Goal: Task Accomplishment & Management: Use online tool/utility

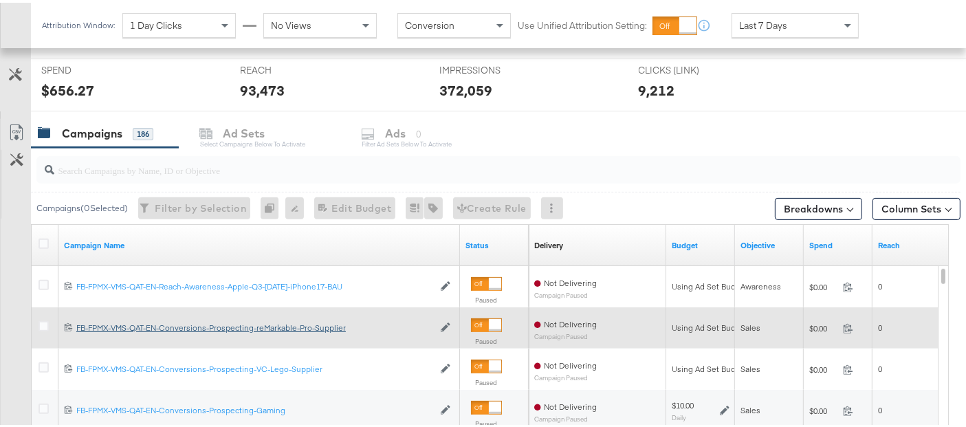
scroll to position [534, 0]
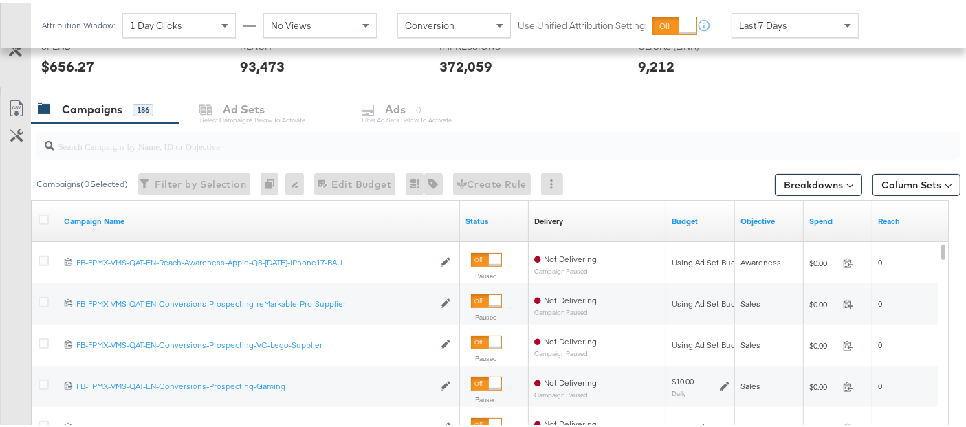
click at [129, 140] on input "search" at bounding box center [466, 137] width 824 height 27
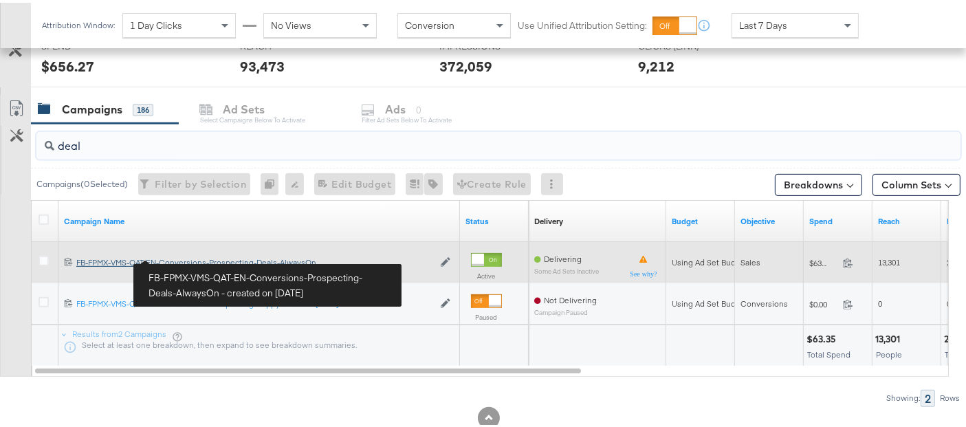
type input "deal"
click at [185, 255] on div "FB-FPMX-VMS-QAT-EN-Conversions-Prospecting-Deals-AlwaysOn FB-FPMX-VMS-QAT-EN-Co…" at bounding box center [254, 259] width 357 height 11
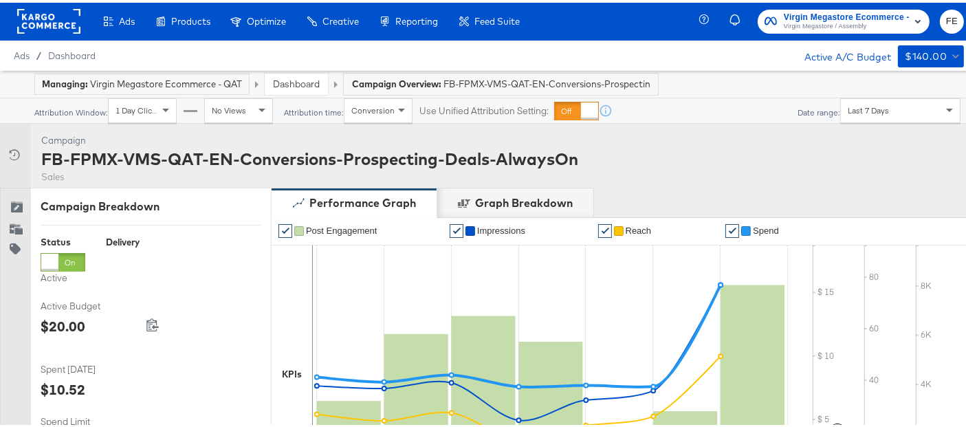
scroll to position [610, 0]
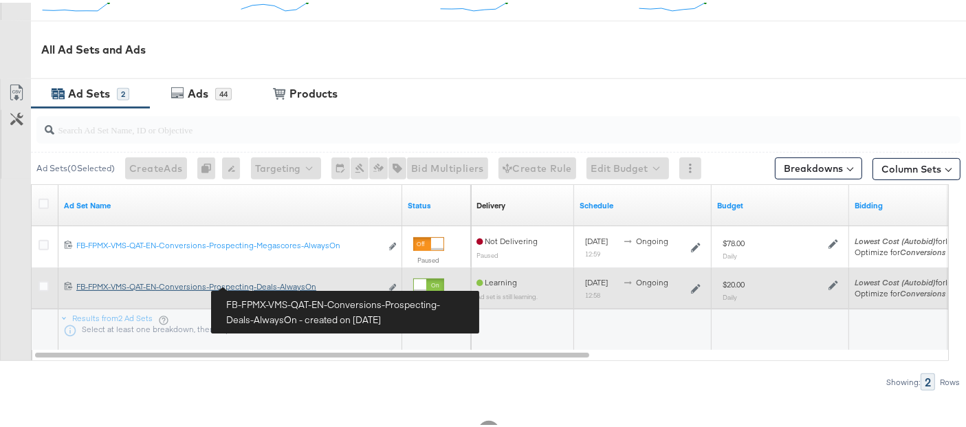
click at [263, 282] on div "FB-FPMX-VMS-QAT-EN-Conversions-Prospecting-Deals-AlwaysOn FB-FPMX-VMS-QAT-EN-Co…" at bounding box center [228, 283] width 305 height 11
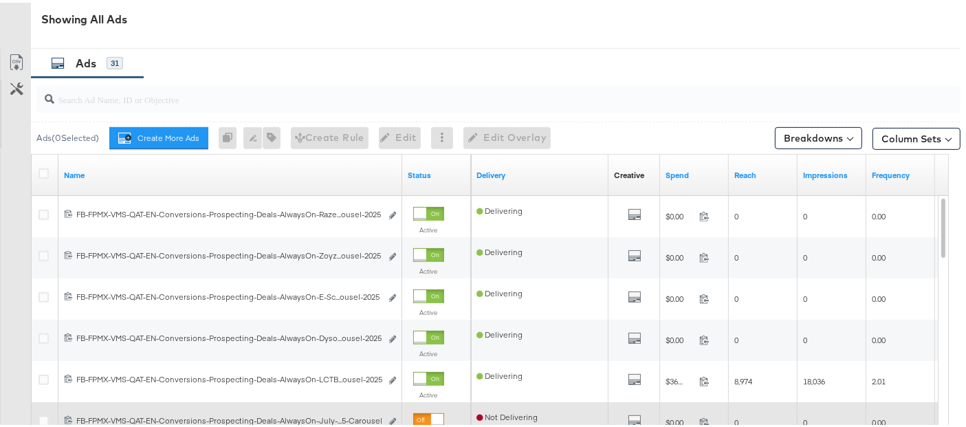
scroll to position [615, 0]
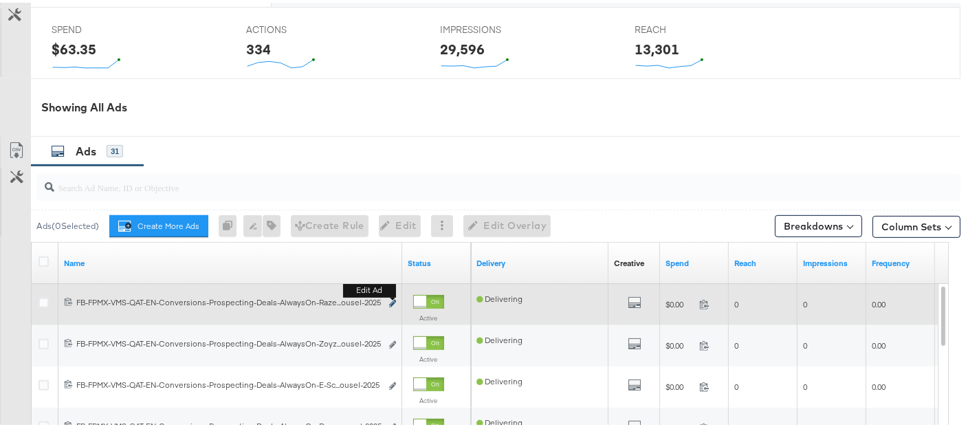
click at [389, 301] on icon "link" at bounding box center [392, 301] width 7 height 8
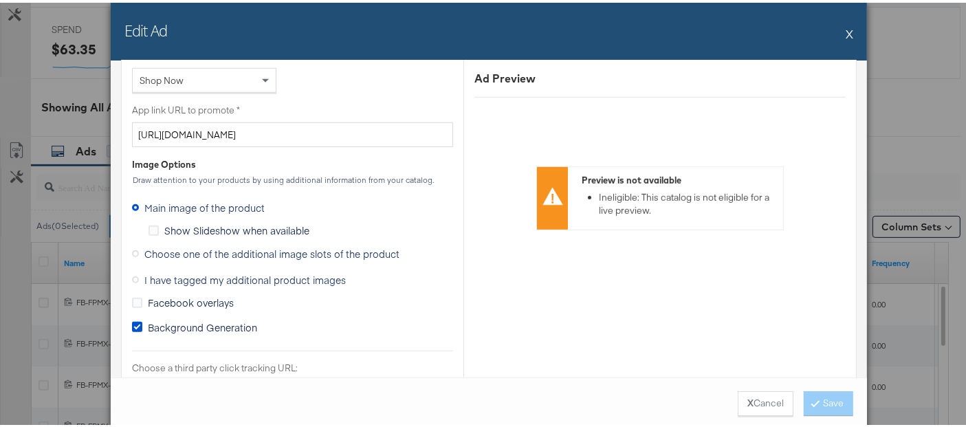
scroll to position [1069, 0]
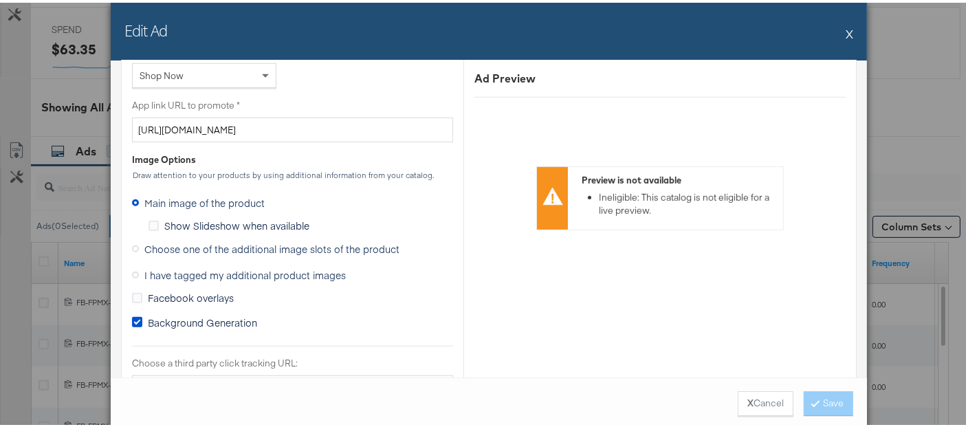
click at [170, 239] on span "Choose one of the additional image slots of the product" at bounding box center [271, 246] width 255 height 14
click at [0, 0] on input "Choose one of the additional image slots of the product" at bounding box center [0, 0] width 0 height 0
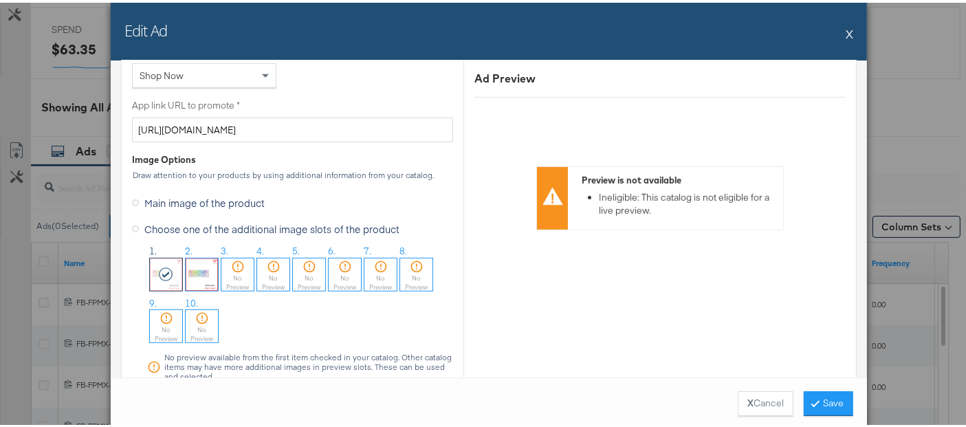
click at [161, 266] on icon at bounding box center [166, 272] width 15 height 14
click at [817, 406] on button "Save" at bounding box center [828, 400] width 49 height 25
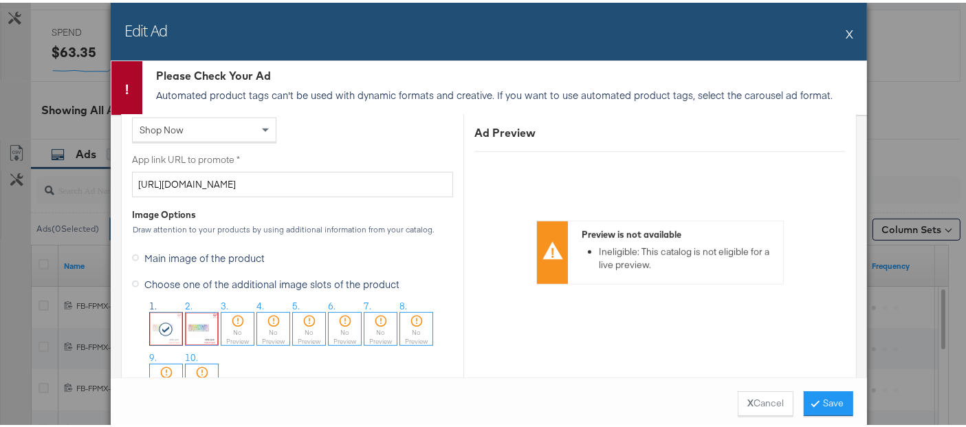
click at [206, 324] on img at bounding box center [202, 326] width 32 height 32
click at [204, 324] on div at bounding box center [202, 326] width 32 height 32
click at [813, 393] on button "Save" at bounding box center [828, 400] width 49 height 25
click at [168, 321] on img at bounding box center [166, 326] width 32 height 32
click at [837, 392] on button "Save" at bounding box center [828, 400] width 49 height 25
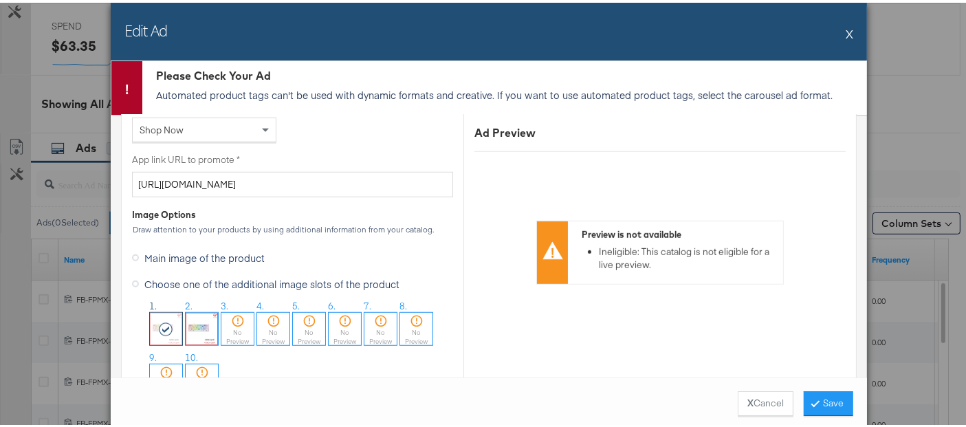
click at [839, 25] on div "Edit Ad X" at bounding box center [489, 29] width 756 height 58
click at [846, 24] on button "X" at bounding box center [850, 30] width 8 height 27
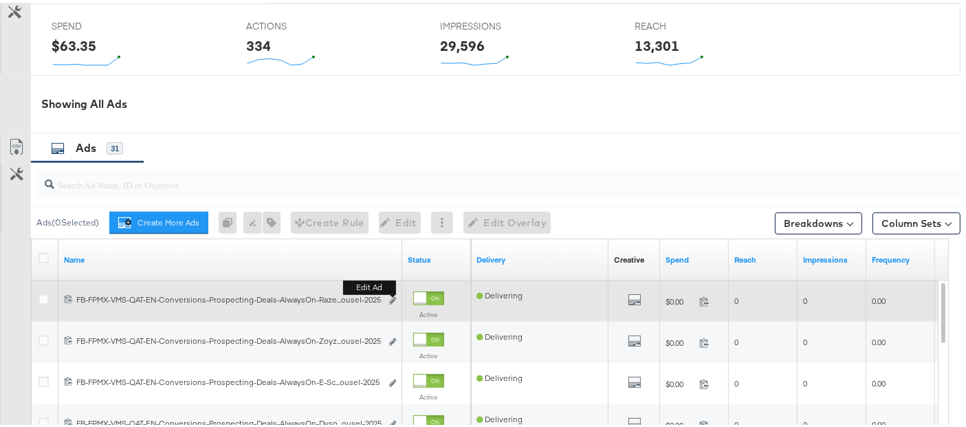
click at [390, 291] on b "Edit ad" at bounding box center [369, 285] width 53 height 14
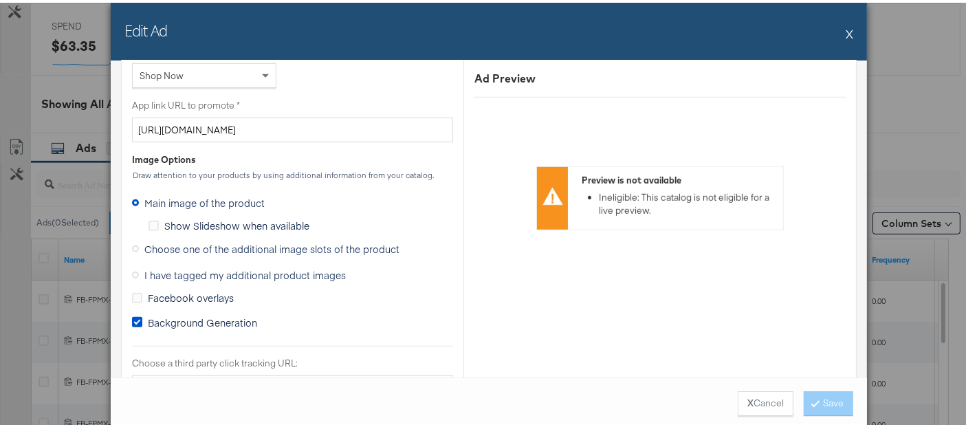
click at [161, 241] on span "Choose one of the additional image slots of the product" at bounding box center [271, 246] width 255 height 14
click at [0, 0] on input "Choose one of the additional image slots of the product" at bounding box center [0, 0] width 0 height 0
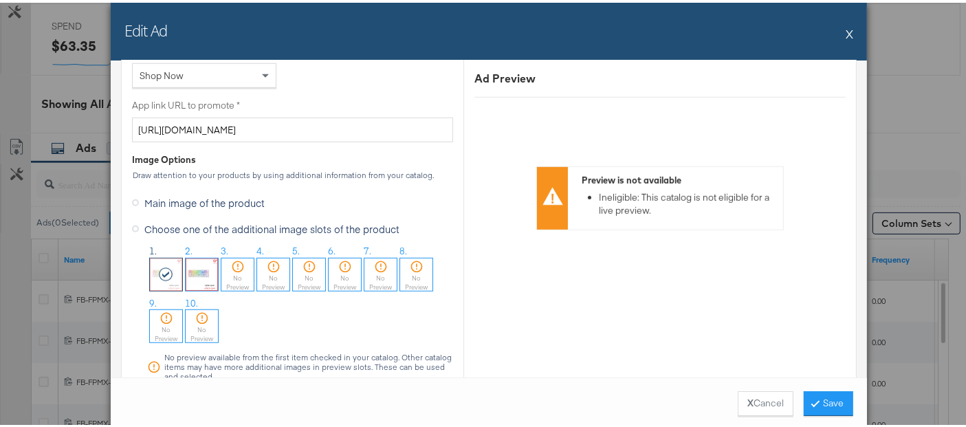
click at [159, 265] on icon at bounding box center [166, 272] width 15 height 14
click at [208, 264] on img at bounding box center [202, 272] width 32 height 32
click at [170, 265] on img at bounding box center [166, 272] width 32 height 32
click at [804, 393] on button "Save" at bounding box center [828, 400] width 49 height 25
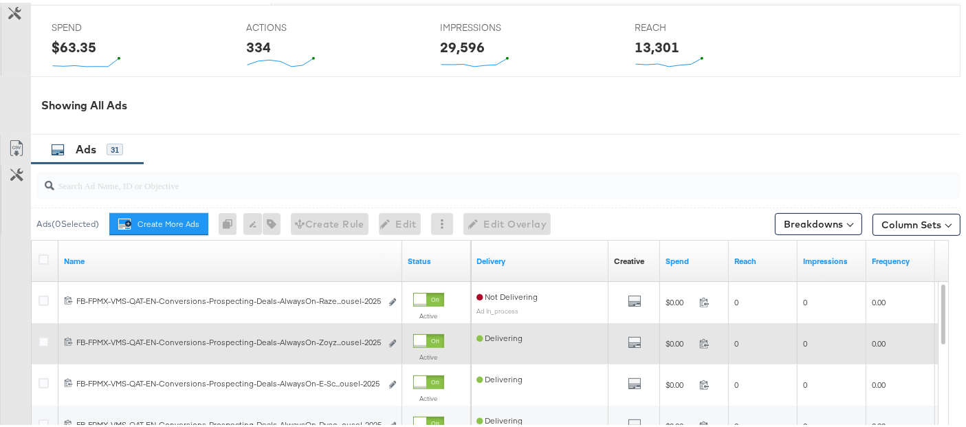
scroll to position [621, 0]
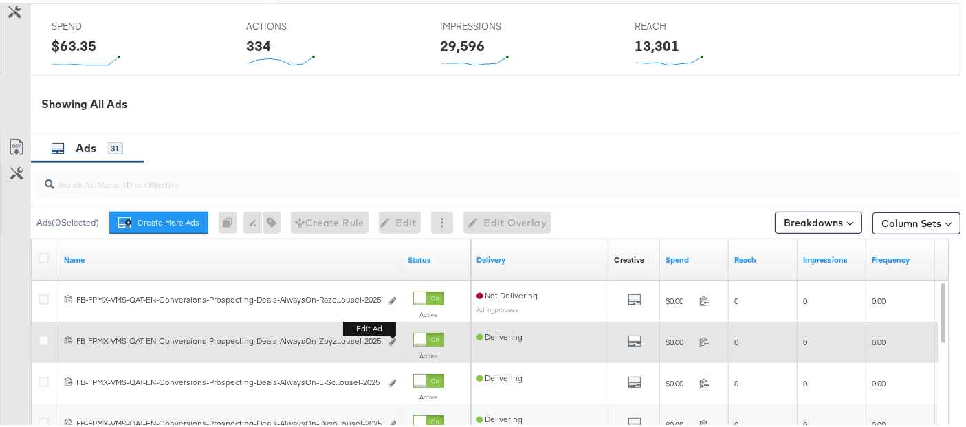
click at [392, 340] on button "Edit ad" at bounding box center [392, 340] width 8 height 14
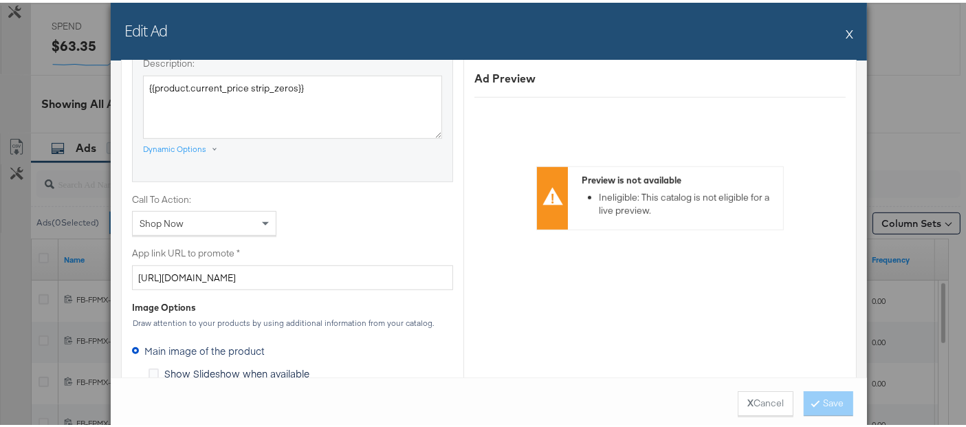
scroll to position [993, 0]
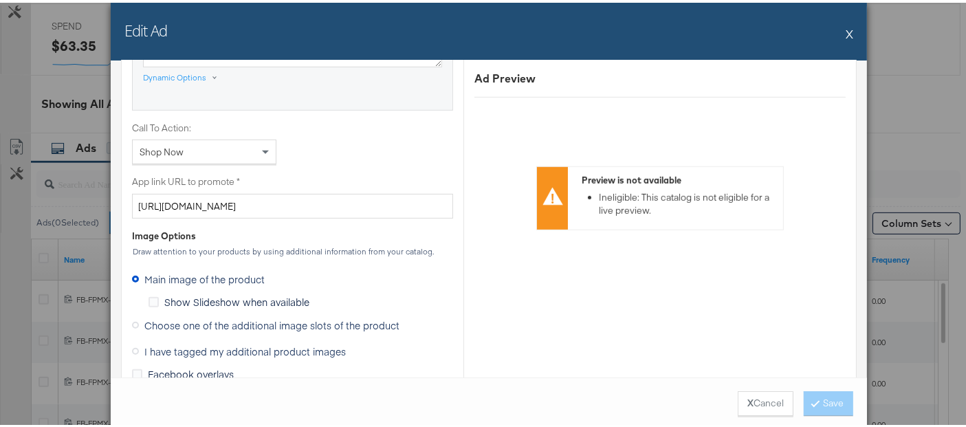
click at [184, 320] on span "Choose one of the additional image slots of the product" at bounding box center [271, 323] width 255 height 14
click at [0, 0] on input "Choose one of the additional image slots of the product" at bounding box center [0, 0] width 0 height 0
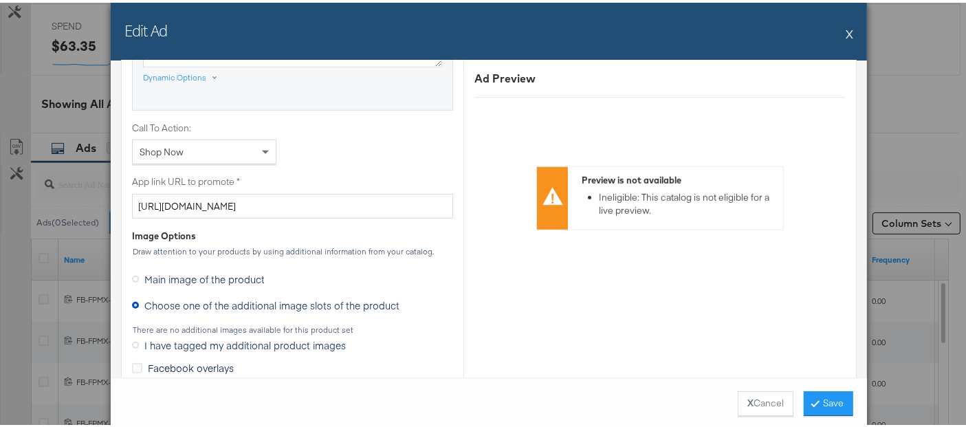
scroll to position [1069, 0]
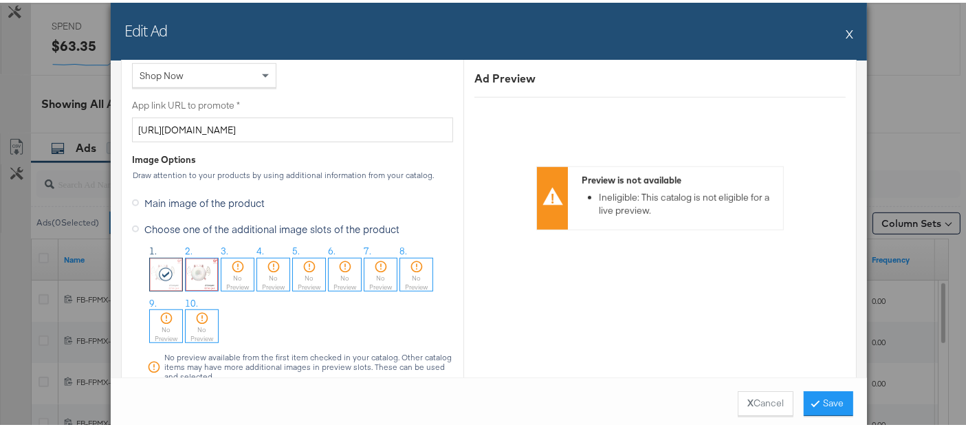
click at [159, 269] on icon at bounding box center [166, 272] width 15 height 14
click at [815, 402] on button "Save" at bounding box center [828, 400] width 49 height 25
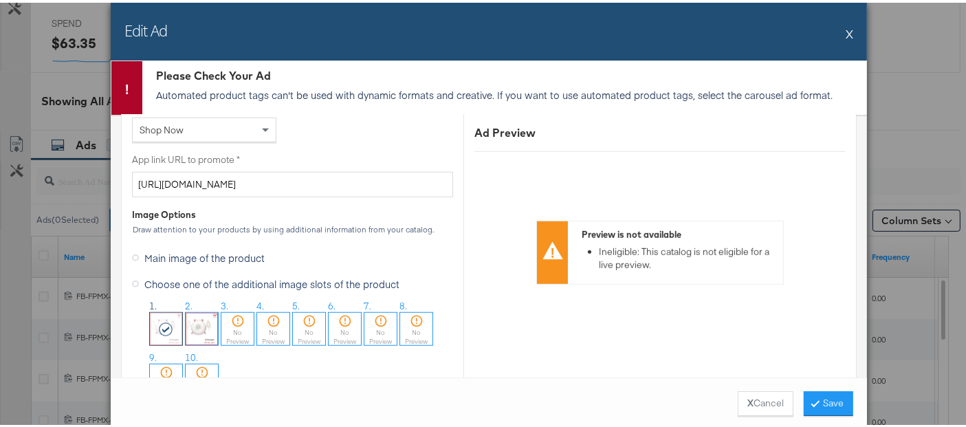
scroll to position [618, 0]
click at [837, 32] on div "Edit Ad X" at bounding box center [489, 29] width 756 height 58
click at [846, 32] on button "X" at bounding box center [850, 30] width 8 height 27
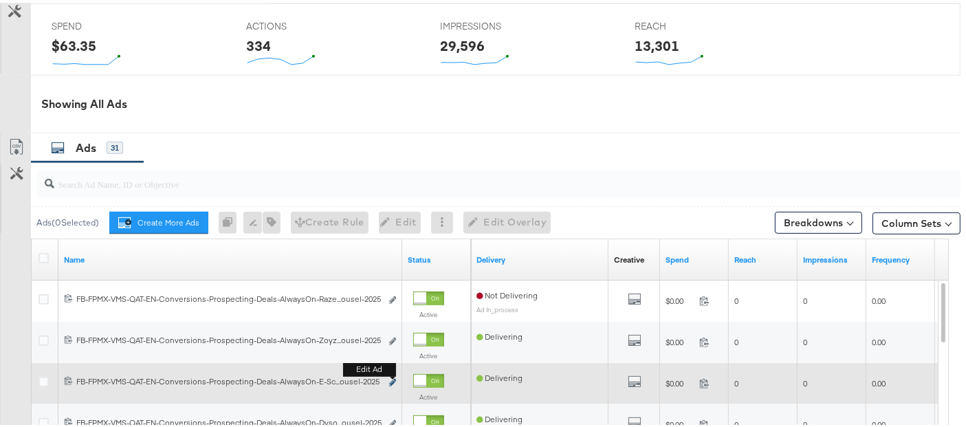
click at [393, 380] on icon "link" at bounding box center [392, 380] width 7 height 8
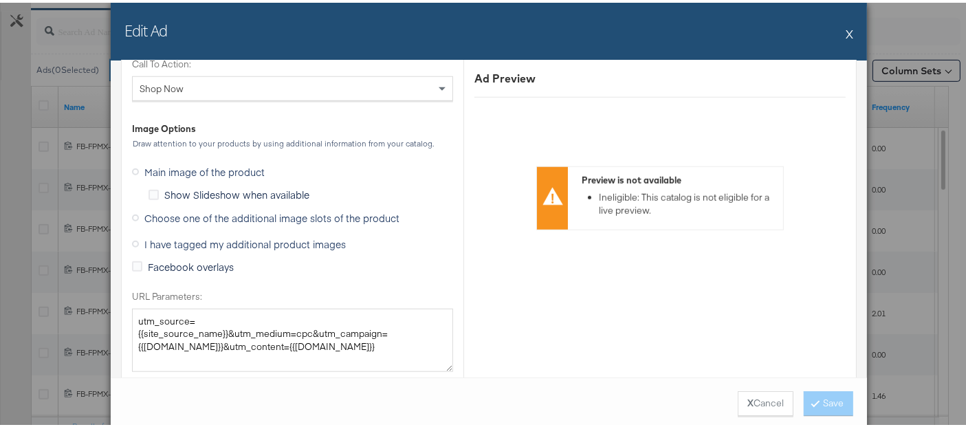
scroll to position [1298, 0]
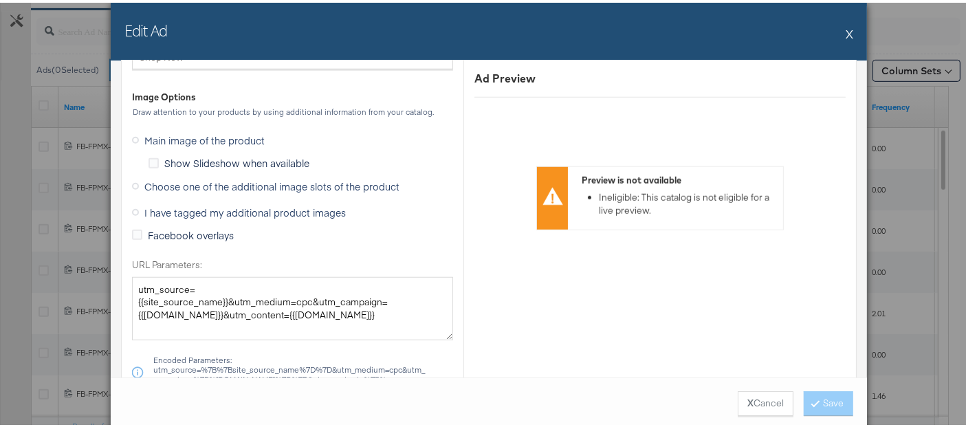
click at [170, 177] on span "Choose one of the additional image slots of the product" at bounding box center [271, 184] width 255 height 14
click at [0, 0] on input "Choose one of the additional image slots of the product" at bounding box center [0, 0] width 0 height 0
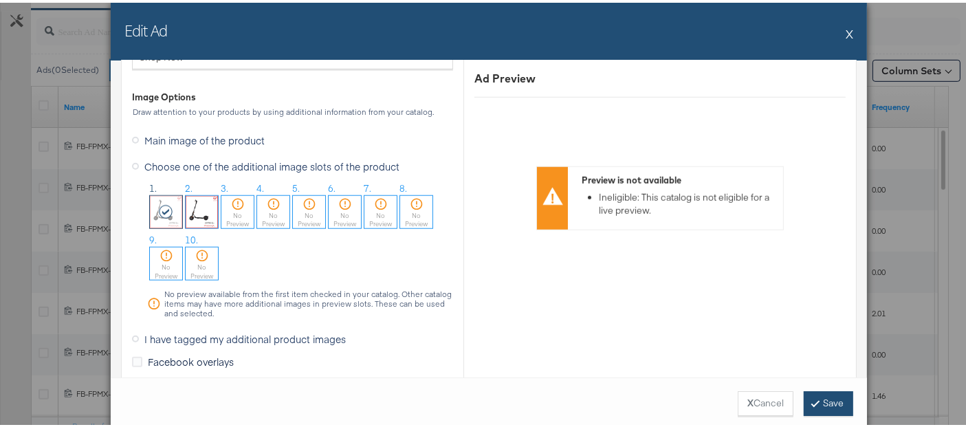
click at [834, 399] on button "Save" at bounding box center [828, 400] width 49 height 25
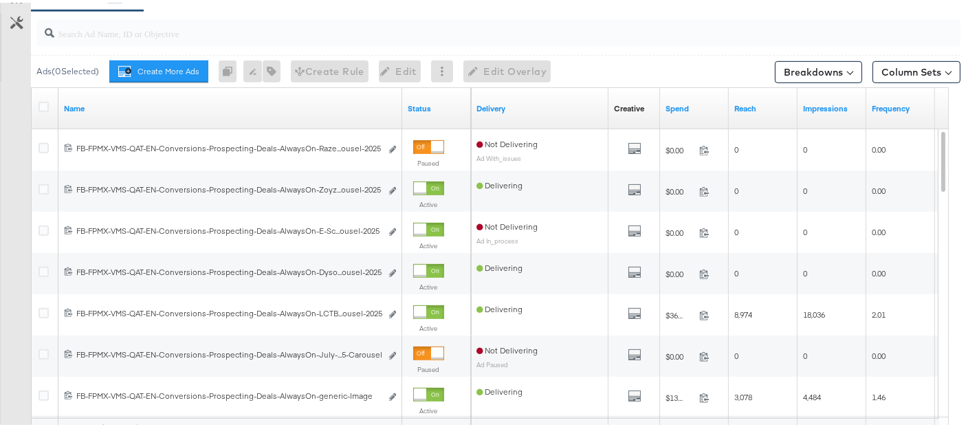
scroll to position [771, 0]
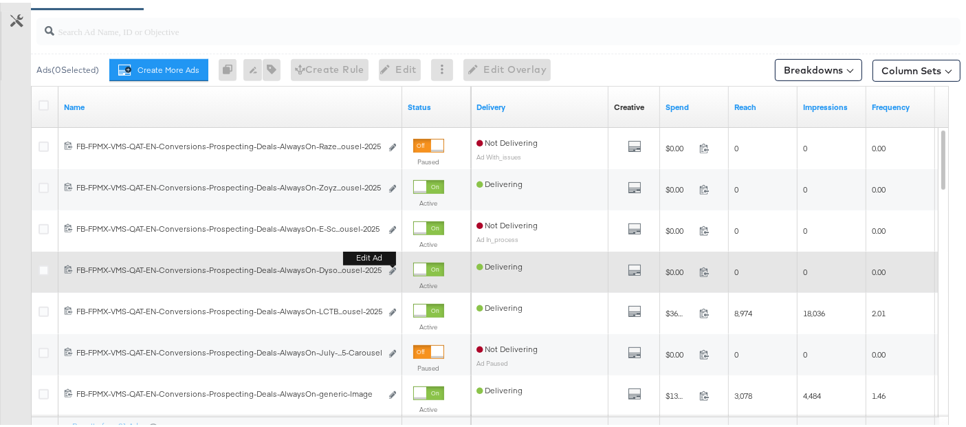
click at [395, 262] on button "Edit ad" at bounding box center [392, 269] width 8 height 14
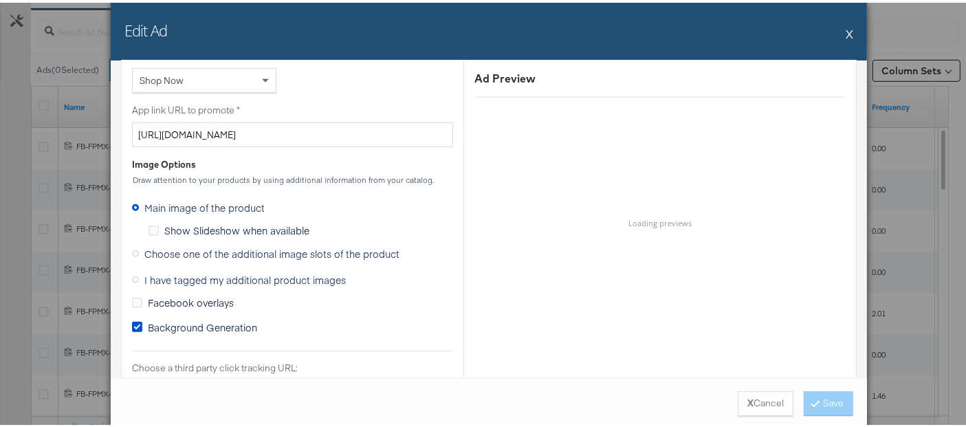
scroll to position [1069, 0]
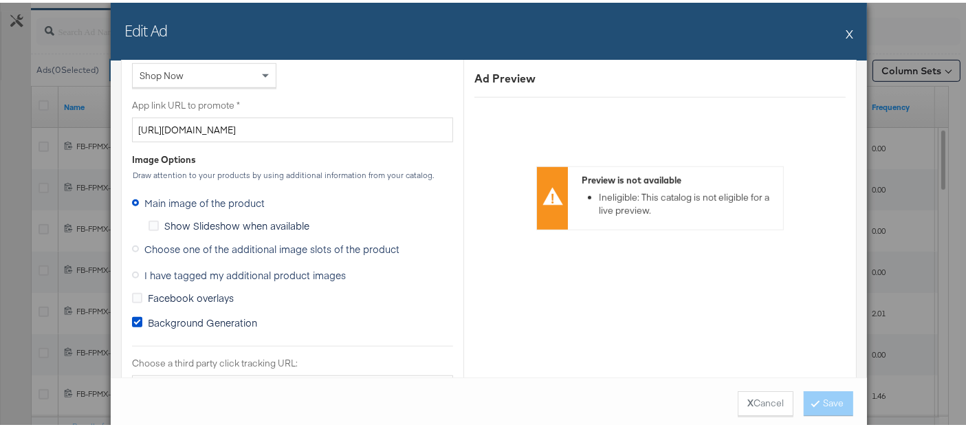
click at [176, 242] on span "Choose one of the additional image slots of the product" at bounding box center [271, 246] width 255 height 14
click at [0, 0] on input "Choose one of the additional image slots of the product" at bounding box center [0, 0] width 0 height 0
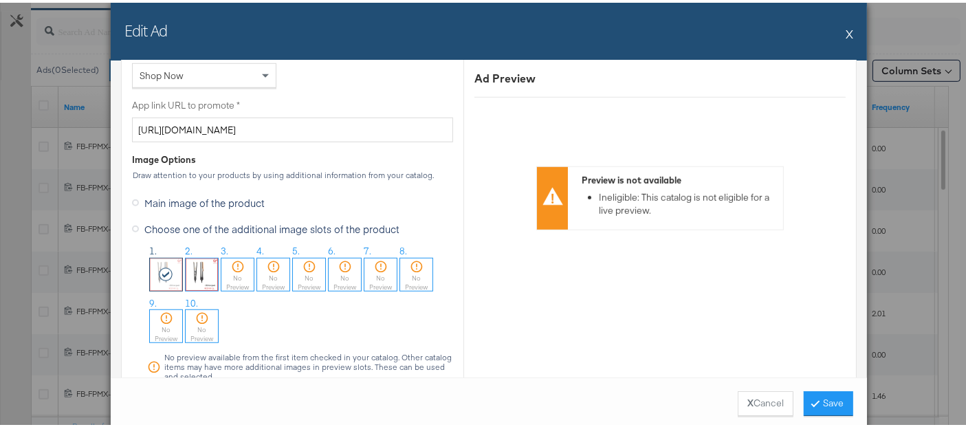
click at [159, 265] on icon at bounding box center [166, 272] width 15 height 14
click at [835, 406] on button "Save" at bounding box center [828, 400] width 49 height 25
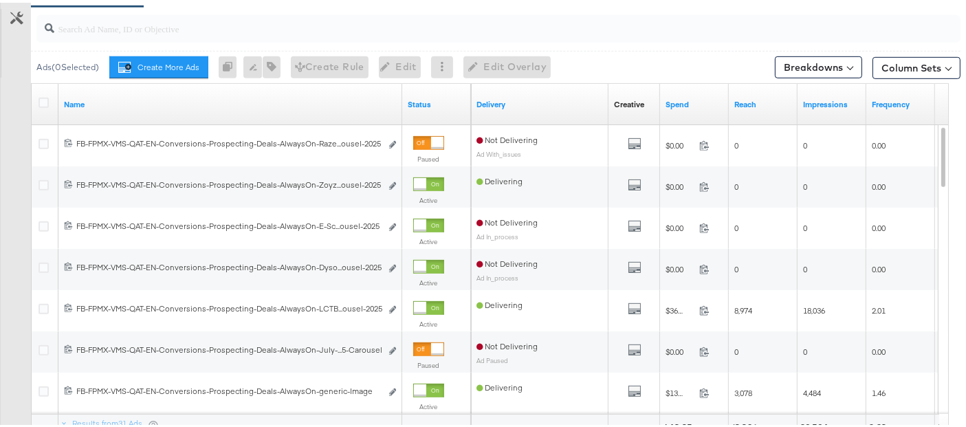
scroll to position [771, 0]
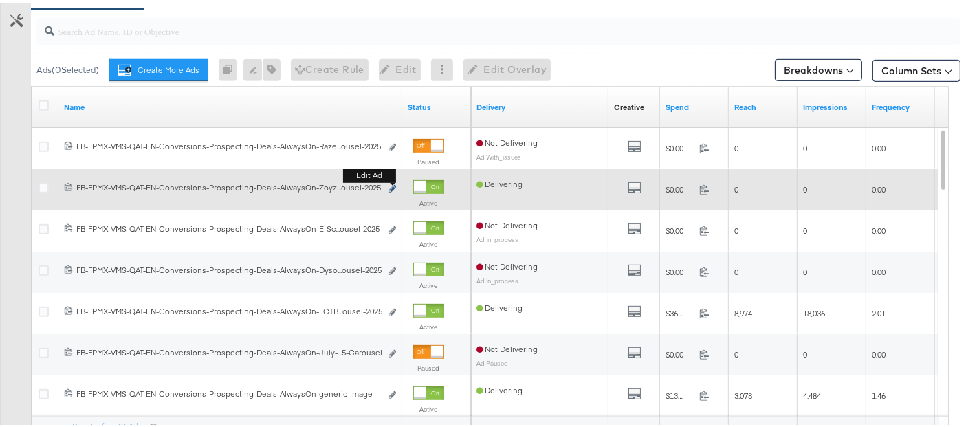
click at [388, 181] on button "Edit ad" at bounding box center [392, 186] width 8 height 14
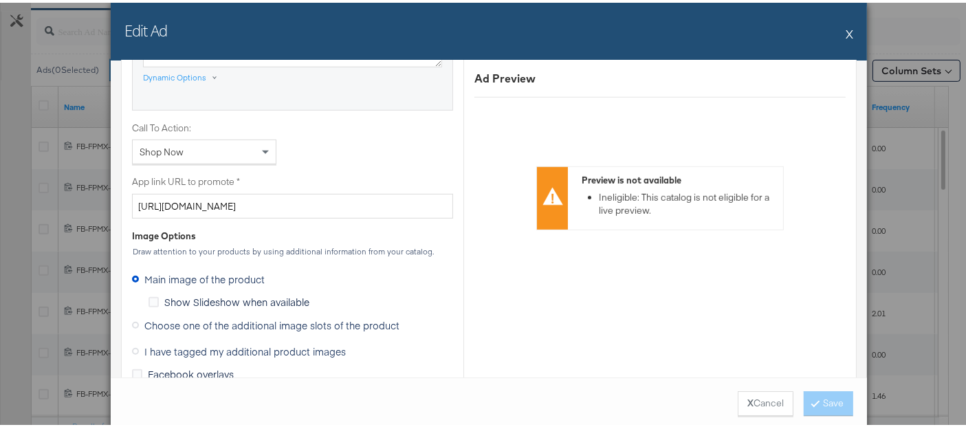
scroll to position [1069, 0]
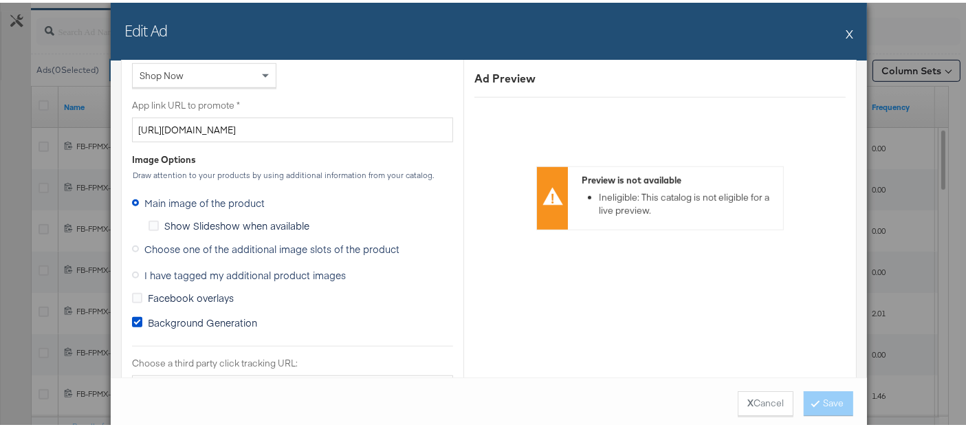
click at [166, 244] on span "Choose one of the additional image slots of the product" at bounding box center [271, 246] width 255 height 14
click at [0, 0] on input "Choose one of the additional image slots of the product" at bounding box center [0, 0] width 0 height 0
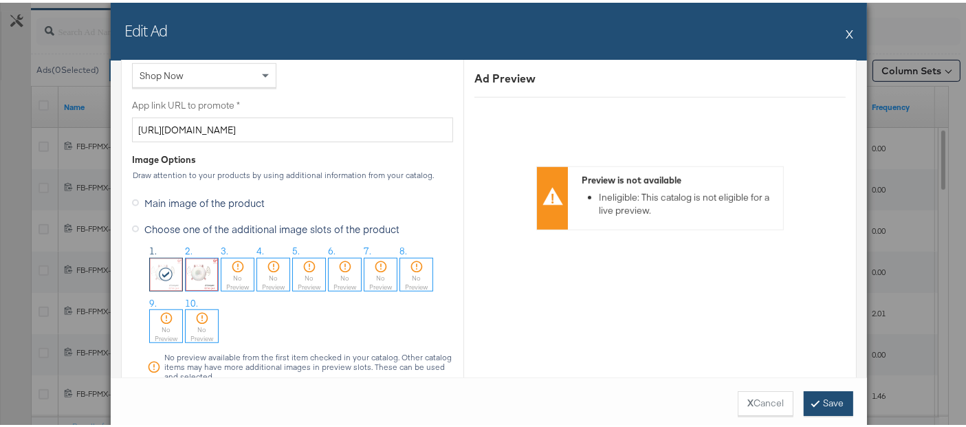
click at [844, 400] on button "Save" at bounding box center [828, 400] width 49 height 25
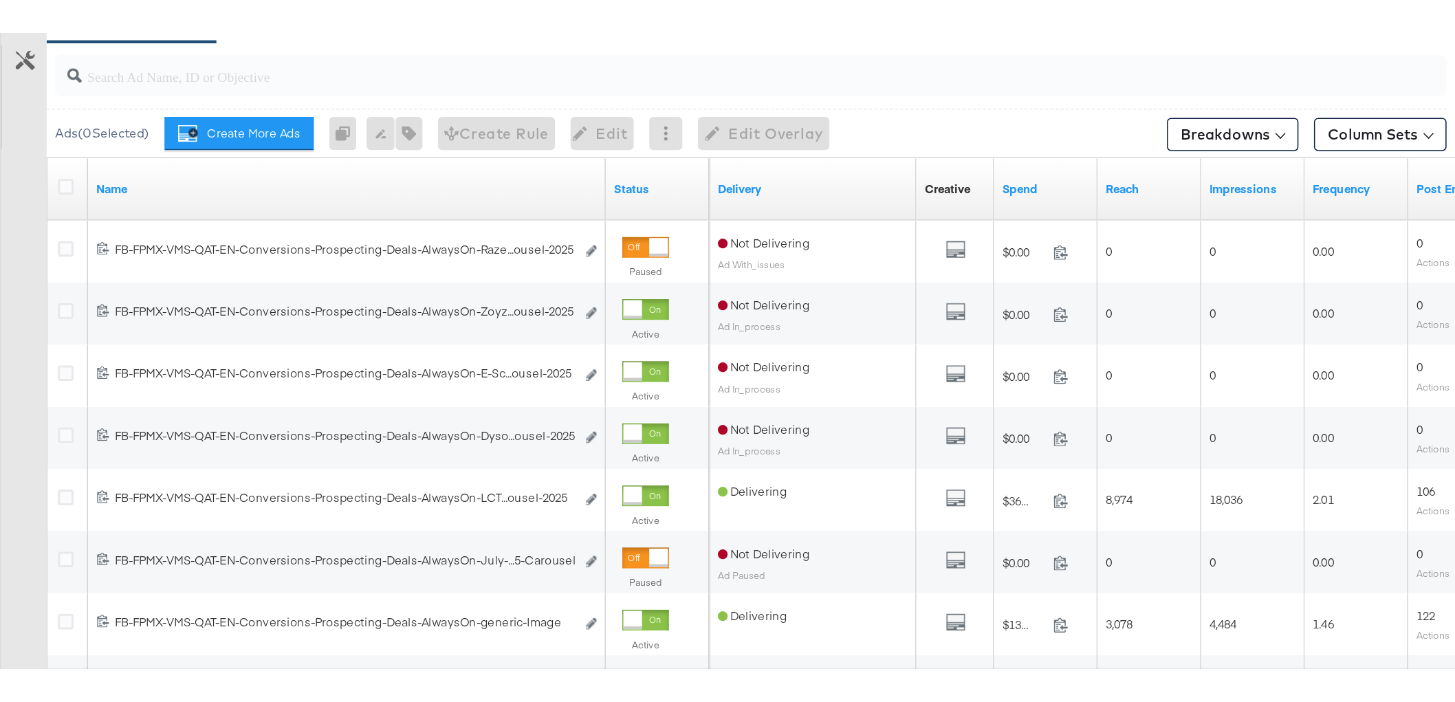
scroll to position [645, 0]
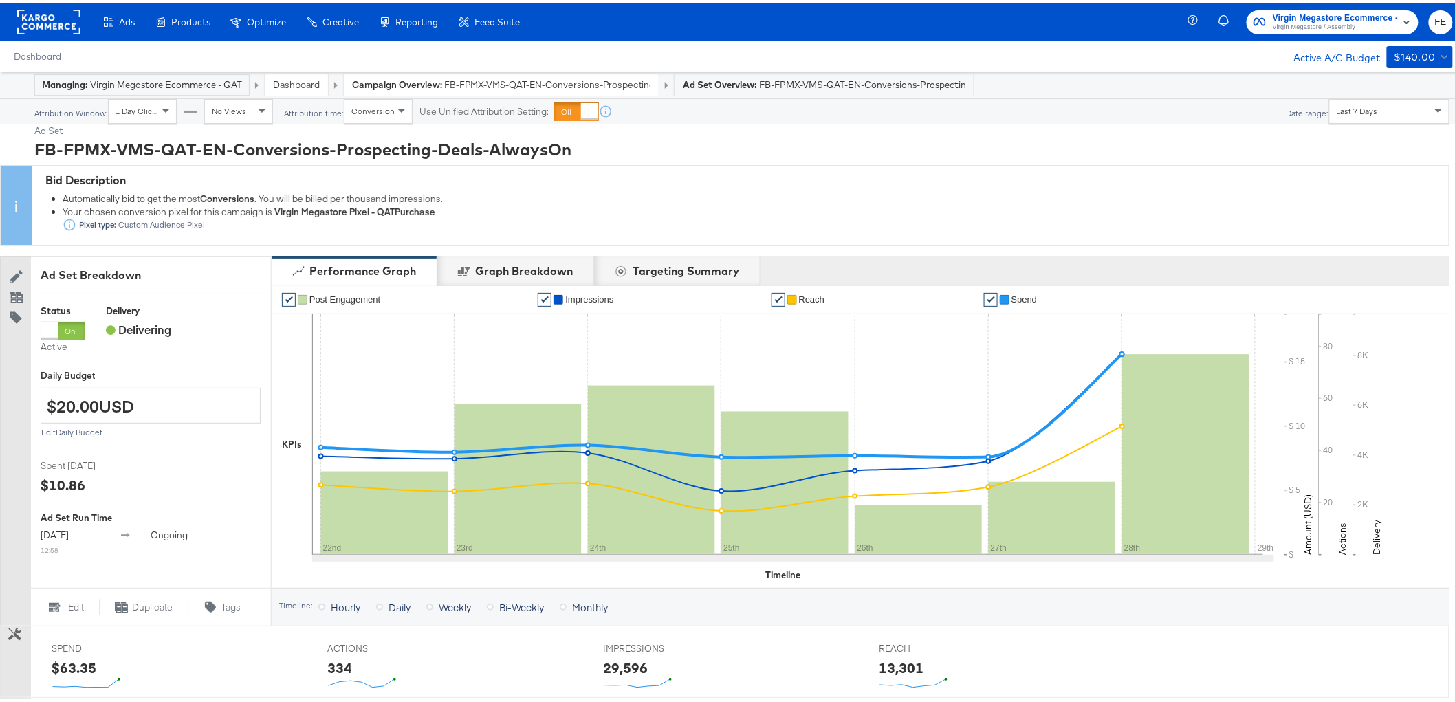
scroll to position [447, 0]
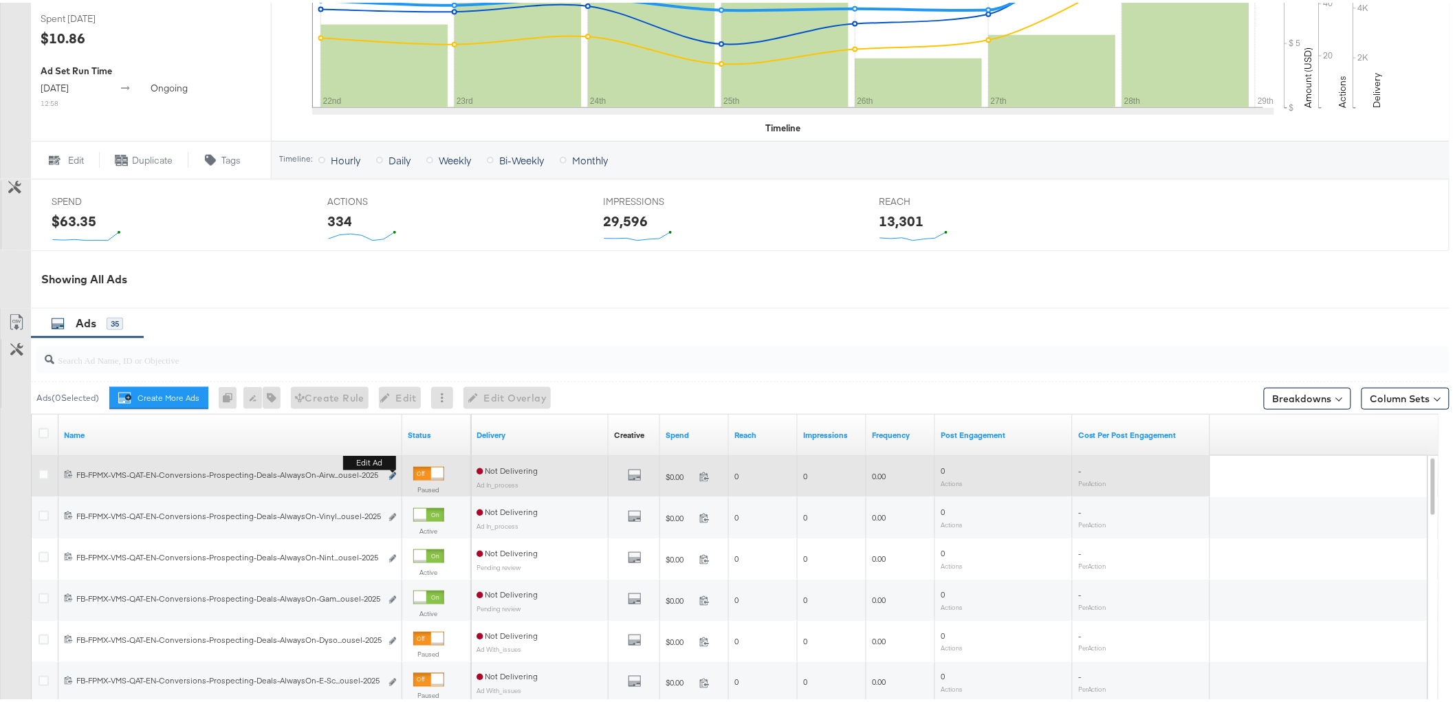
click at [390, 473] on icon "link" at bounding box center [392, 474] width 7 height 8
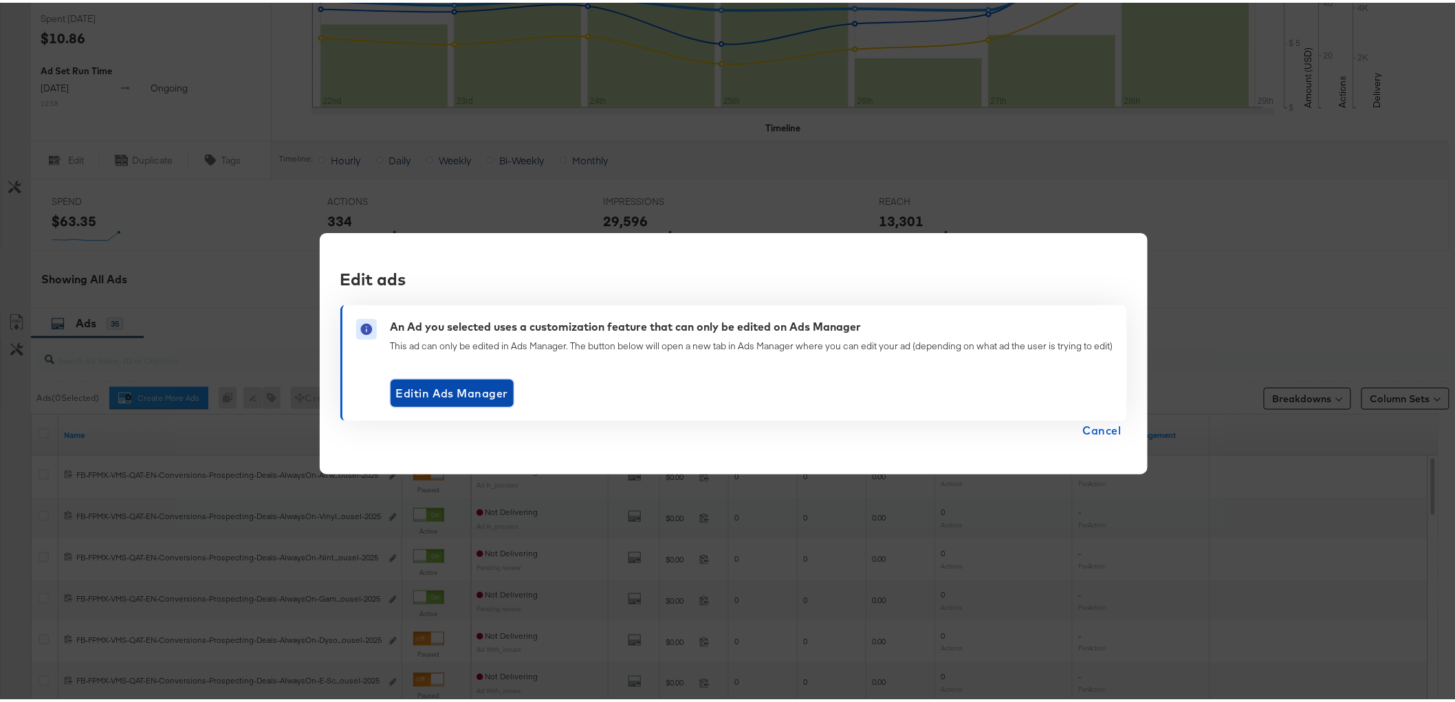
click at [443, 383] on span "Edit in Ads Manager" at bounding box center [452, 390] width 112 height 19
click at [1094, 441] on div "Edit ads An Ad you selected uses a customization feature that can only be edite…" at bounding box center [734, 351] width 828 height 242
click at [1098, 427] on span "Cancel" at bounding box center [1102, 427] width 38 height 19
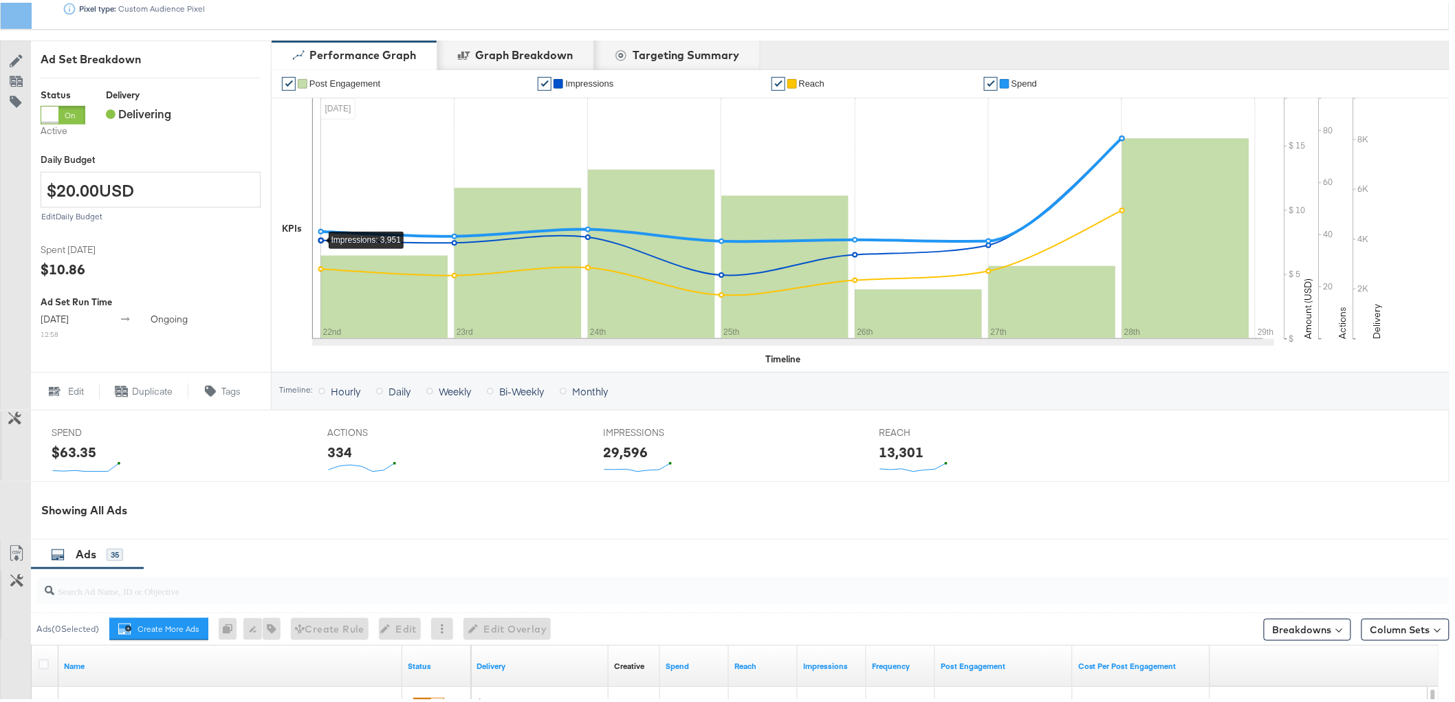
scroll to position [0, 0]
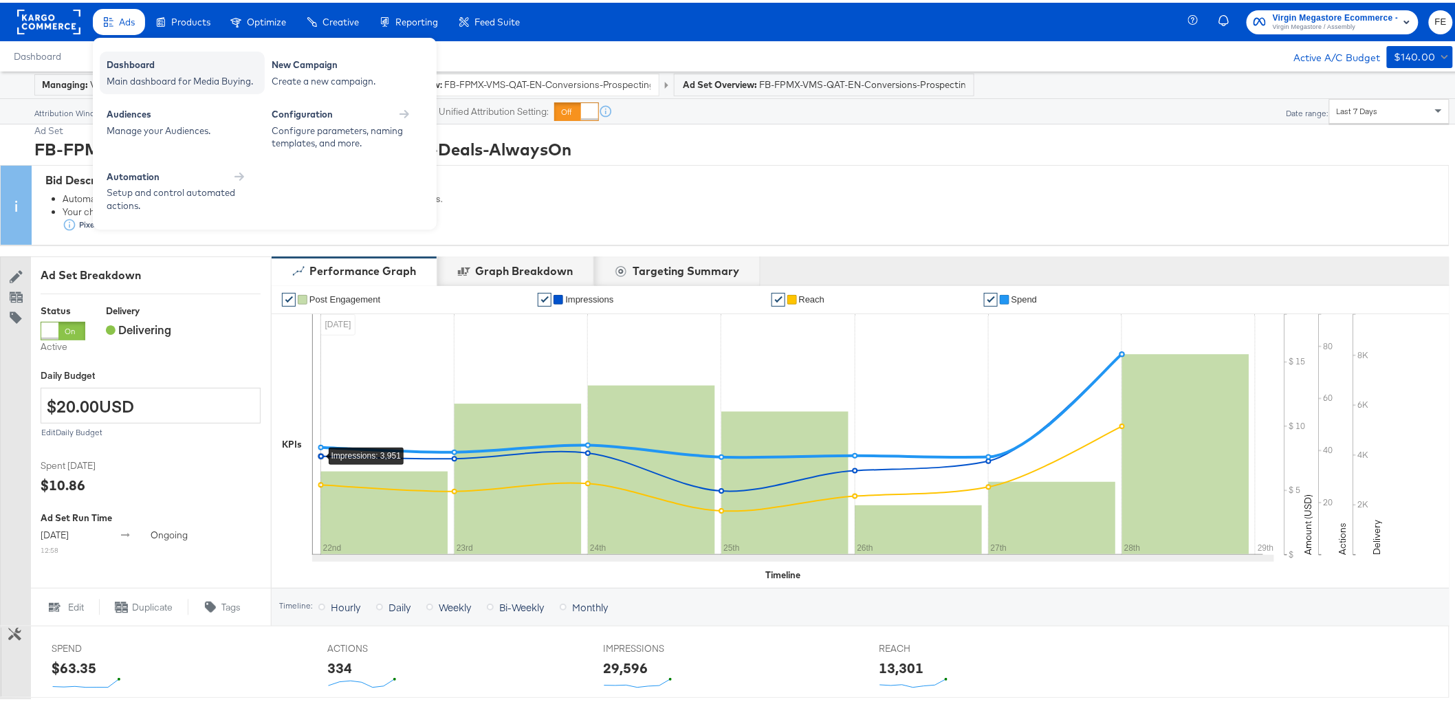
click at [146, 76] on div "Main dashboard for Media Buying." at bounding box center [182, 78] width 151 height 13
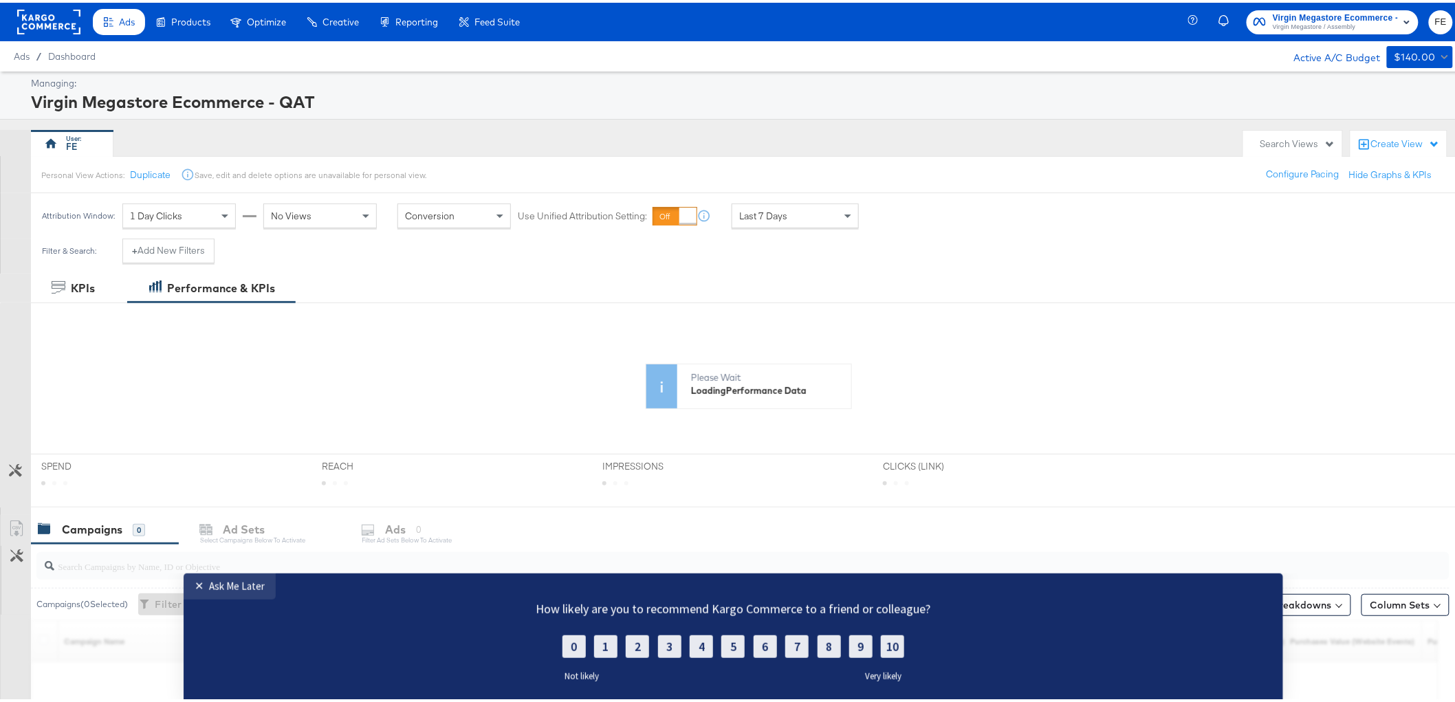
scroll to position [183, 0]
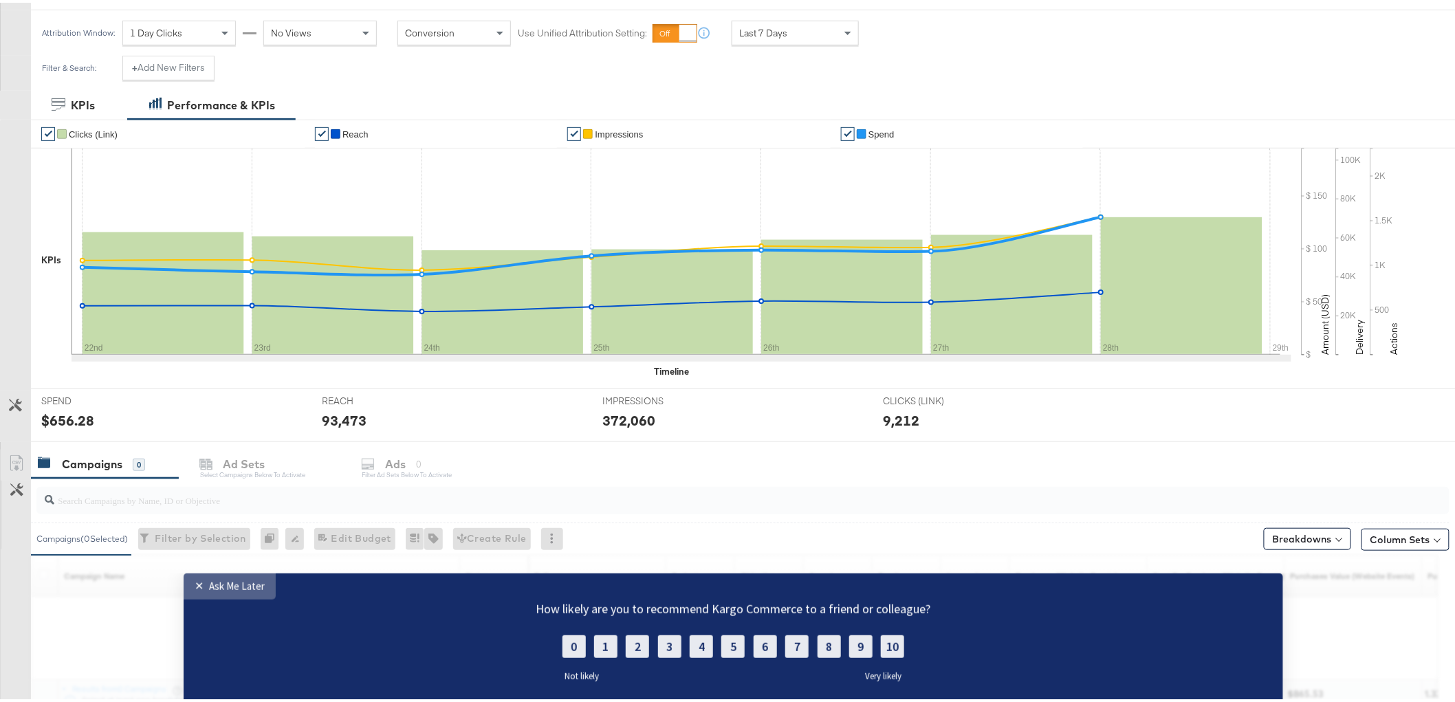
click at [214, 589] on div "Ask Me Later" at bounding box center [237, 585] width 56 height 13
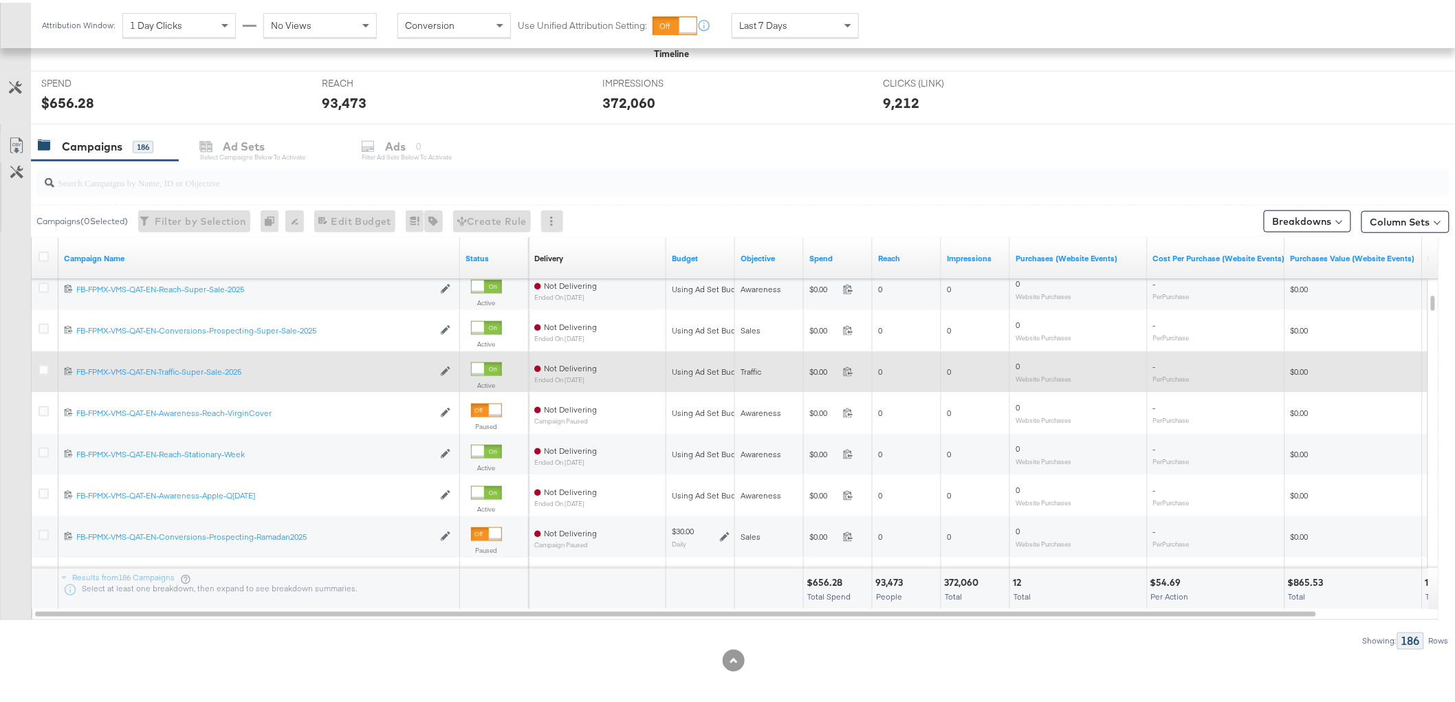
scroll to position [506, 0]
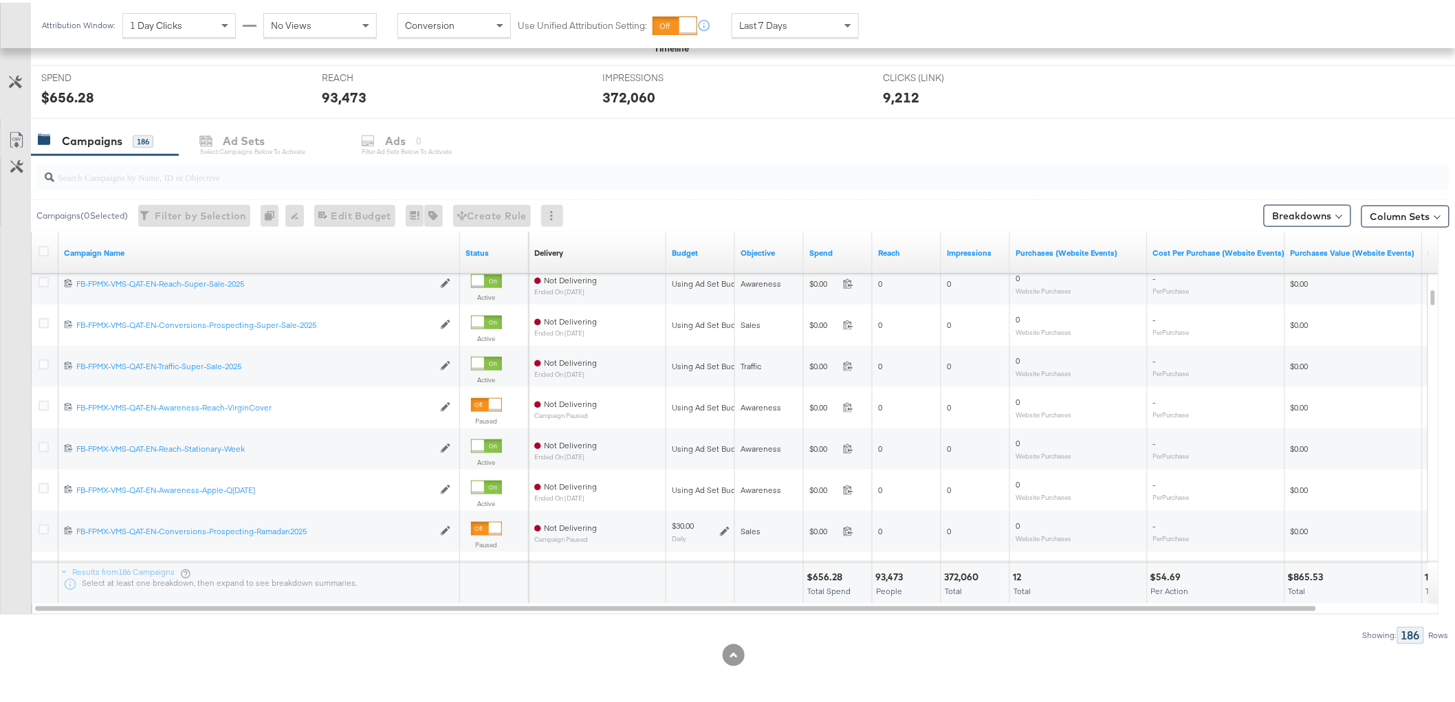
click at [145, 187] on div at bounding box center [742, 174] width 1413 height 27
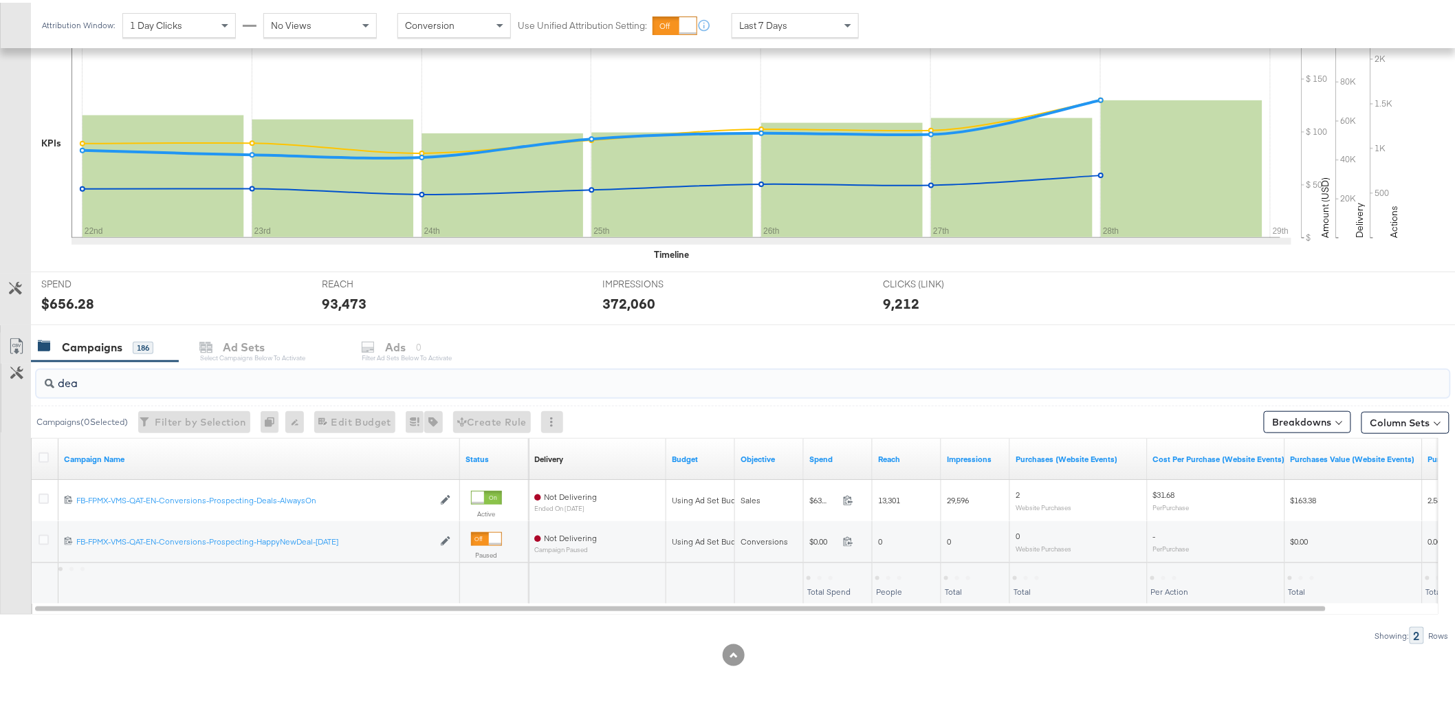
scroll to position [300, 0]
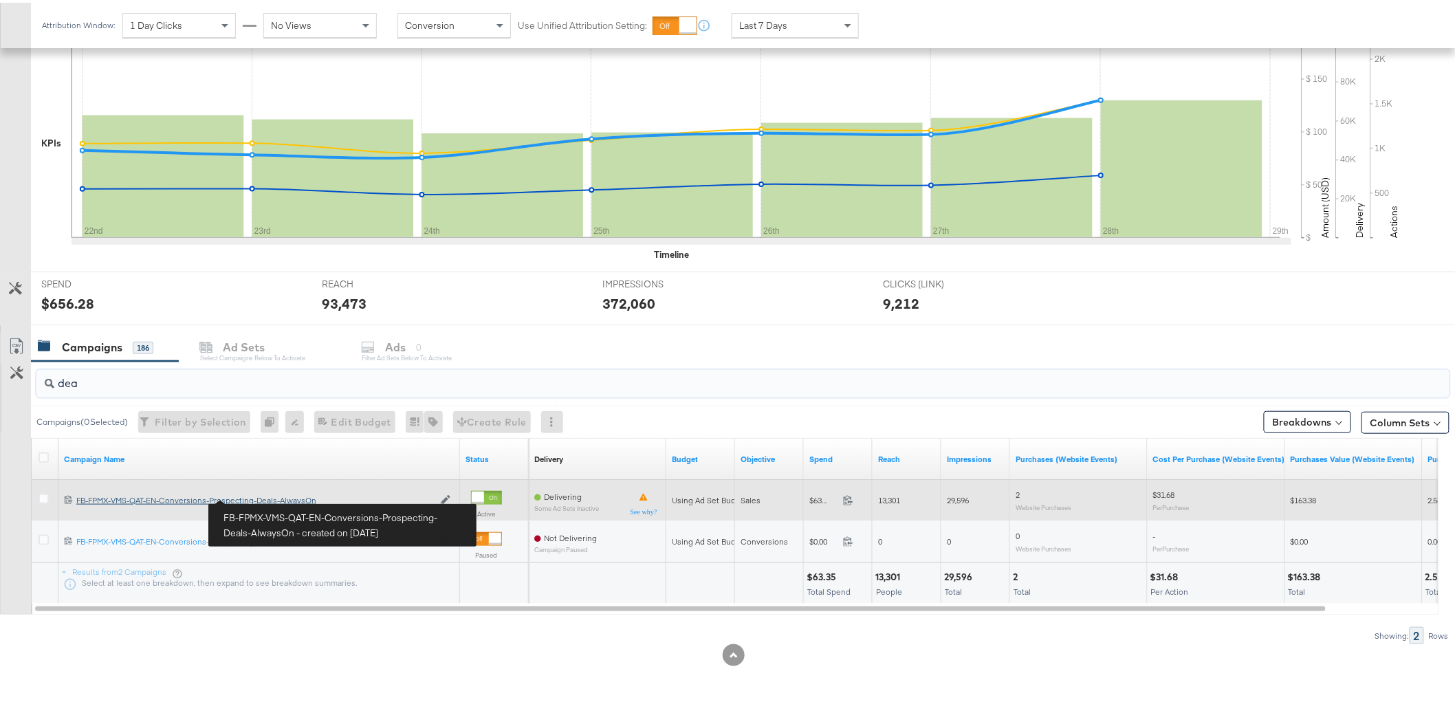
type input "dea"
click at [260, 495] on div "FB-FPMX-VMS-QAT-EN-Conversions-Prospecting-Deals-AlwaysOn FB-FPMX-VMS-QAT-EN-Co…" at bounding box center [254, 497] width 357 height 11
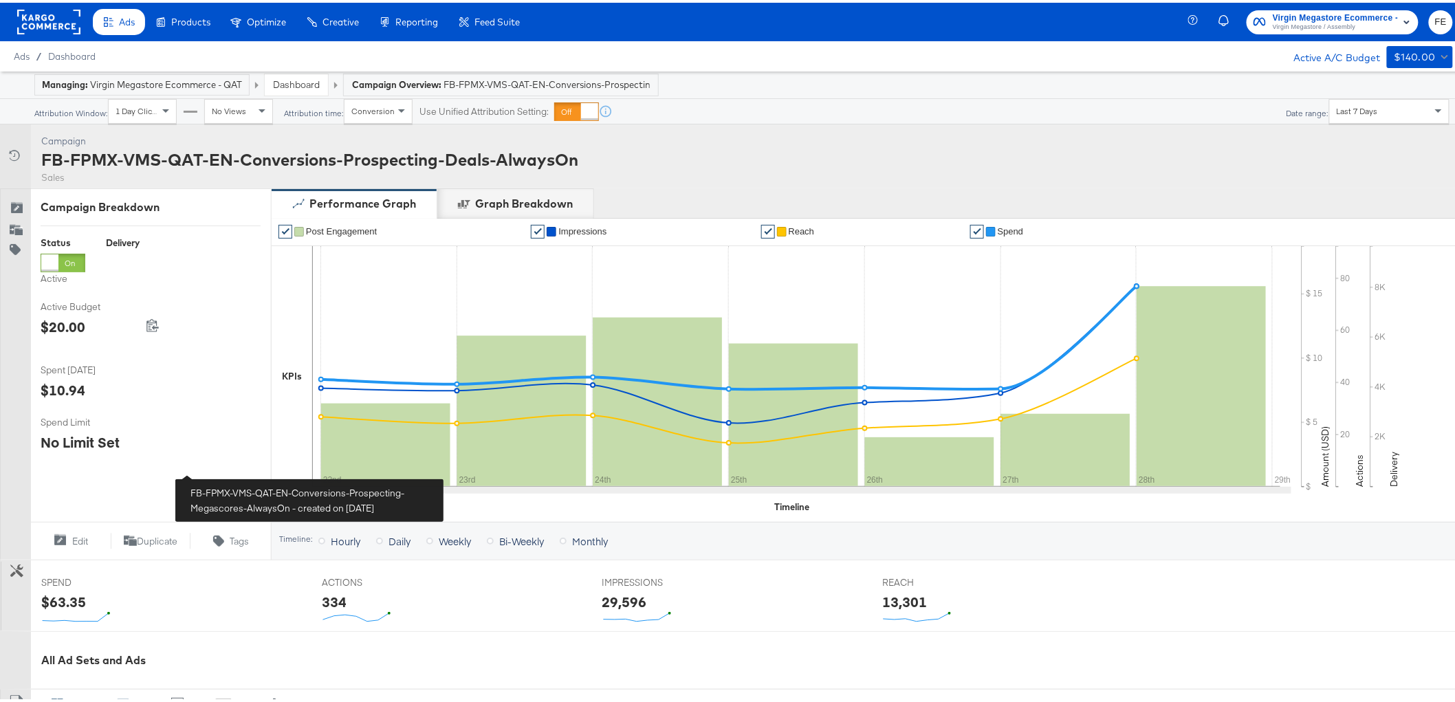
scroll to position [379, 0]
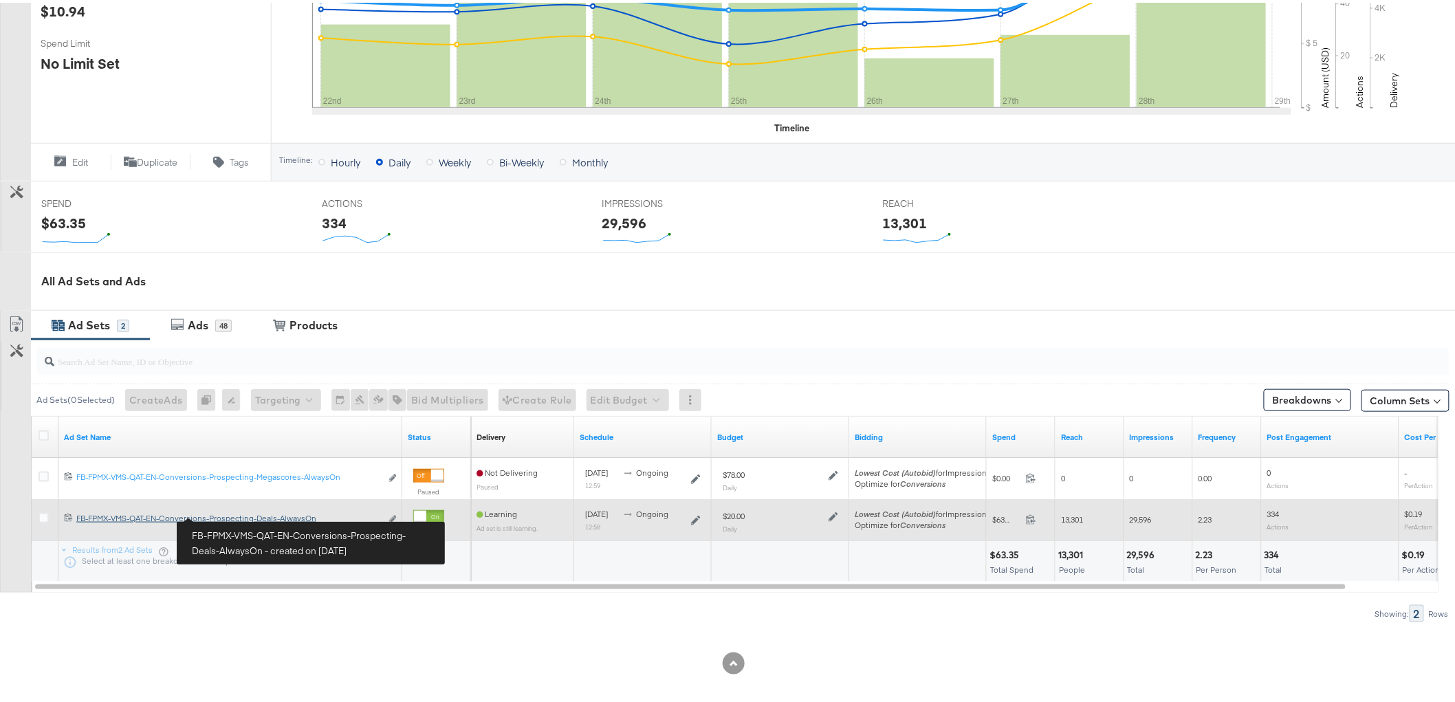
click at [225, 518] on div "FB-FPMX-VMS-QAT-EN-Conversions-Prospecting-Deals-AlwaysOn FB-FPMX-VMS-QAT-EN-Co…" at bounding box center [228, 515] width 305 height 11
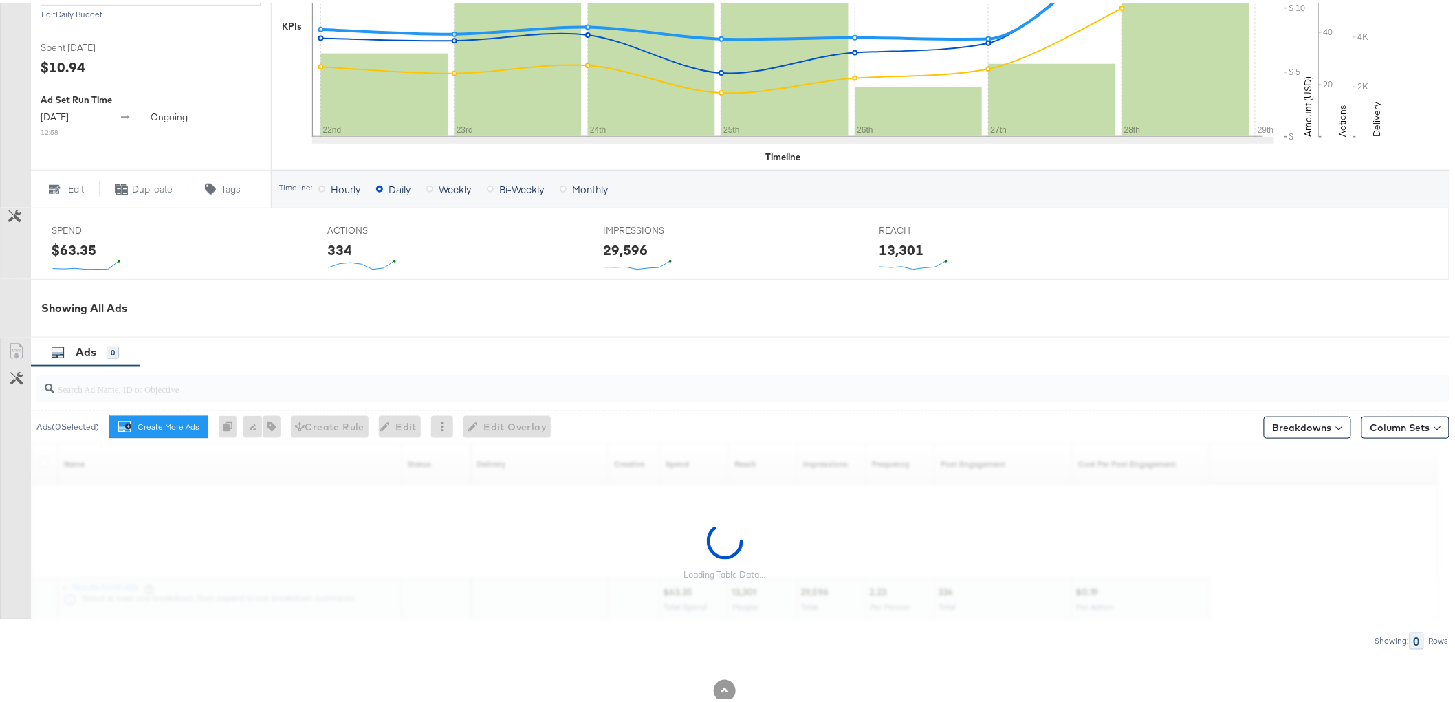
scroll to position [447, 0]
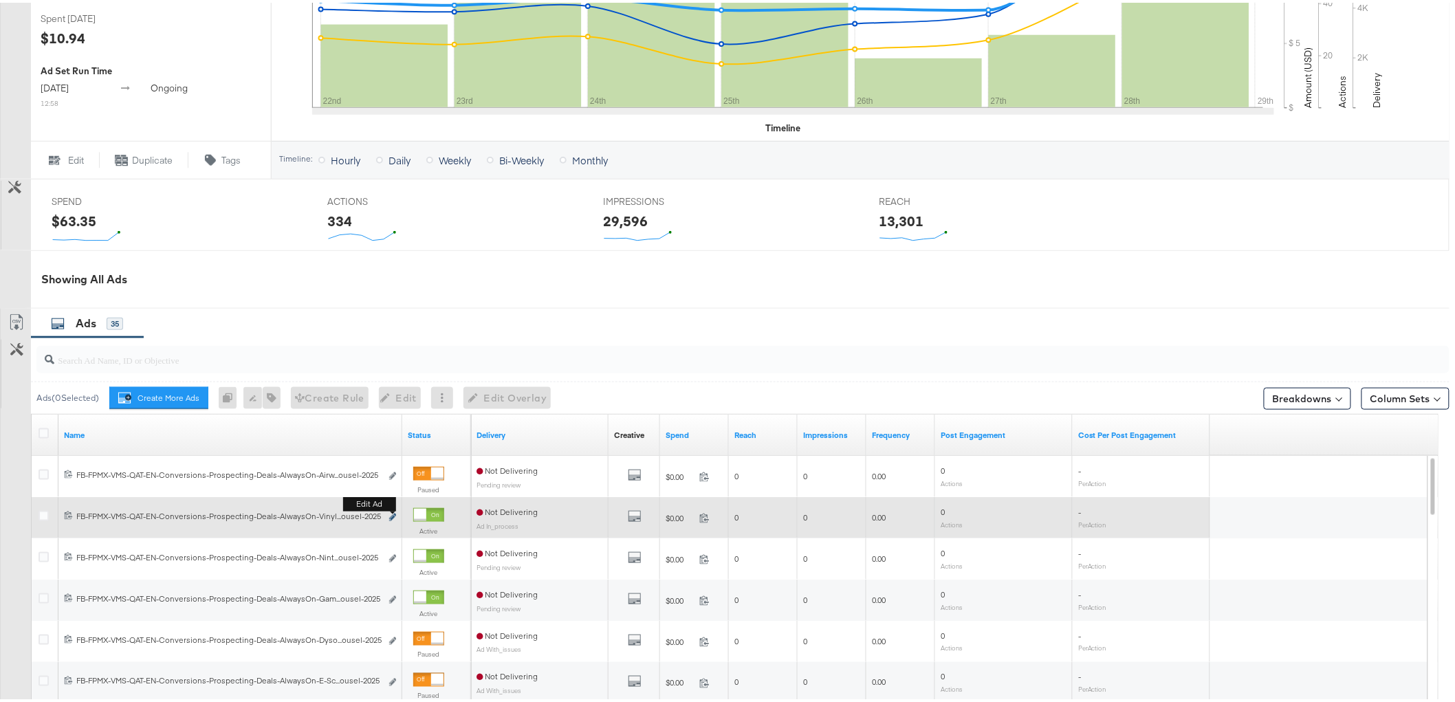
click at [389, 513] on icon "link" at bounding box center [392, 515] width 7 height 8
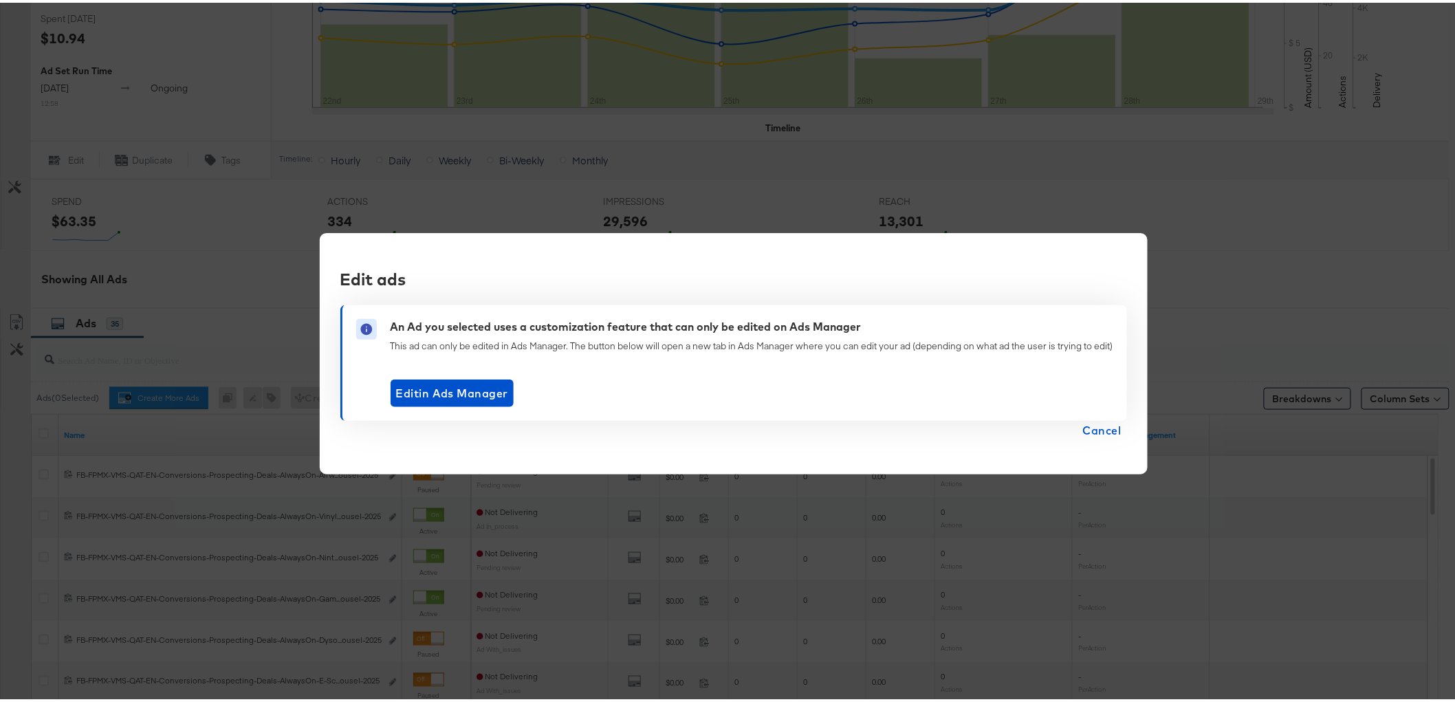
click at [1103, 425] on span "Cancel" at bounding box center [1102, 427] width 38 height 19
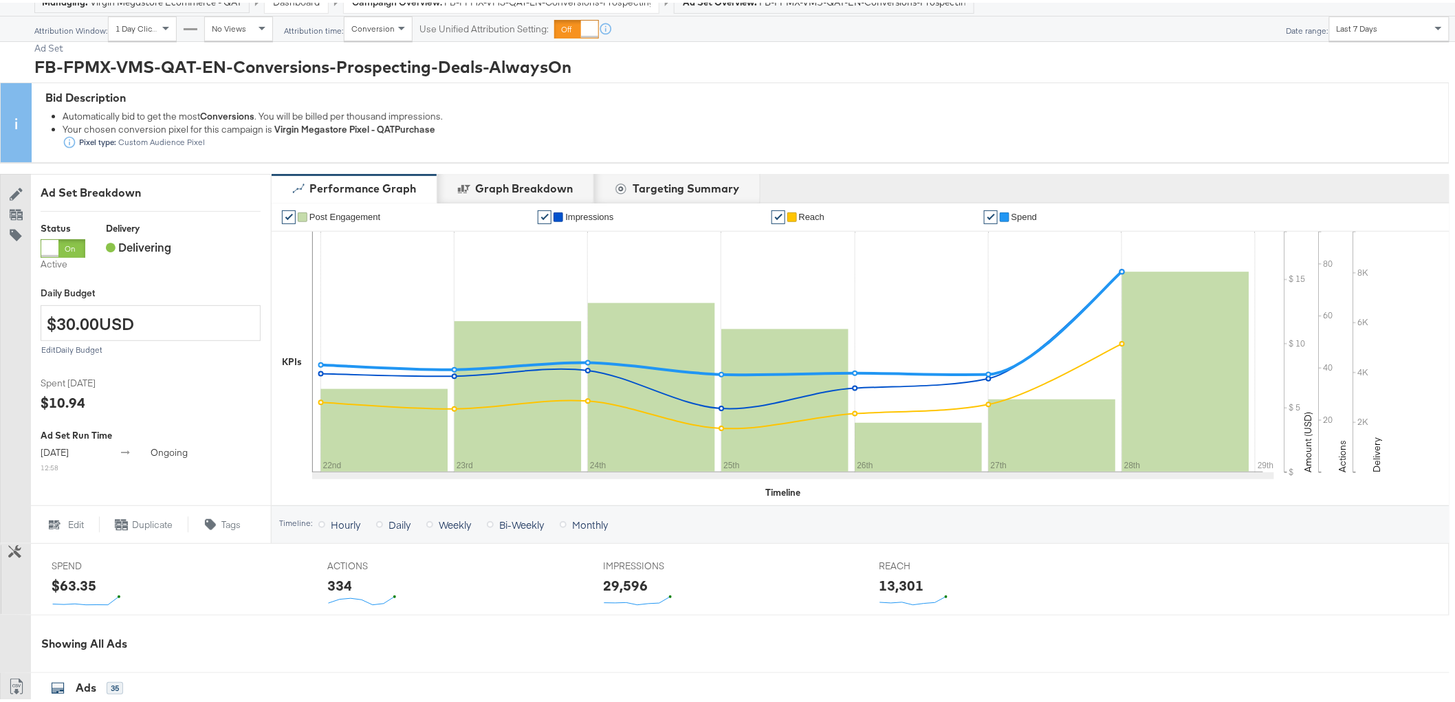
scroll to position [447, 0]
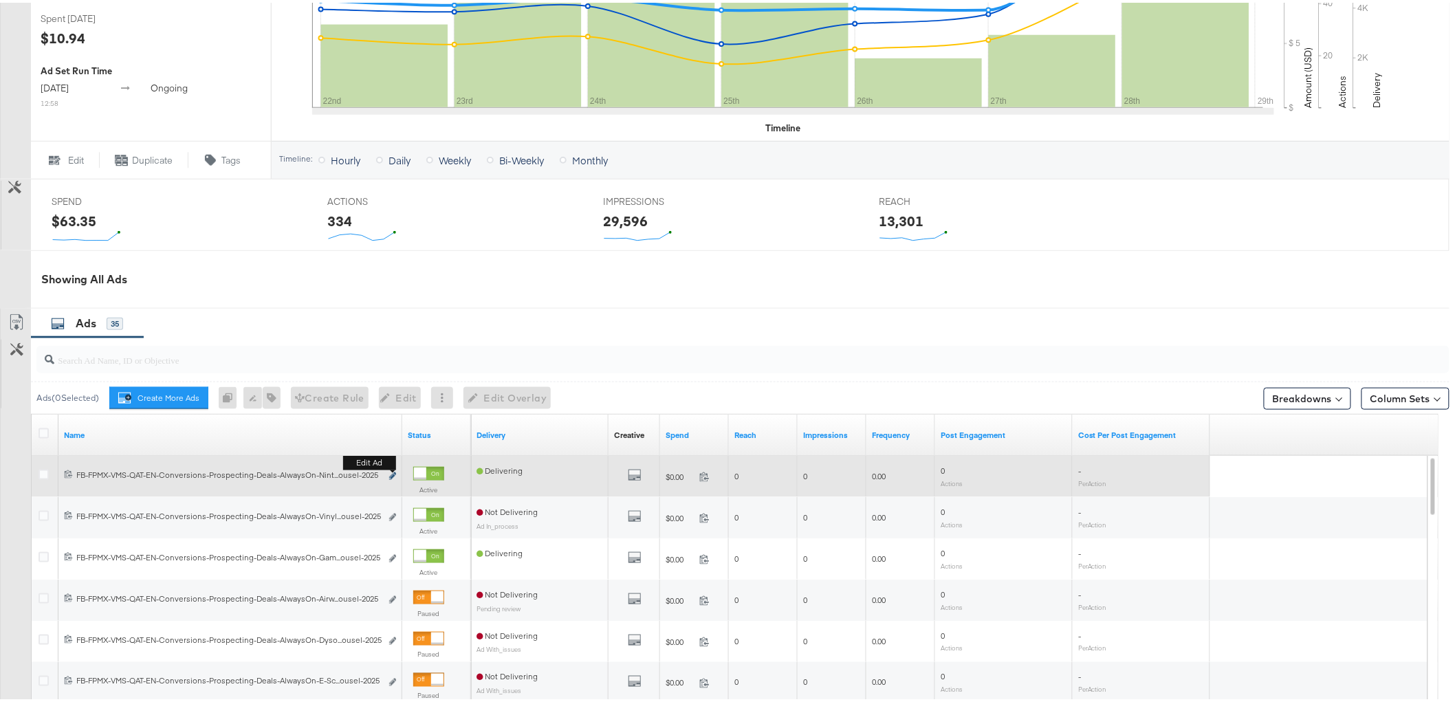
click at [390, 471] on icon "link" at bounding box center [392, 474] width 7 height 8
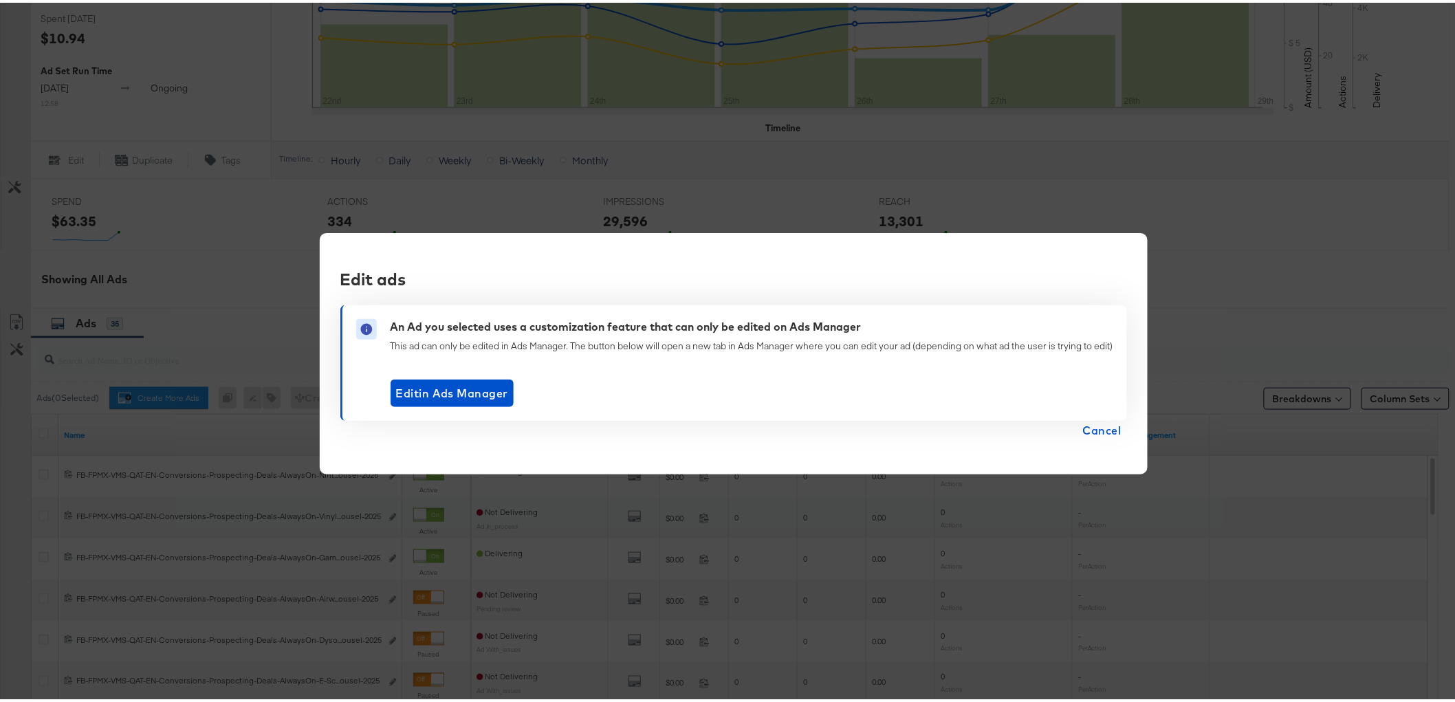
click at [1104, 429] on span "Cancel" at bounding box center [1102, 427] width 38 height 19
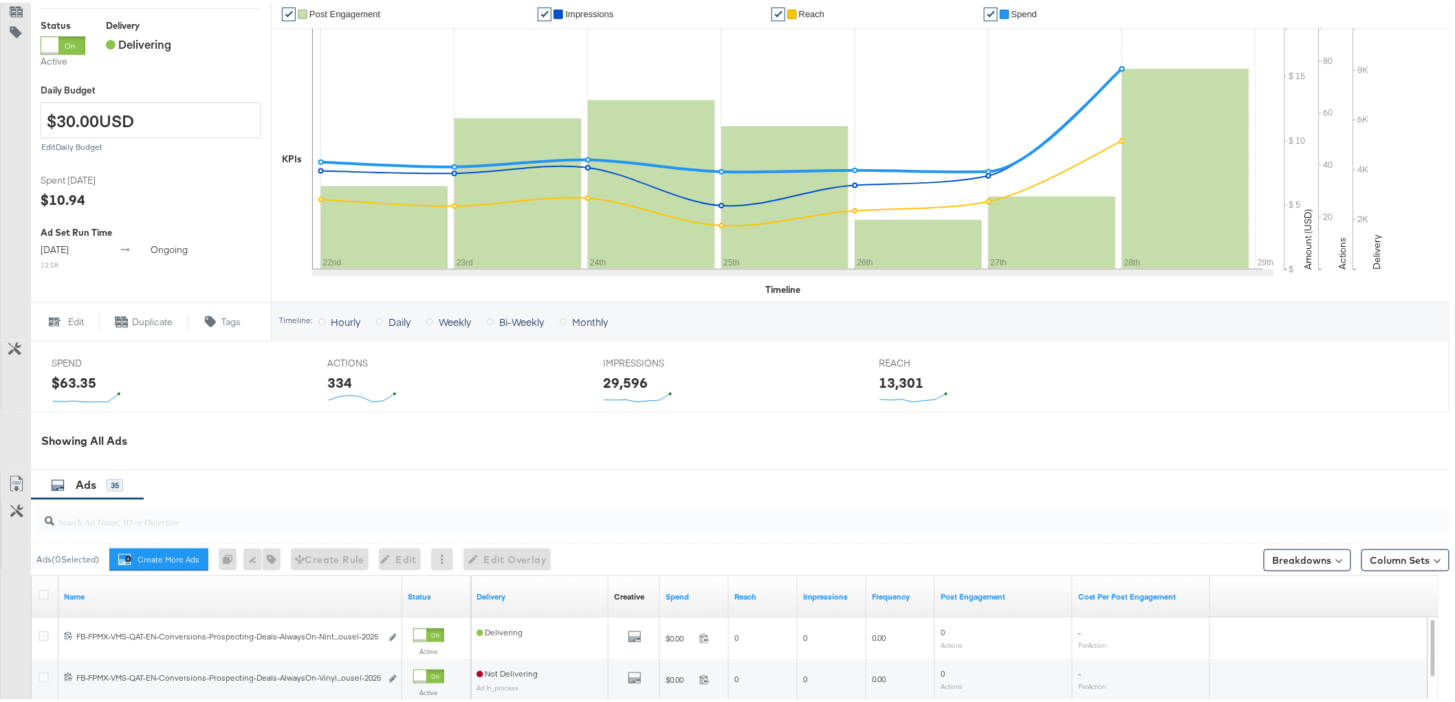
scroll to position [0, 0]
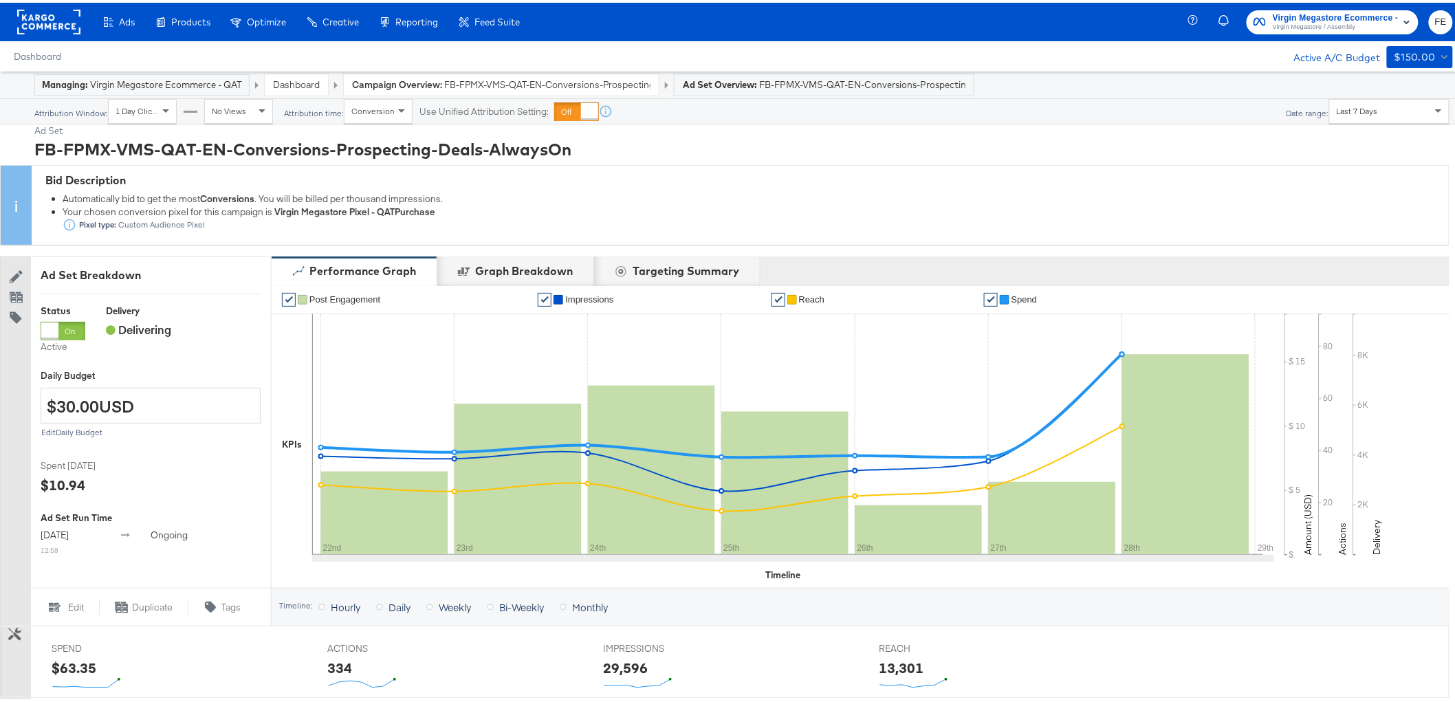
click at [1335, 17] on span "Virgin Megastore Ecommerce - QAT" at bounding box center [1335, 15] width 125 height 14
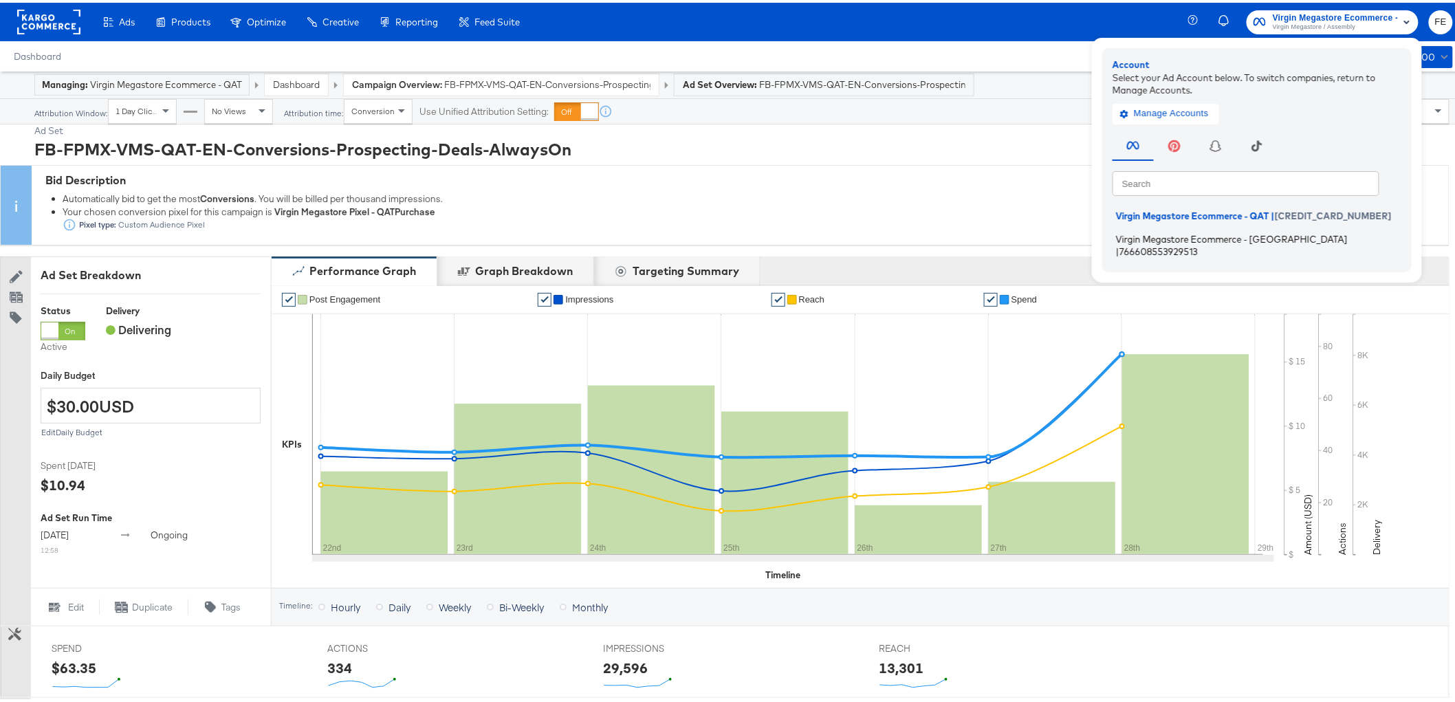
click at [1253, 228] on li "Virgin Megastore Ecommerce - UAE | 766608553929513" at bounding box center [1260, 242] width 296 height 32
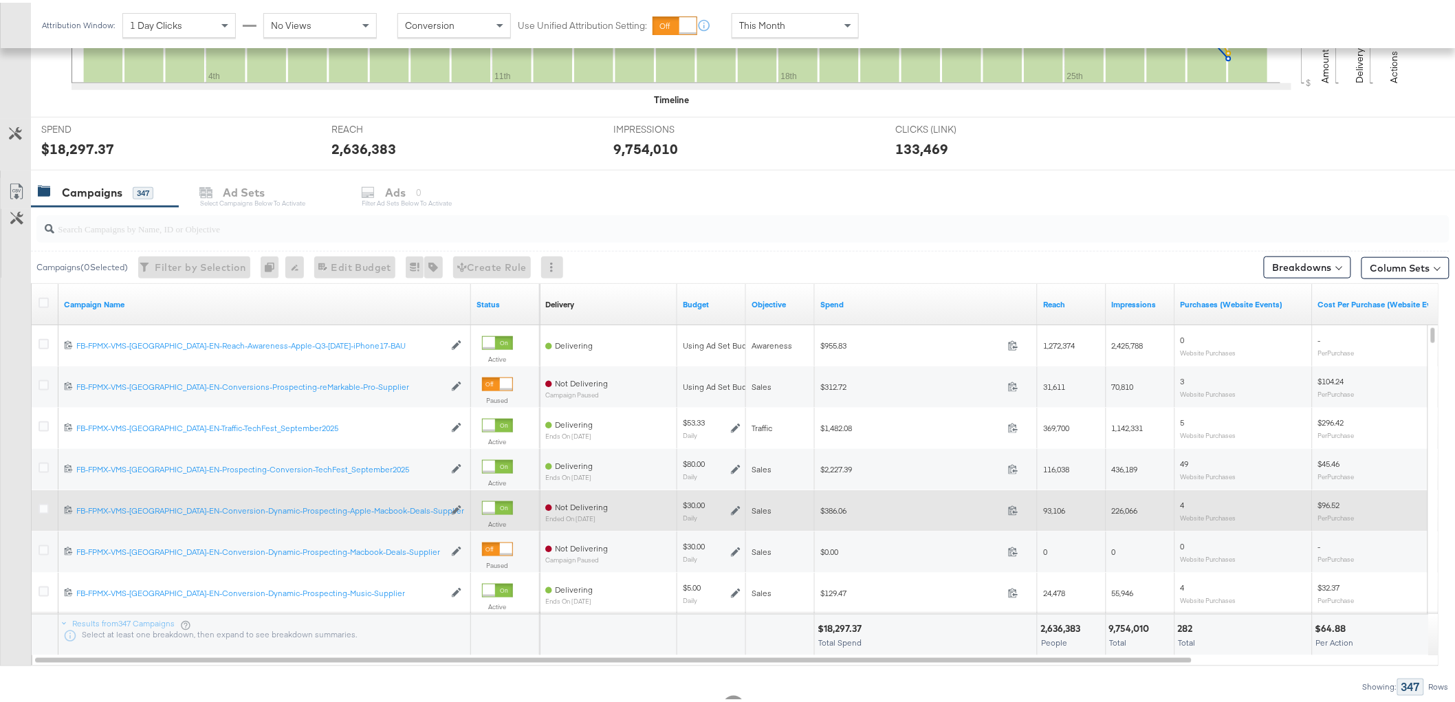
scroll to position [458, 0]
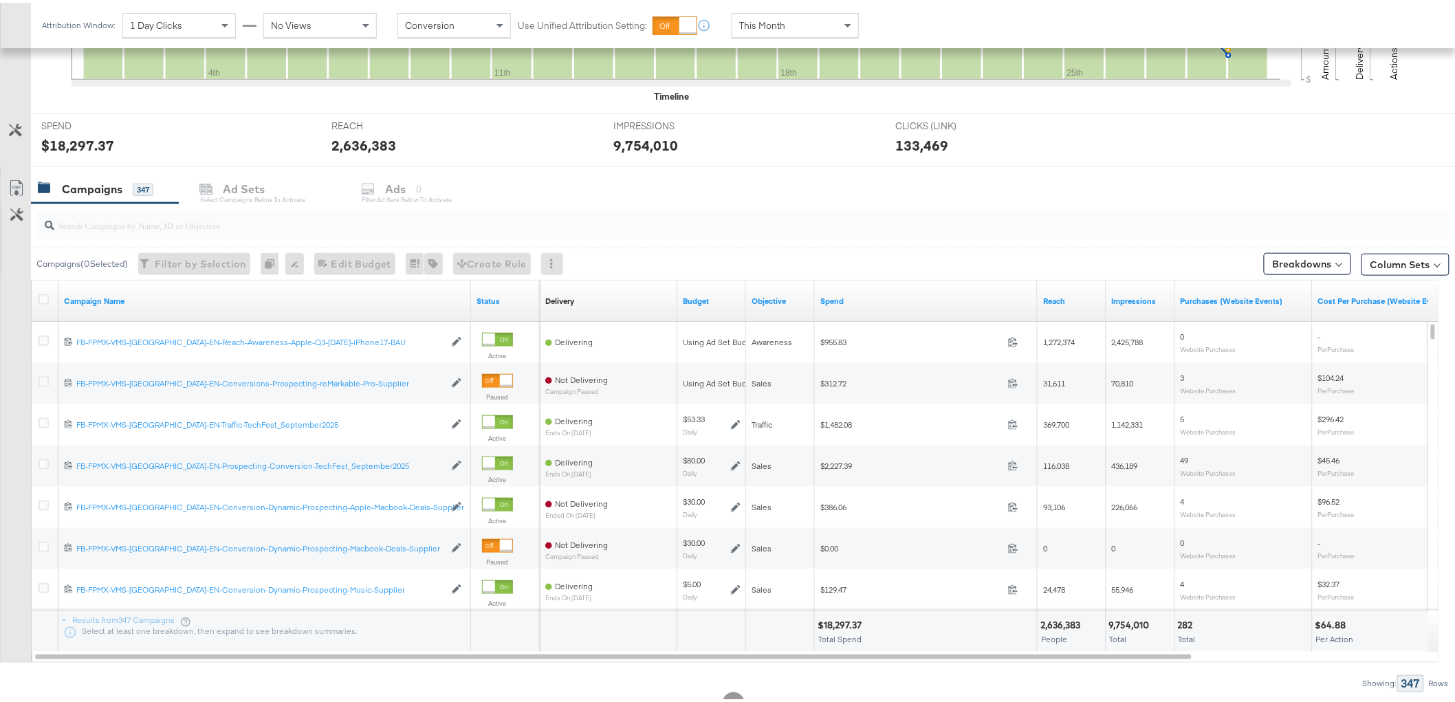
click at [133, 230] on div at bounding box center [742, 222] width 1413 height 27
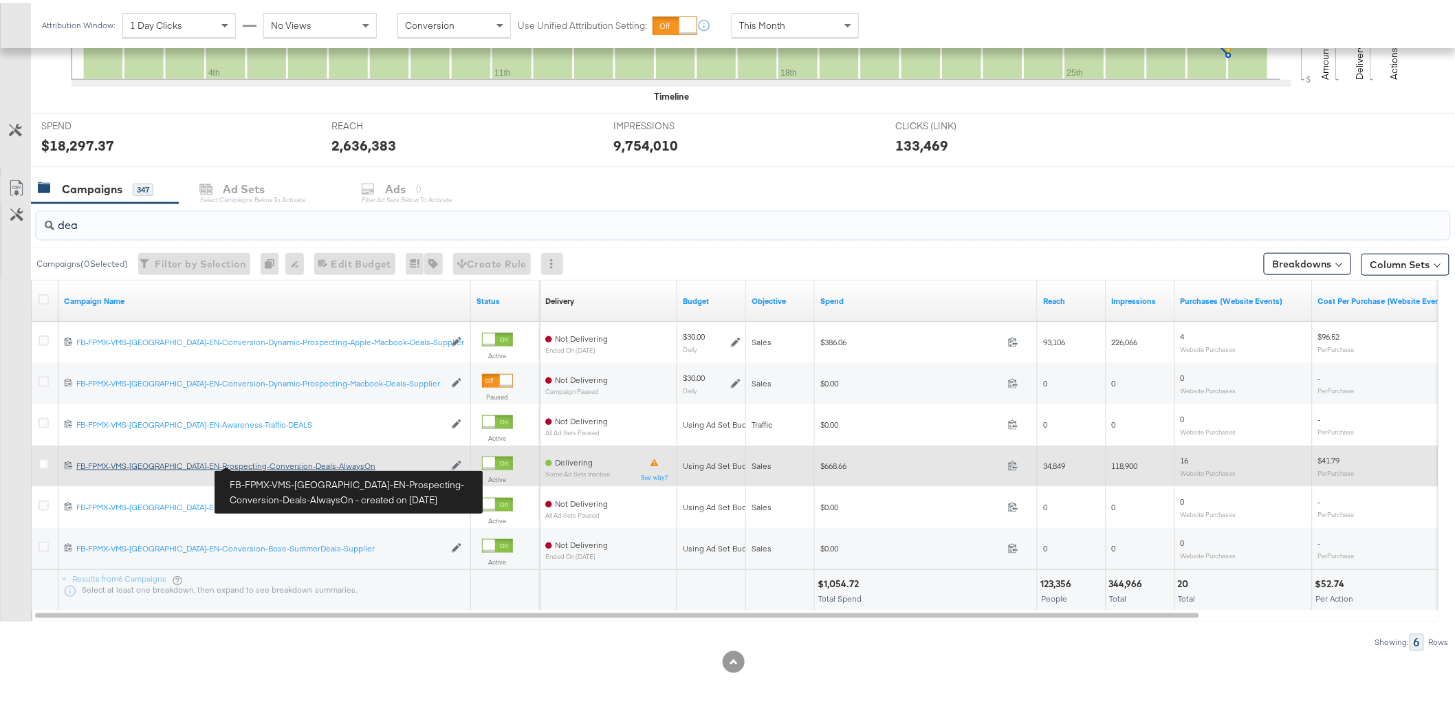
type input "dea"
click at [266, 462] on div "FB-FPMX-VMS-UAE-EN-Prospecting-Conversion-Deals-AlwaysOn FB-FPMX-VMS-UAE-EN-Pro…" at bounding box center [260, 463] width 368 height 11
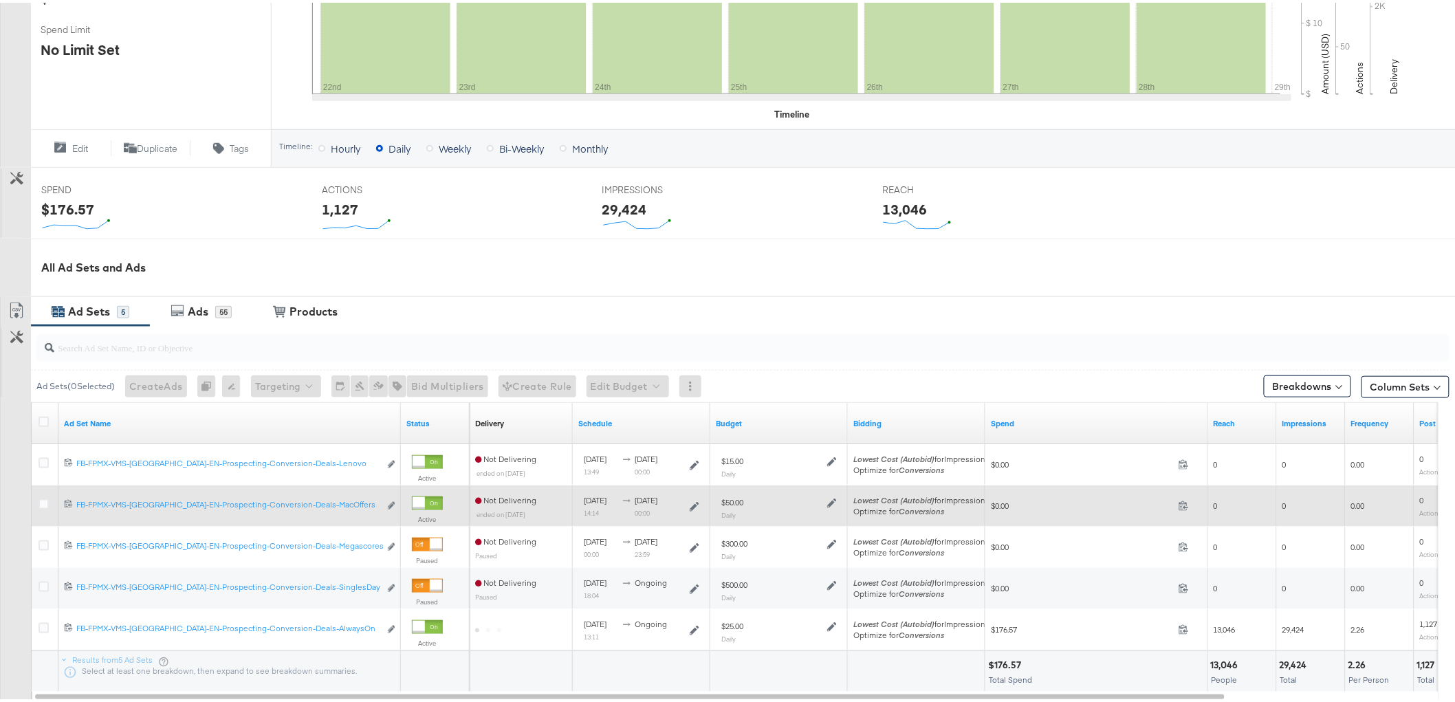
scroll to position [503, 0]
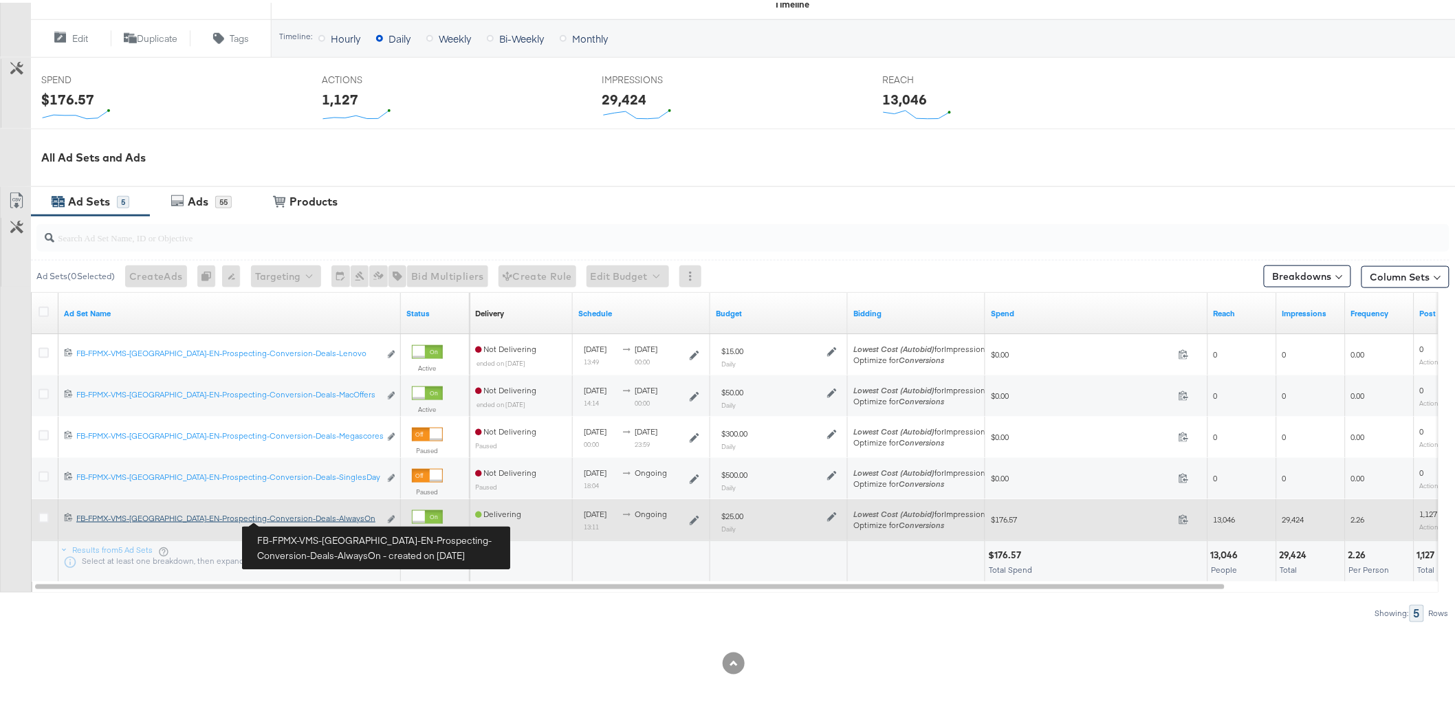
click at [294, 518] on div "FB-FPMX-VMS-UAE-EN-Prospecting-Conversion-Deals-AlwaysOn FB-FPMX-VMS-UAE-EN-Pro…" at bounding box center [227, 515] width 303 height 11
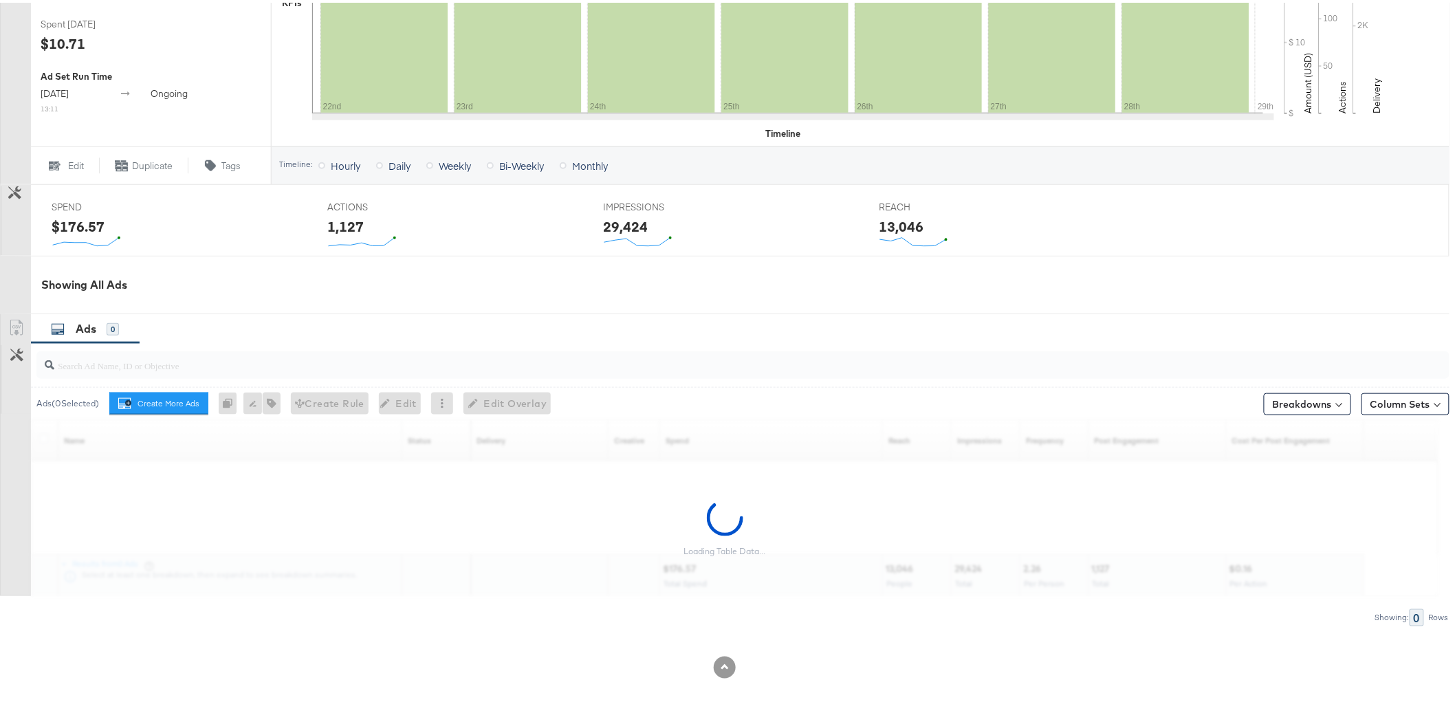
scroll to position [445, 0]
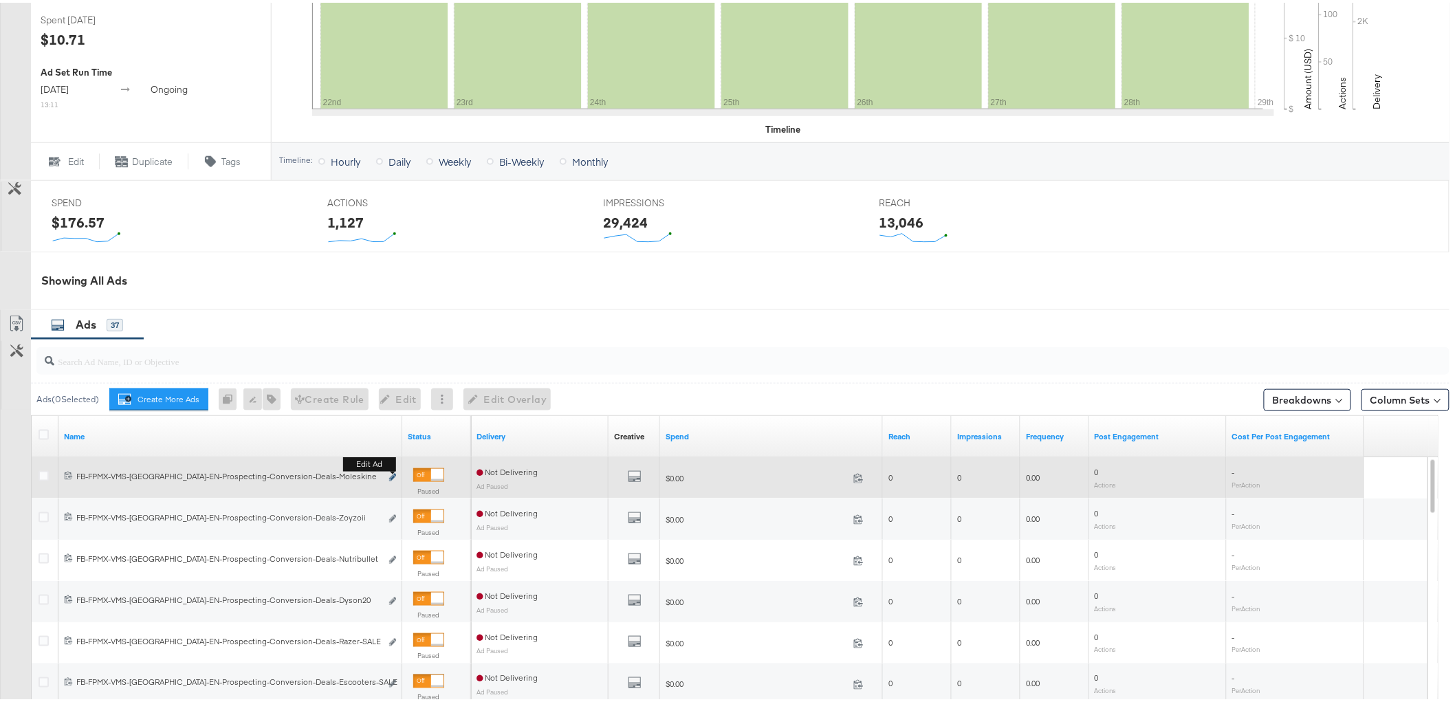
click at [394, 469] on b "Edit ad" at bounding box center [369, 461] width 53 height 14
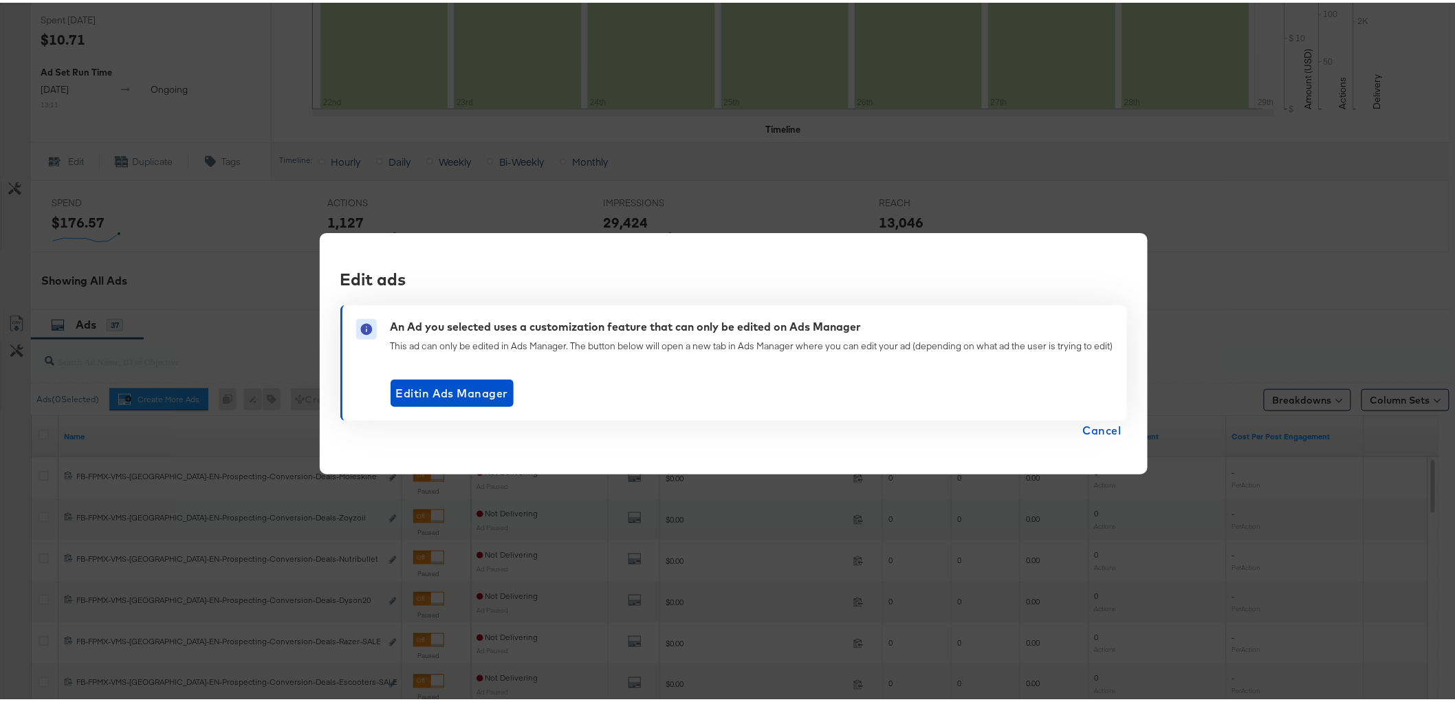
click at [550, 539] on div "Edit ads An Ad you selected uses a customization feature that can only be edite…" at bounding box center [733, 351] width 1466 height 702
click at [1115, 423] on span "Cancel" at bounding box center [1102, 427] width 38 height 19
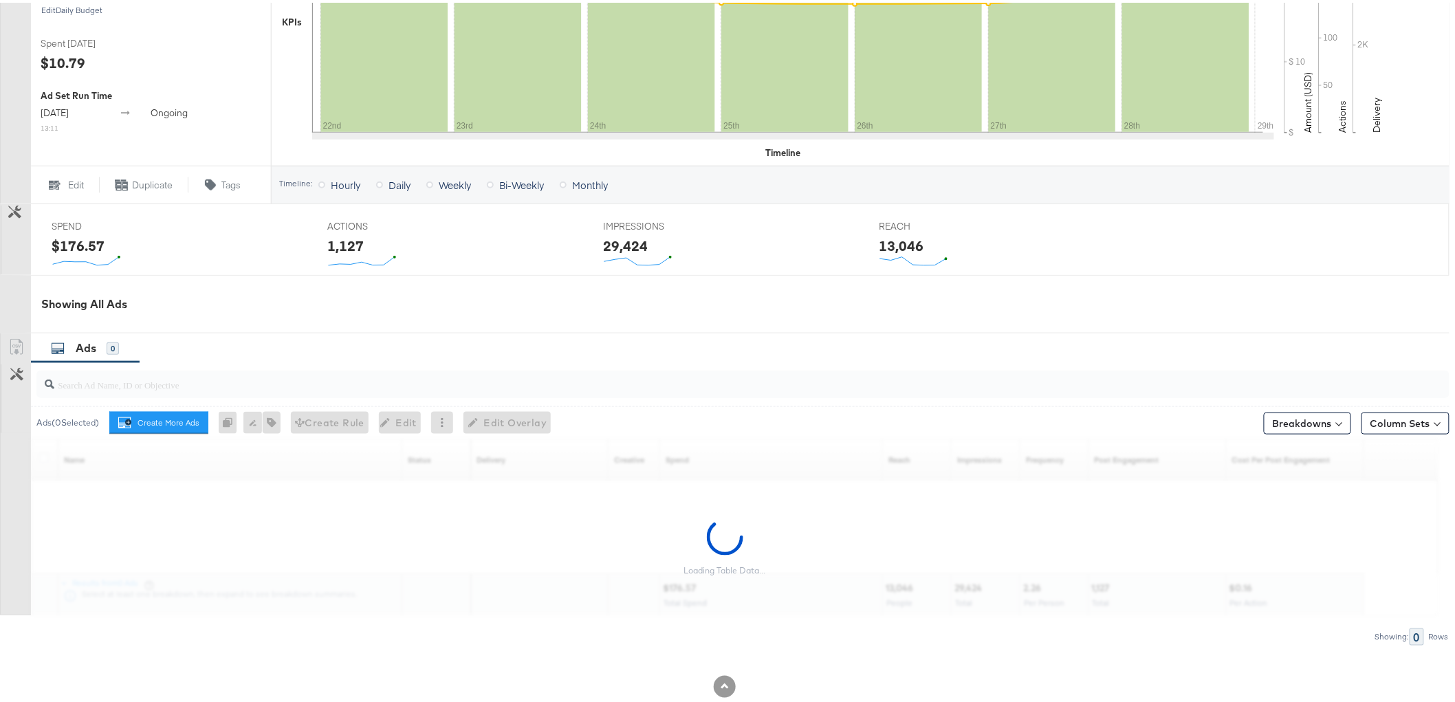
scroll to position [447, 0]
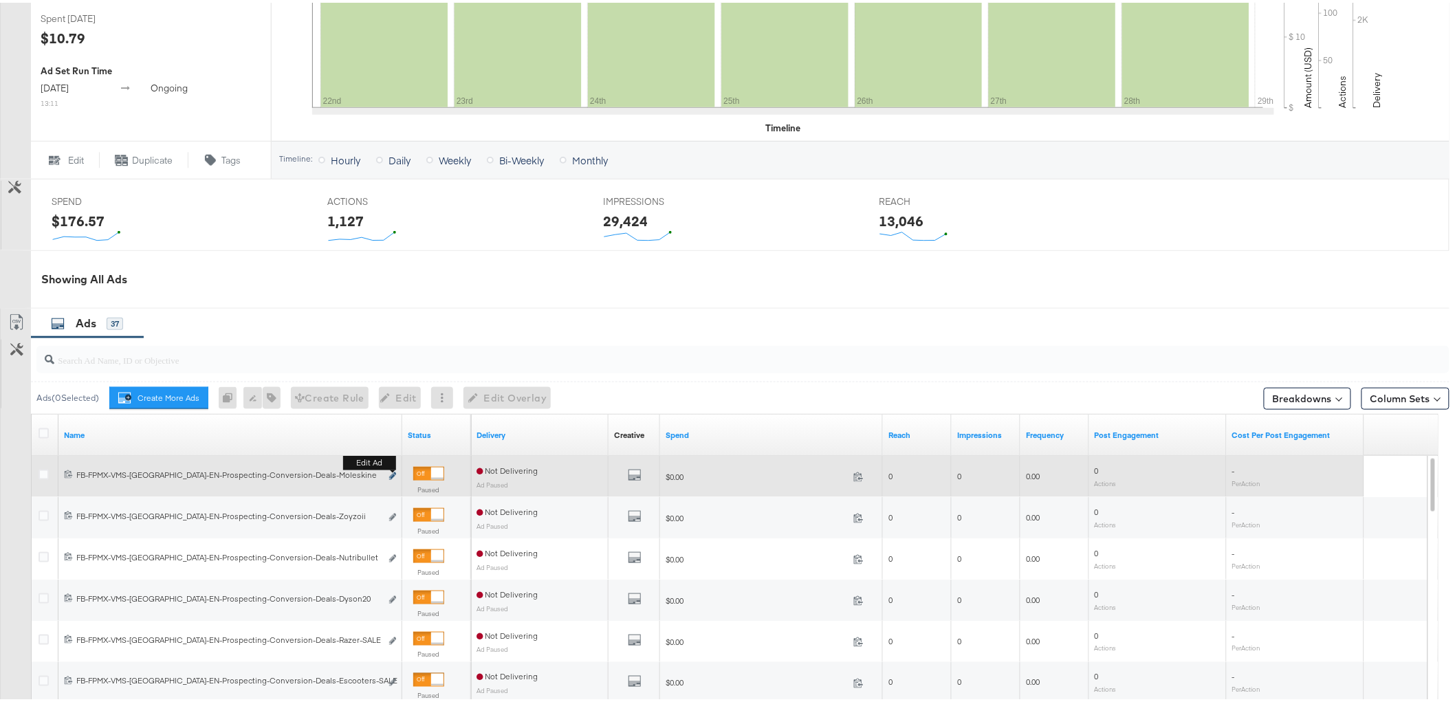
click at [390, 475] on icon "link" at bounding box center [392, 474] width 7 height 8
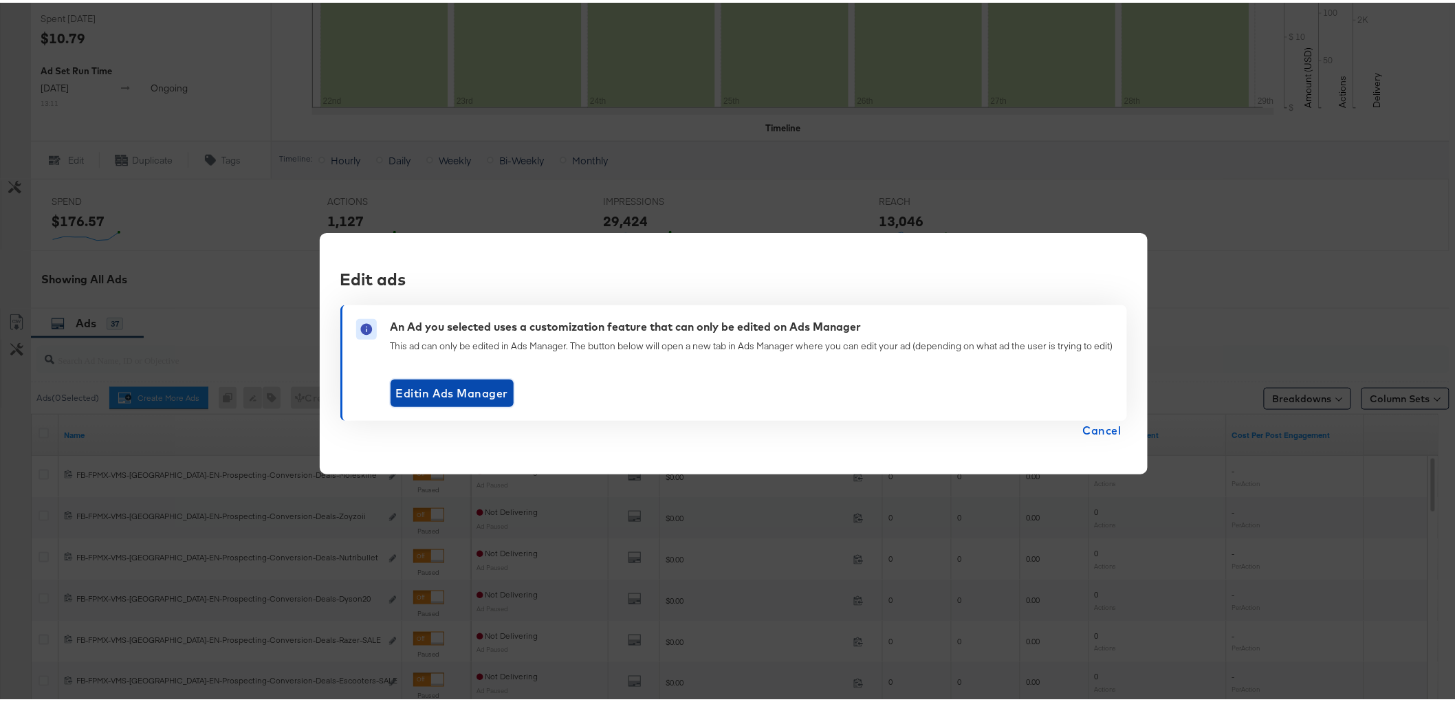
click at [437, 394] on span "Edit in Ads Manager" at bounding box center [452, 390] width 112 height 19
click at [1110, 427] on span "Cancel" at bounding box center [1102, 427] width 38 height 19
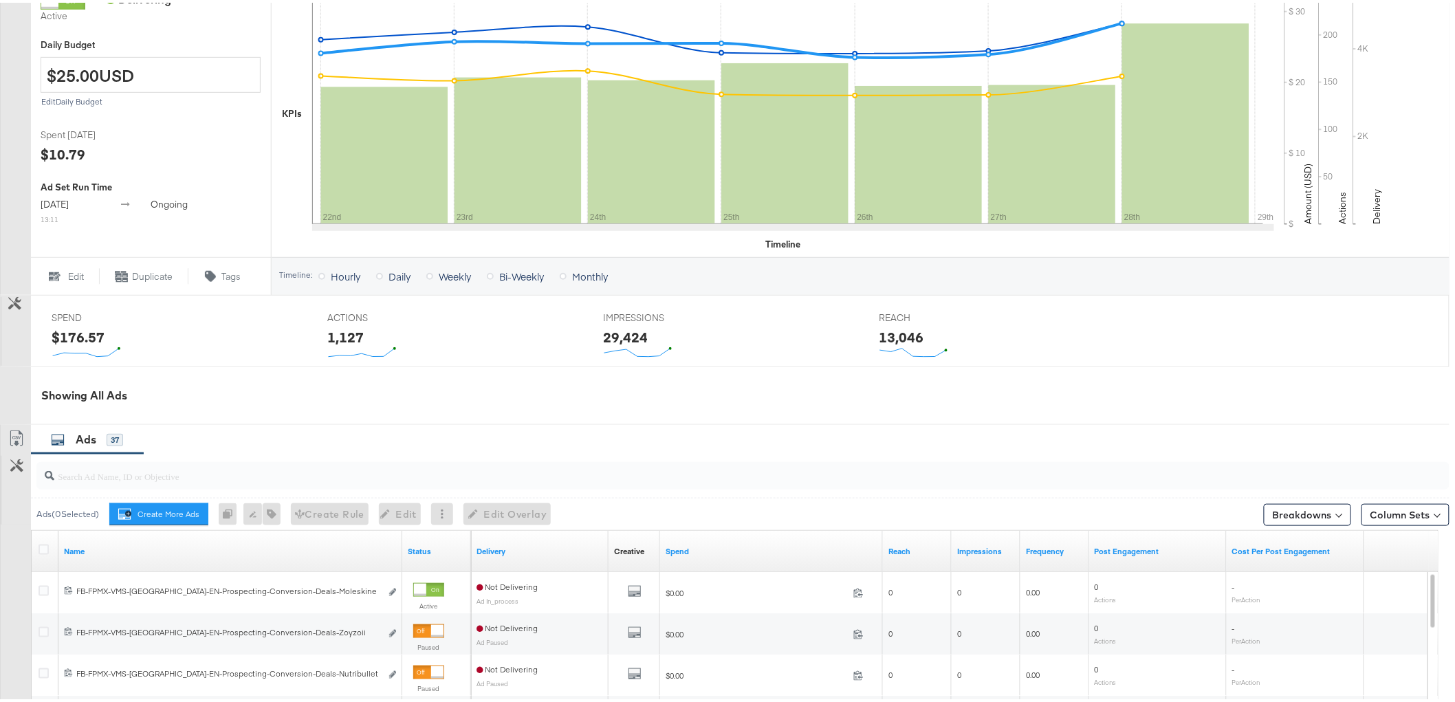
scroll to position [653, 0]
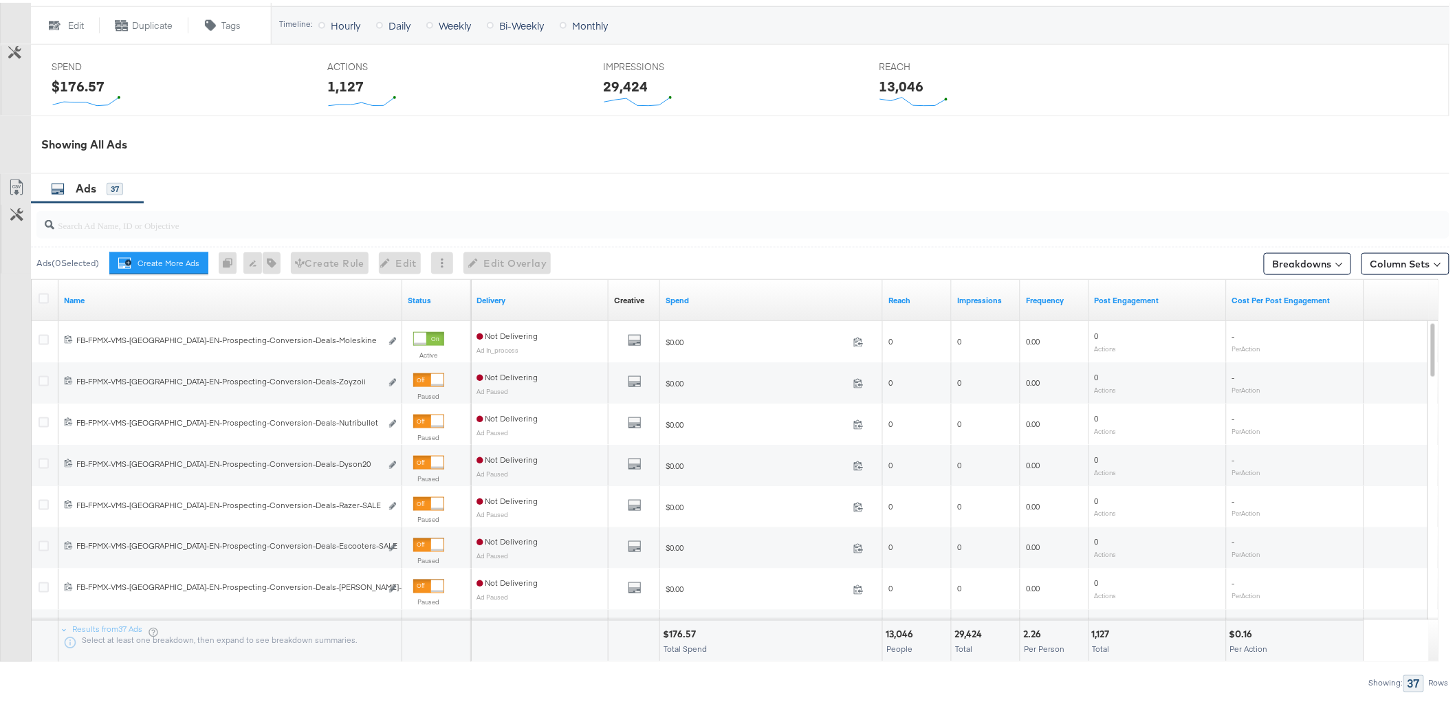
scroll to position [610, 0]
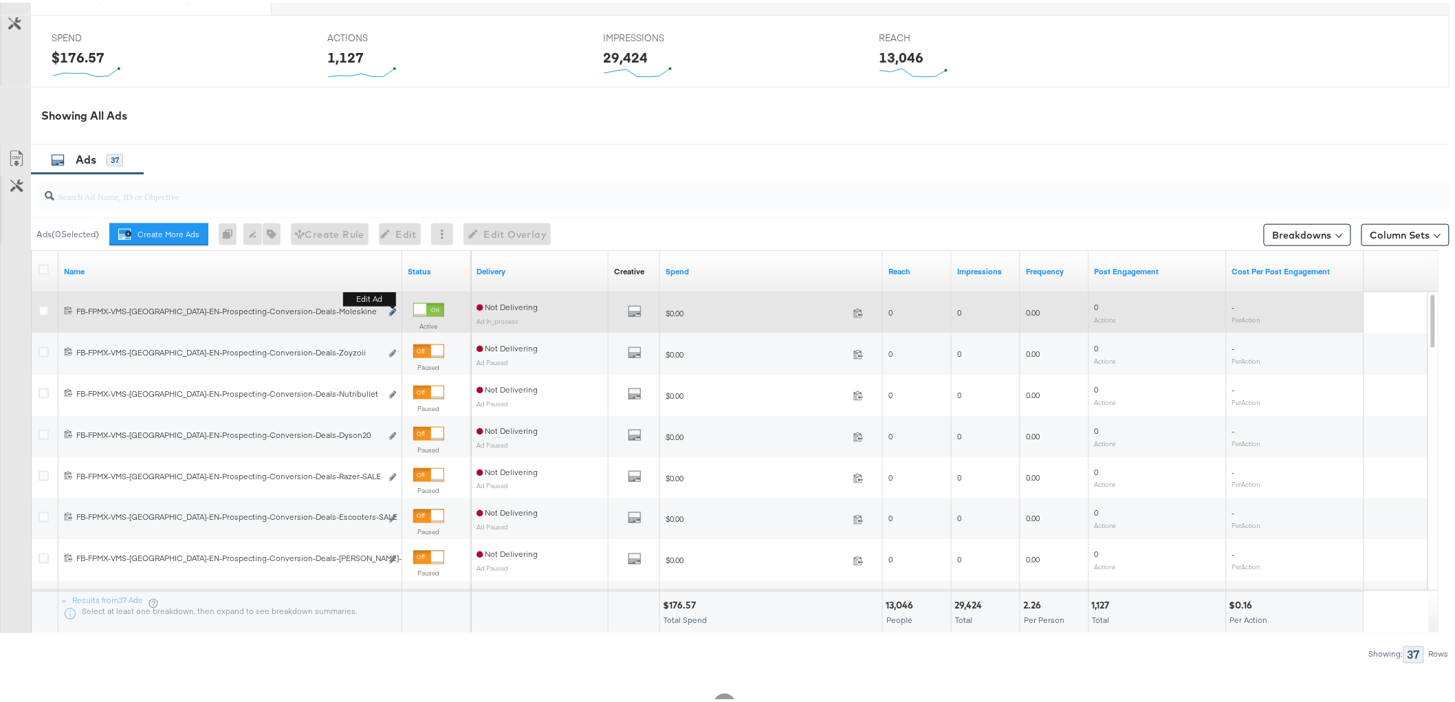
click at [390, 306] on button "Edit ad" at bounding box center [392, 310] width 8 height 14
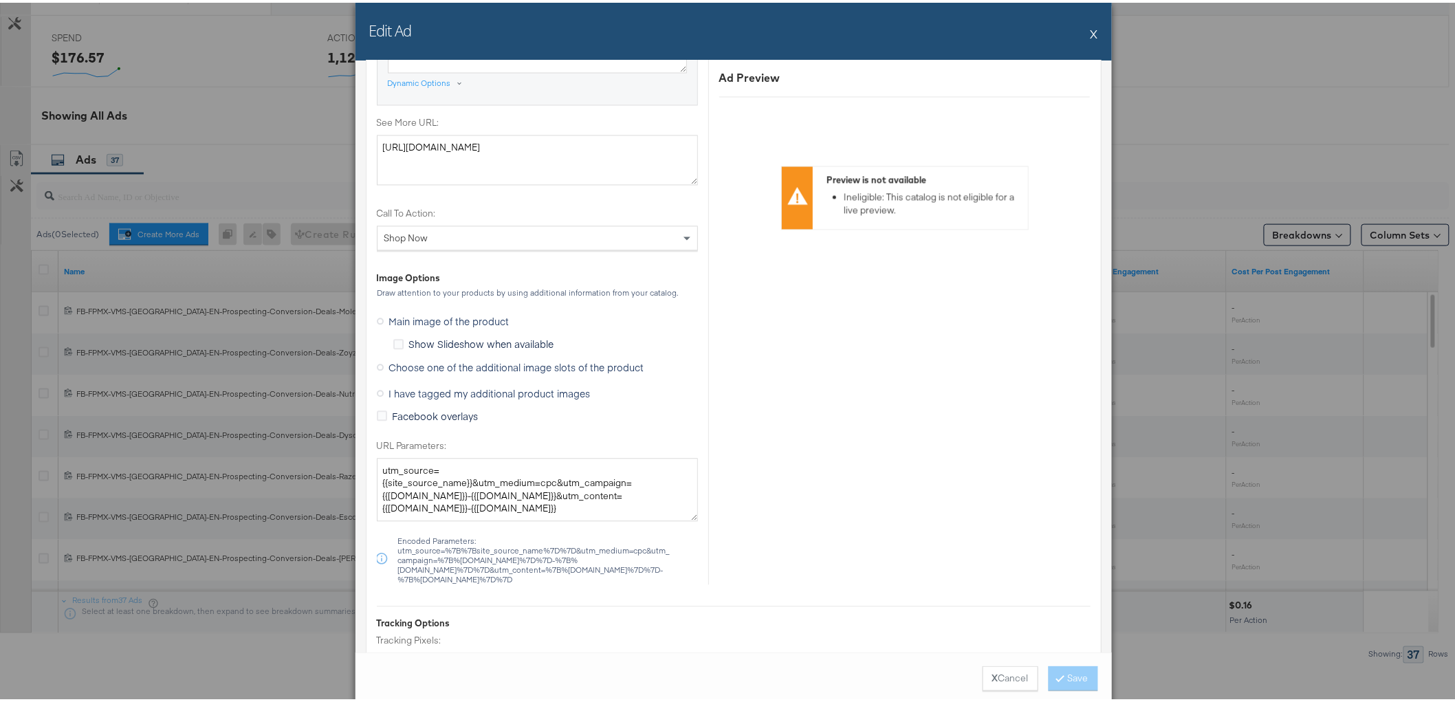
scroll to position [1222, 0]
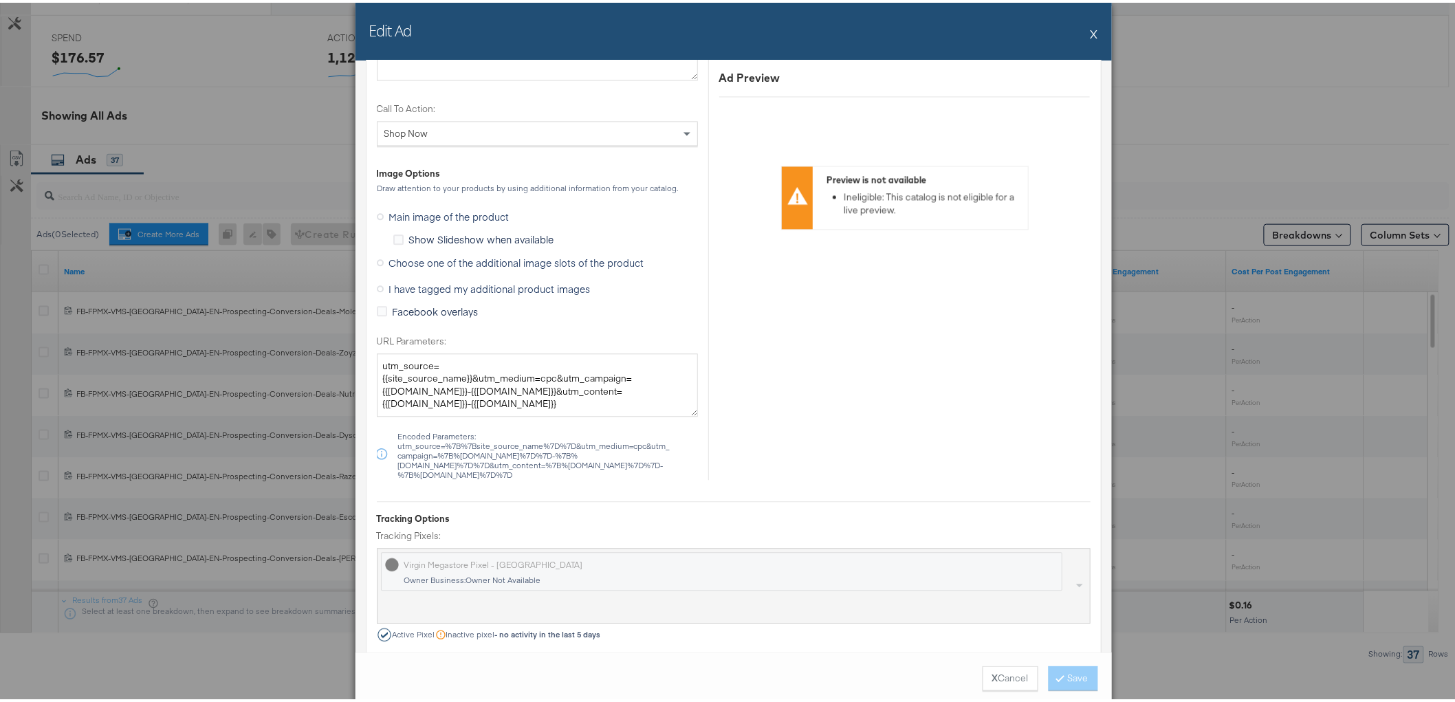
click at [404, 256] on span "Choose one of the additional image slots of the product" at bounding box center [516, 260] width 255 height 14
click at [0, 0] on input "Choose one of the additional image slots of the product" at bounding box center [0, 0] width 0 height 0
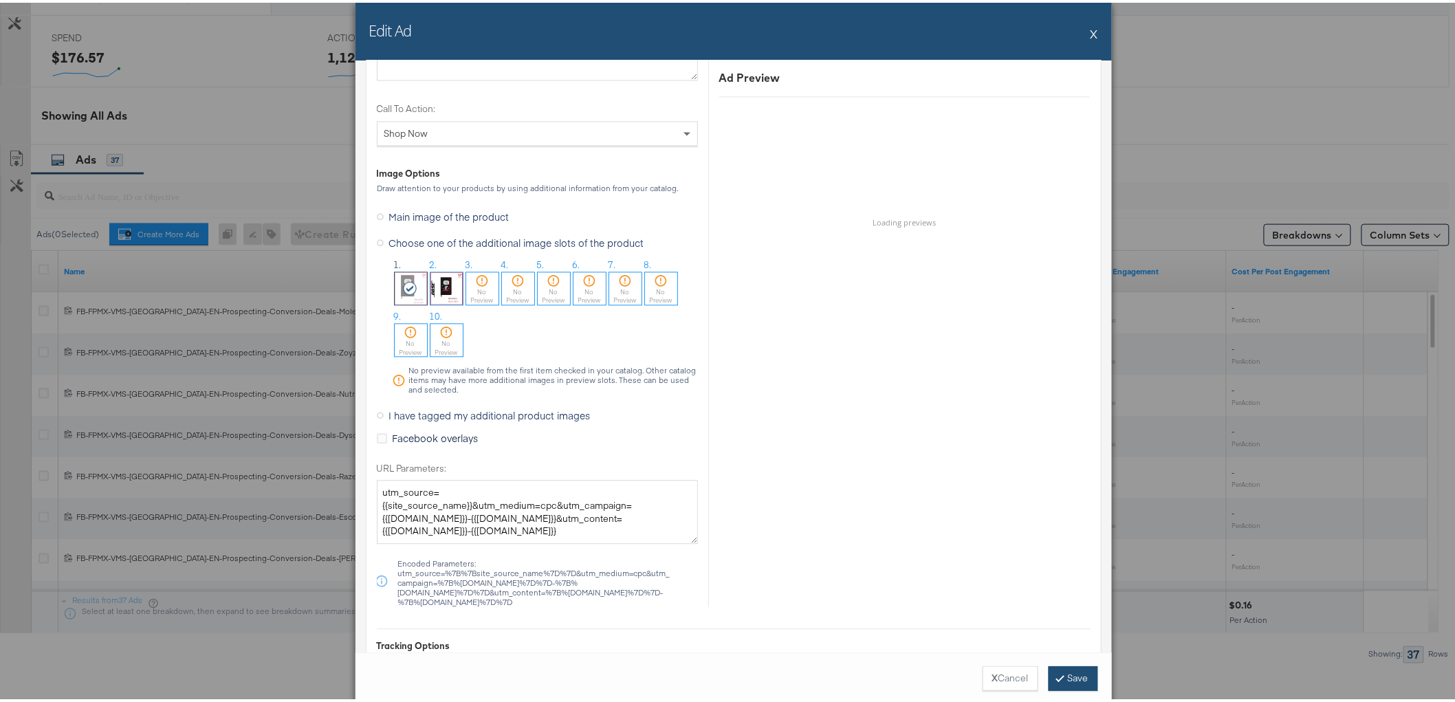
click at [1073, 683] on button "Save" at bounding box center [1072, 675] width 49 height 25
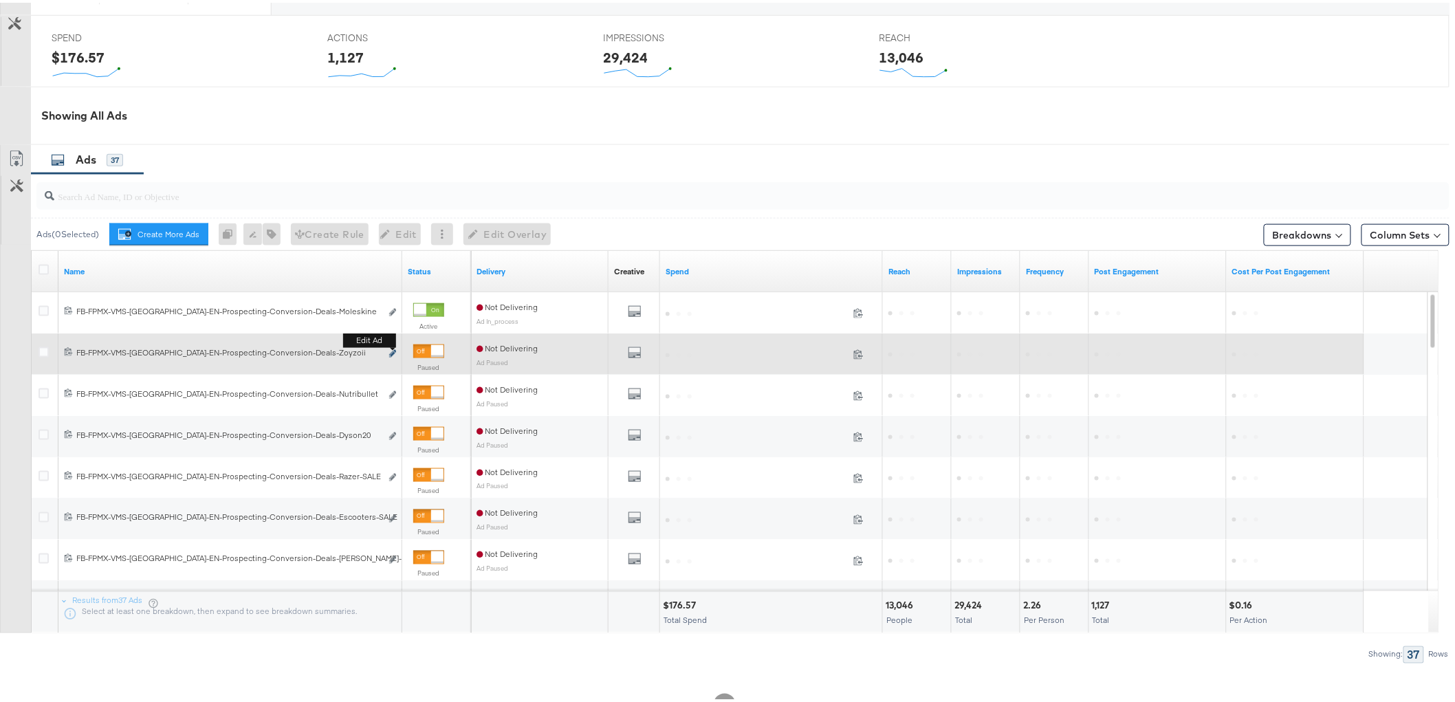
click at [393, 353] on icon "link" at bounding box center [392, 351] width 7 height 8
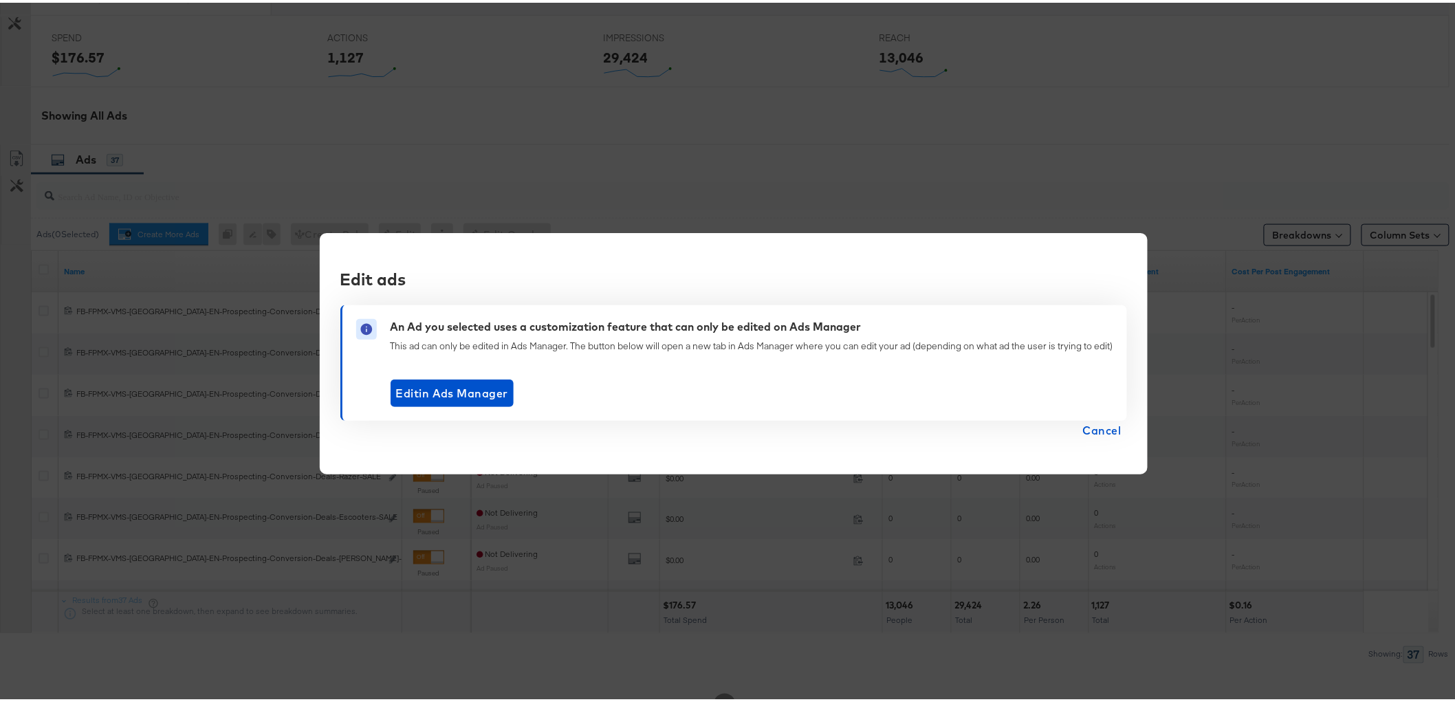
click at [1118, 433] on button "Cancel" at bounding box center [1101, 427] width 49 height 19
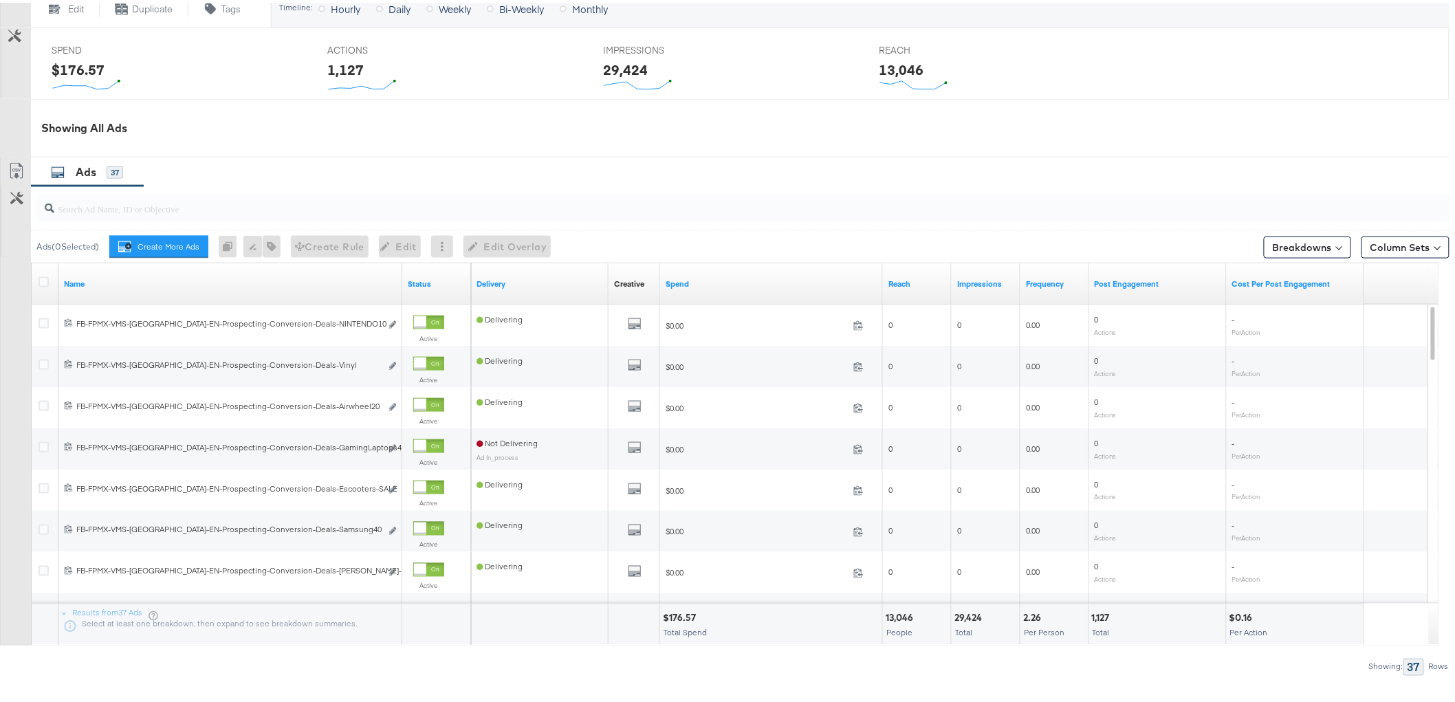
scroll to position [599, 0]
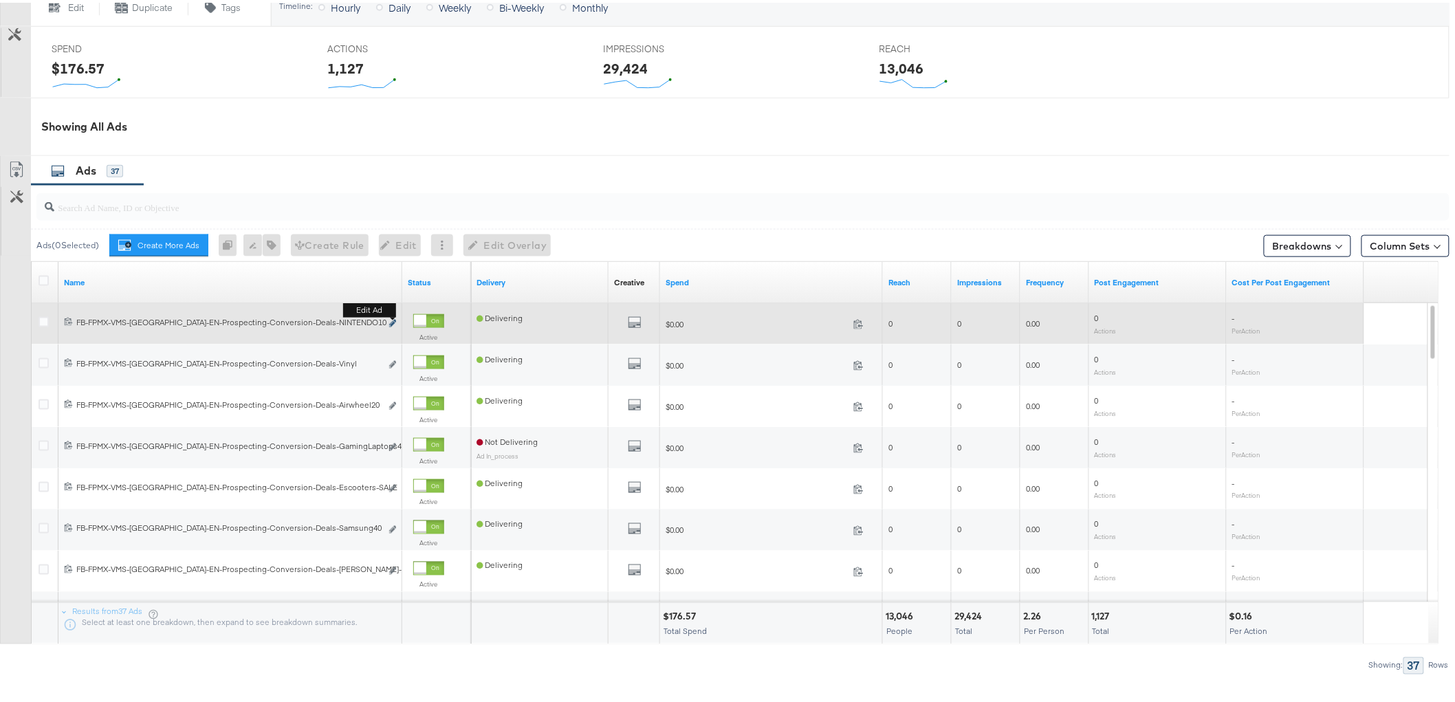
click at [388, 320] on button "Edit ad" at bounding box center [392, 321] width 8 height 14
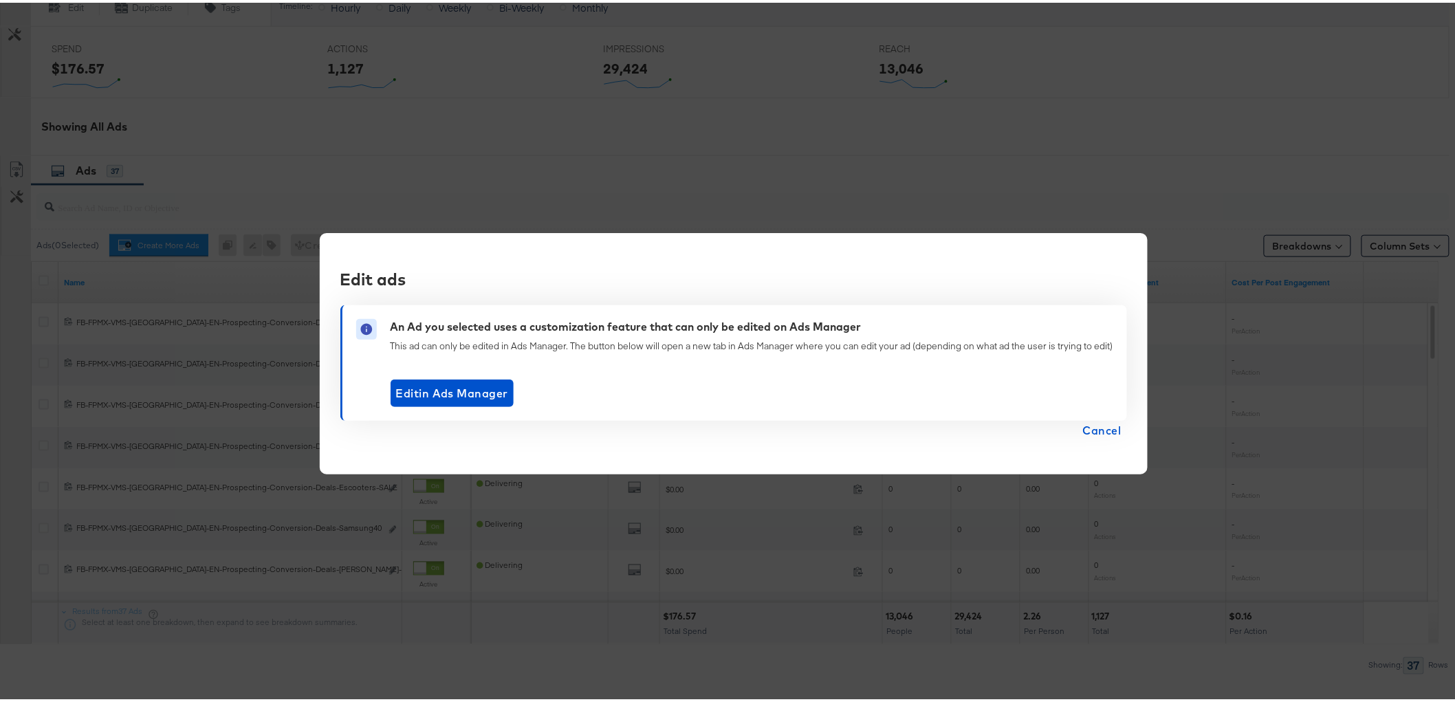
click at [1108, 422] on span "Cancel" at bounding box center [1102, 427] width 38 height 19
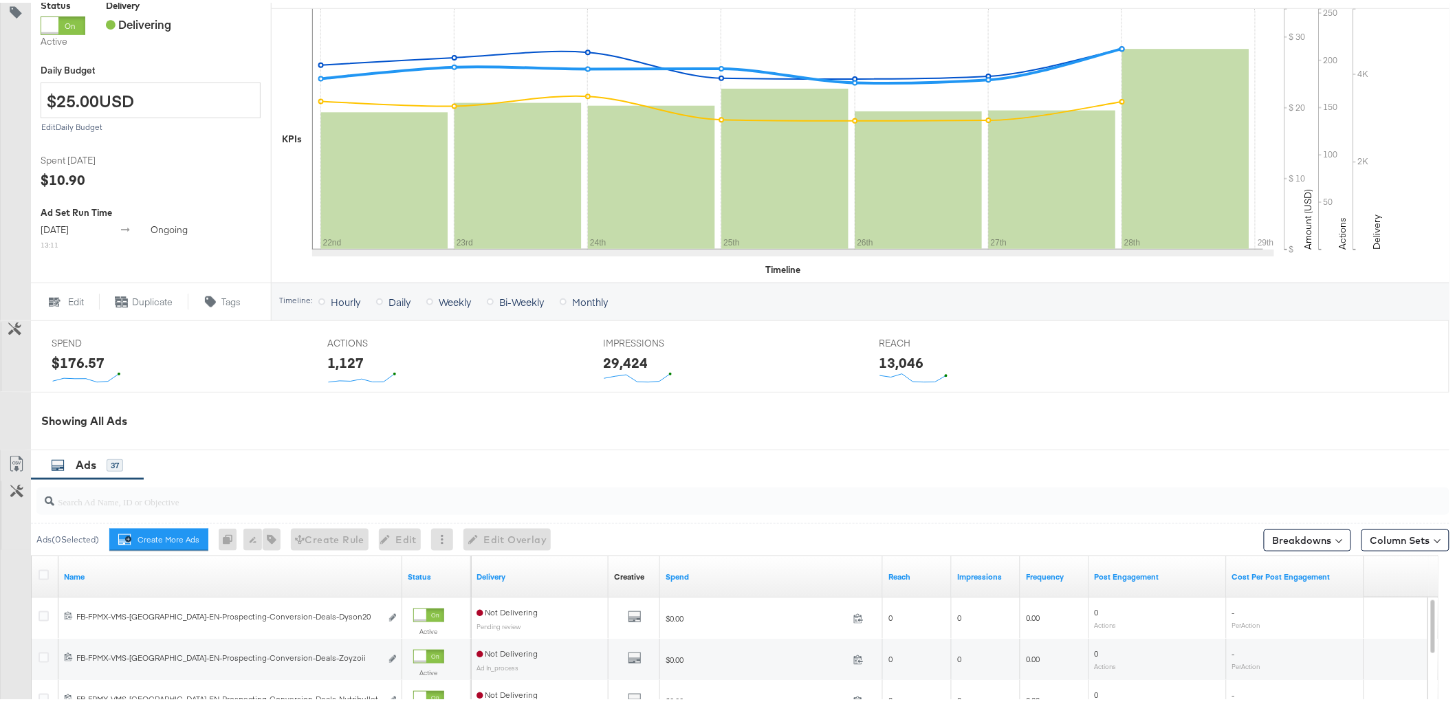
scroll to position [447, 0]
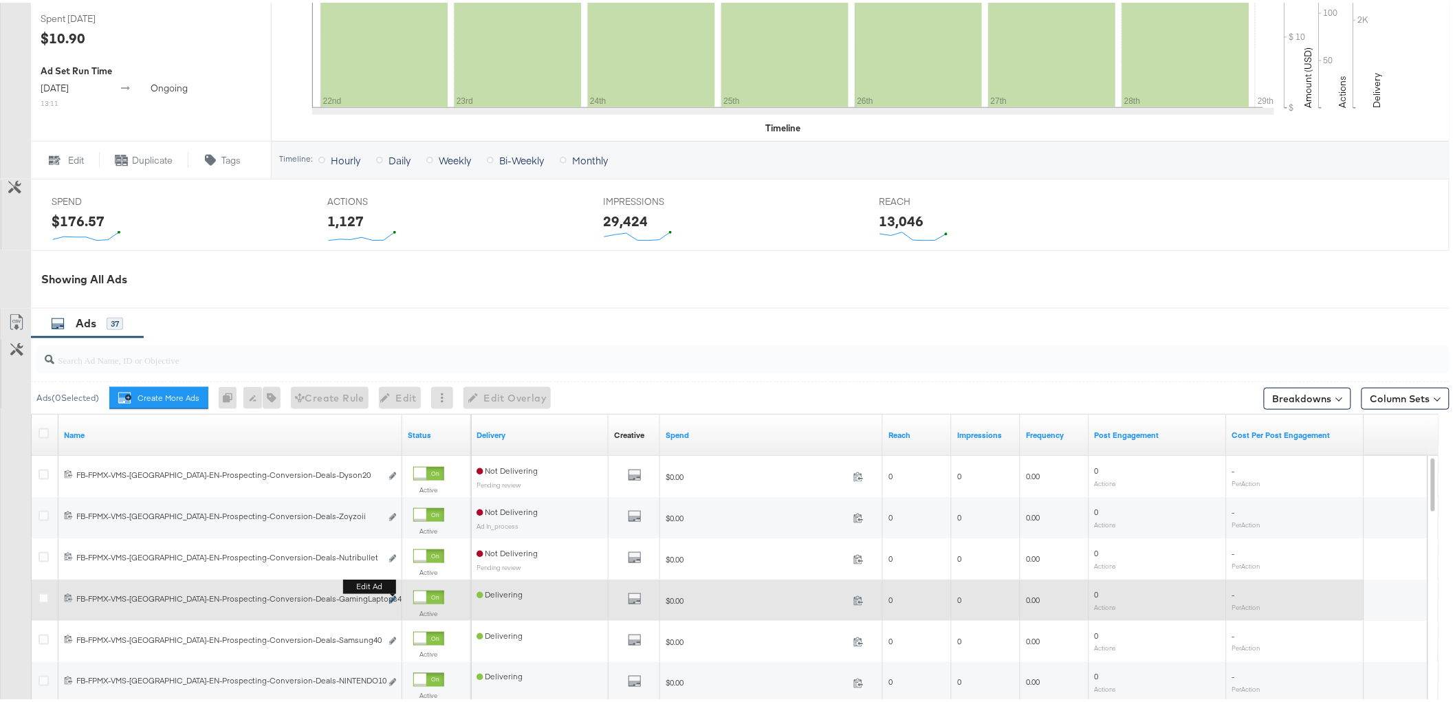
click at [392, 595] on icon "link" at bounding box center [392, 597] width 7 height 8
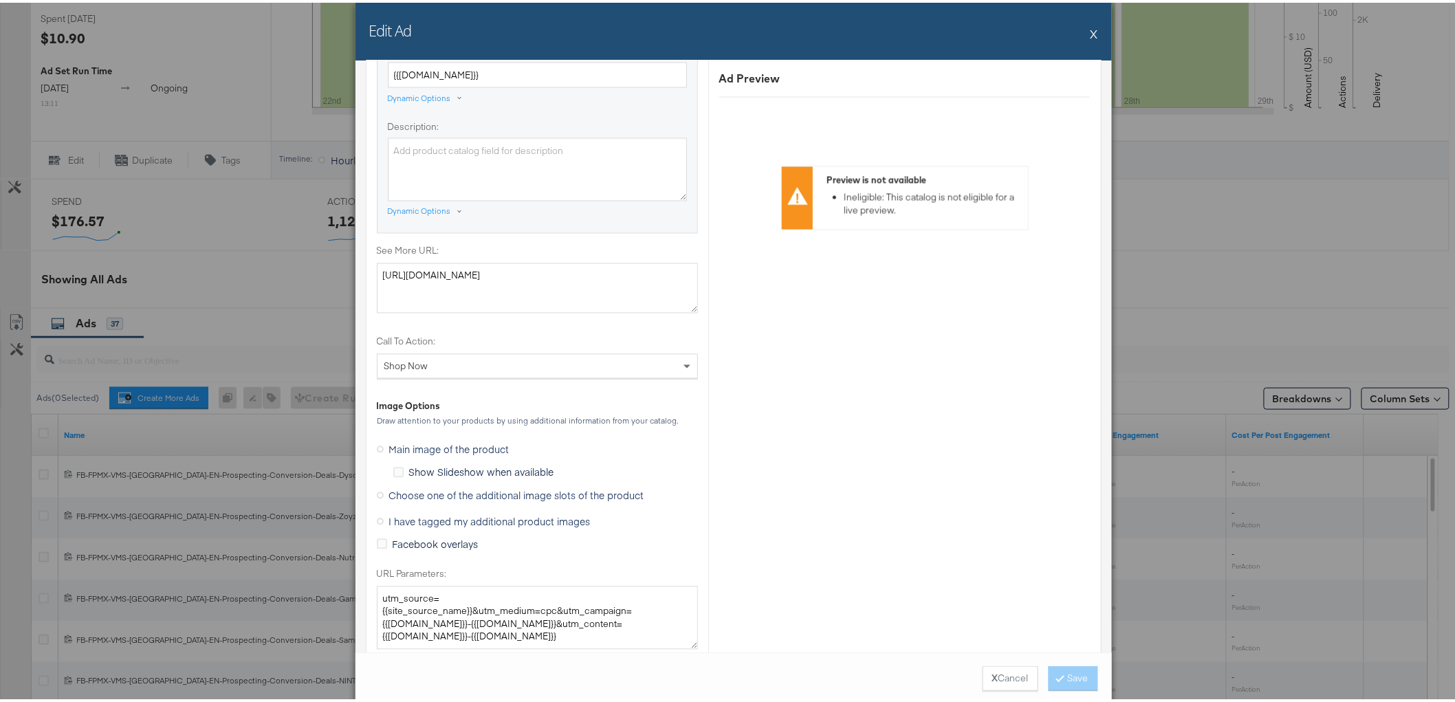
scroll to position [993, 0]
click at [428, 489] on span "Choose one of the additional image slots of the product" at bounding box center [516, 489] width 255 height 14
click at [0, 0] on input "Choose one of the additional image slots of the product" at bounding box center [0, 0] width 0 height 0
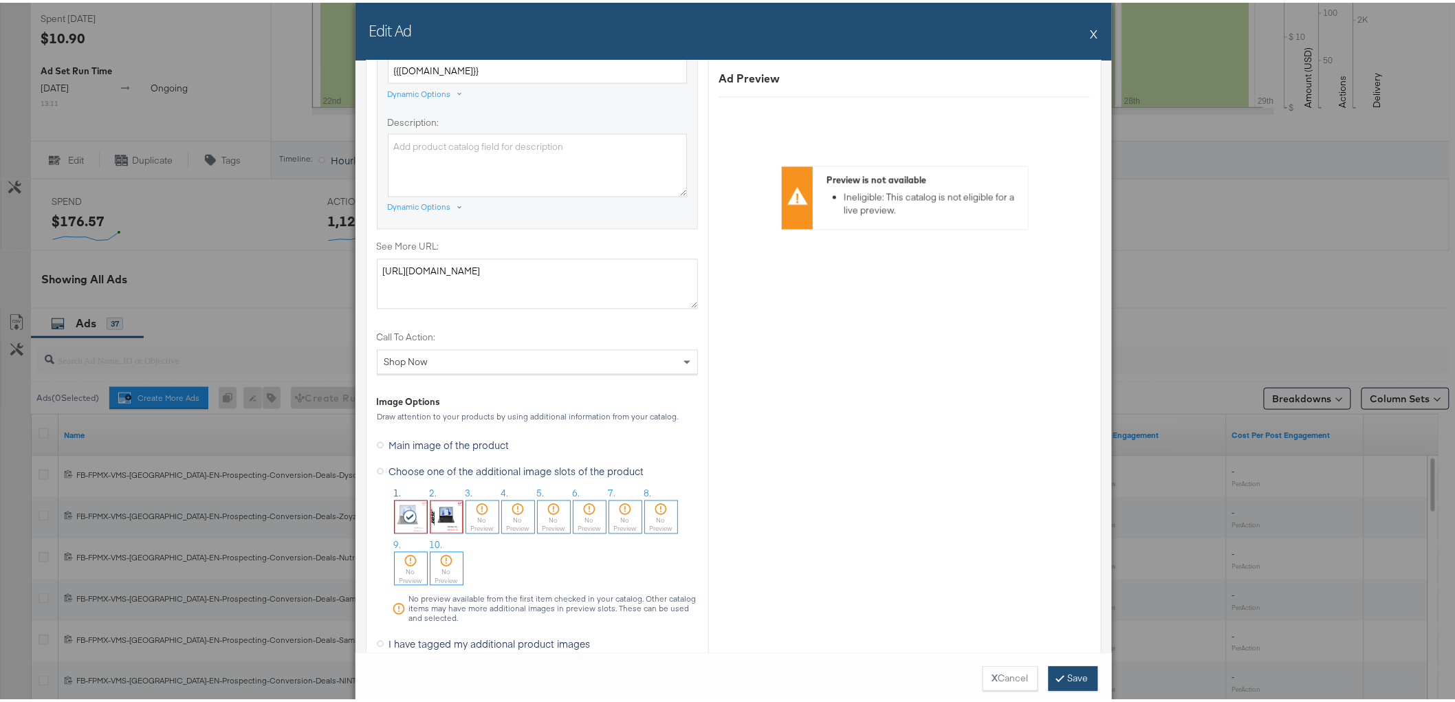
click at [1048, 672] on button "Save" at bounding box center [1072, 675] width 49 height 25
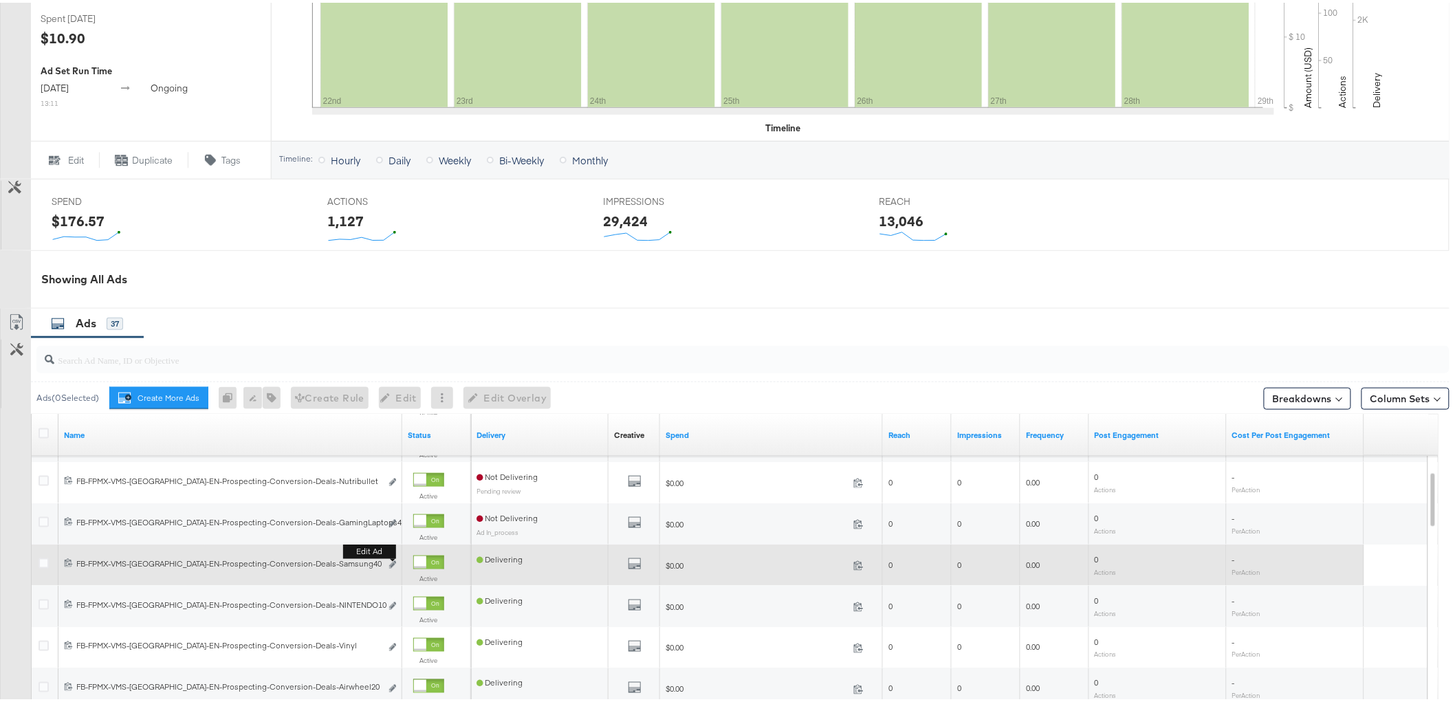
click at [390, 556] on b "Edit ad" at bounding box center [369, 549] width 53 height 14
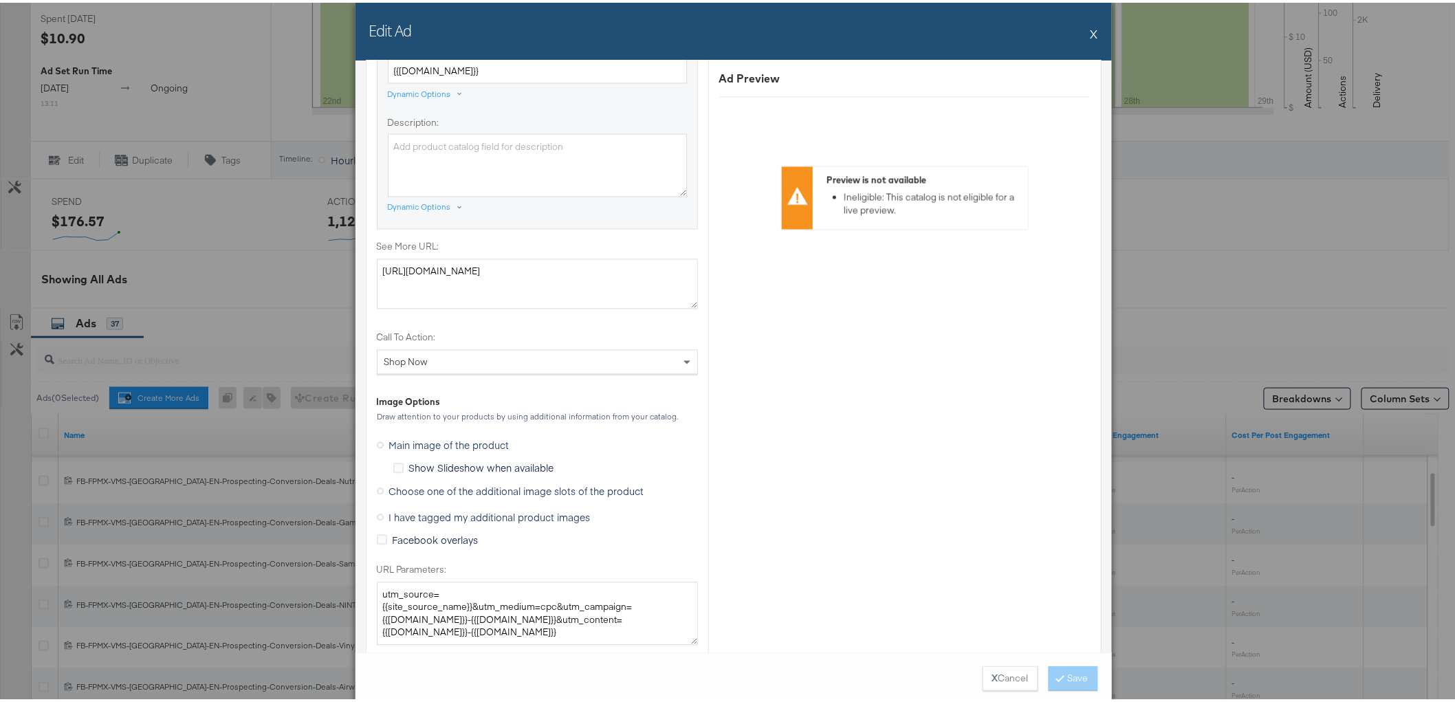
click at [429, 488] on span "Choose one of the additional image slots of the product" at bounding box center [516, 489] width 255 height 14
click at [0, 0] on input "Choose one of the additional image slots of the product" at bounding box center [0, 0] width 0 height 0
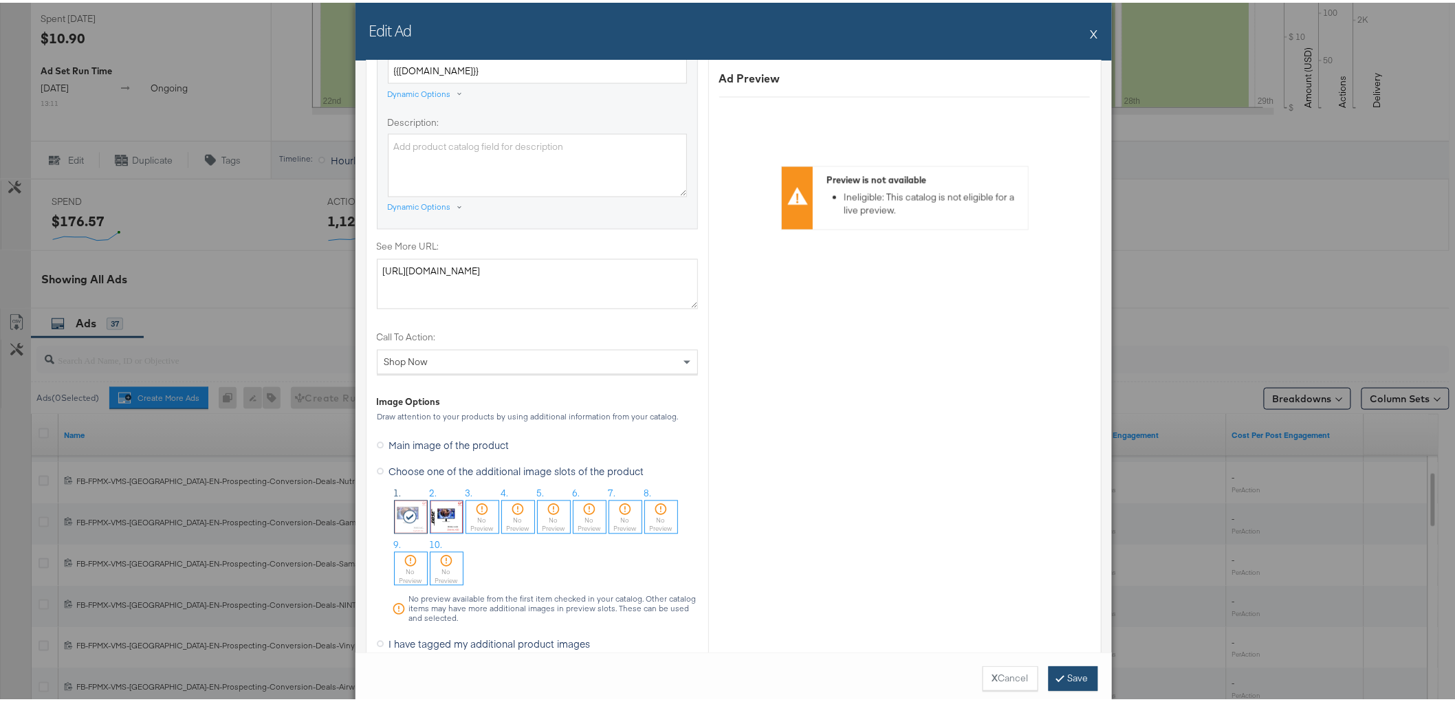
click at [1064, 677] on button "Save" at bounding box center [1072, 675] width 49 height 25
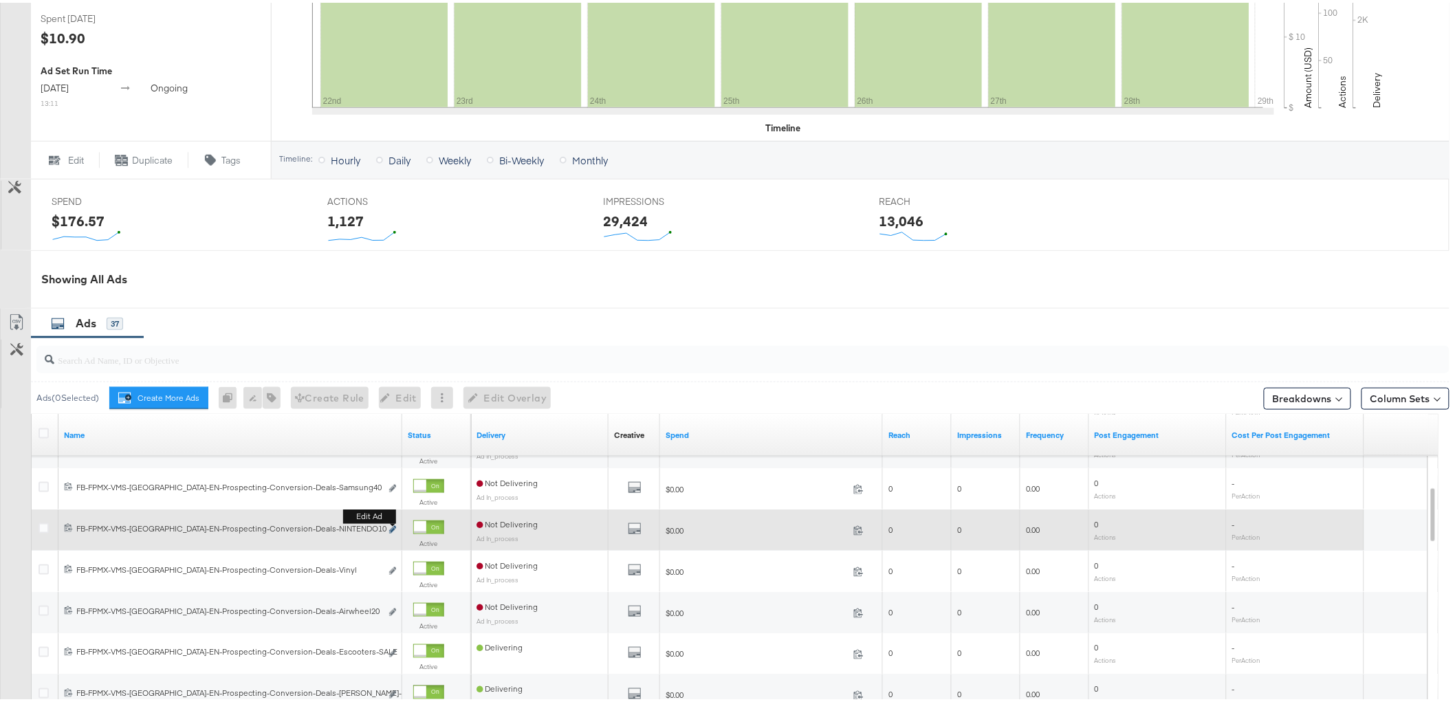
click at [392, 529] on icon "link" at bounding box center [392, 527] width 7 height 8
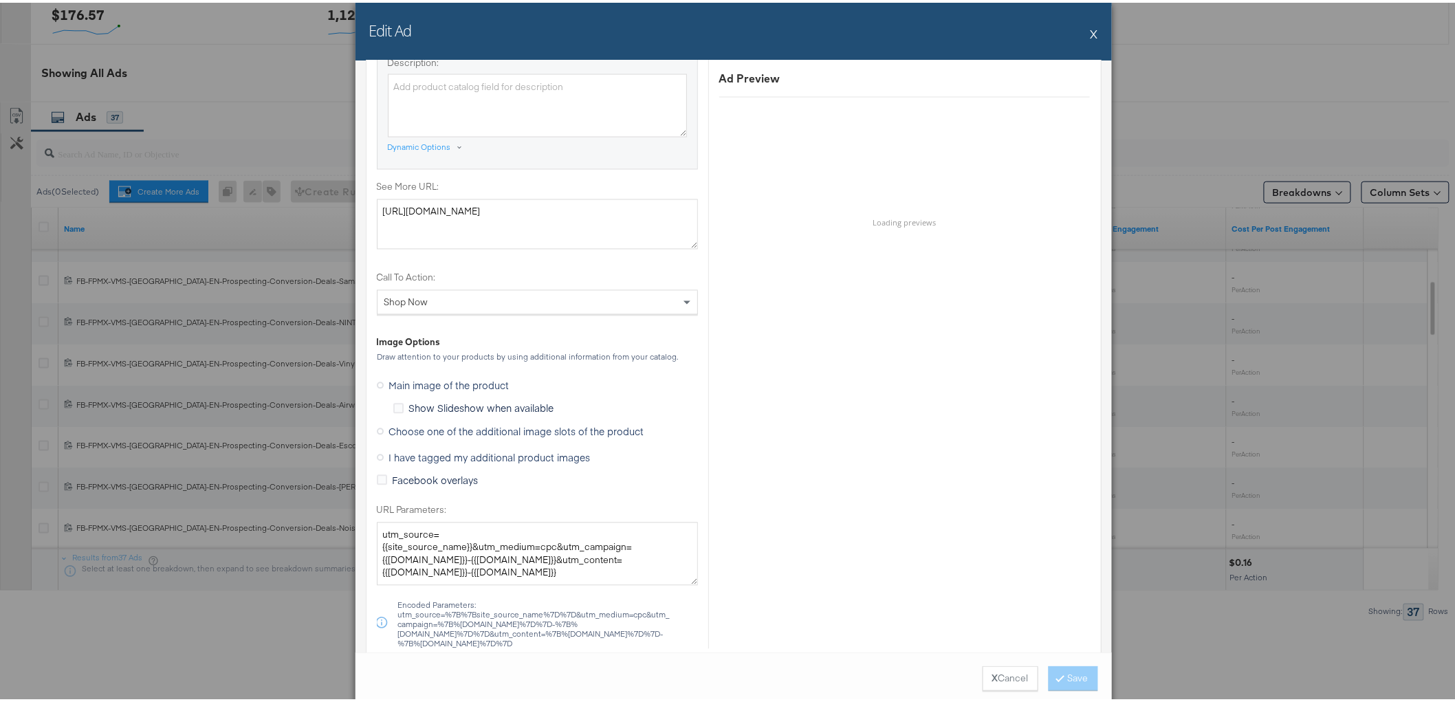
scroll to position [1069, 0]
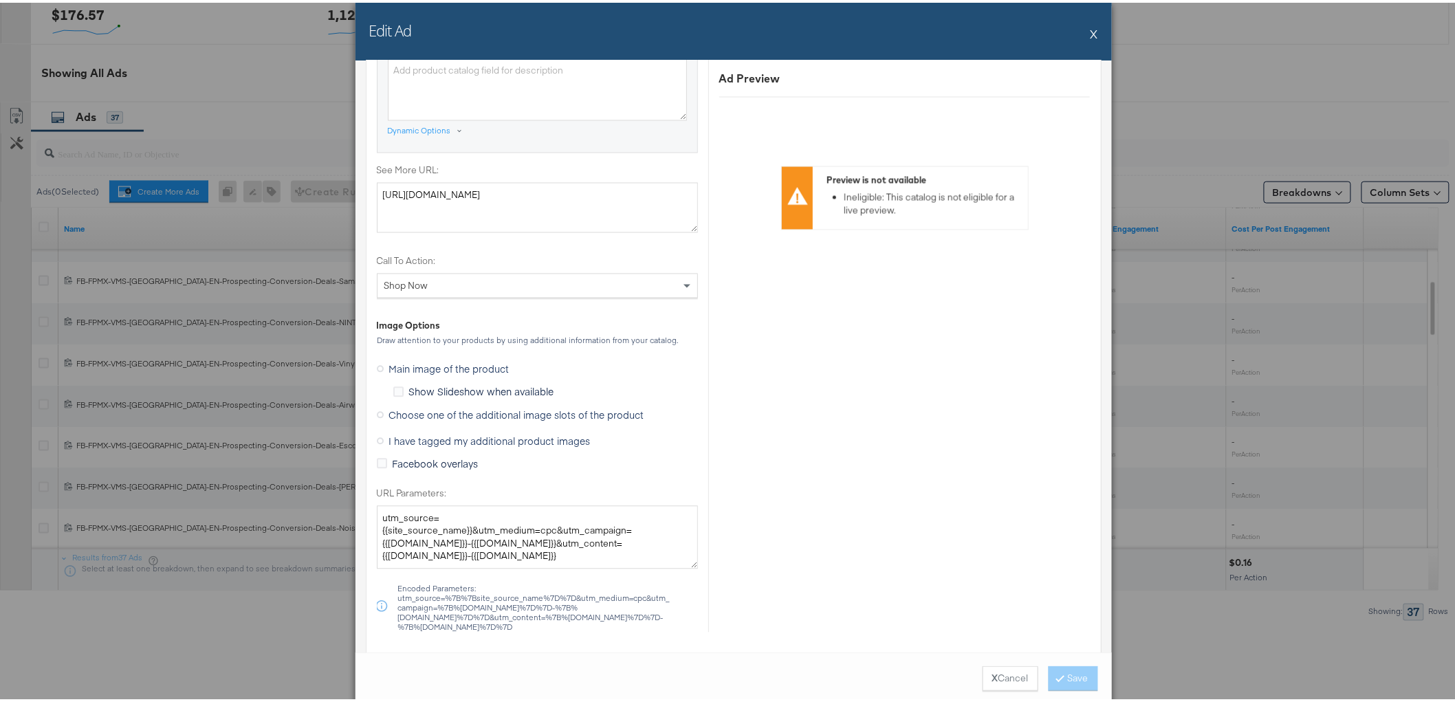
click at [456, 415] on span "Choose one of the additional image slots of the product" at bounding box center [516, 413] width 255 height 14
click at [0, 0] on input "Choose one of the additional image slots of the product" at bounding box center [0, 0] width 0 height 0
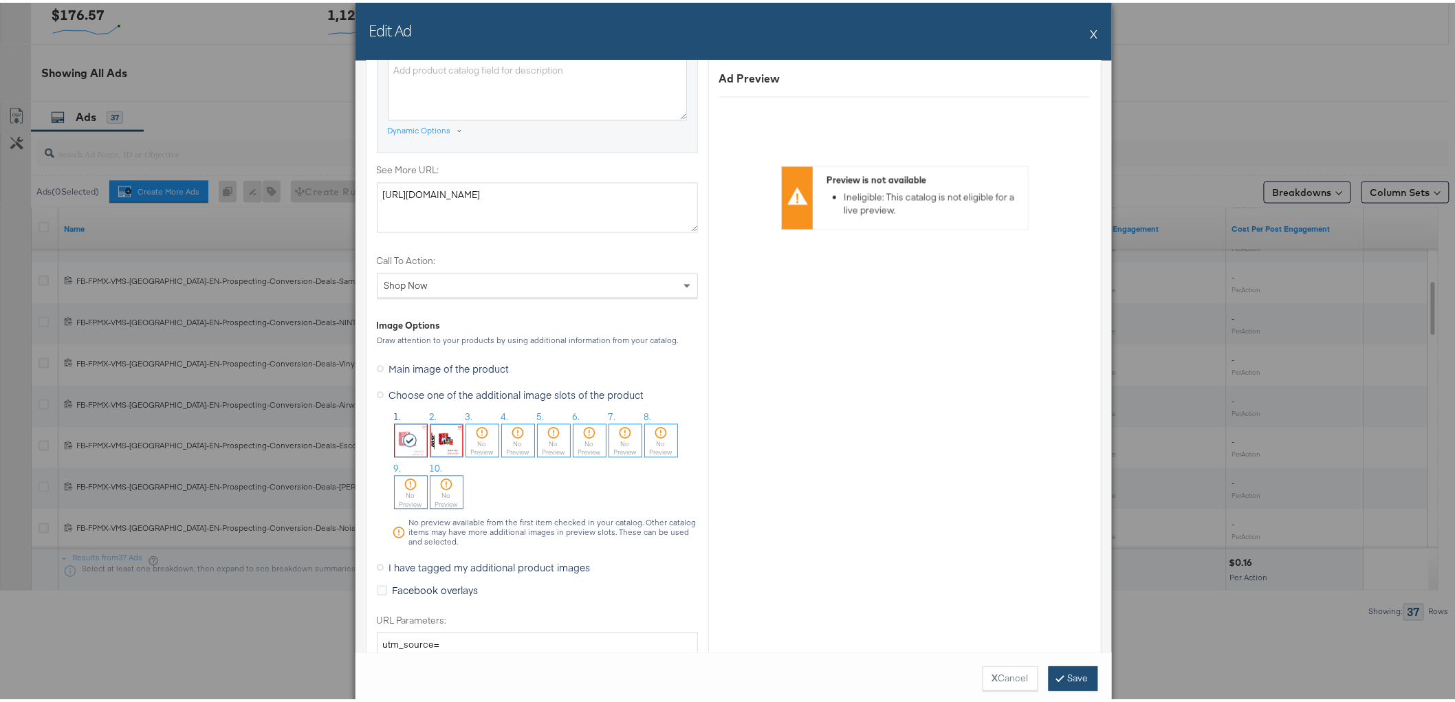
click at [1059, 676] on button "Save" at bounding box center [1072, 675] width 49 height 25
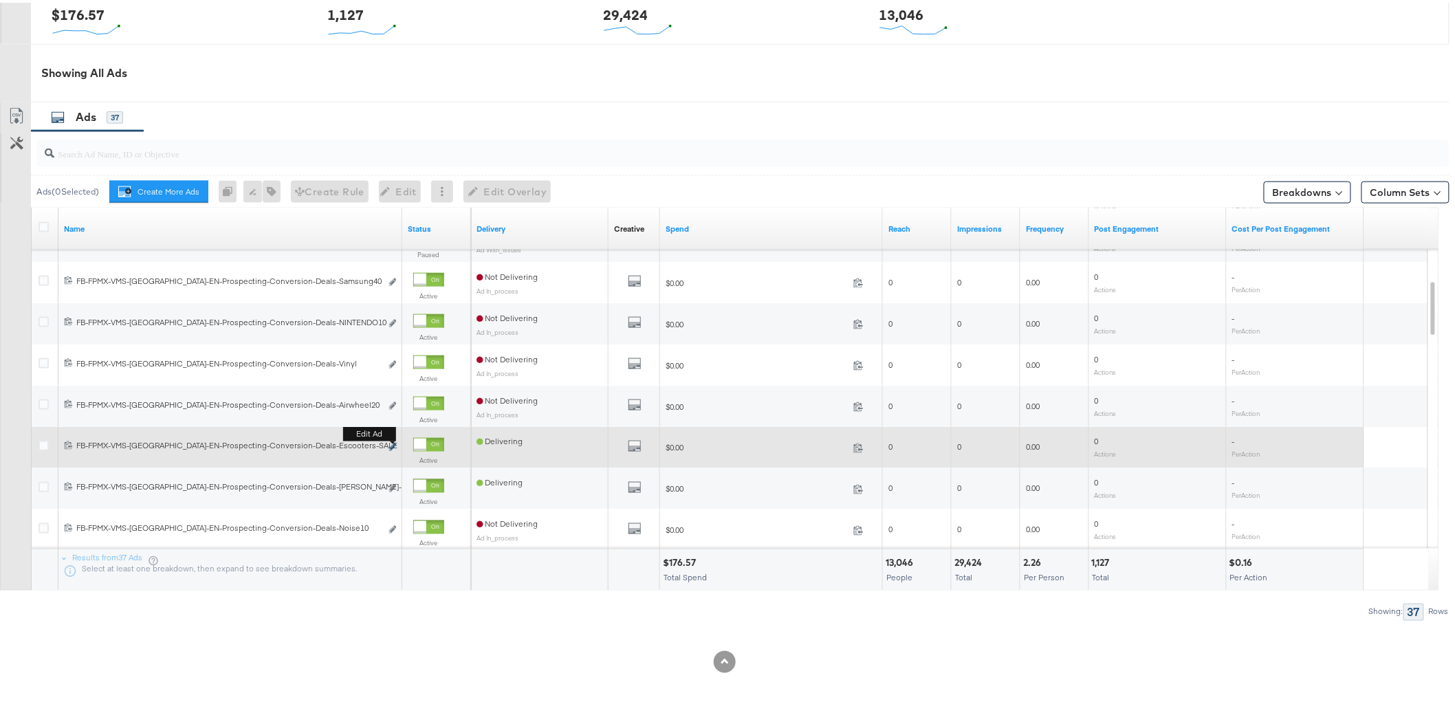
click at [392, 442] on icon "link" at bounding box center [392, 445] width 7 height 8
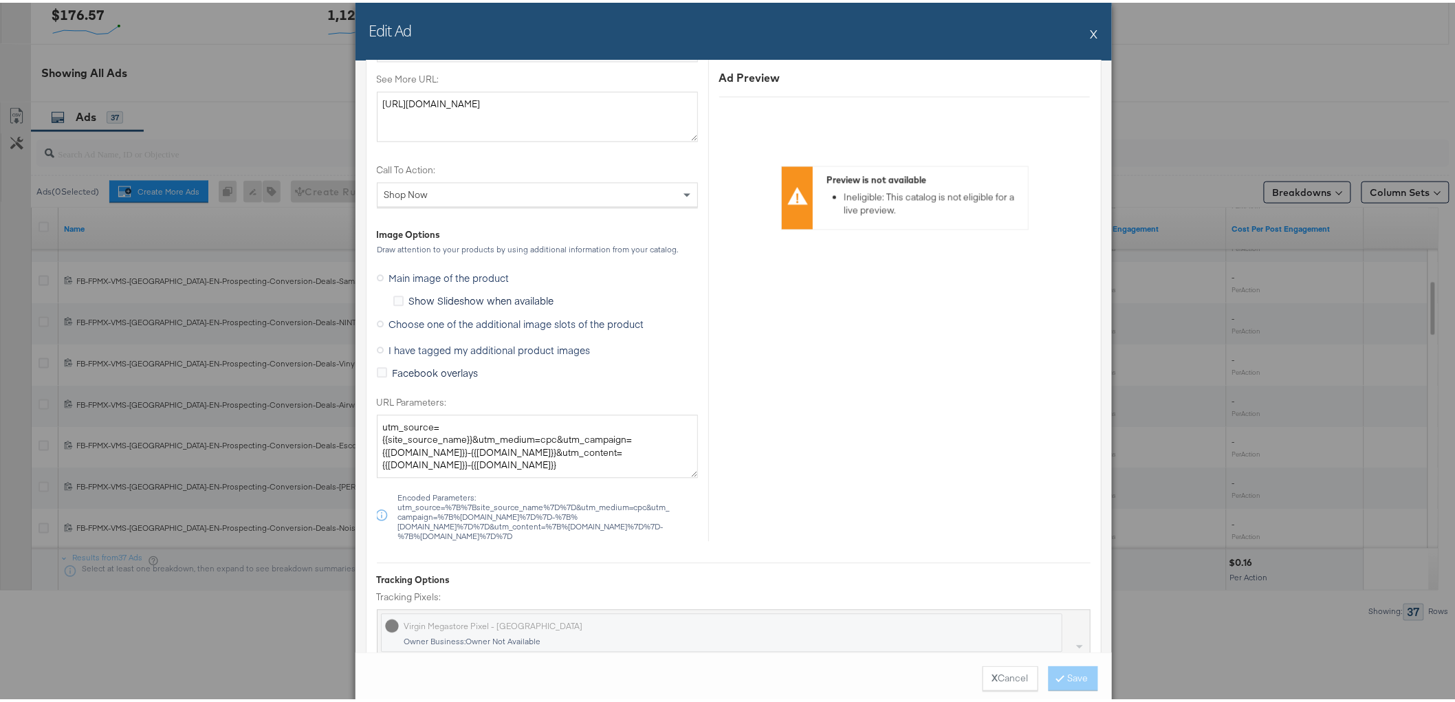
scroll to position [1222, 0]
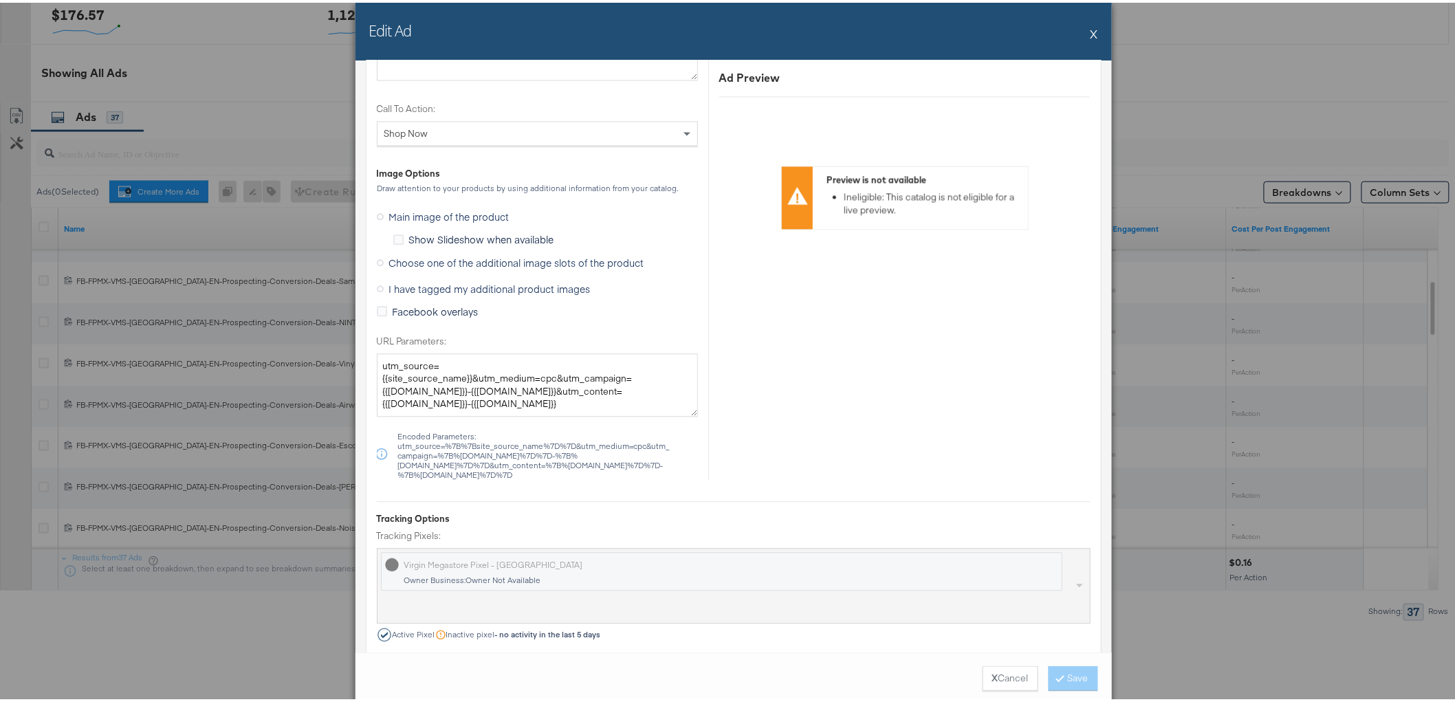
click at [449, 256] on span "Choose one of the additional image slots of the product" at bounding box center [516, 260] width 255 height 14
click at [0, 0] on input "Choose one of the additional image slots of the product" at bounding box center [0, 0] width 0 height 0
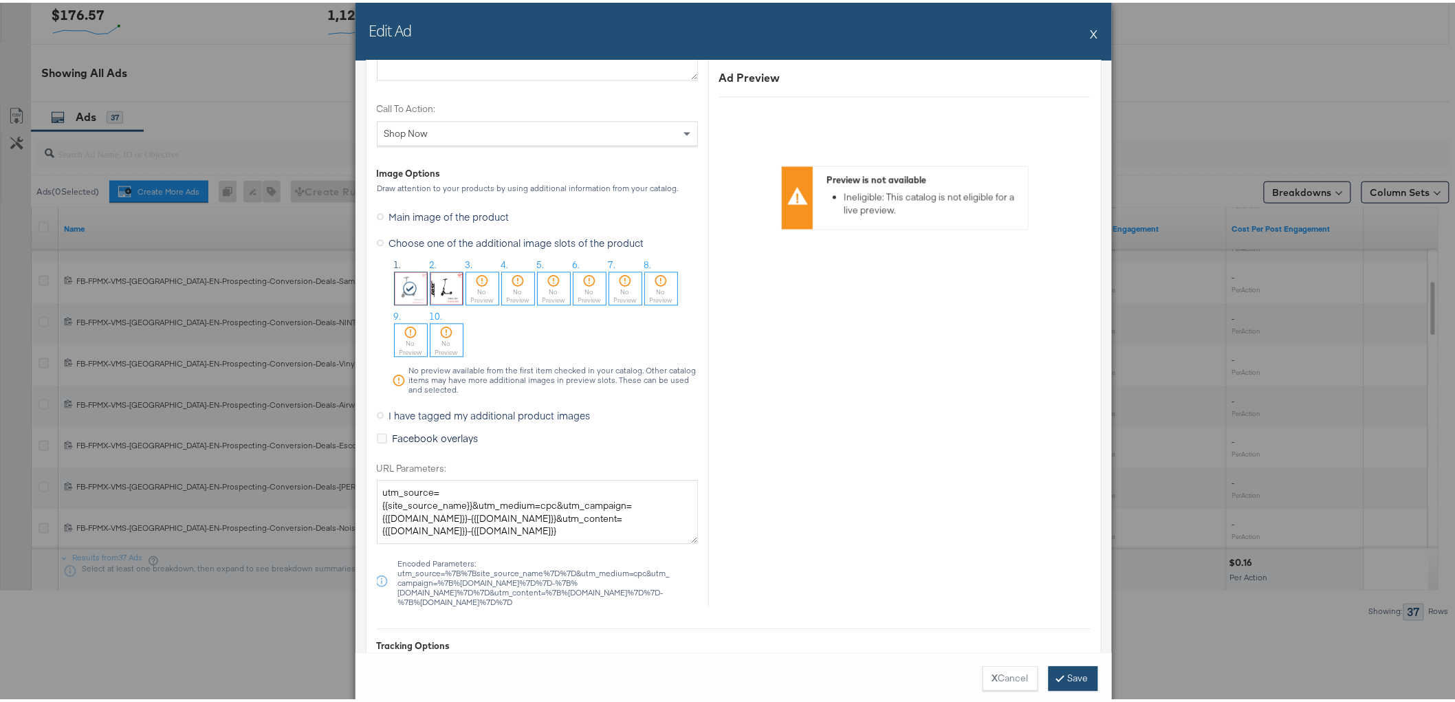
click at [1075, 672] on button "Save" at bounding box center [1072, 675] width 49 height 25
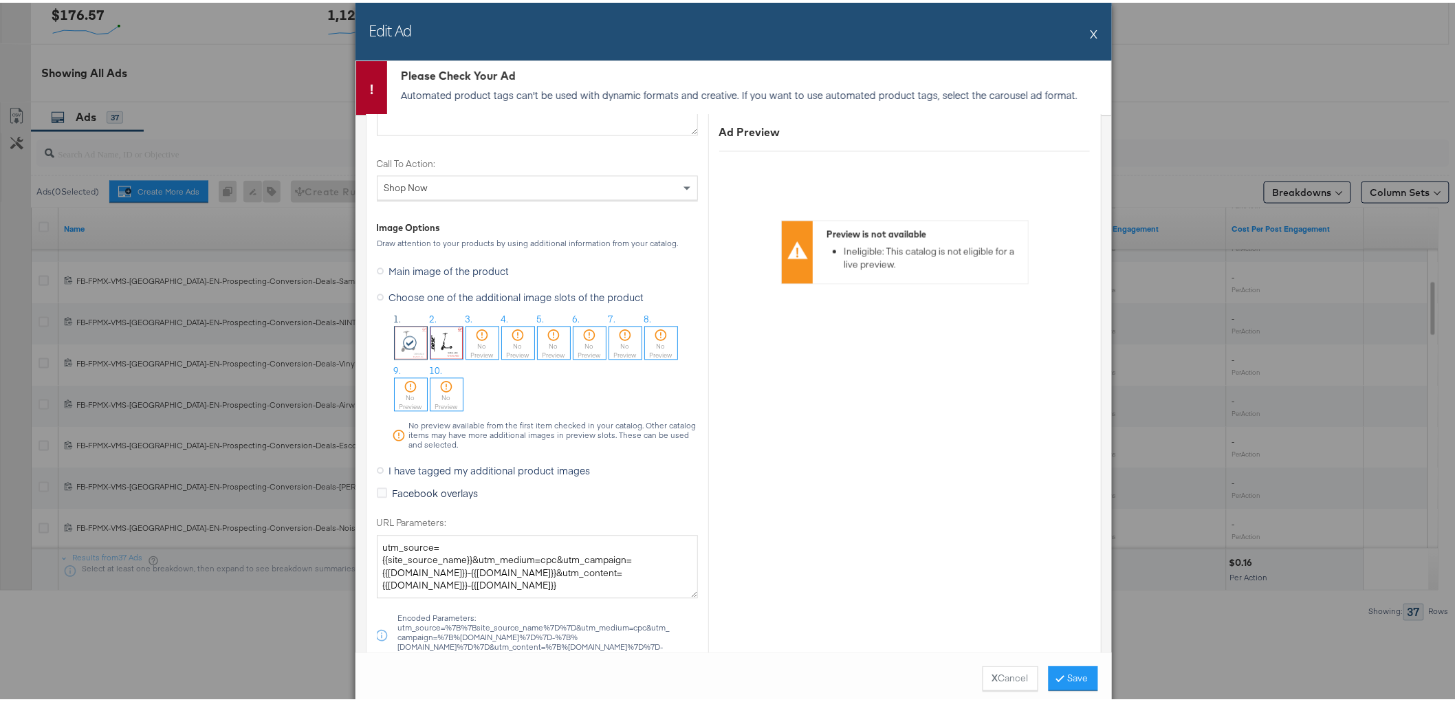
click at [415, 344] on div at bounding box center [411, 340] width 32 height 32
click at [1091, 23] on button "X" at bounding box center [1094, 30] width 8 height 27
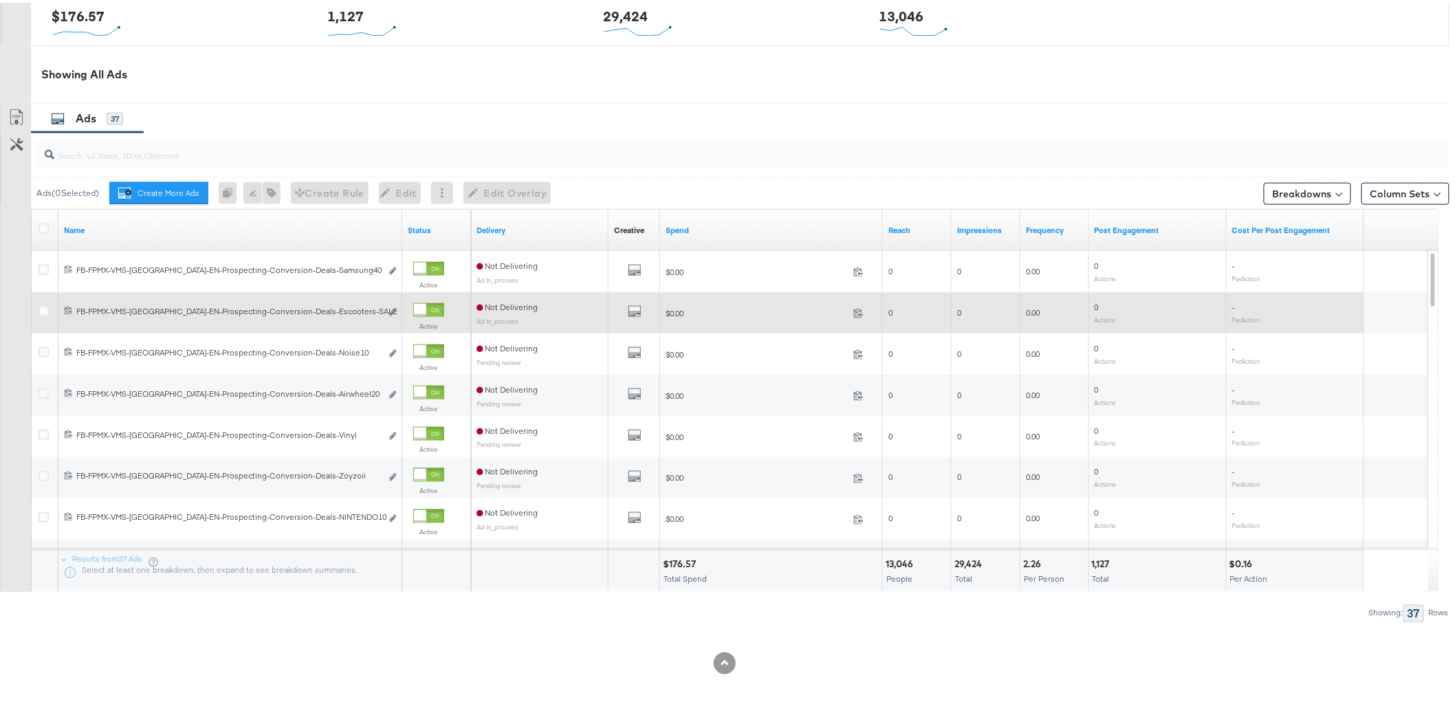
scroll to position [653, 0]
click at [393, 311] on icon "link" at bounding box center [392, 309] width 7 height 8
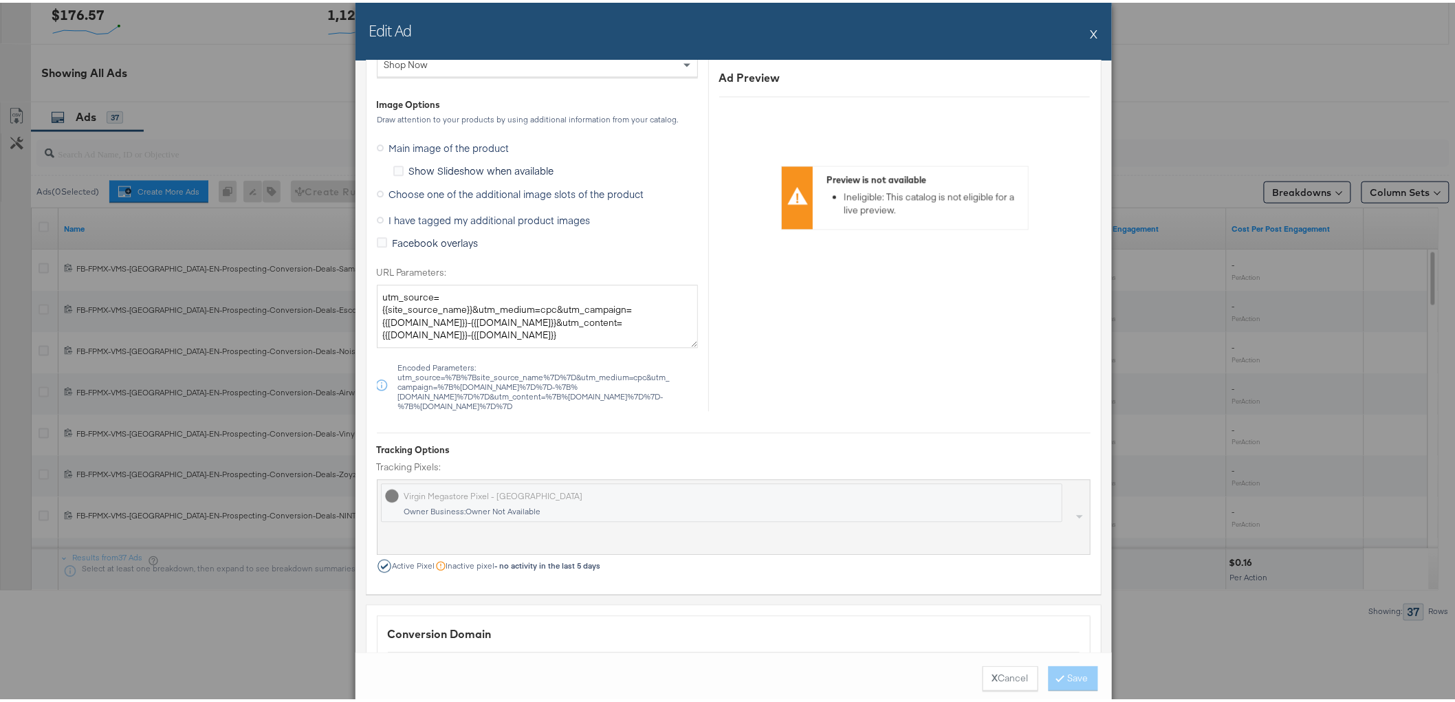
scroll to position [1375, 0]
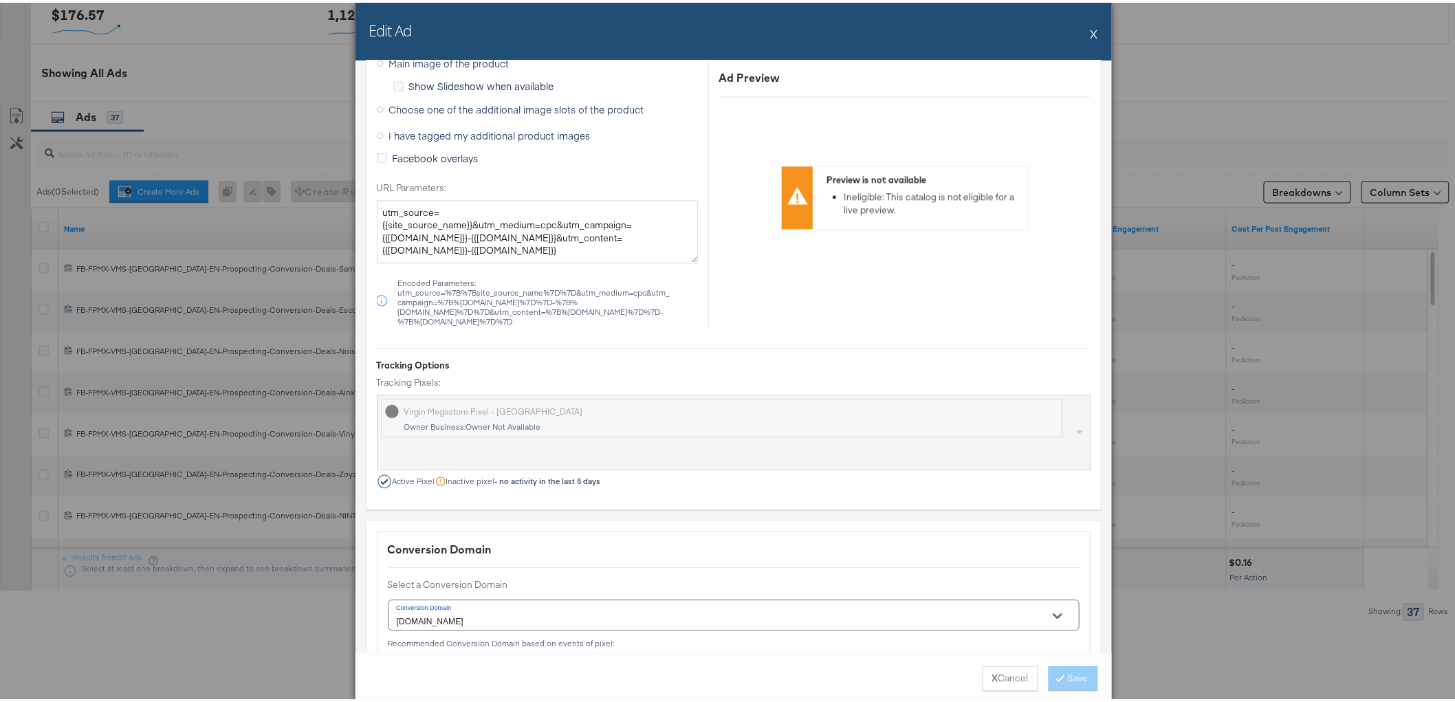
click at [458, 100] on span "Choose one of the additional image slots of the product" at bounding box center [516, 107] width 255 height 14
click at [0, 0] on input "Choose one of the additional image slots of the product" at bounding box center [0, 0] width 0 height 0
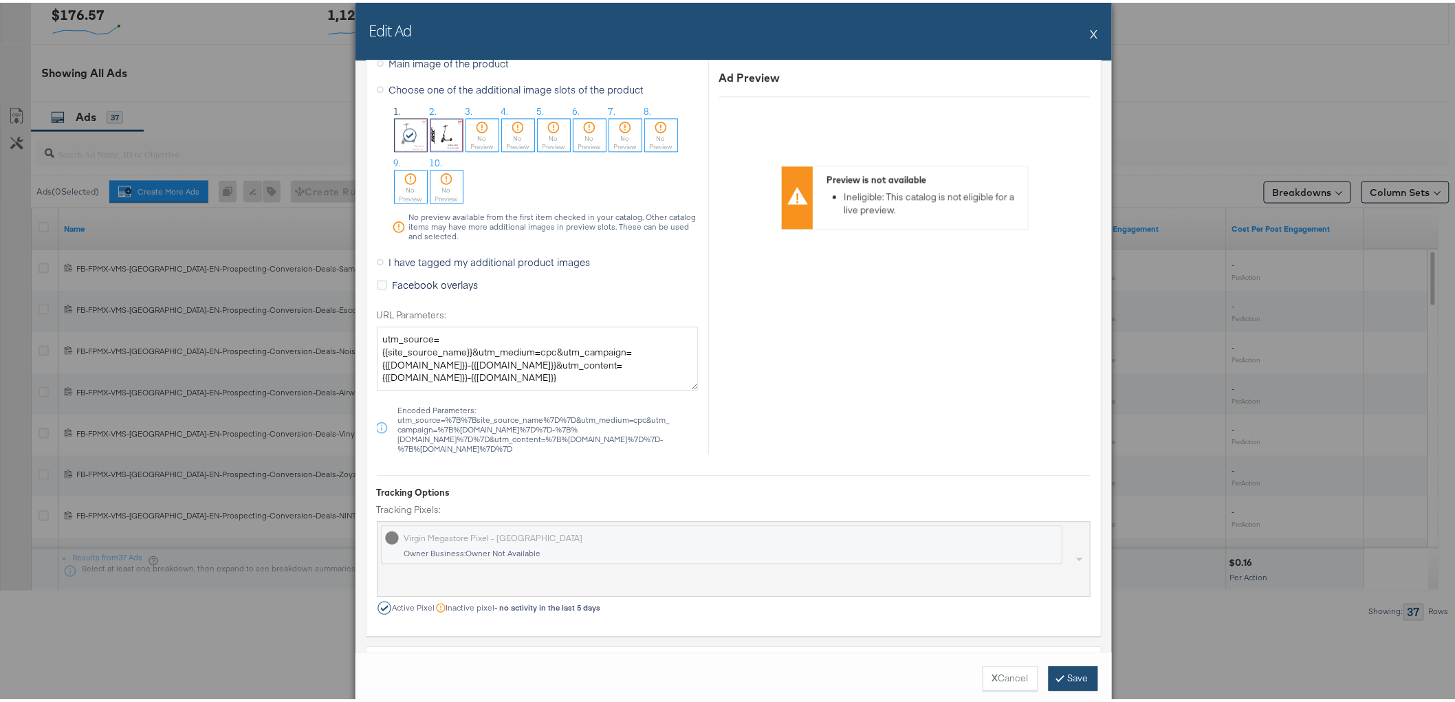
click at [1068, 678] on button "Save" at bounding box center [1072, 675] width 49 height 25
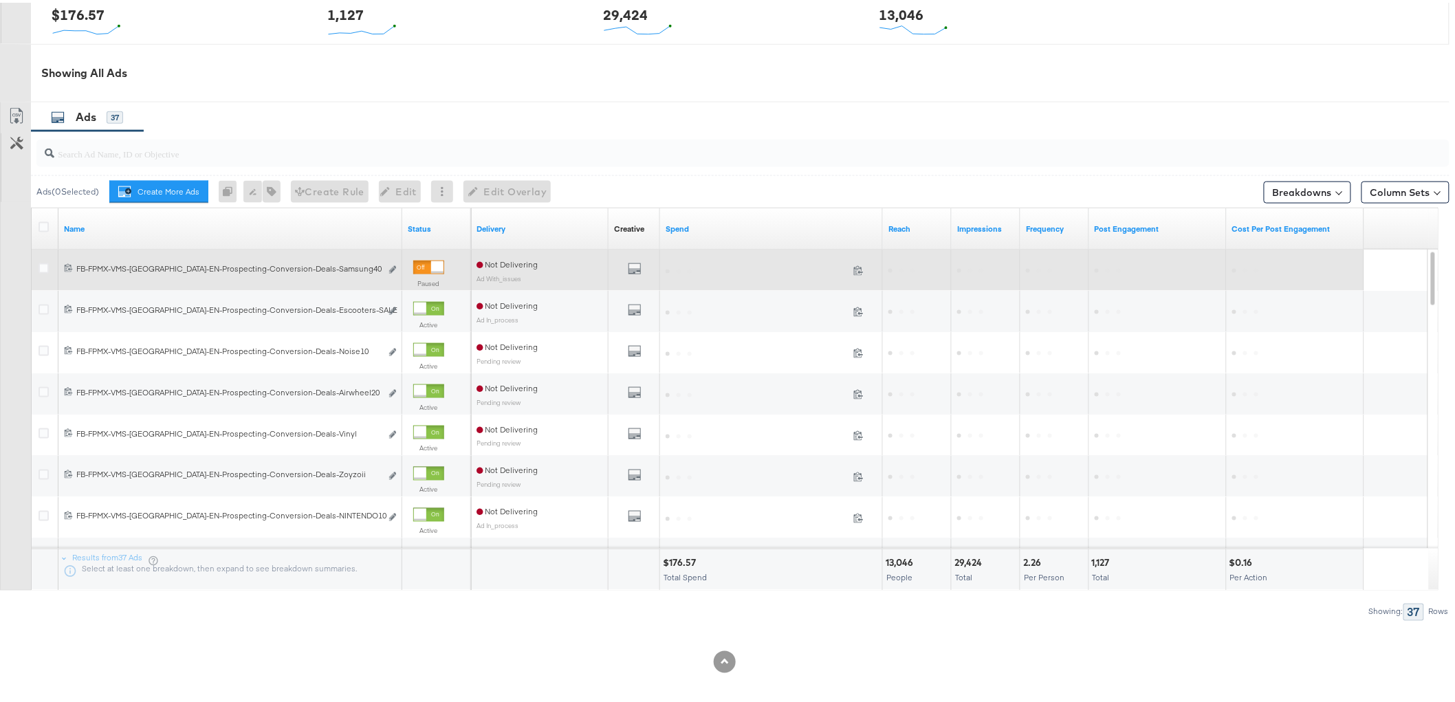
click at [429, 264] on div at bounding box center [428, 265] width 31 height 14
click at [393, 261] on b "Edit ad" at bounding box center [369, 254] width 53 height 14
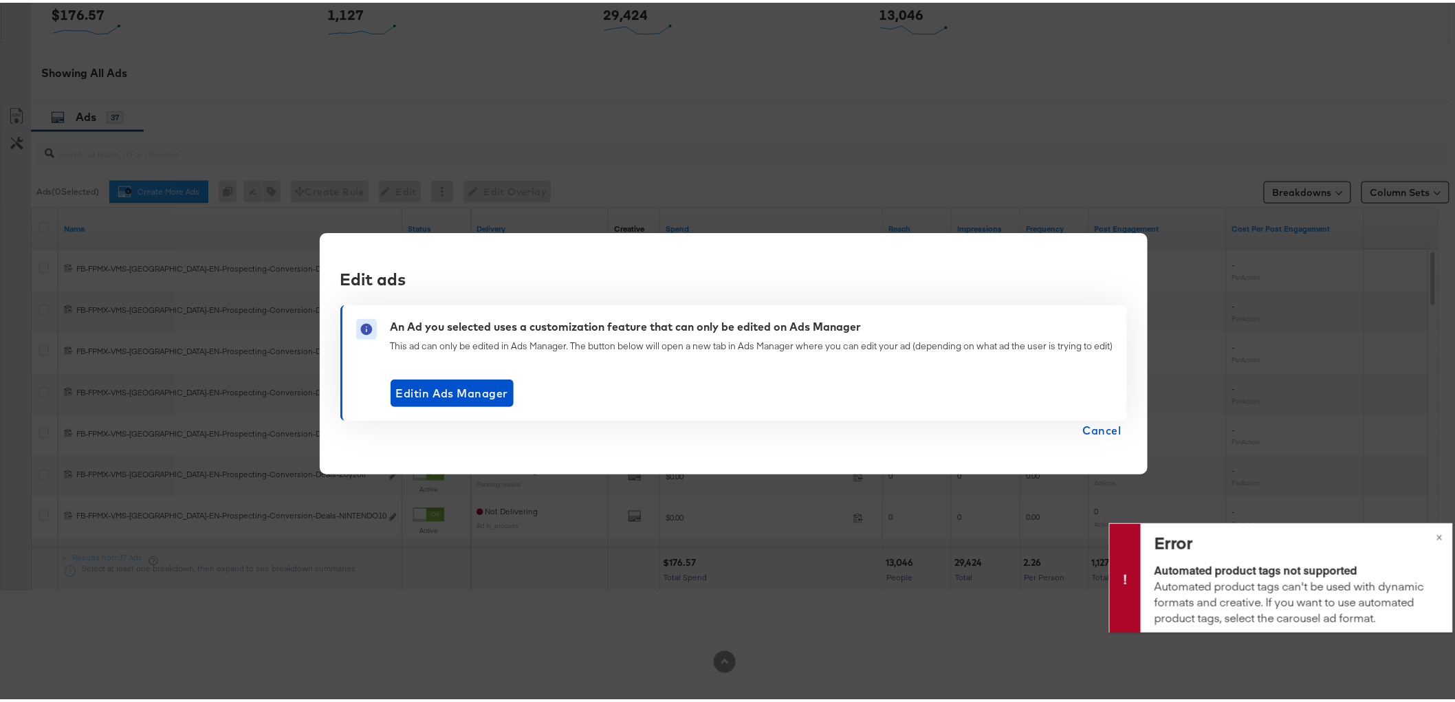
click at [1097, 430] on span "Cancel" at bounding box center [1102, 427] width 38 height 19
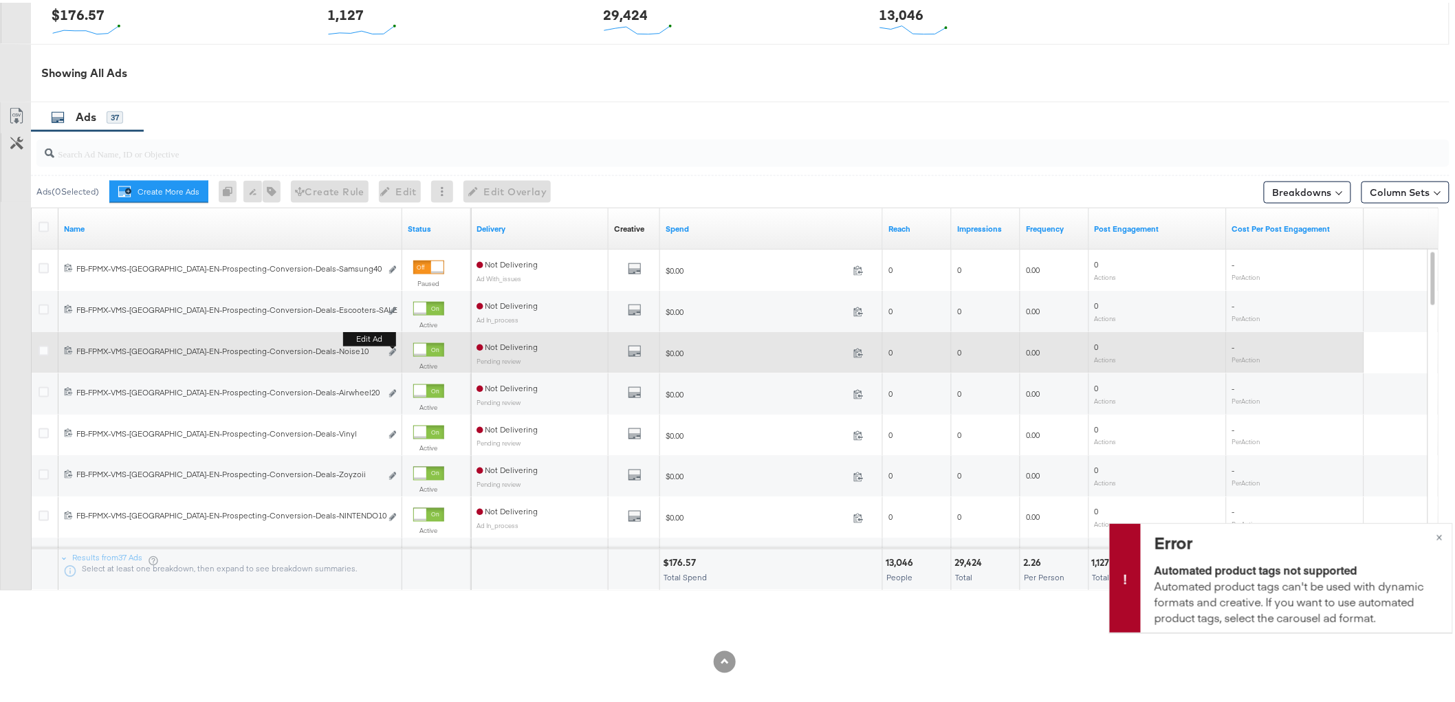
click at [393, 356] on button "Edit ad" at bounding box center [392, 350] width 8 height 14
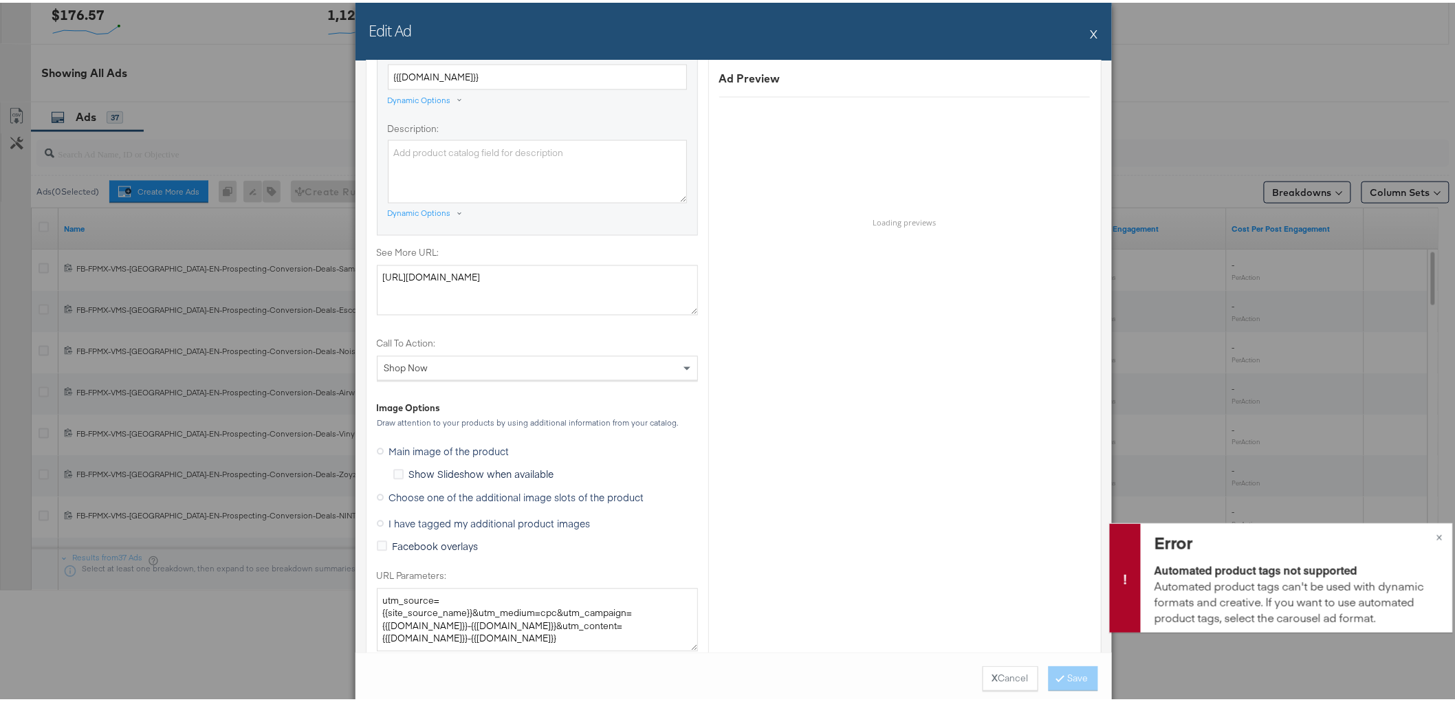
scroll to position [993, 0]
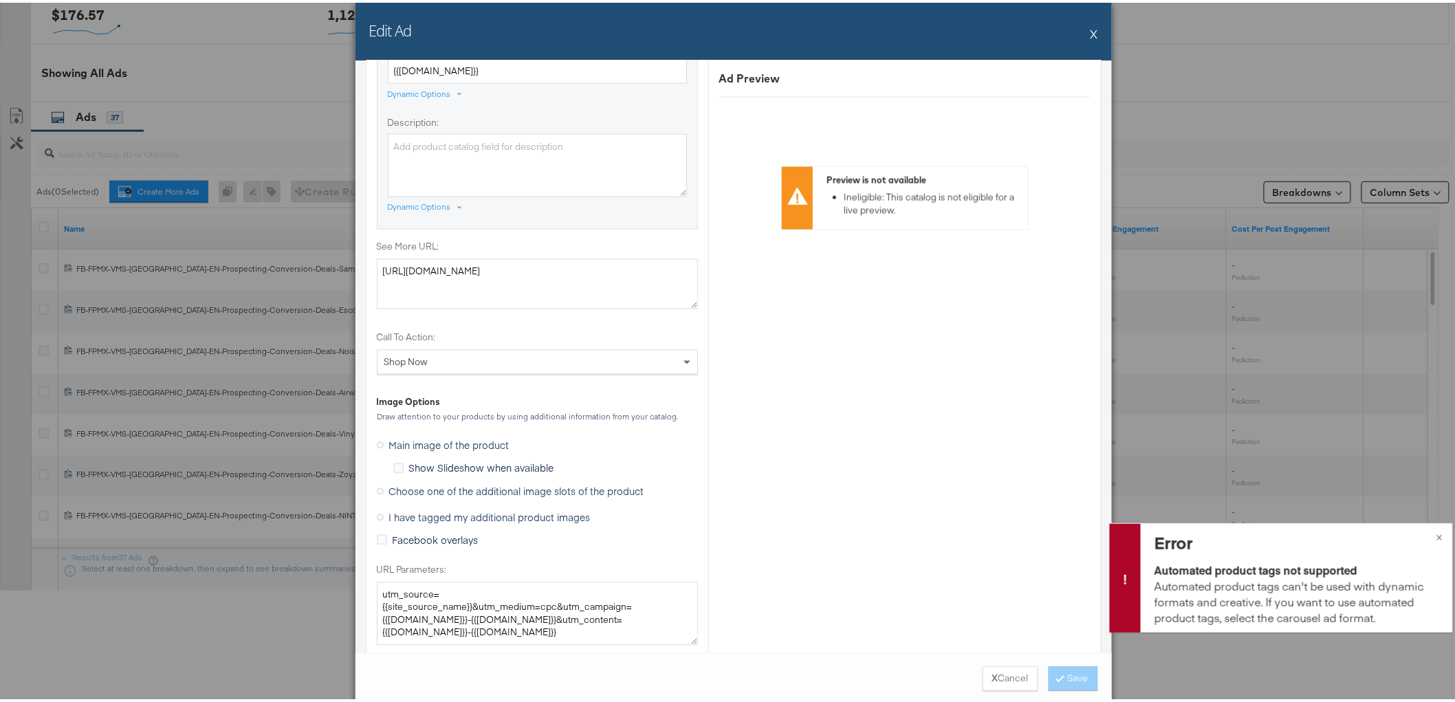
click at [472, 489] on span "Choose one of the additional image slots of the product" at bounding box center [516, 489] width 255 height 14
click at [0, 0] on input "Choose one of the additional image slots of the product" at bounding box center [0, 0] width 0 height 0
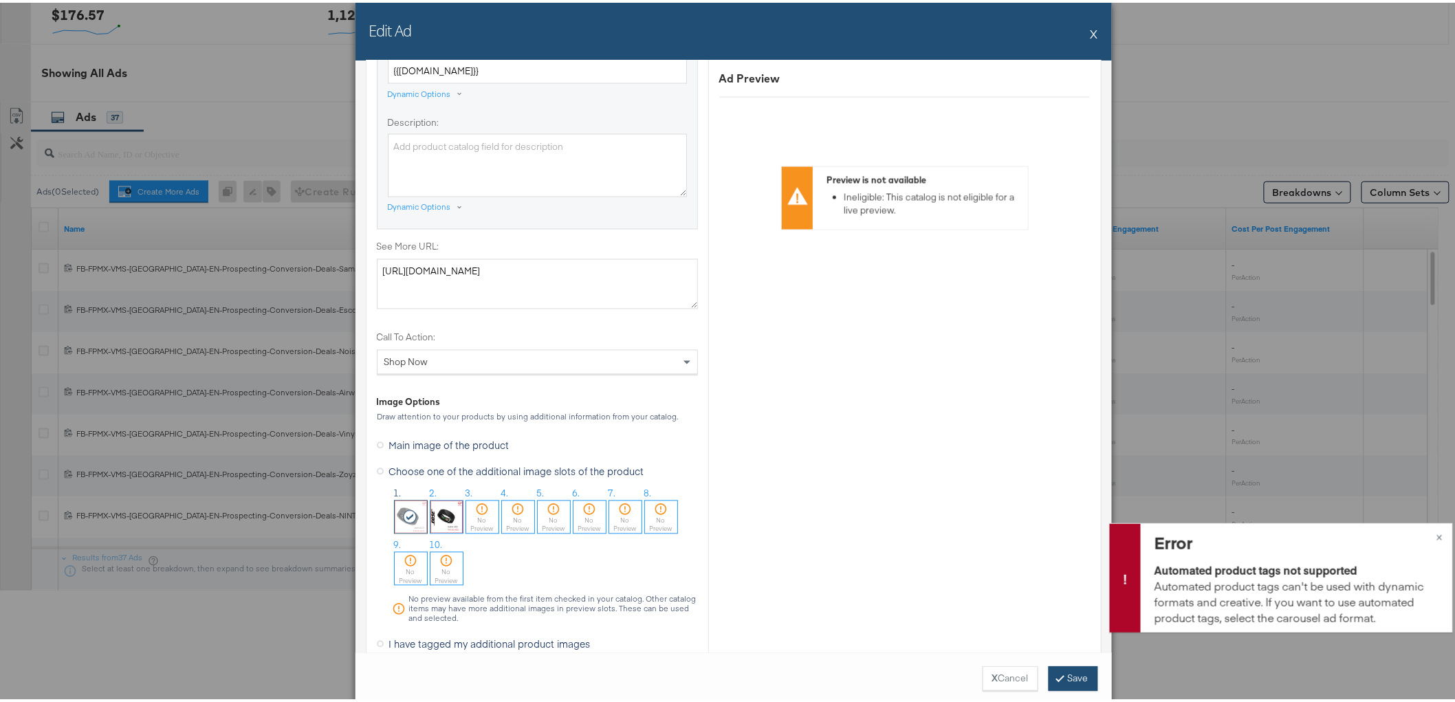
click at [1074, 681] on button "Save" at bounding box center [1072, 675] width 49 height 25
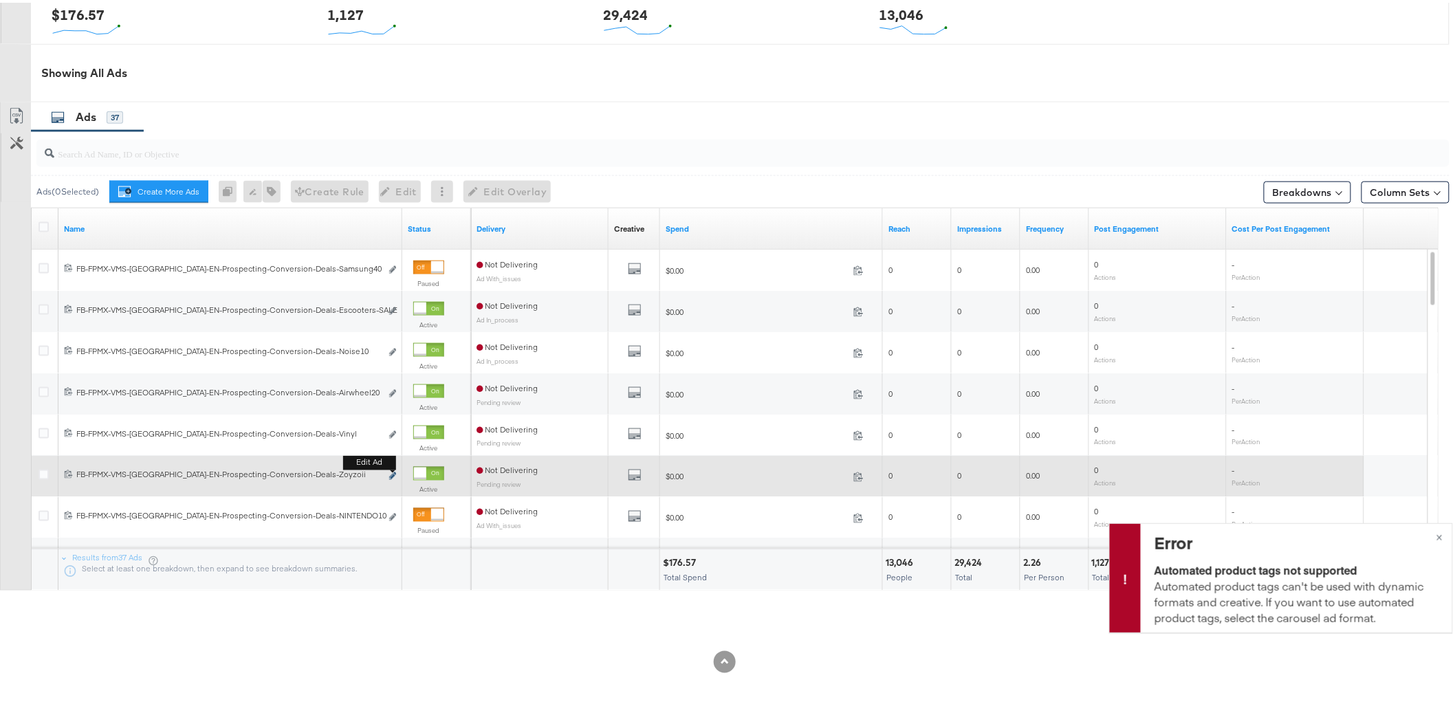
click at [394, 470] on button "Edit ad" at bounding box center [392, 474] width 8 height 14
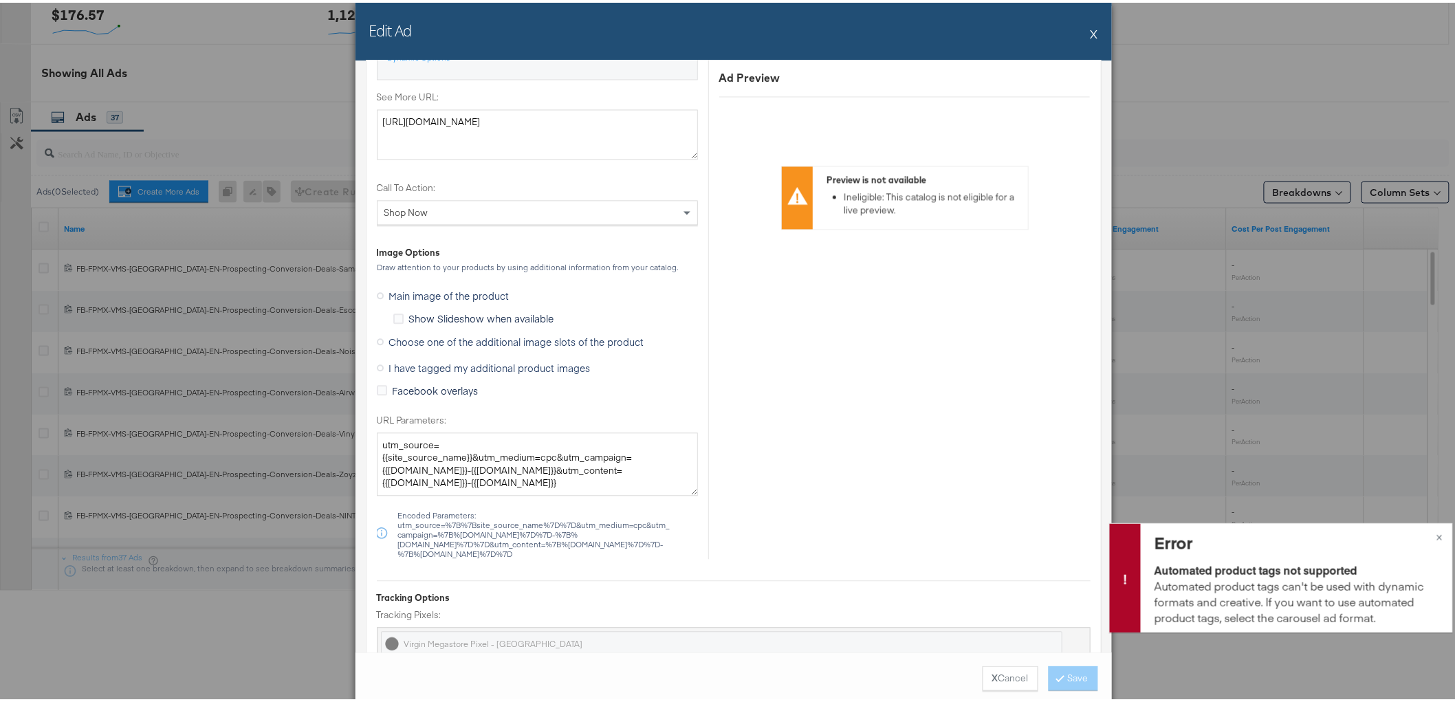
scroll to position [1145, 0]
click at [451, 334] on span "Choose one of the additional image slots of the product" at bounding box center [516, 336] width 255 height 14
click at [0, 0] on input "Choose one of the additional image slots of the product" at bounding box center [0, 0] width 0 height 0
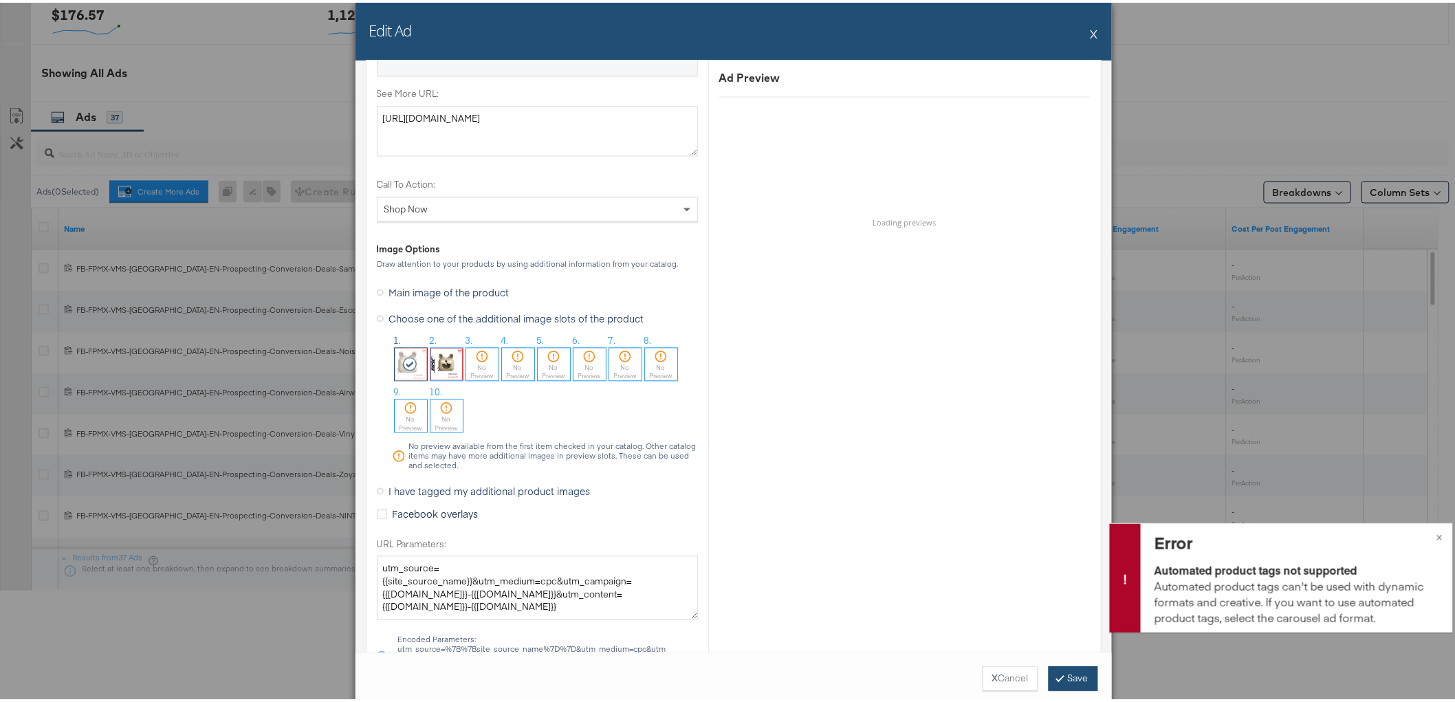
click at [1085, 682] on button "Save" at bounding box center [1072, 675] width 49 height 25
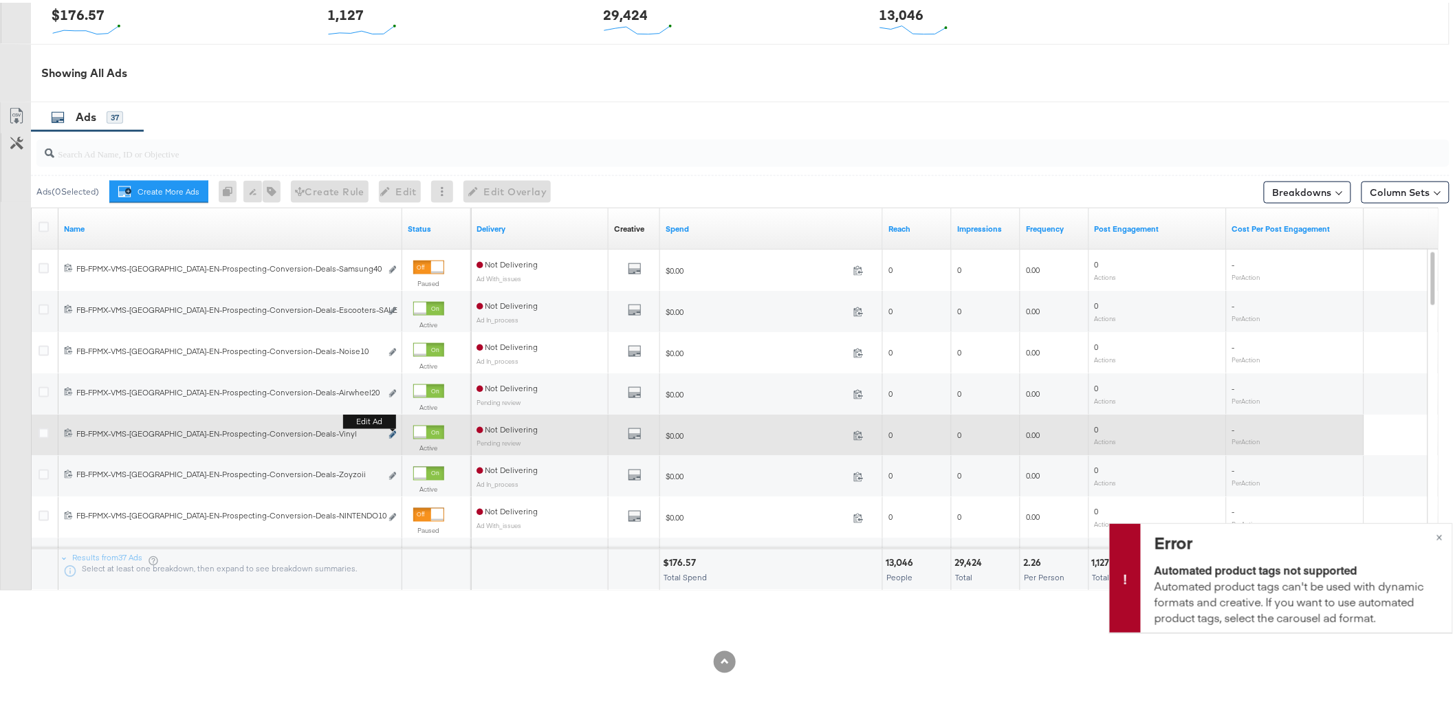
click at [390, 430] on icon "link" at bounding box center [392, 432] width 7 height 8
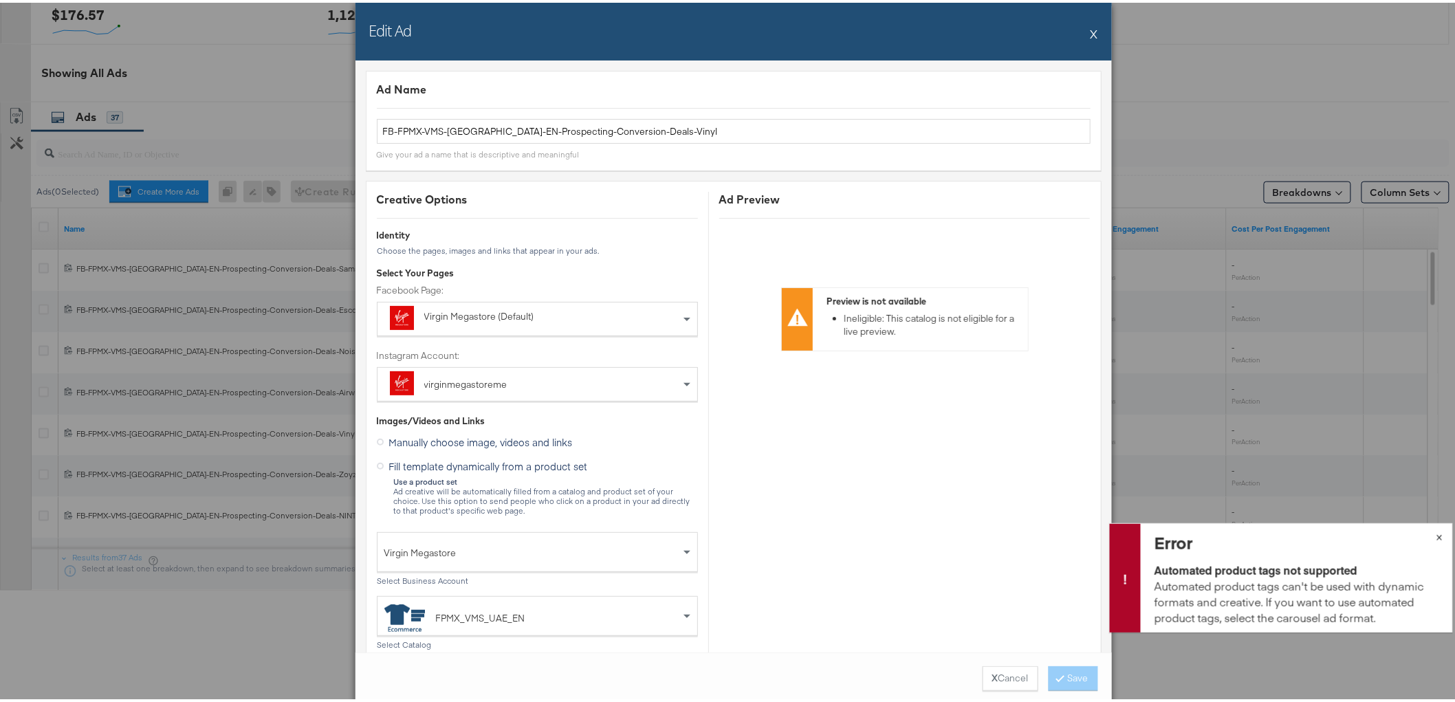
click at [1436, 537] on span "×" at bounding box center [1439, 533] width 6 height 16
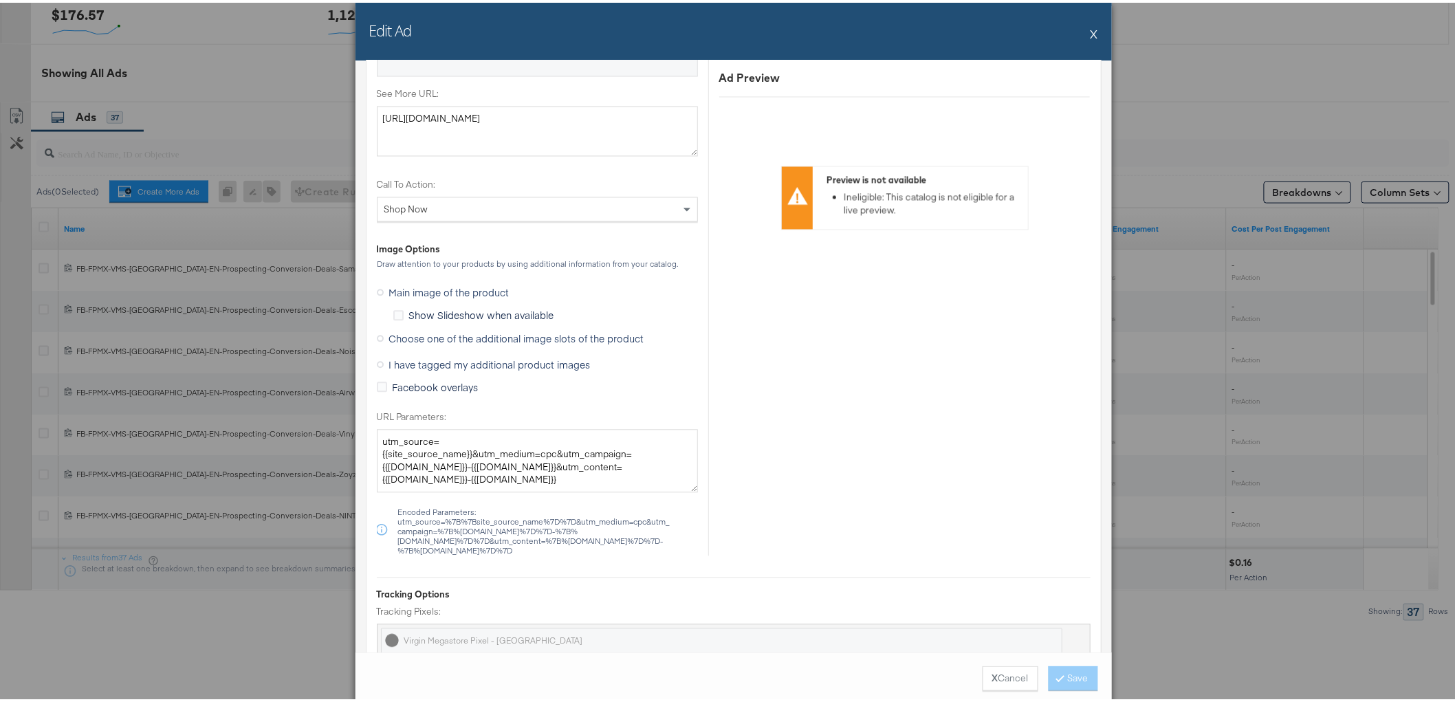
click at [444, 338] on span "Choose one of the additional image slots of the product" at bounding box center [516, 336] width 255 height 14
click at [0, 0] on input "Choose one of the additional image slots of the product" at bounding box center [0, 0] width 0 height 0
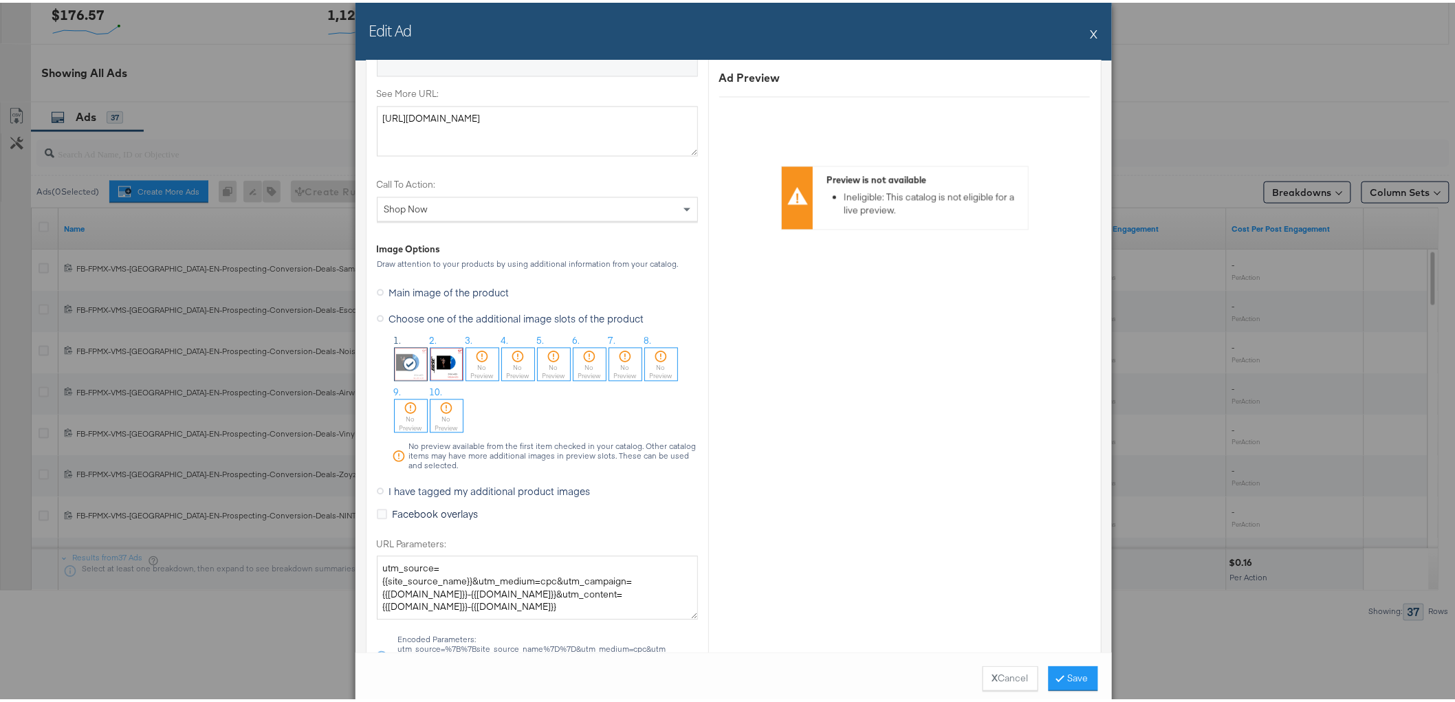
click at [1086, 689] on div "X Cancel Save" at bounding box center [733, 676] width 756 height 52
click at [1079, 677] on button "Save" at bounding box center [1072, 675] width 49 height 25
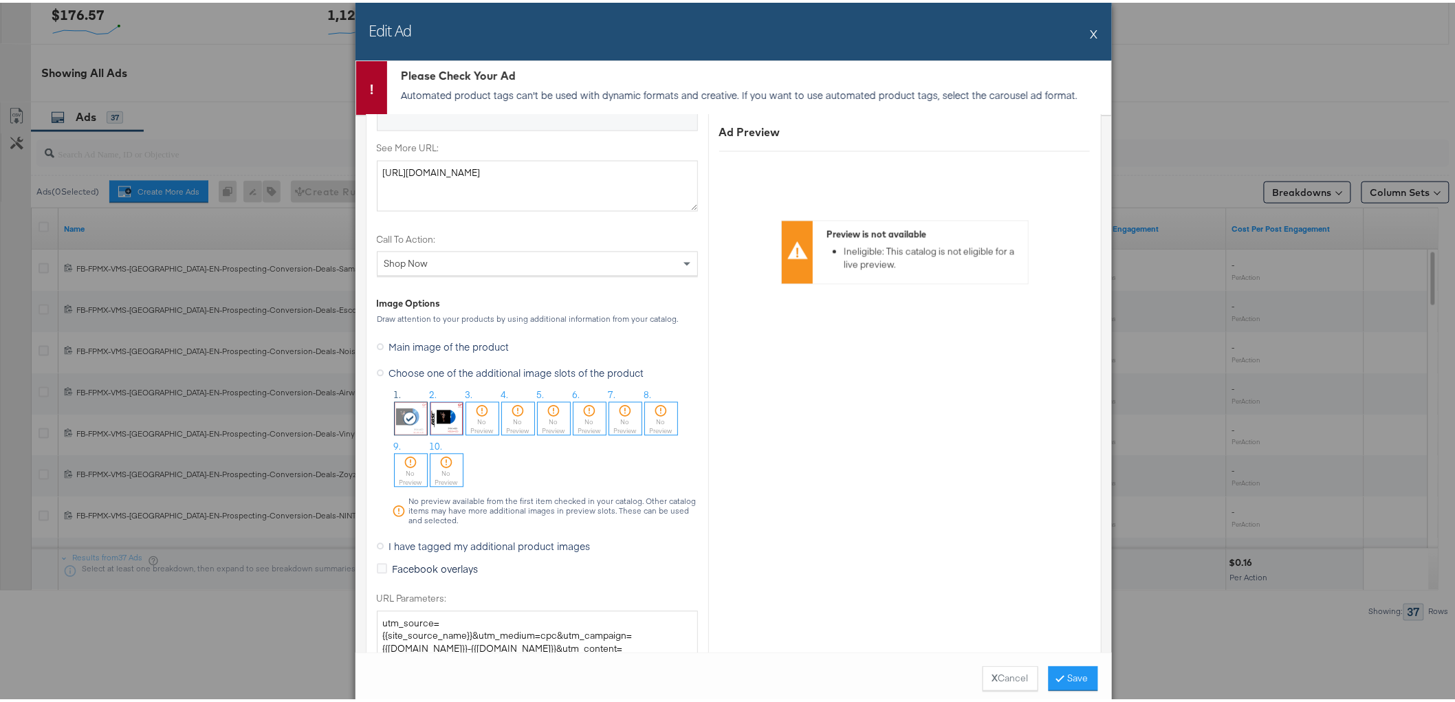
scroll to position [1069, 0]
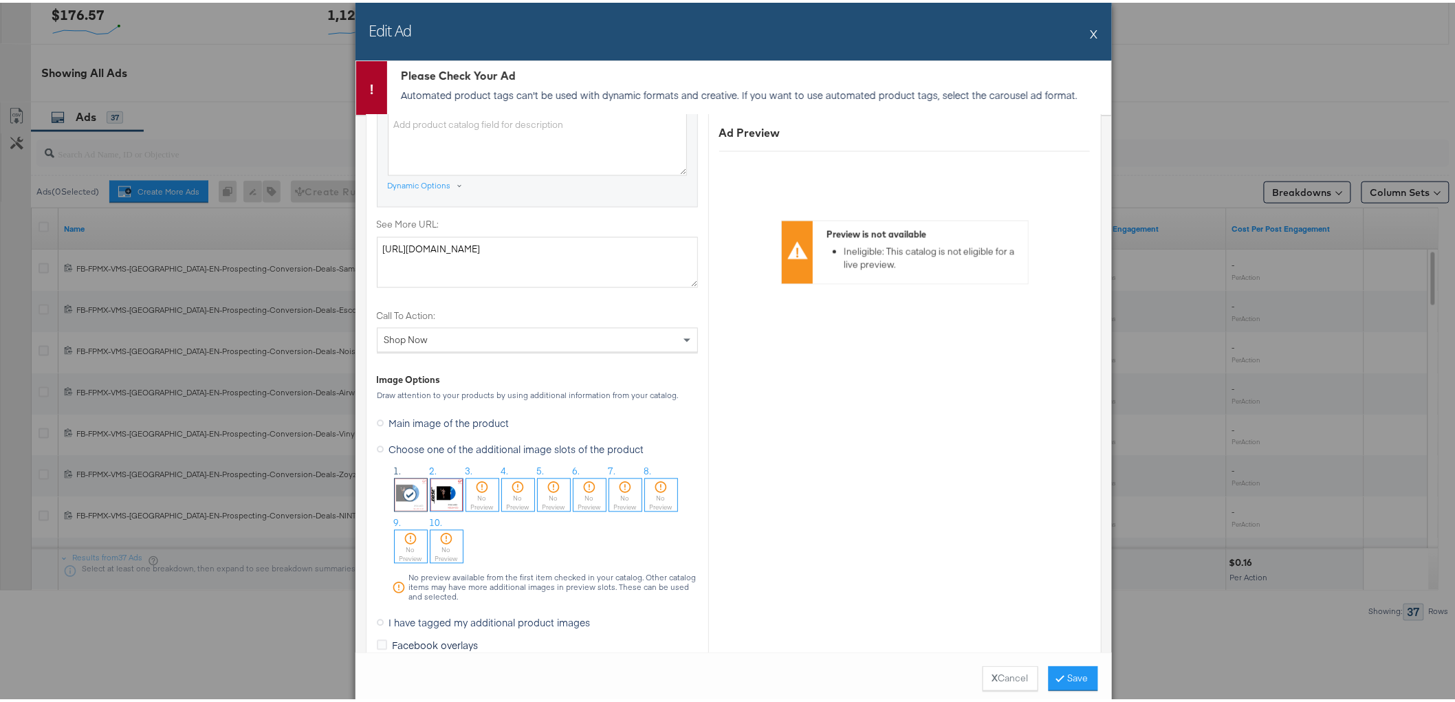
click at [1091, 22] on button "X" at bounding box center [1094, 30] width 8 height 27
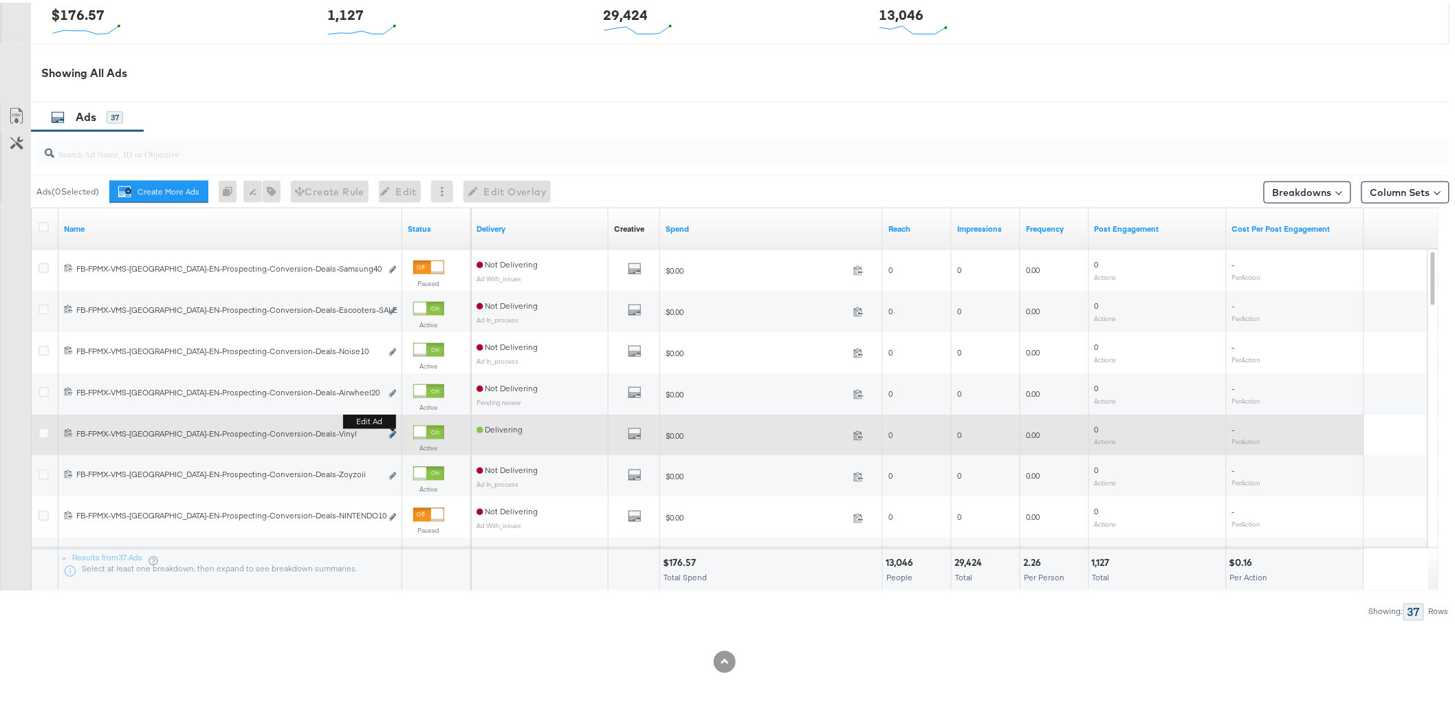
click at [395, 431] on icon "link" at bounding box center [392, 432] width 7 height 8
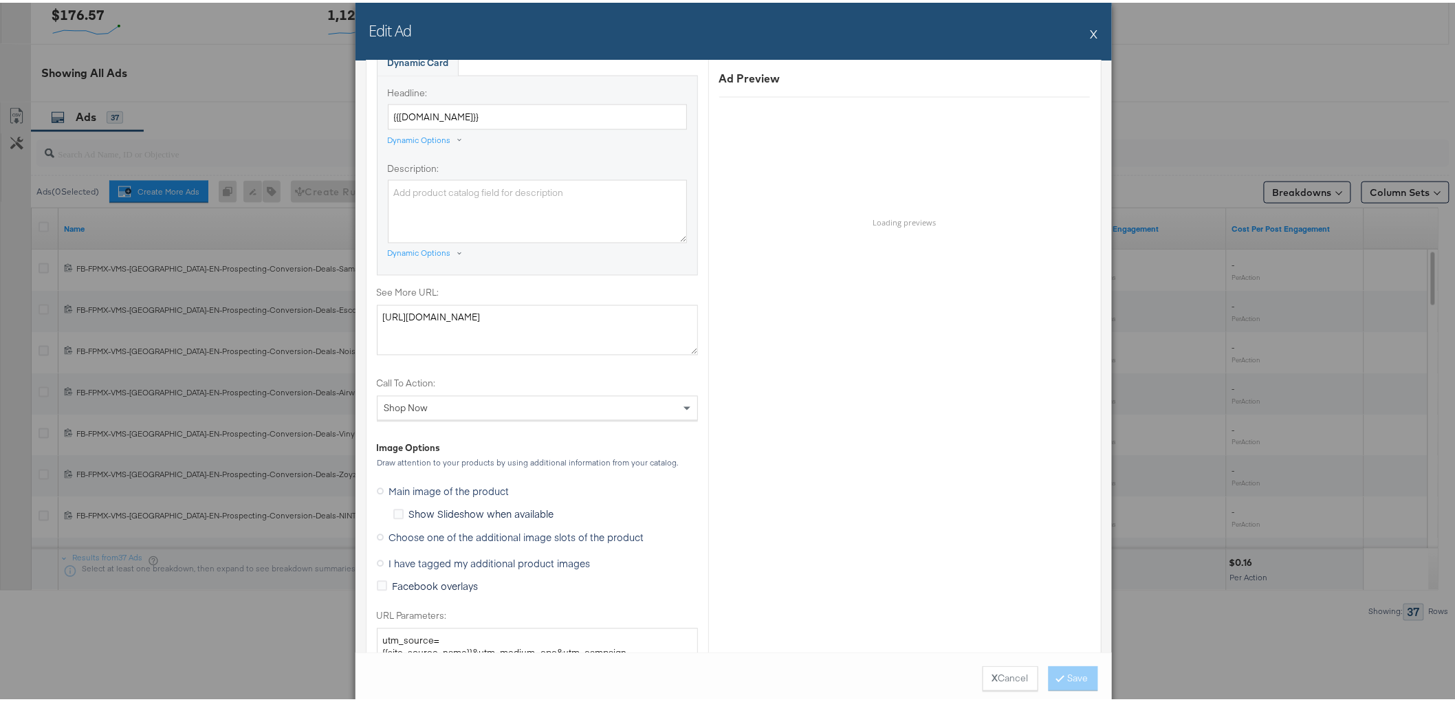
scroll to position [1145, 0]
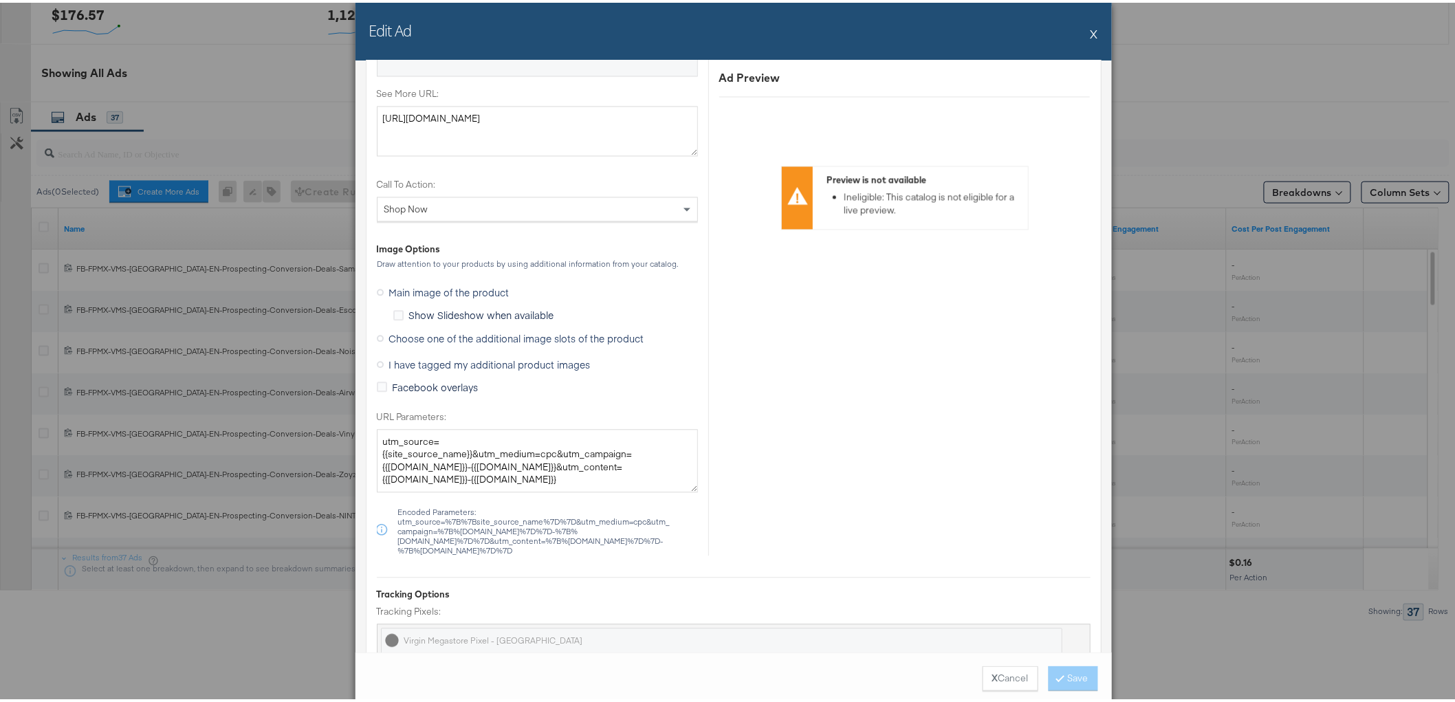
click at [433, 340] on span "Choose one of the additional image slots of the product" at bounding box center [516, 336] width 255 height 14
click at [0, 0] on input "Choose one of the additional image slots of the product" at bounding box center [0, 0] width 0 height 0
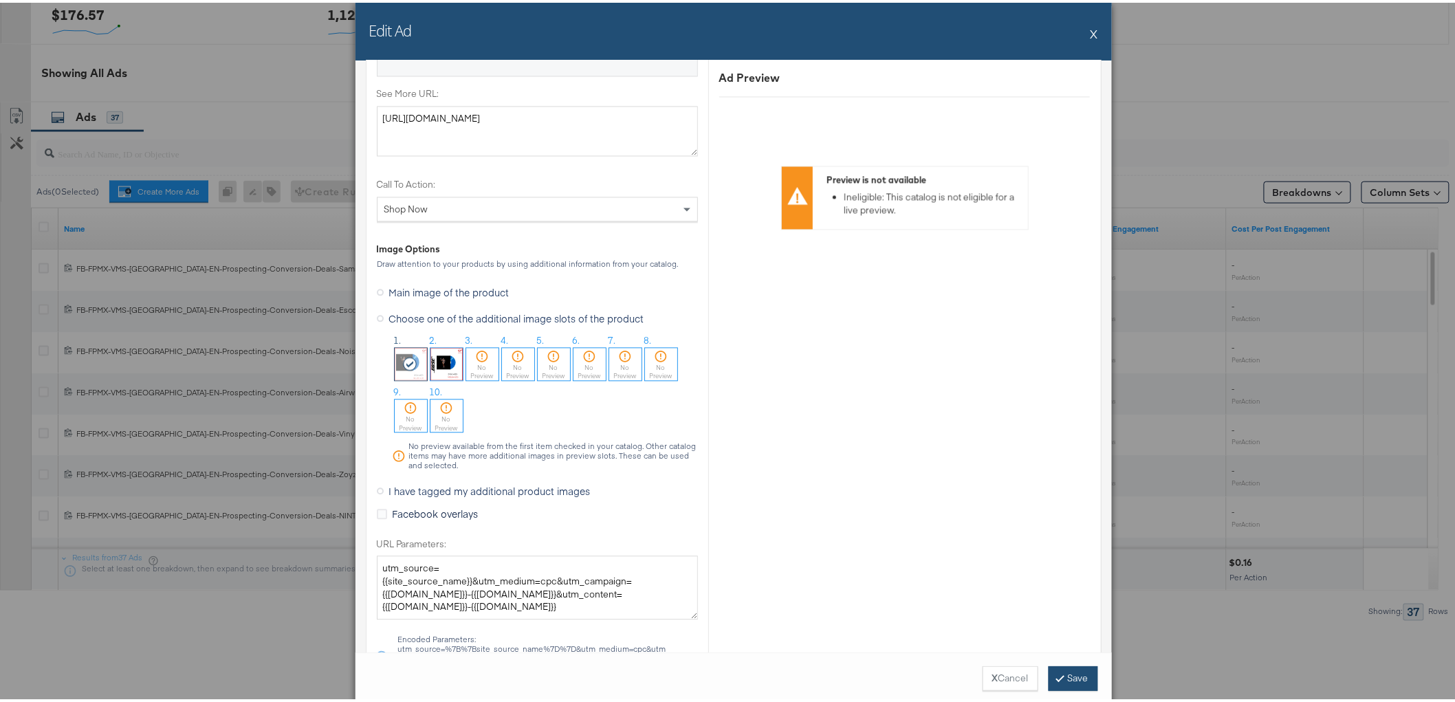
click at [1057, 675] on button "Save" at bounding box center [1072, 675] width 49 height 25
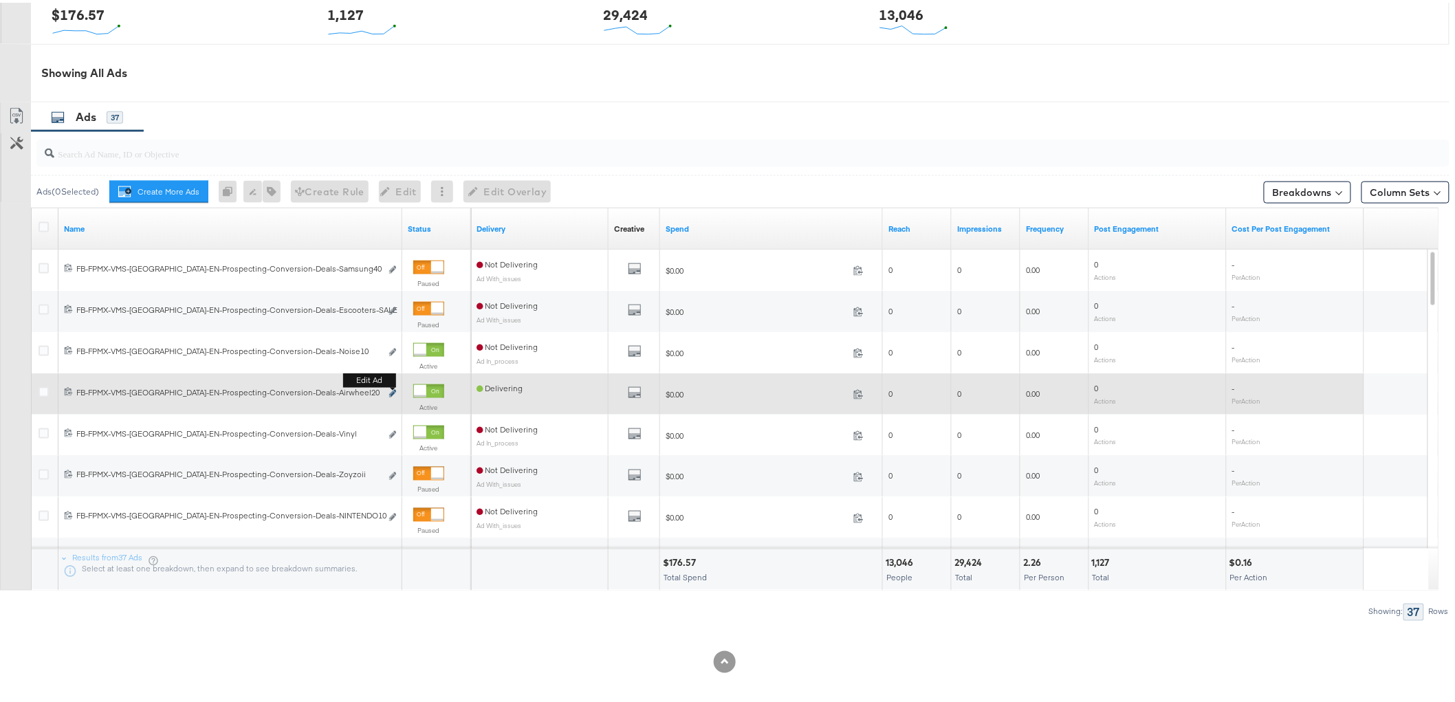
click at [394, 393] on icon "link" at bounding box center [392, 391] width 7 height 8
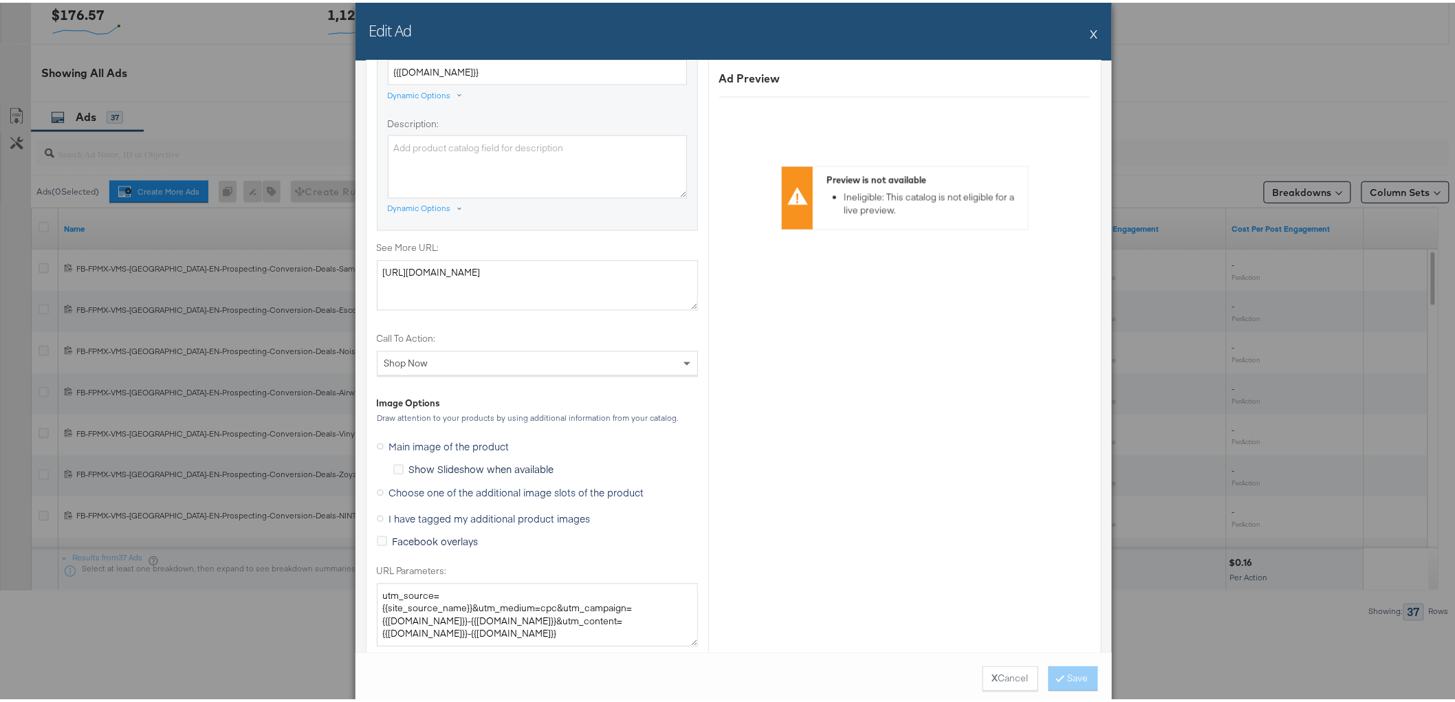
scroll to position [920, 0]
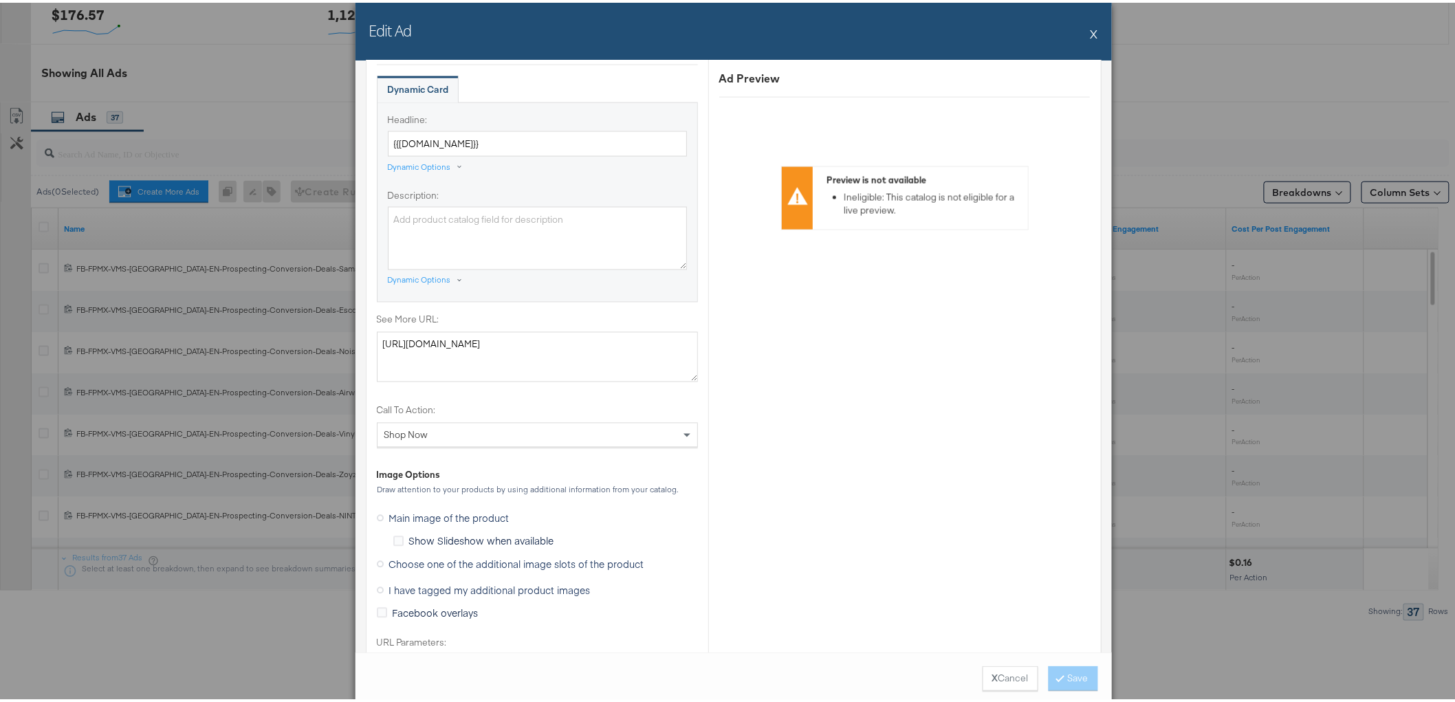
click at [465, 566] on span "Choose one of the additional image slots of the product" at bounding box center [516, 562] width 255 height 14
click at [0, 0] on input "Choose one of the additional image slots of the product" at bounding box center [0, 0] width 0 height 0
click at [1058, 671] on icon at bounding box center [1060, 675] width 4 height 8
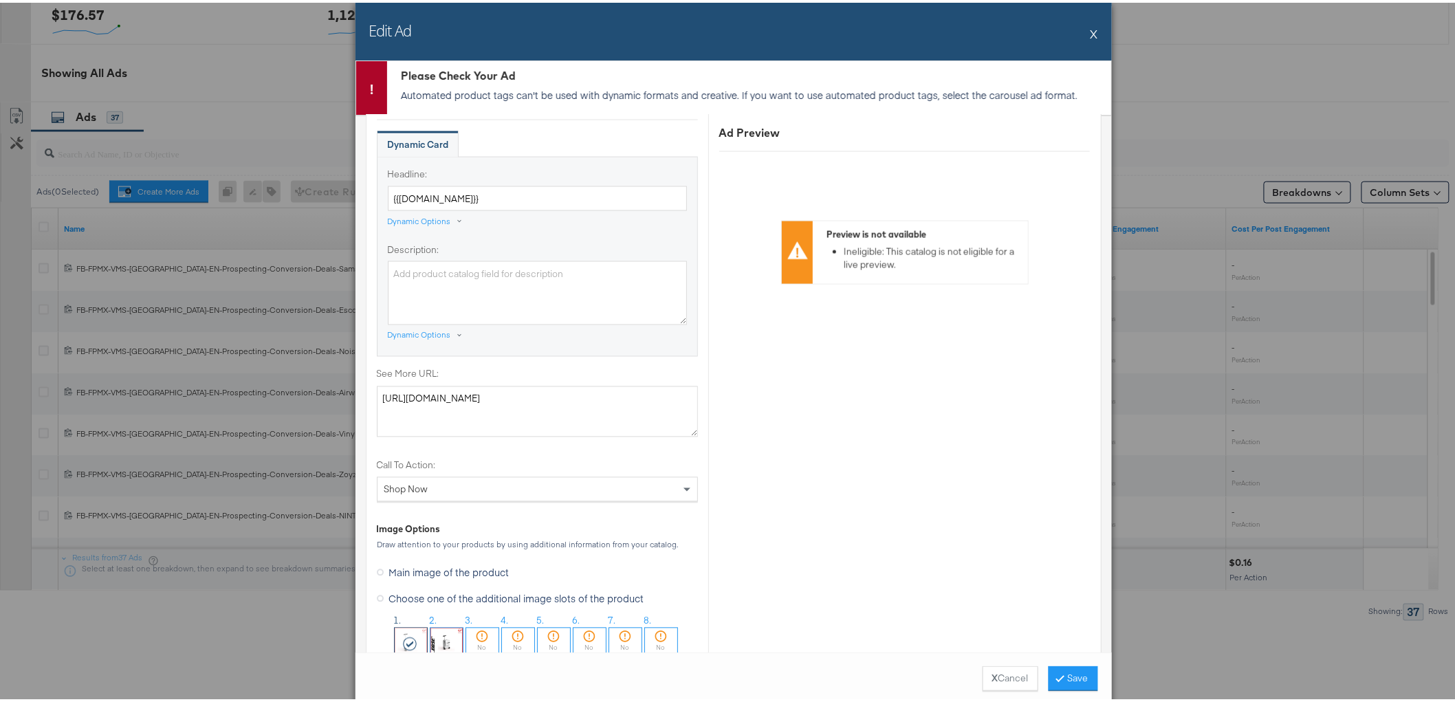
click at [1090, 32] on button "X" at bounding box center [1094, 30] width 8 height 27
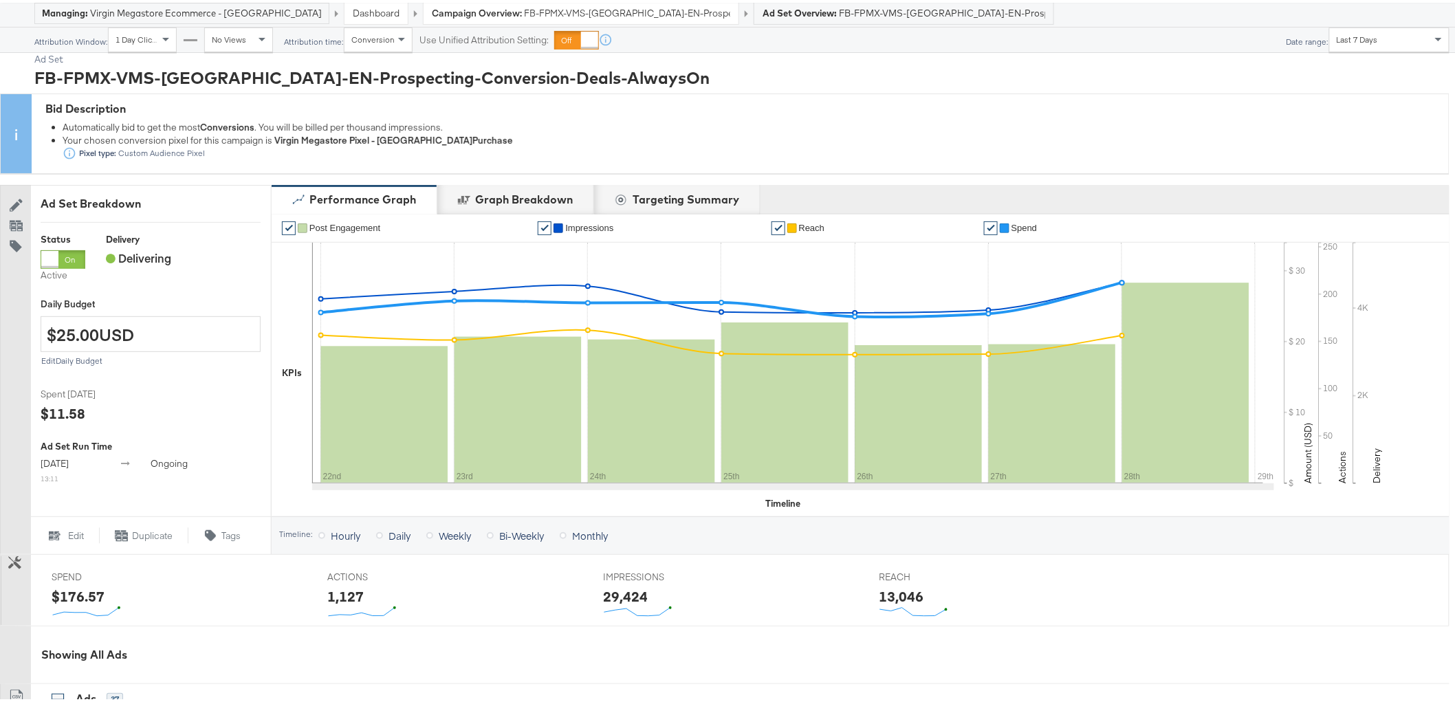
scroll to position [447, 0]
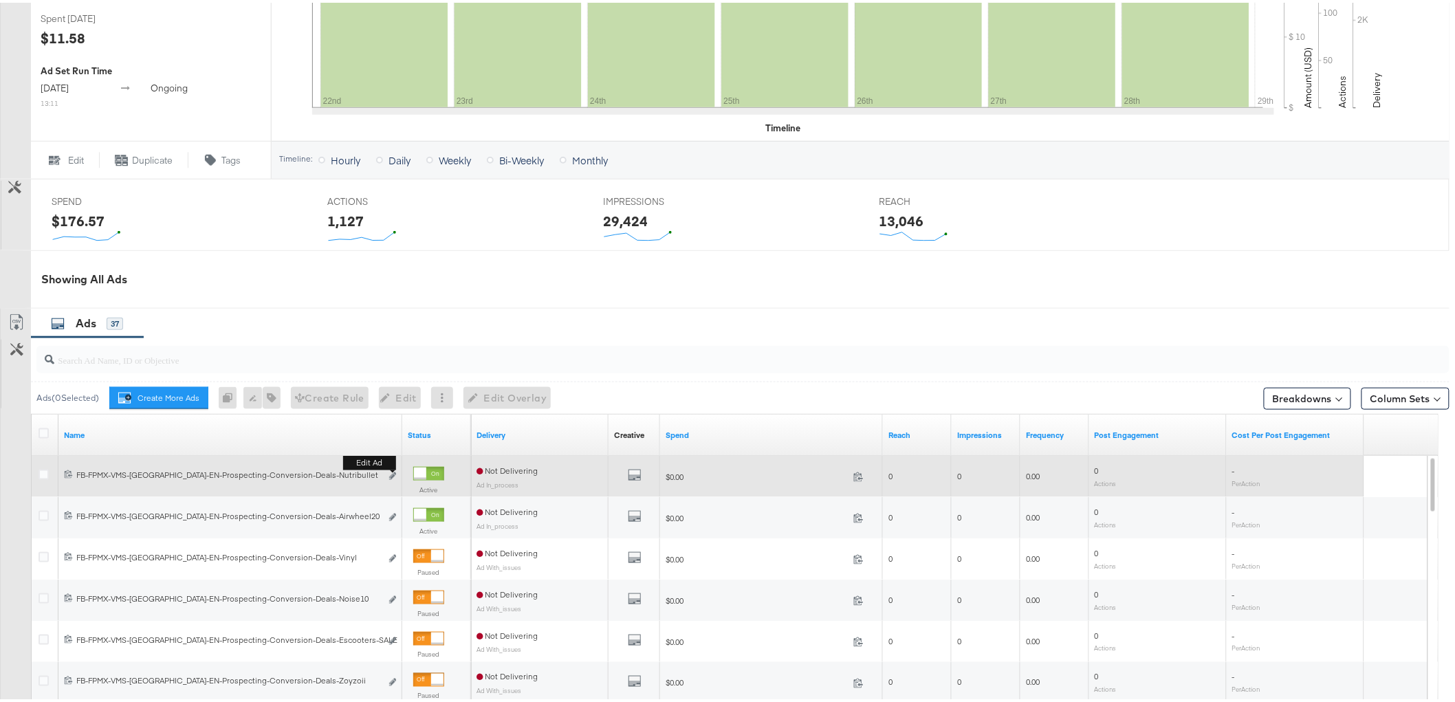
click at [388, 469] on div "Edit ad" at bounding box center [389, 474] width 16 height 14
click at [395, 476] on icon "link" at bounding box center [392, 474] width 7 height 8
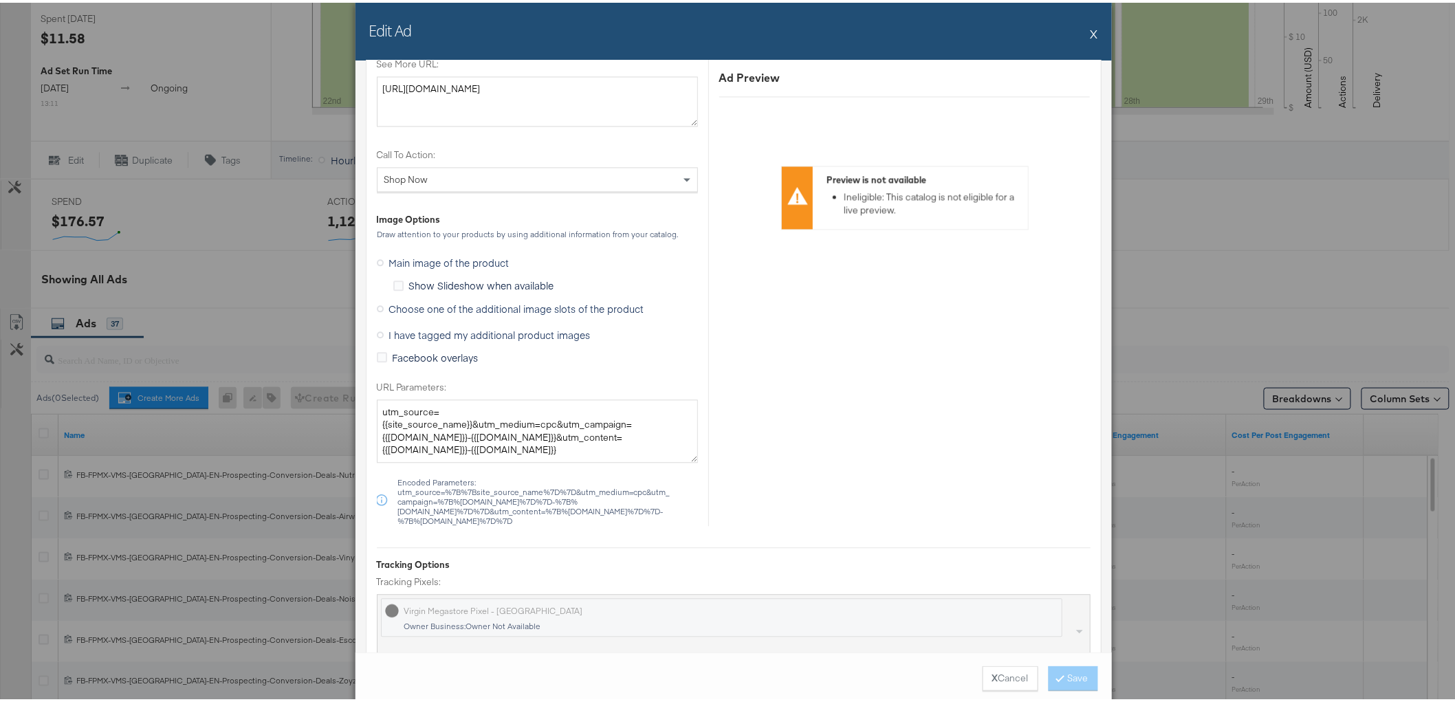
scroll to position [1145, 0]
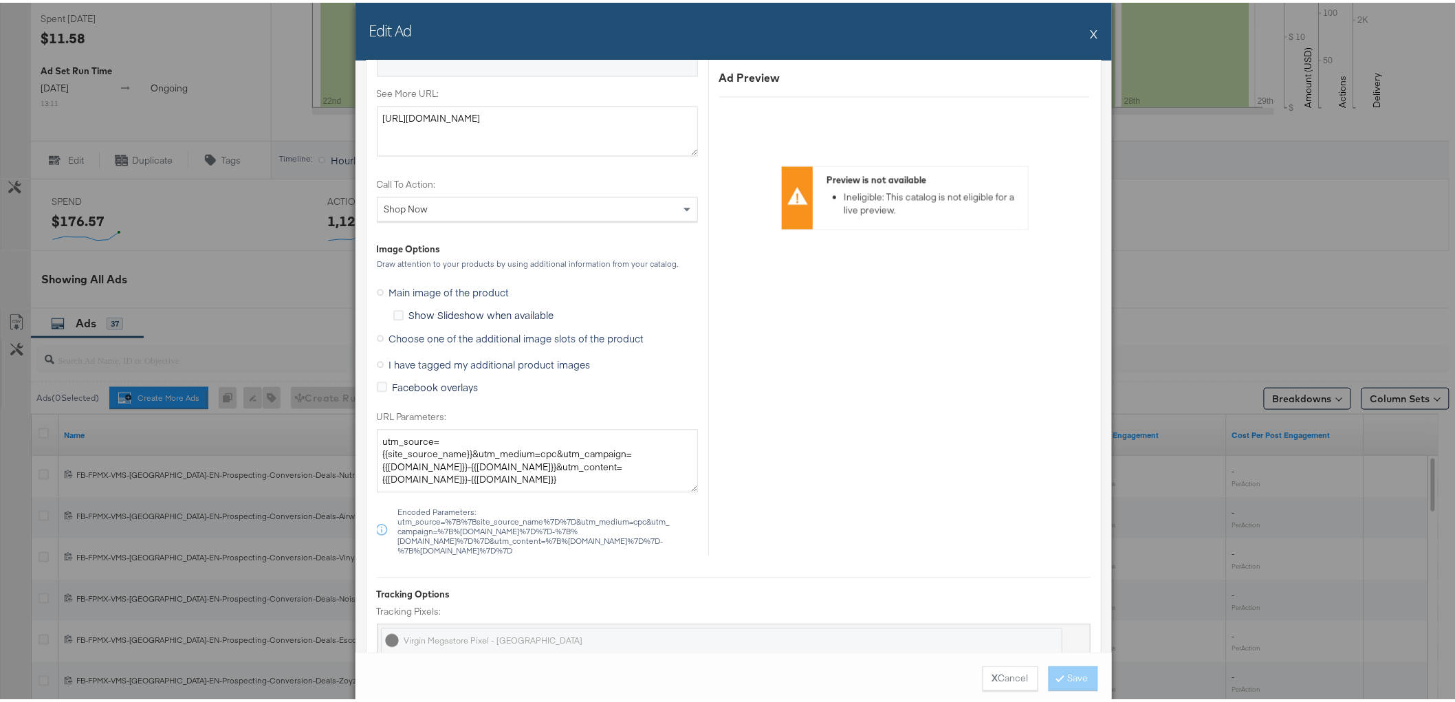
click at [392, 338] on span "Choose one of the additional image slots of the product" at bounding box center [516, 336] width 255 height 14
click at [0, 0] on input "Choose one of the additional image slots of the product" at bounding box center [0, 0] width 0 height 0
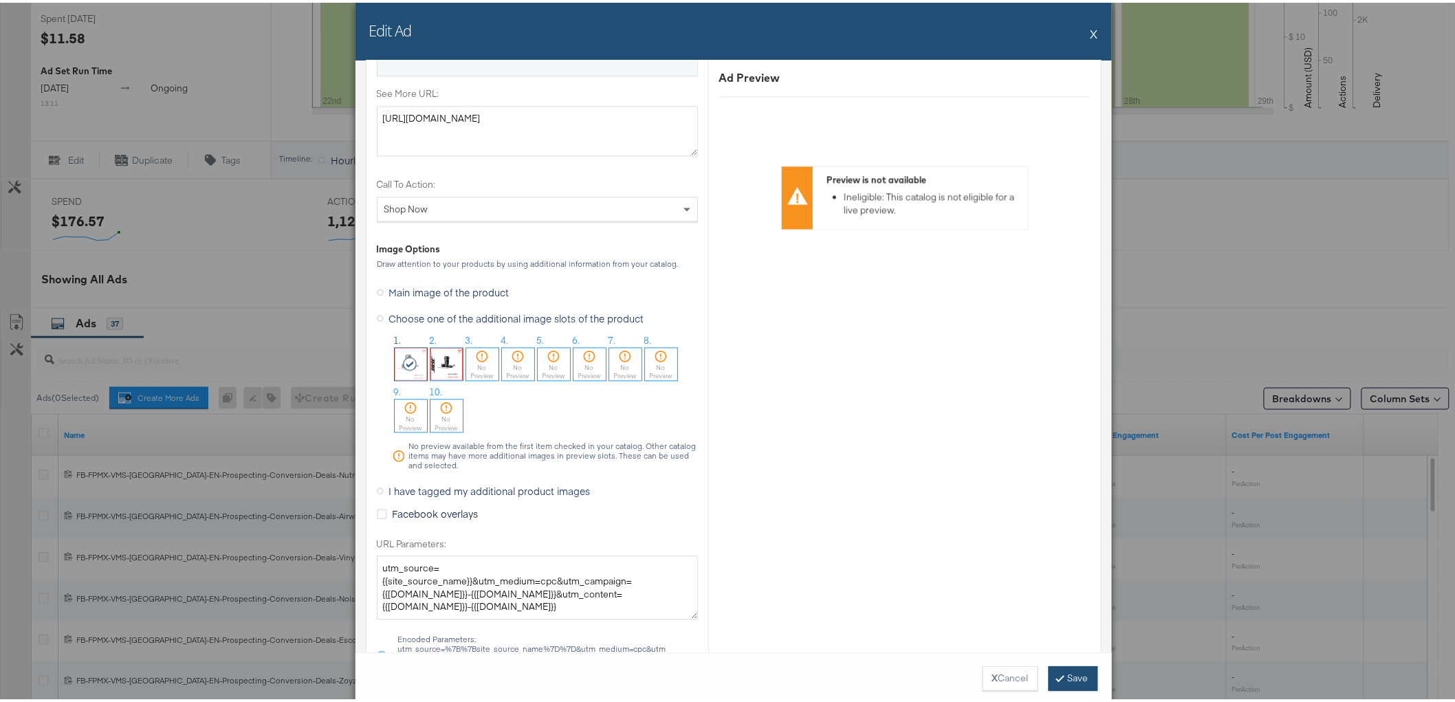
click at [1062, 675] on button "Save" at bounding box center [1072, 675] width 49 height 25
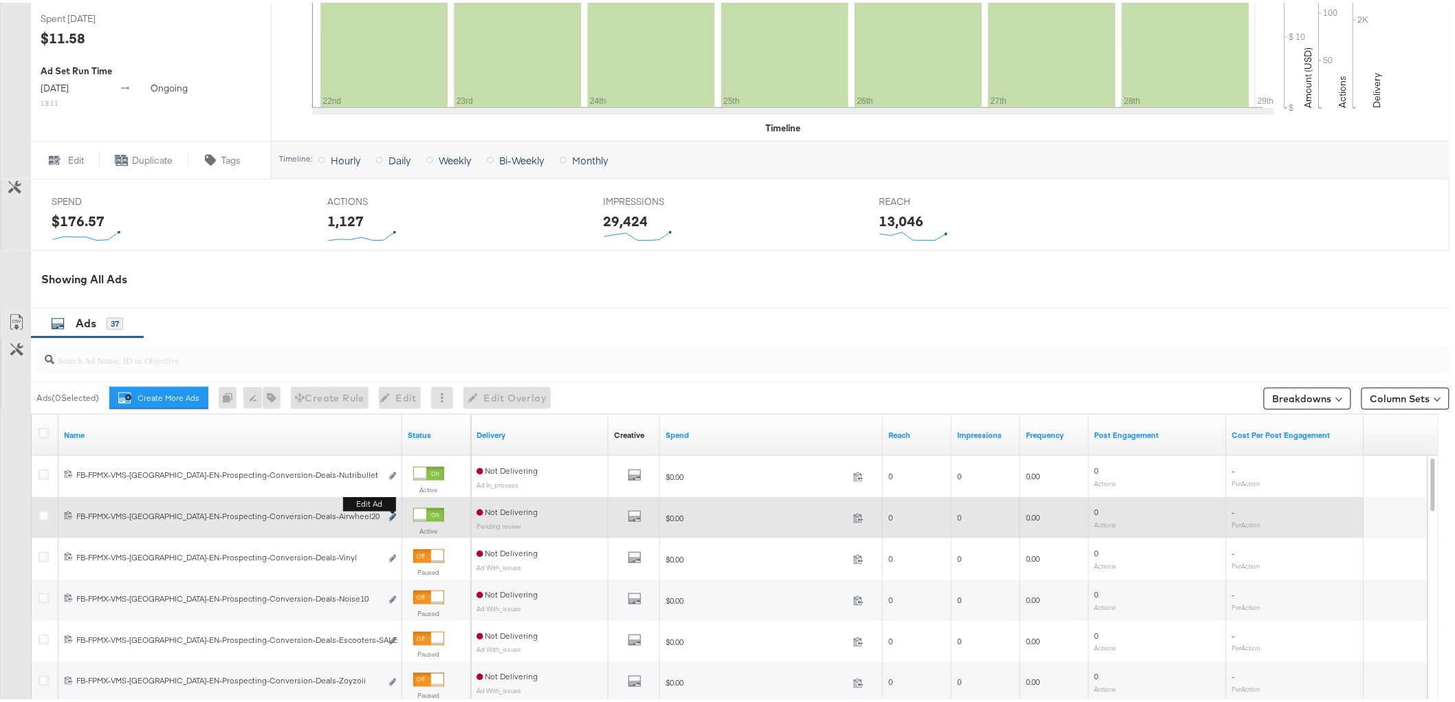
click at [394, 516] on icon "link" at bounding box center [392, 515] width 7 height 8
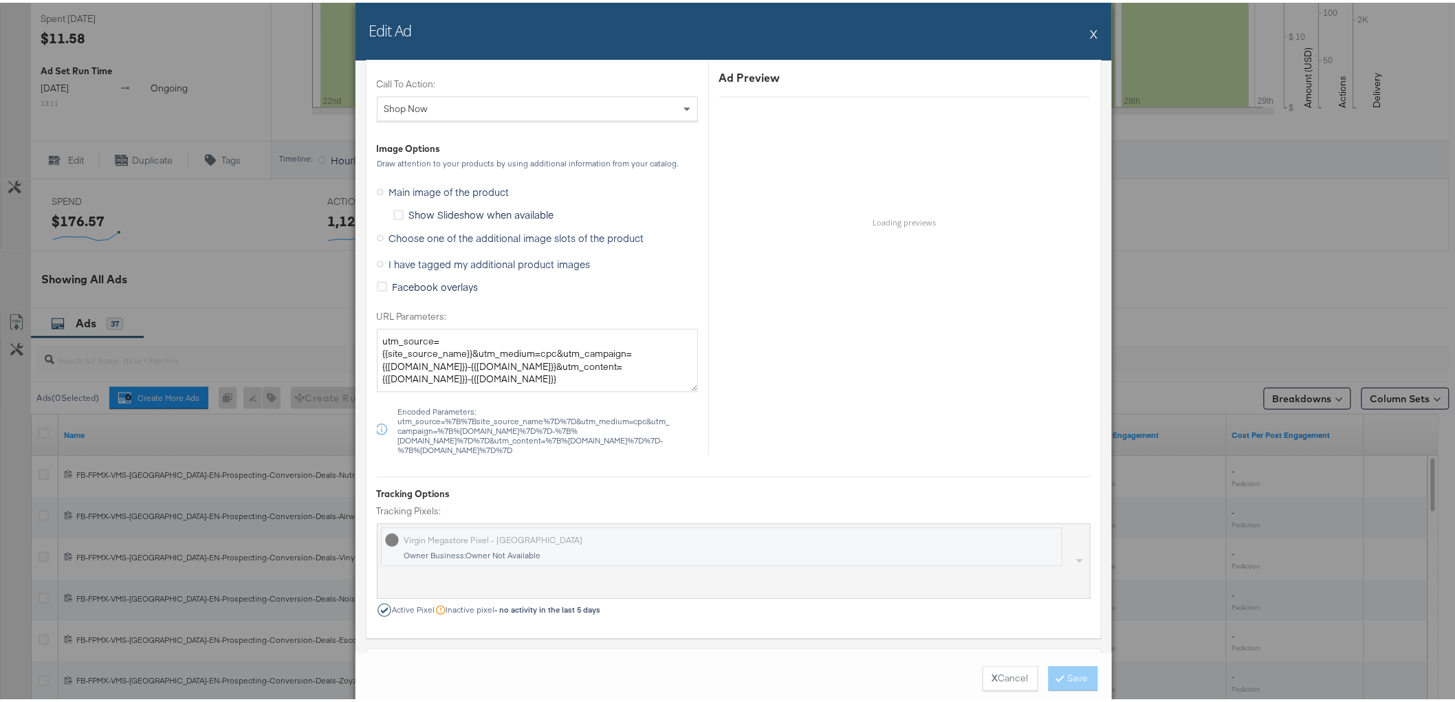
scroll to position [1298, 0]
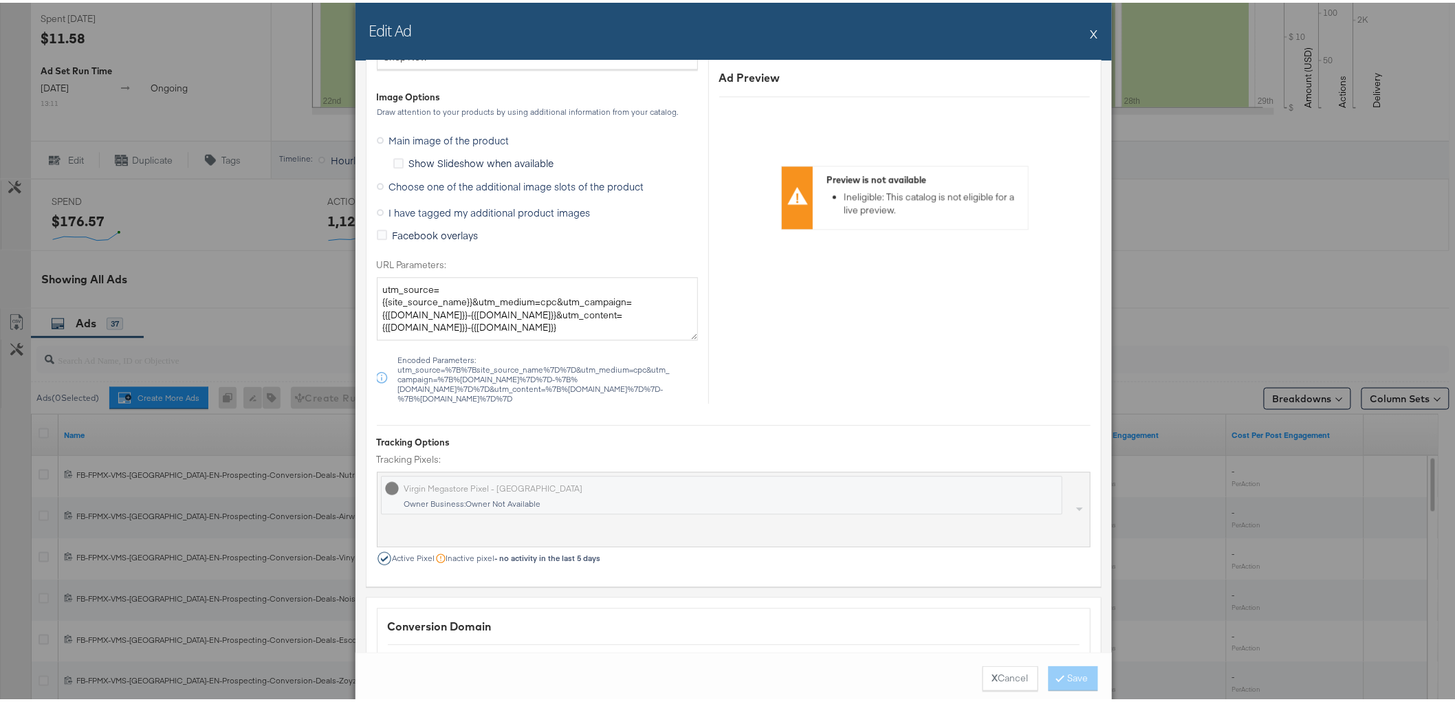
click at [404, 184] on span "Choose one of the additional image slots of the product" at bounding box center [516, 184] width 255 height 14
click at [0, 0] on input "Choose one of the additional image slots of the product" at bounding box center [0, 0] width 0 height 0
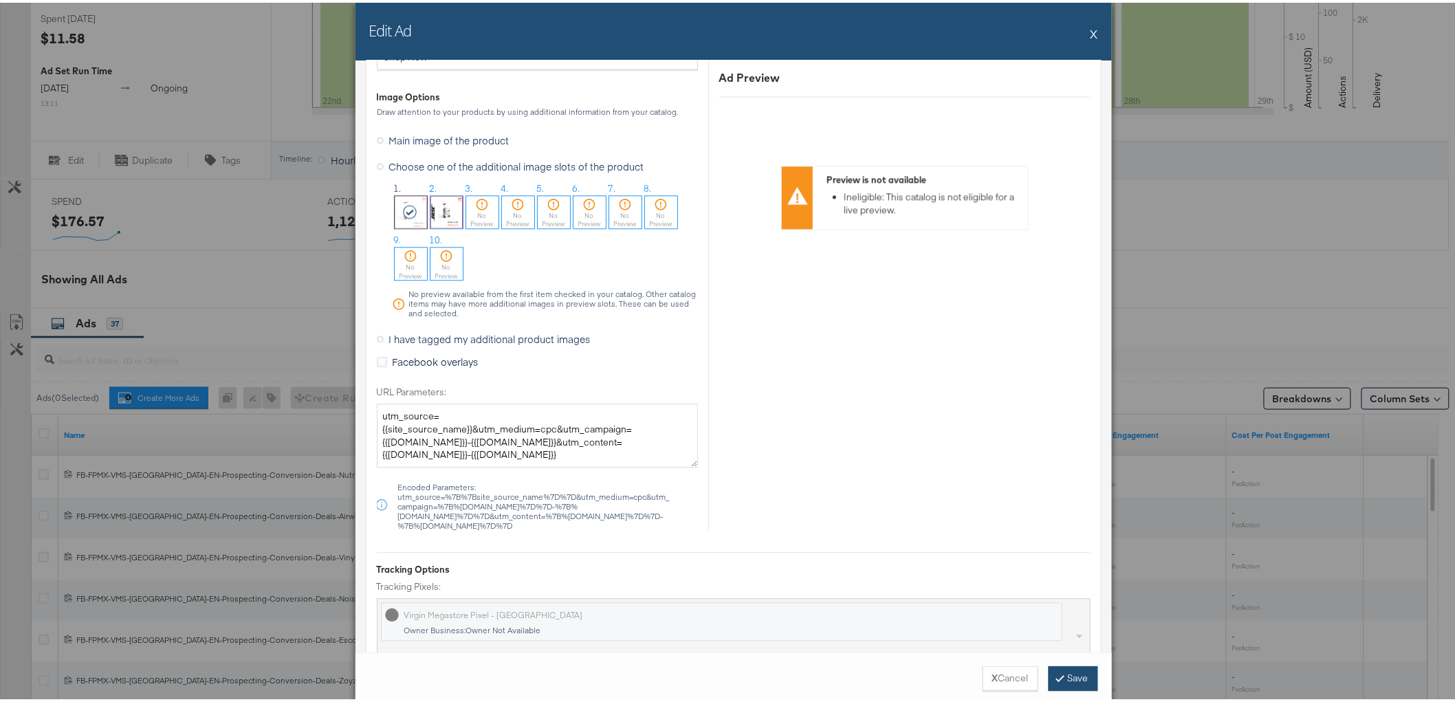
click at [1060, 682] on button "Save" at bounding box center [1072, 675] width 49 height 25
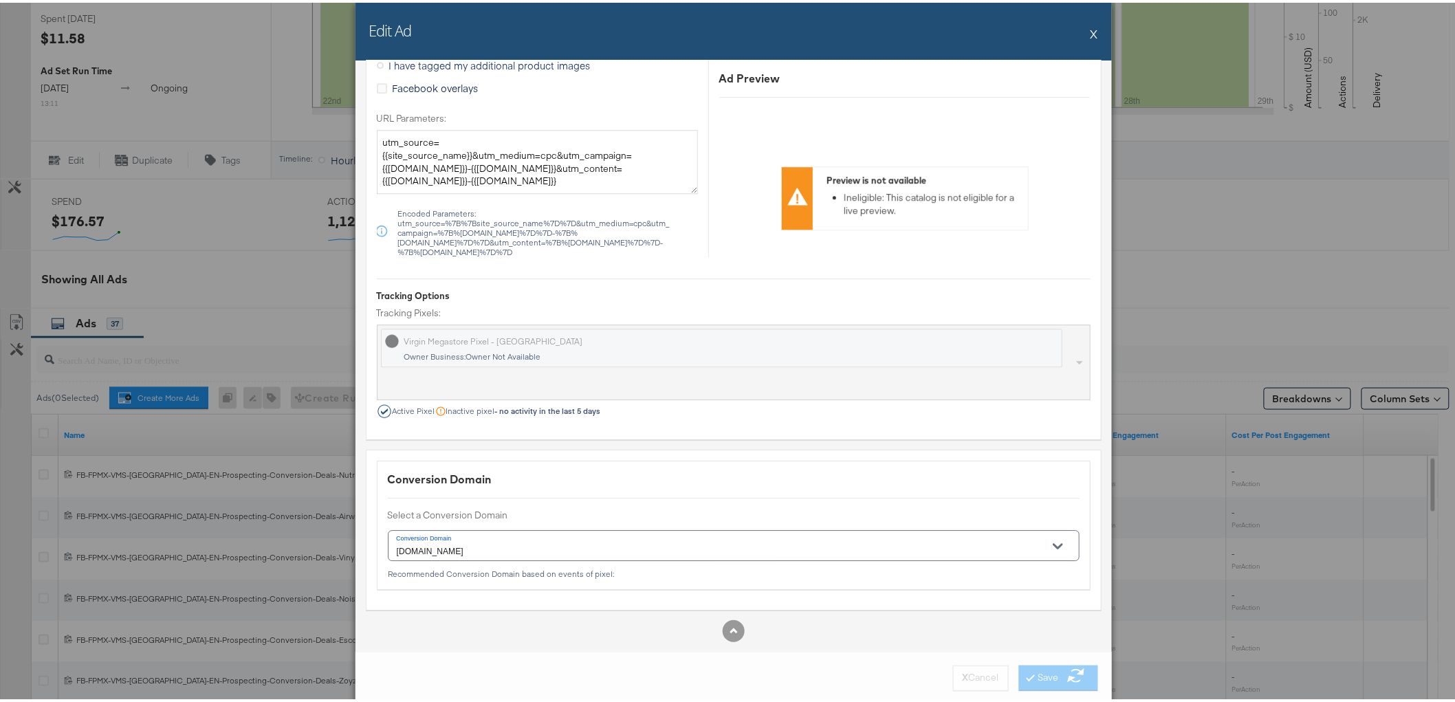
scroll to position [1583, 0]
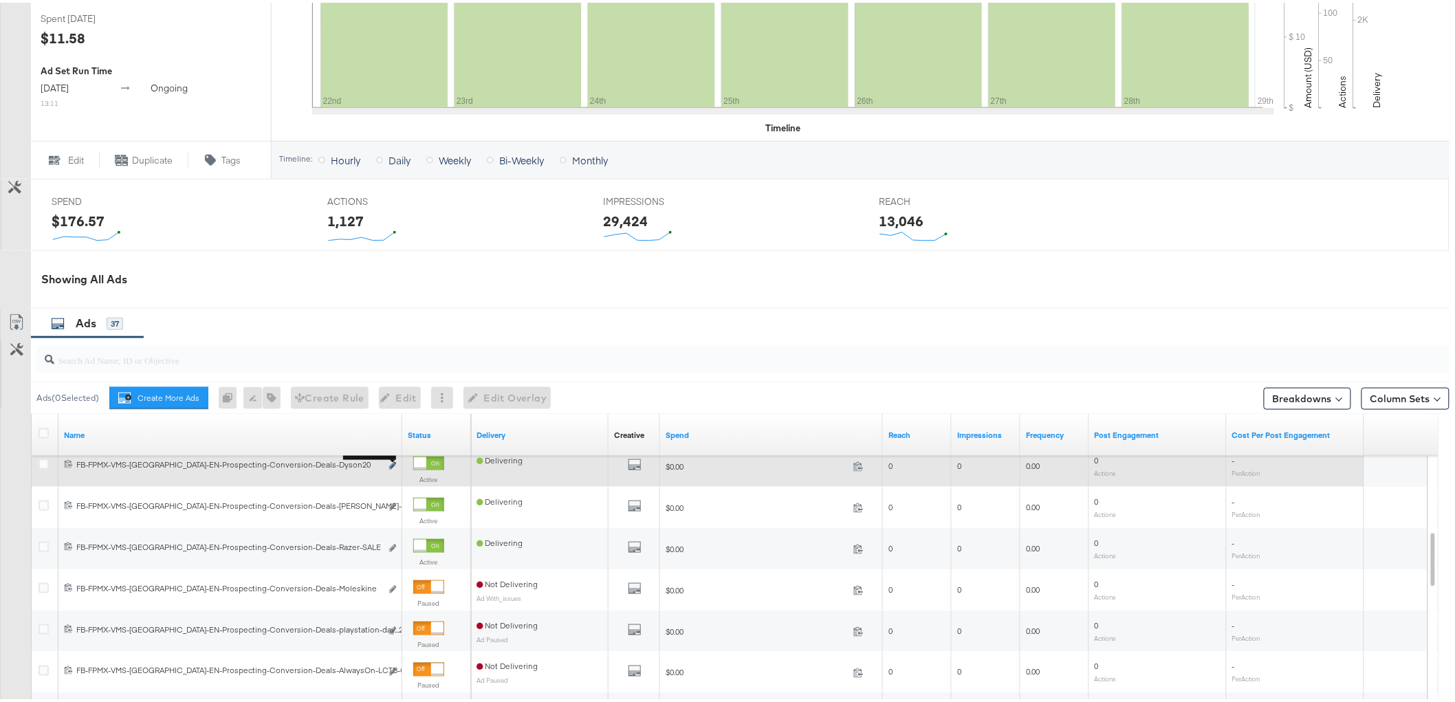
click at [394, 463] on icon "link" at bounding box center [392, 463] width 7 height 8
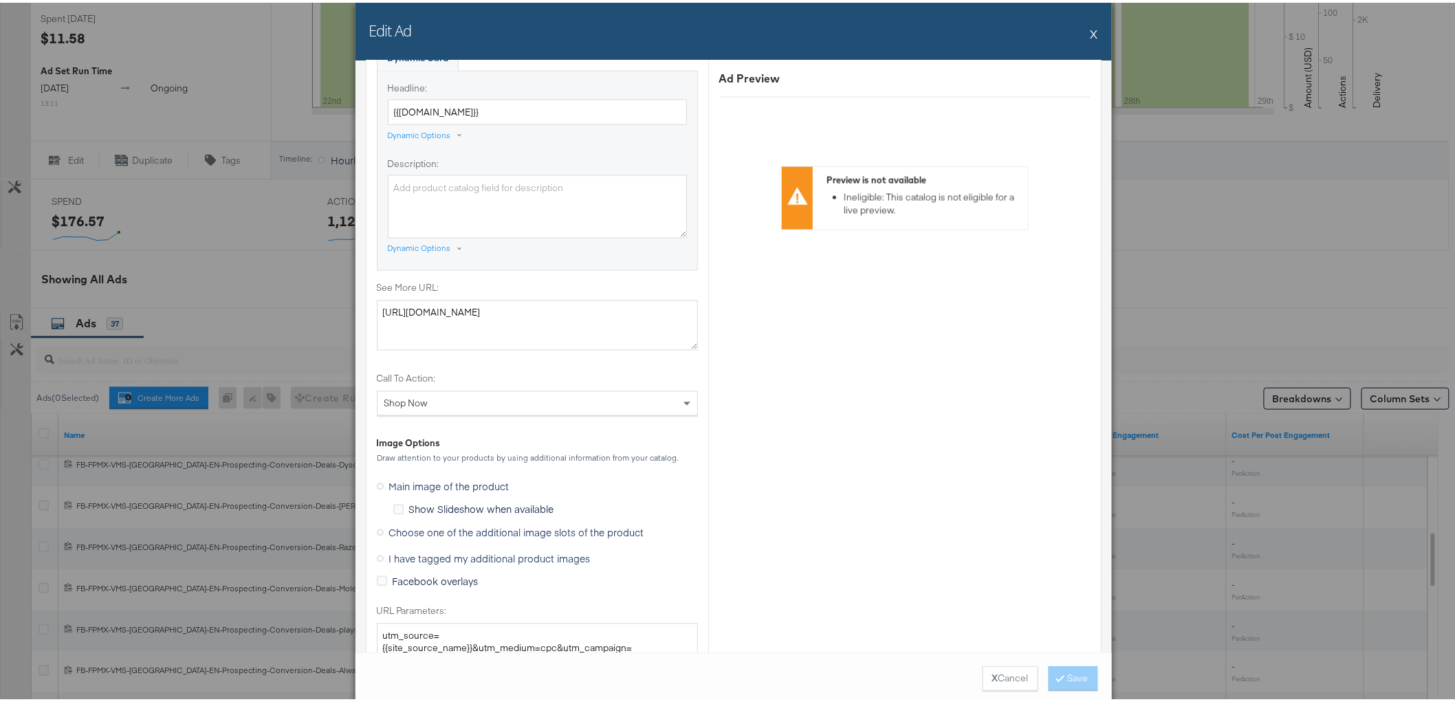
scroll to position [993, 0]
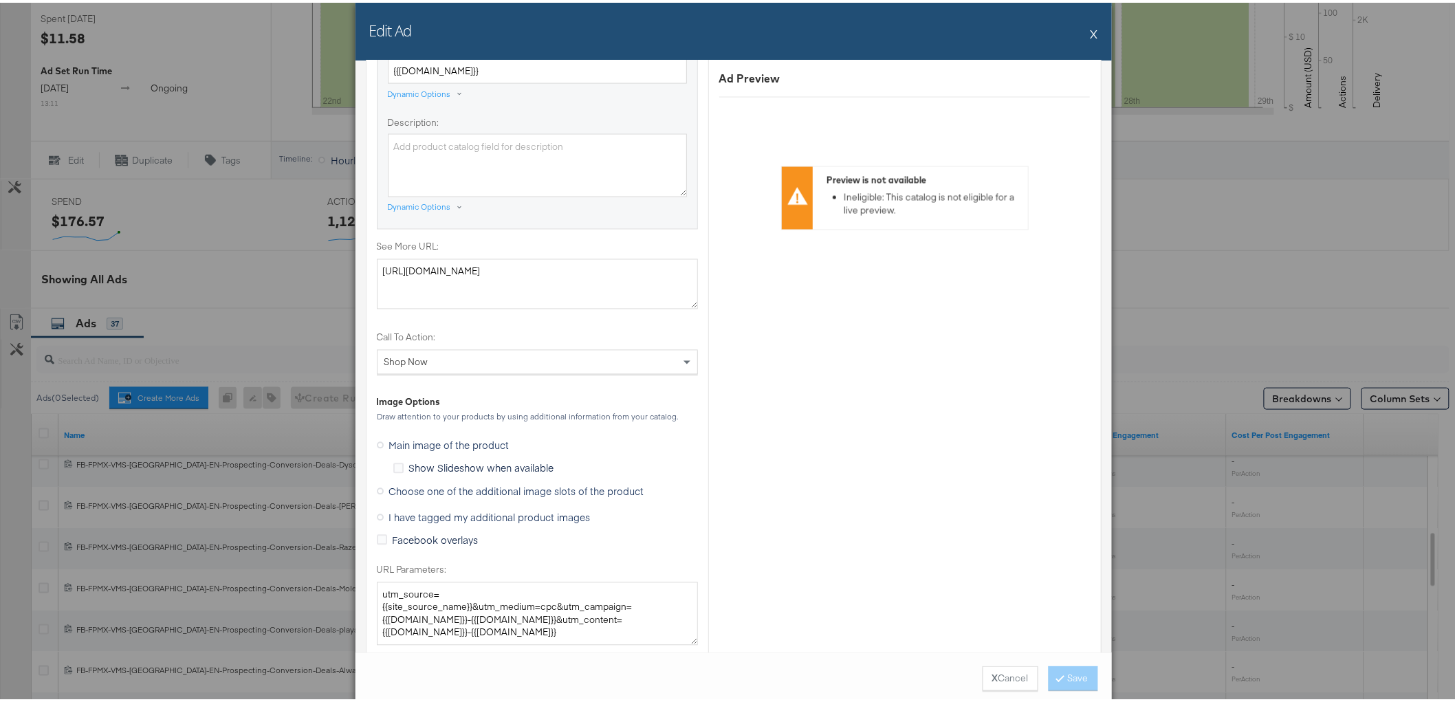
click at [430, 495] on label "Choose one of the additional image slots of the product" at bounding box center [513, 488] width 273 height 21
click at [0, 0] on input "Choose one of the additional image slots of the product" at bounding box center [0, 0] width 0 height 0
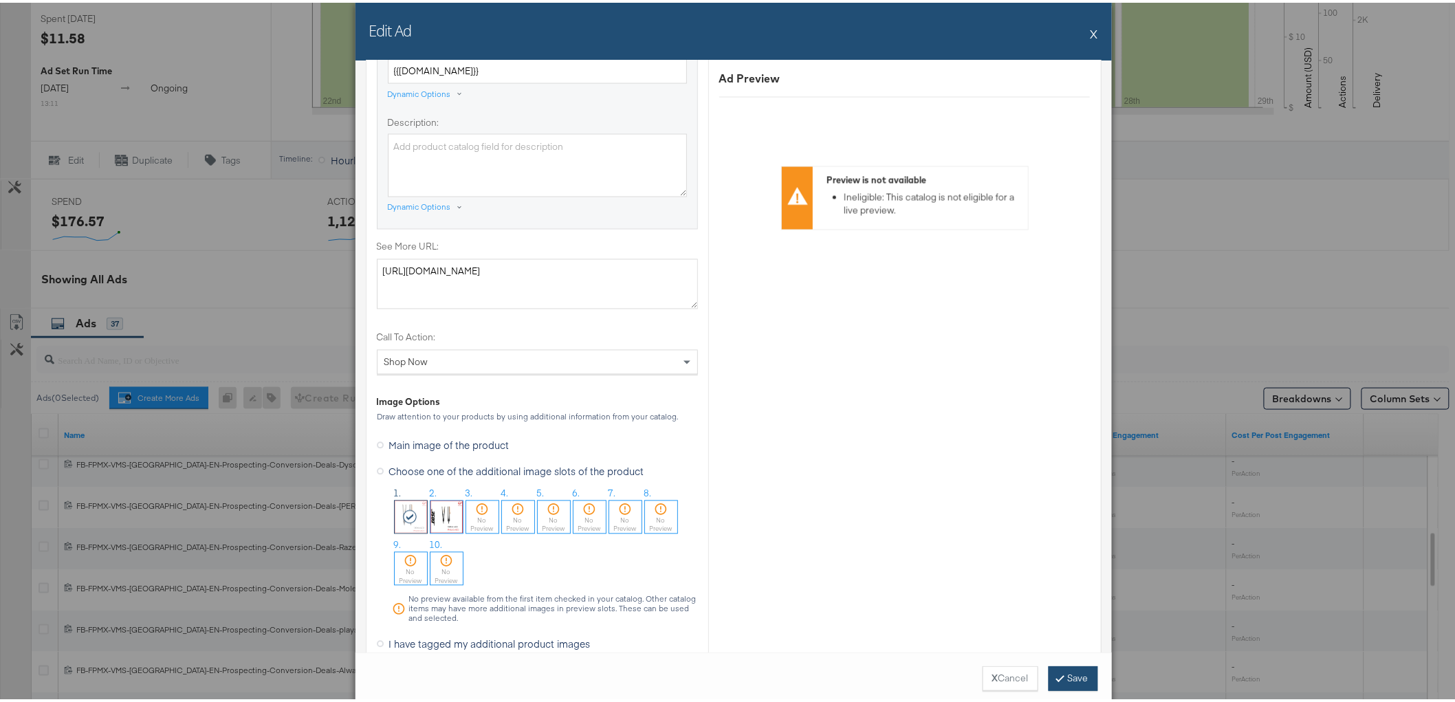
click at [1068, 681] on button "Save" at bounding box center [1072, 675] width 49 height 25
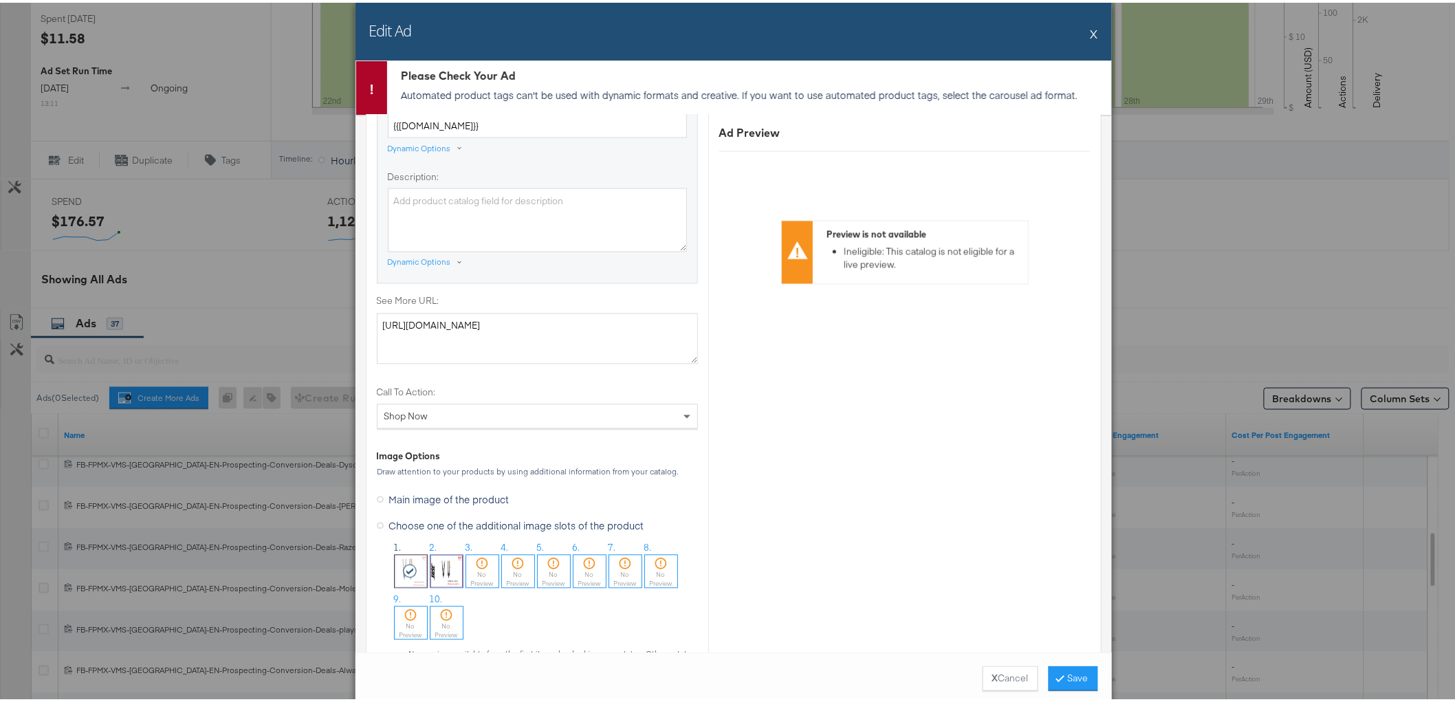
click at [1090, 33] on button "X" at bounding box center [1094, 30] width 8 height 27
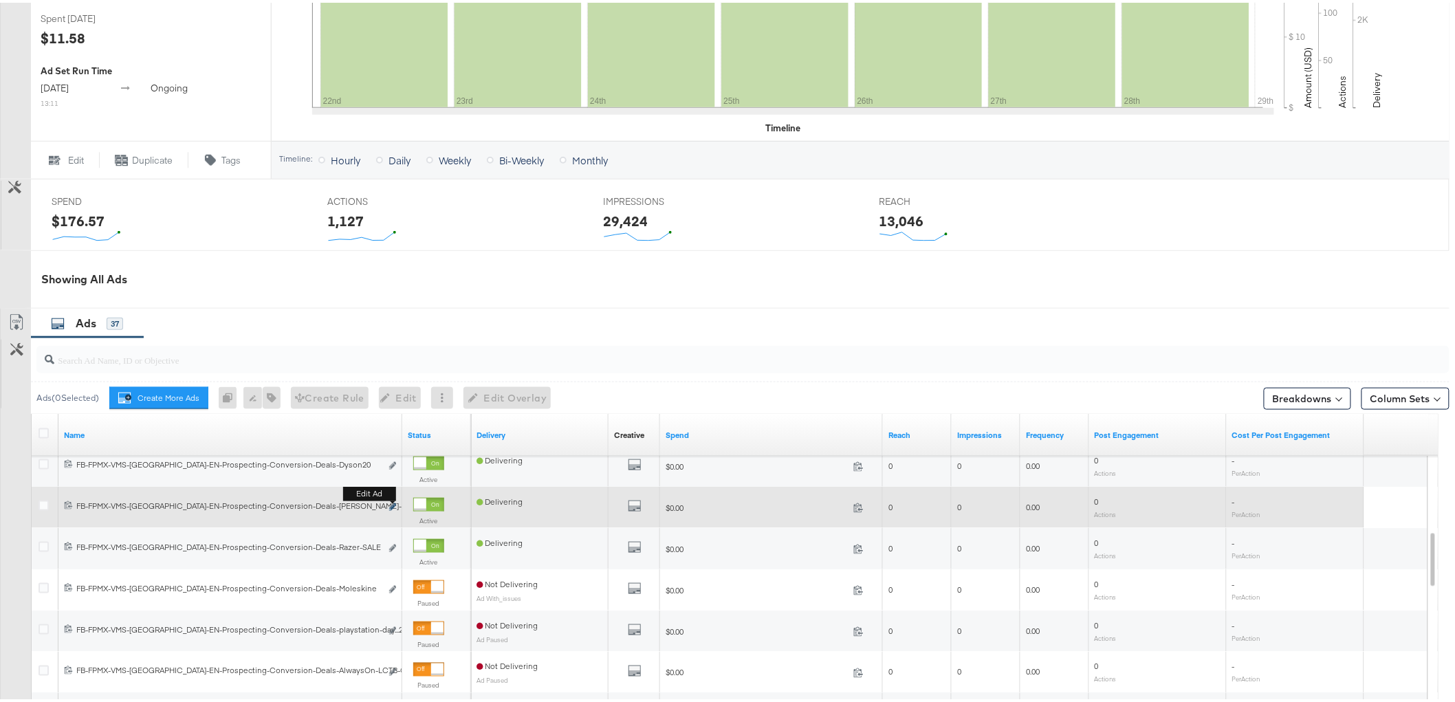
click at [390, 505] on icon "link" at bounding box center [392, 504] width 7 height 8
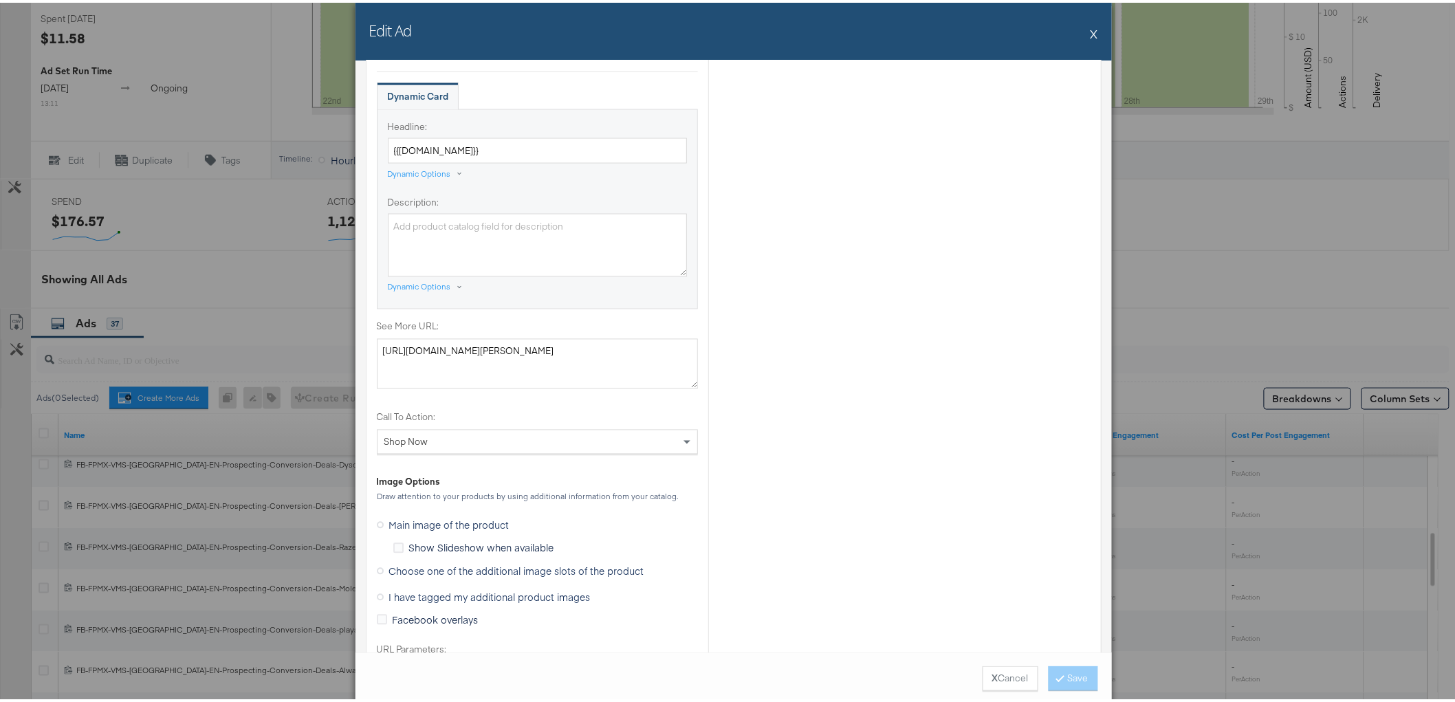
scroll to position [1298, 0]
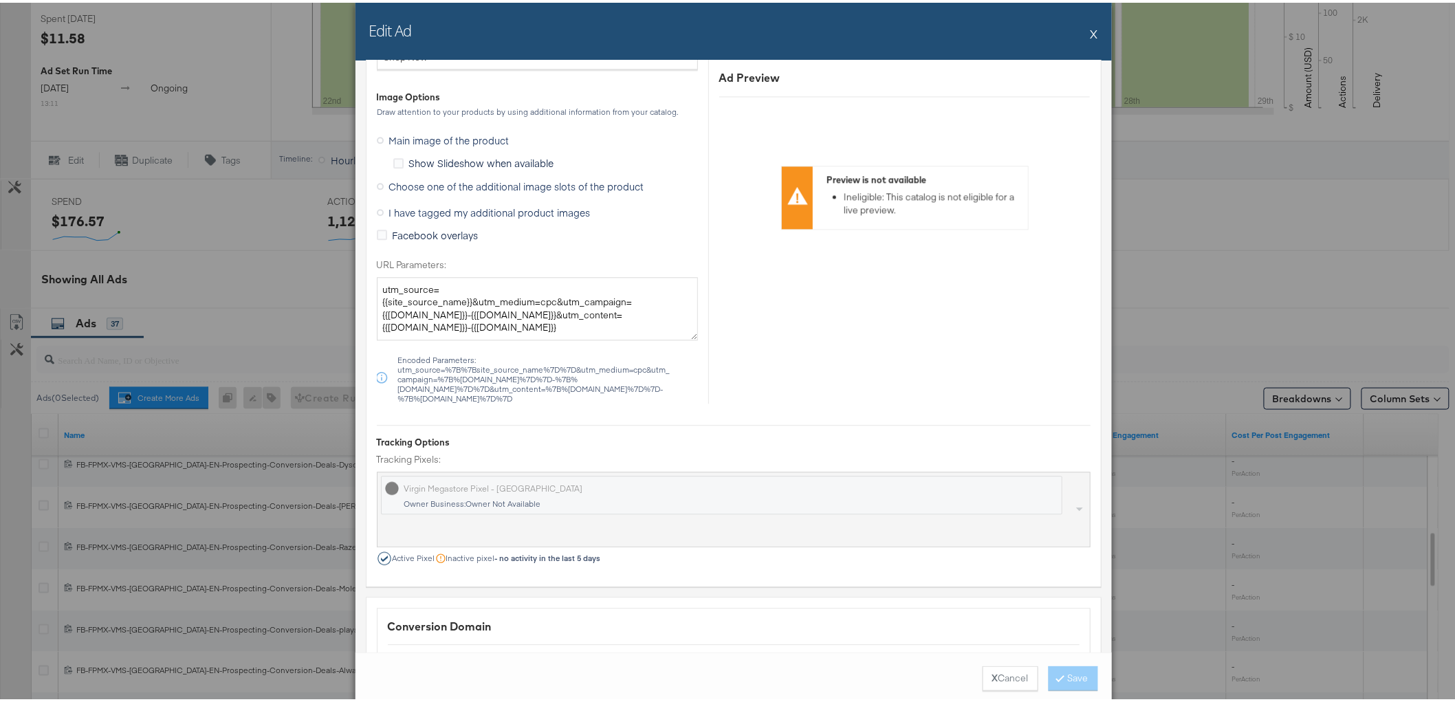
click at [397, 184] on span "Choose one of the additional image slots of the product" at bounding box center [516, 184] width 255 height 14
click at [0, 0] on input "Choose one of the additional image slots of the product" at bounding box center [0, 0] width 0 height 0
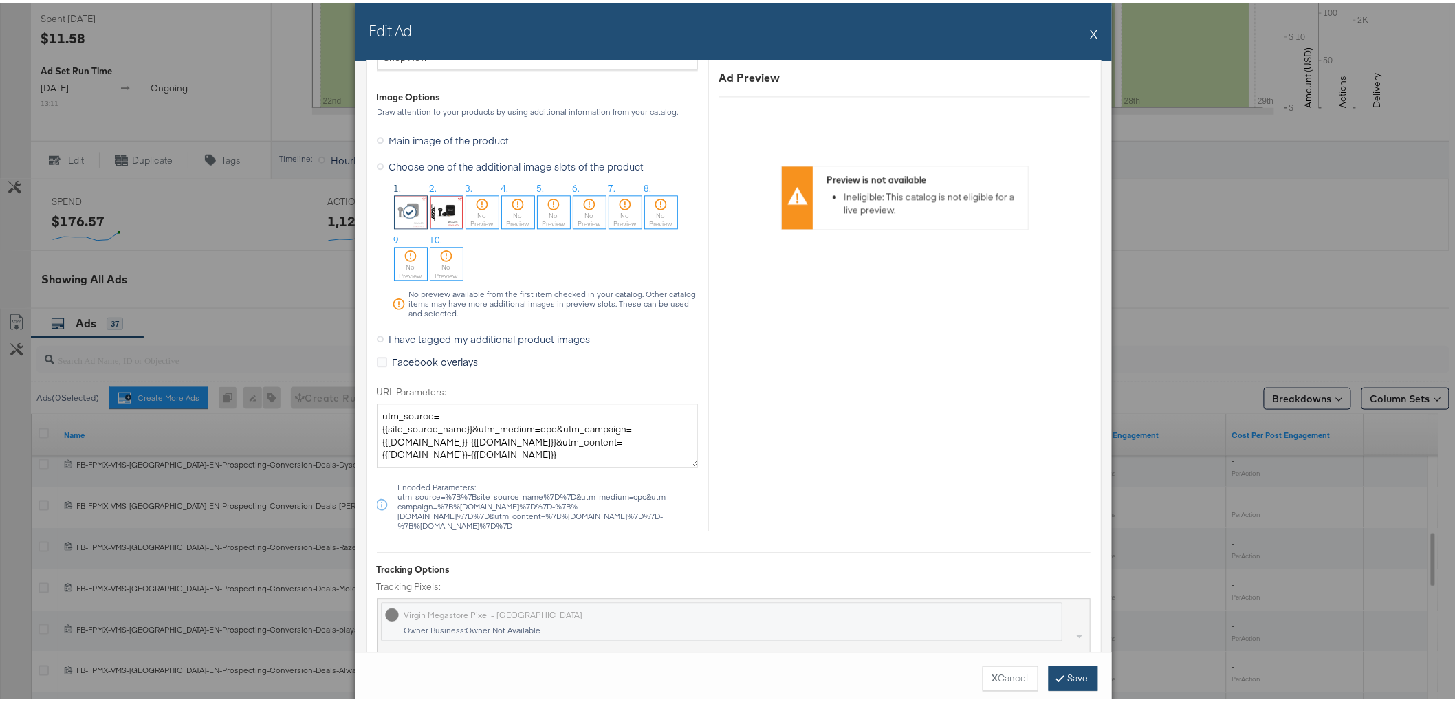
click at [1068, 681] on button "Save" at bounding box center [1072, 675] width 49 height 25
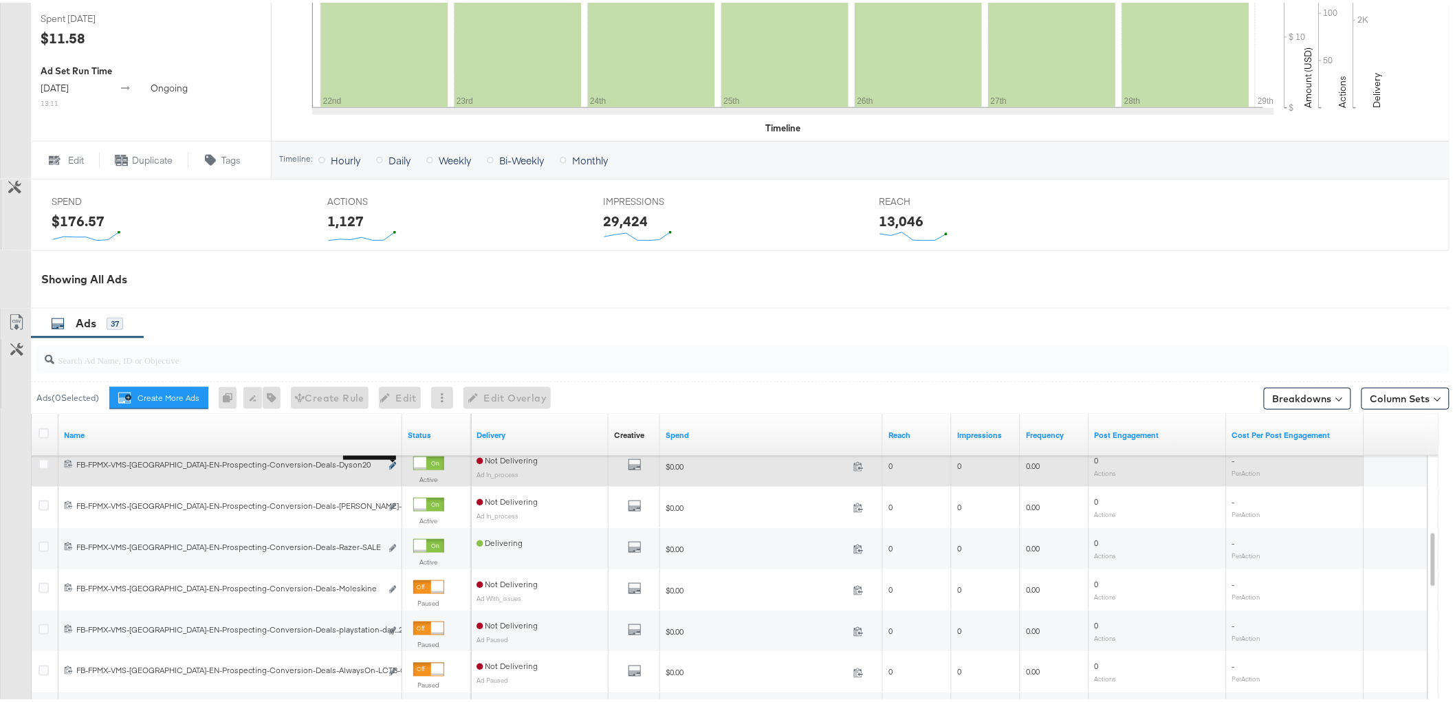
click at [393, 461] on icon "link" at bounding box center [392, 463] width 7 height 8
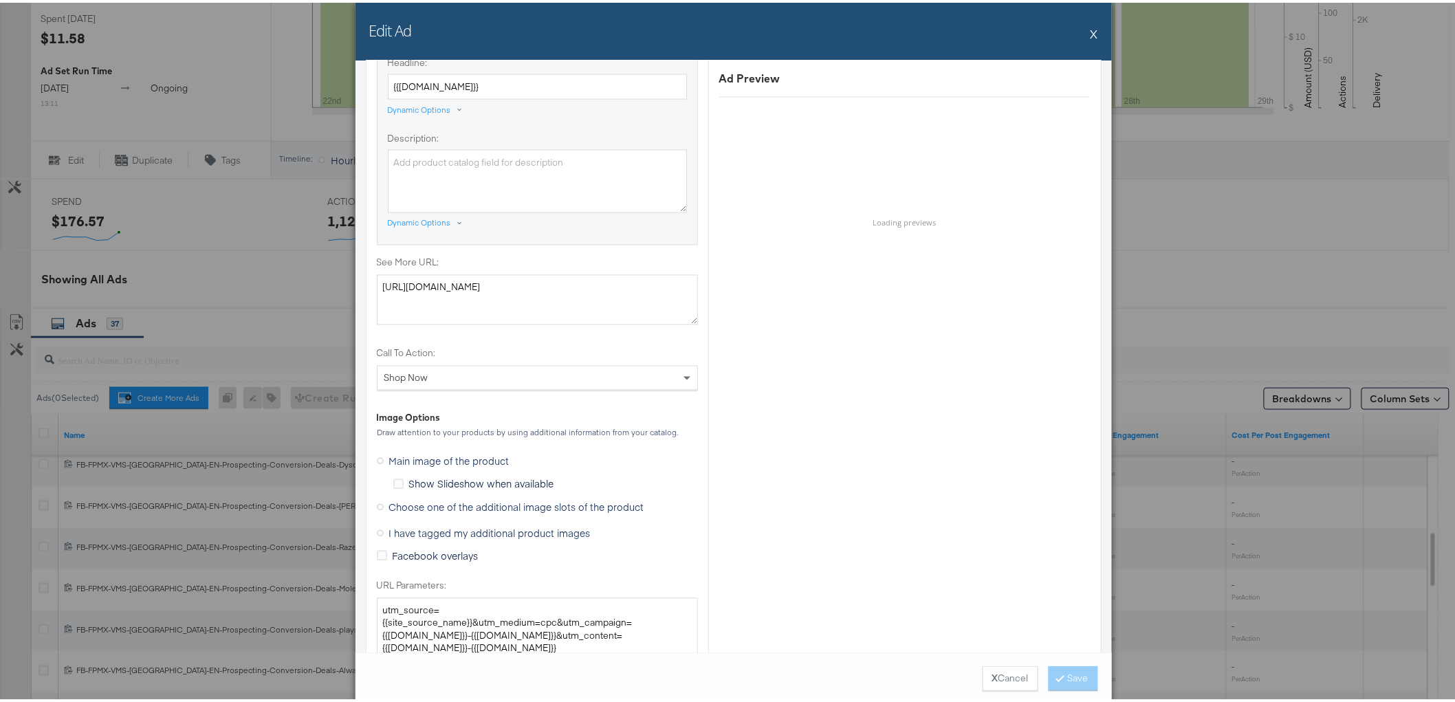
scroll to position [1145, 0]
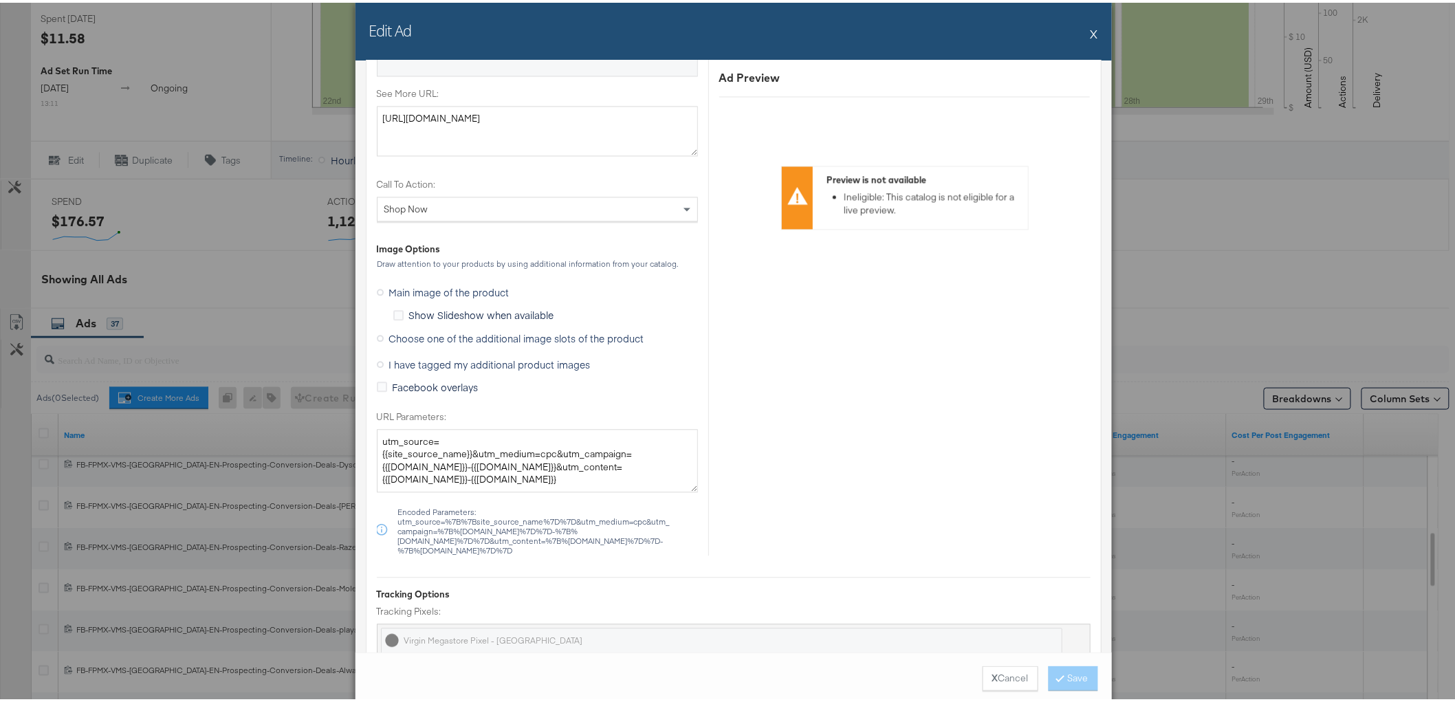
click at [447, 332] on span "Choose one of the additional image slots of the product" at bounding box center [516, 336] width 255 height 14
click at [0, 0] on input "Choose one of the additional image slots of the product" at bounding box center [0, 0] width 0 height 0
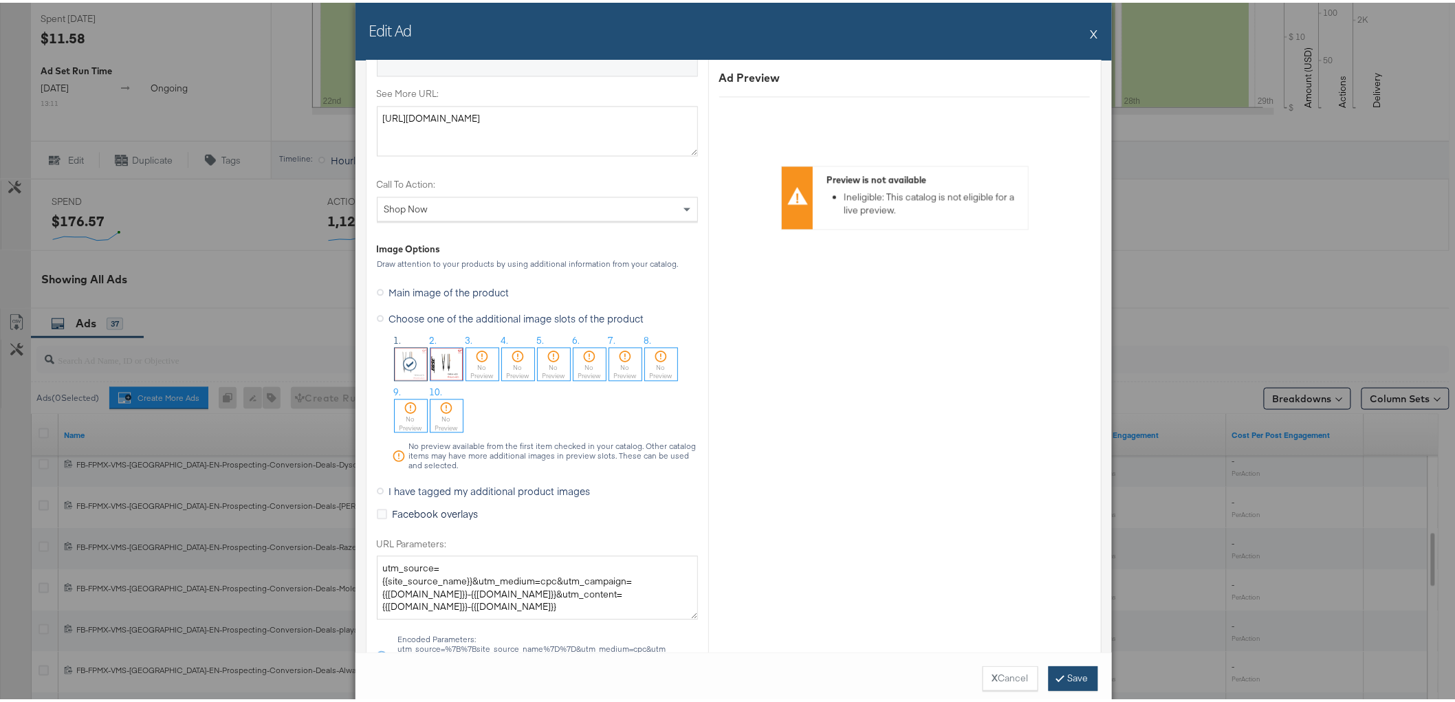
click at [1068, 670] on button "Save" at bounding box center [1072, 675] width 49 height 25
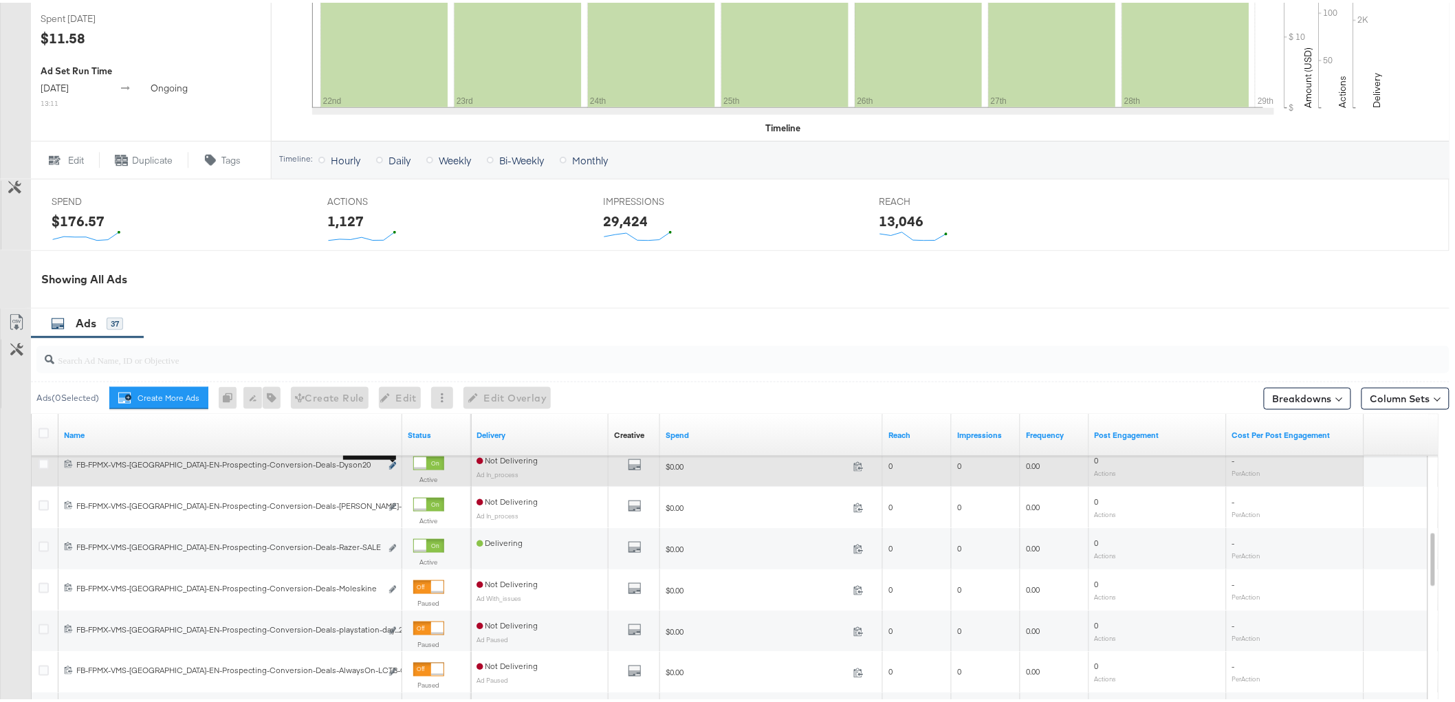
click at [390, 461] on icon "link" at bounding box center [392, 463] width 7 height 8
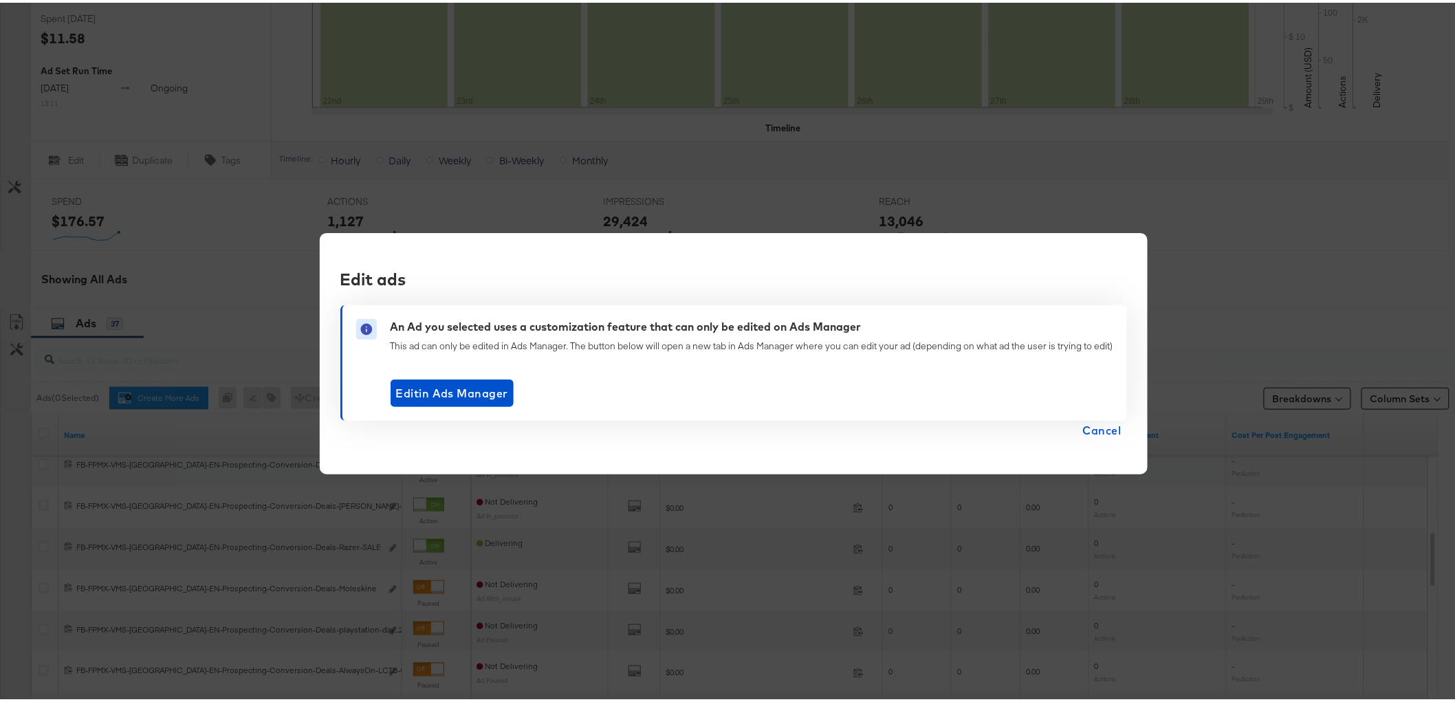
click at [1115, 423] on span "Cancel" at bounding box center [1102, 427] width 38 height 19
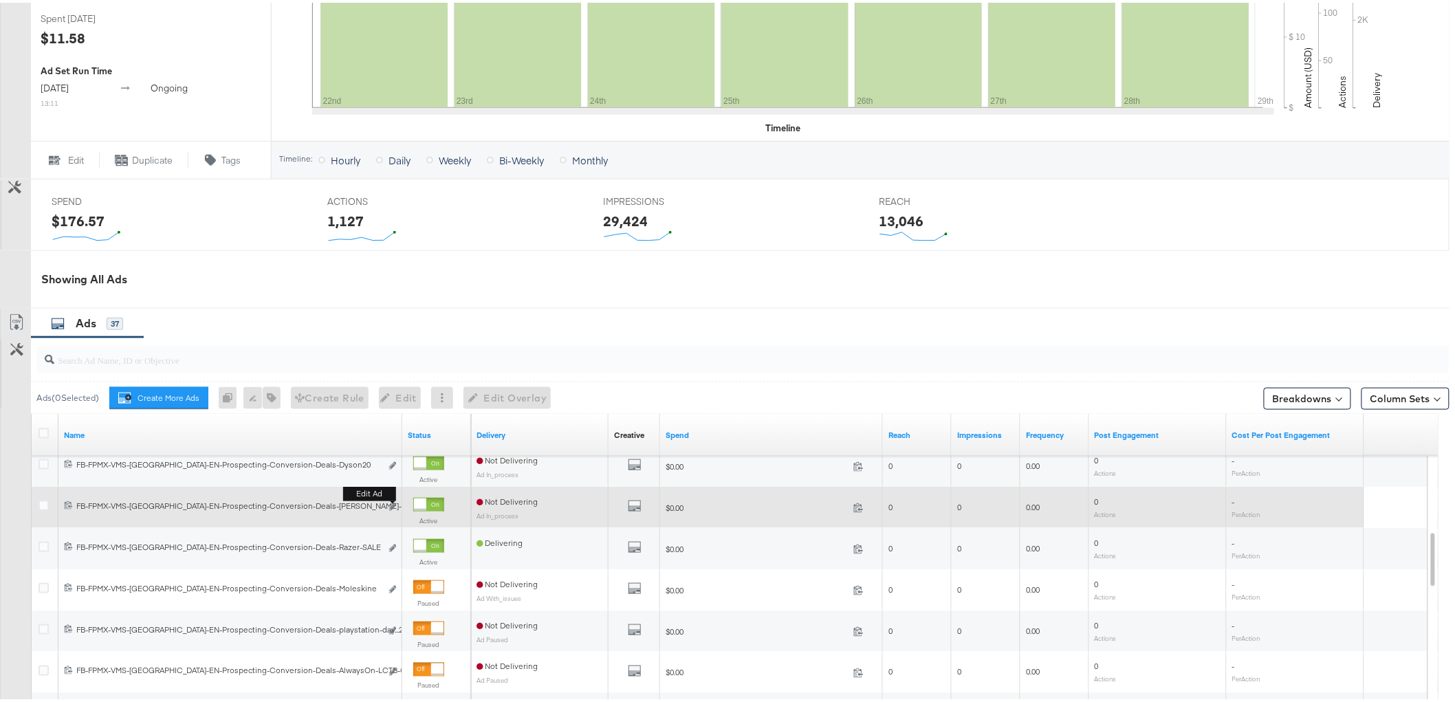
click at [388, 498] on button "Edit ad" at bounding box center [392, 505] width 8 height 14
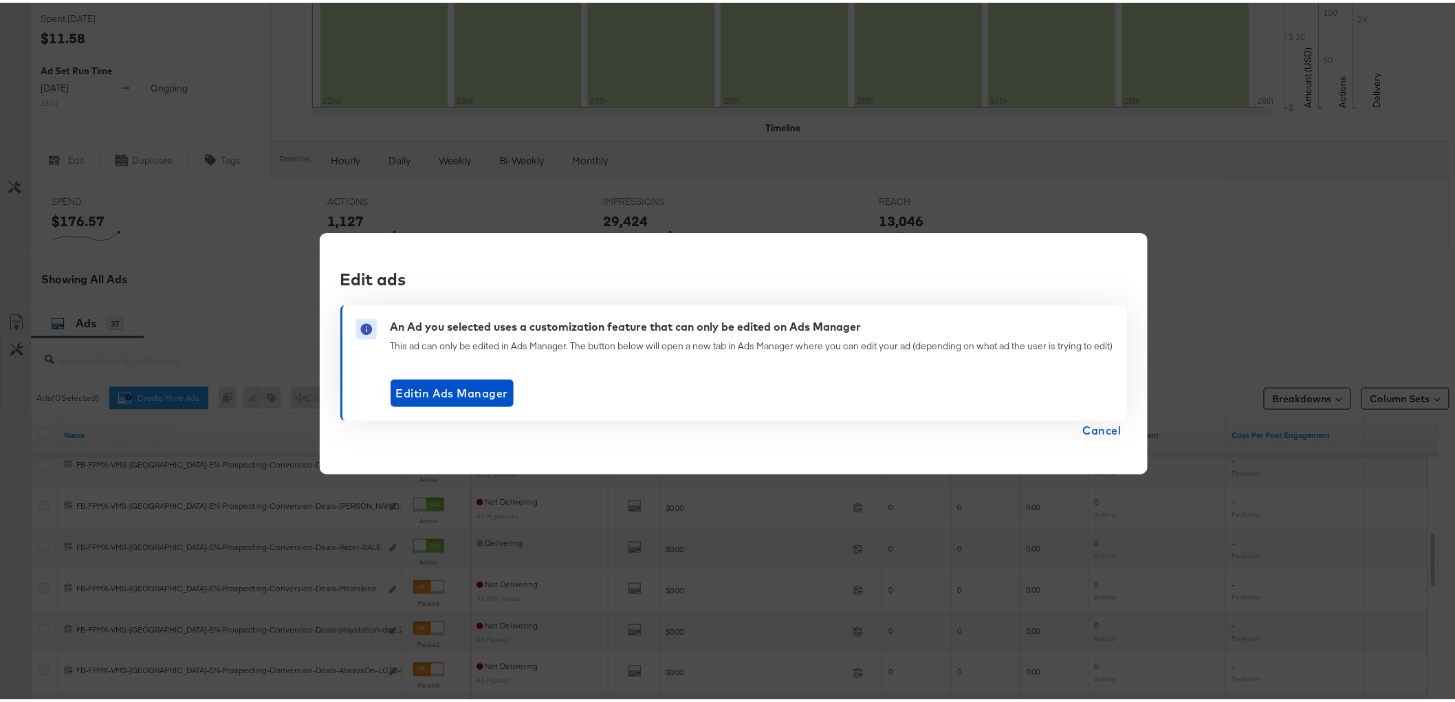
click at [1088, 423] on span "Cancel" at bounding box center [1102, 427] width 38 height 19
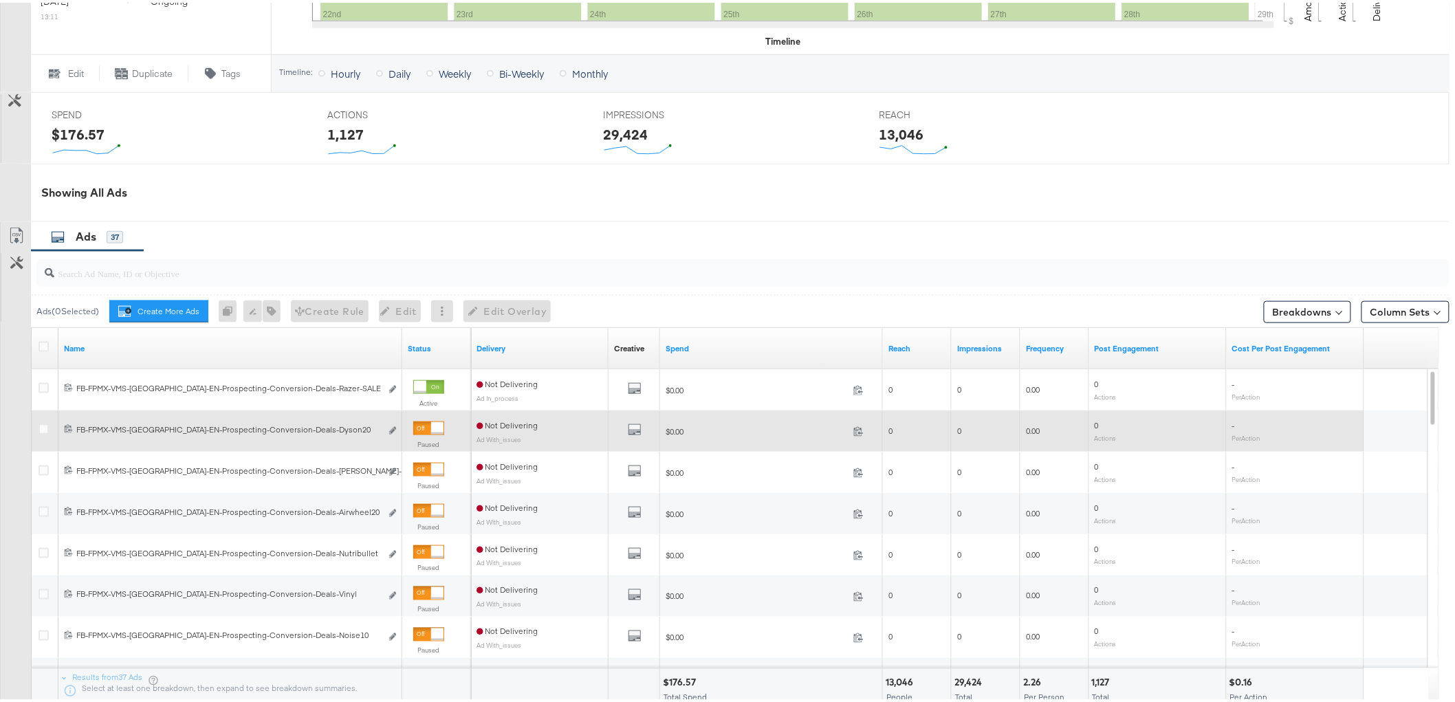
scroll to position [534, 0]
click at [390, 427] on icon "link" at bounding box center [392, 427] width 7 height 8
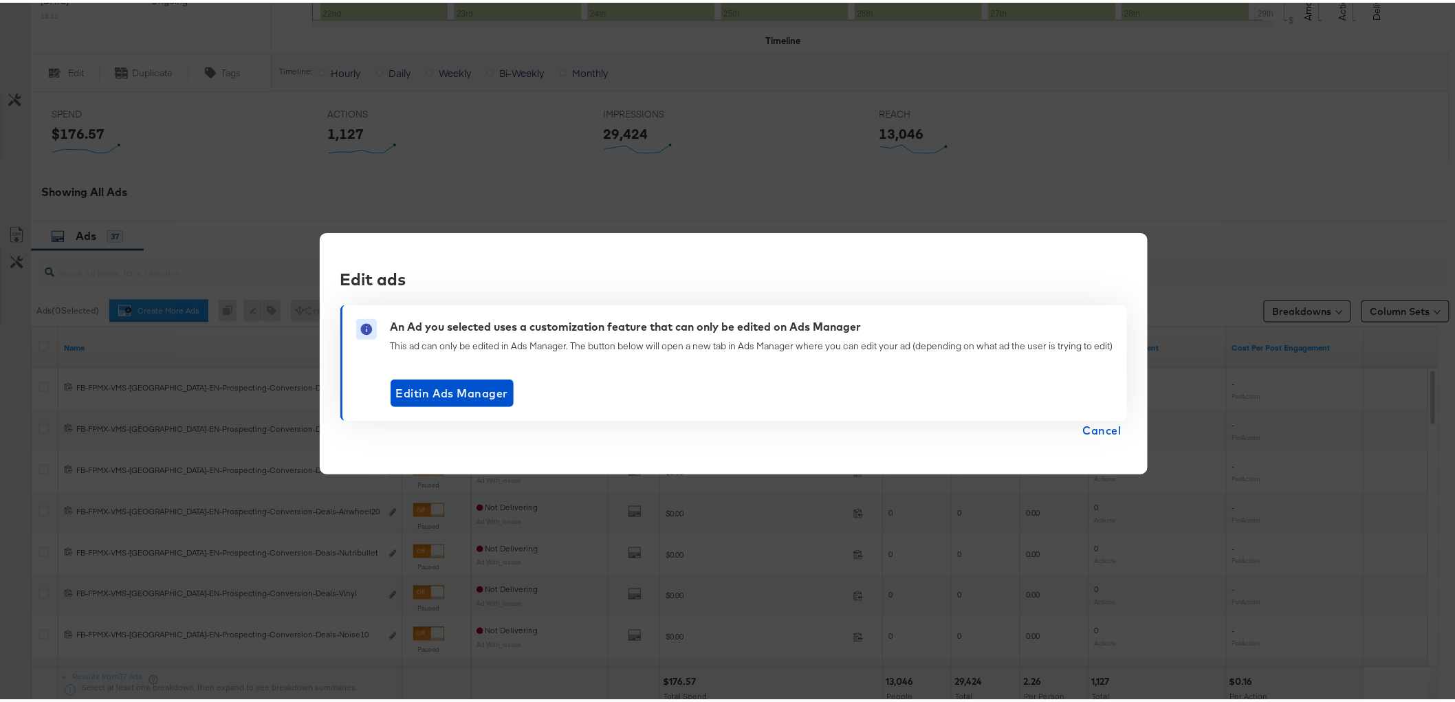
click at [1119, 428] on button "Cancel" at bounding box center [1101, 427] width 49 height 19
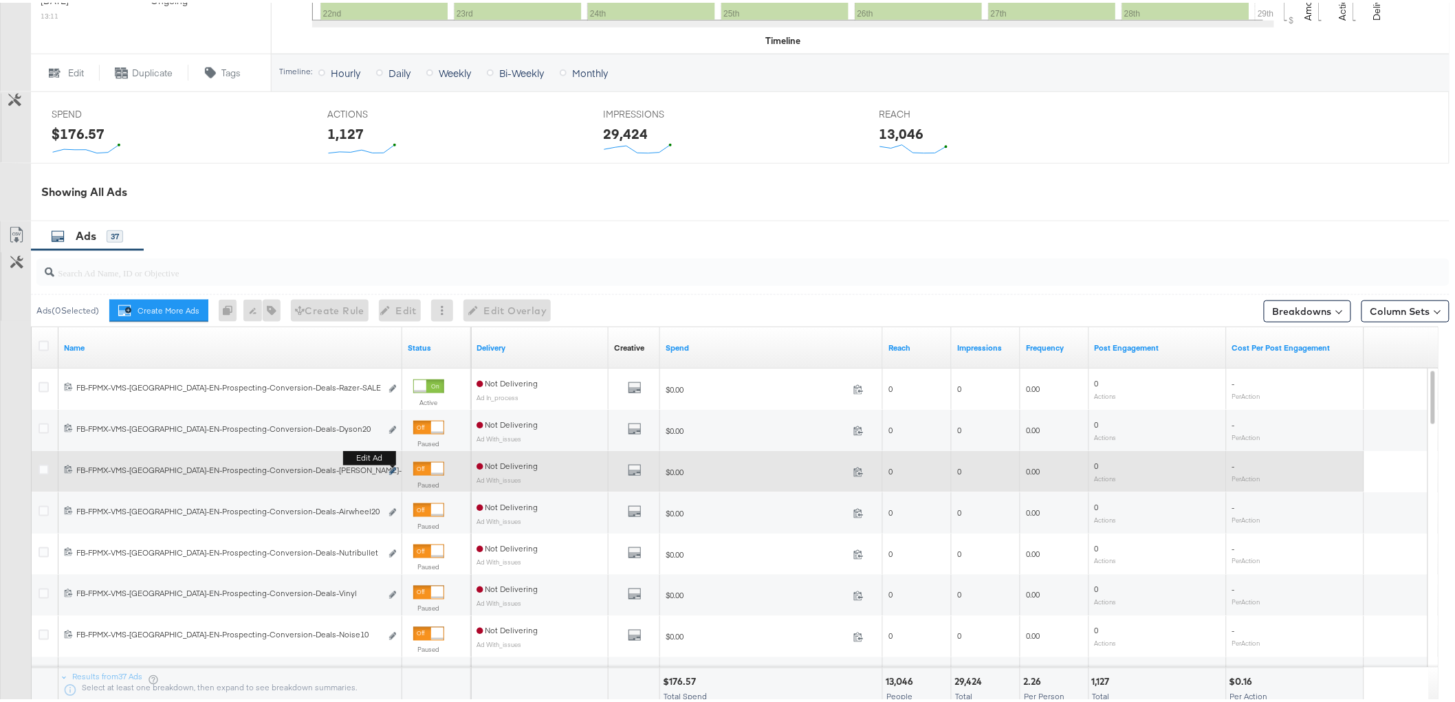
click at [390, 469] on icon "link" at bounding box center [392, 469] width 7 height 8
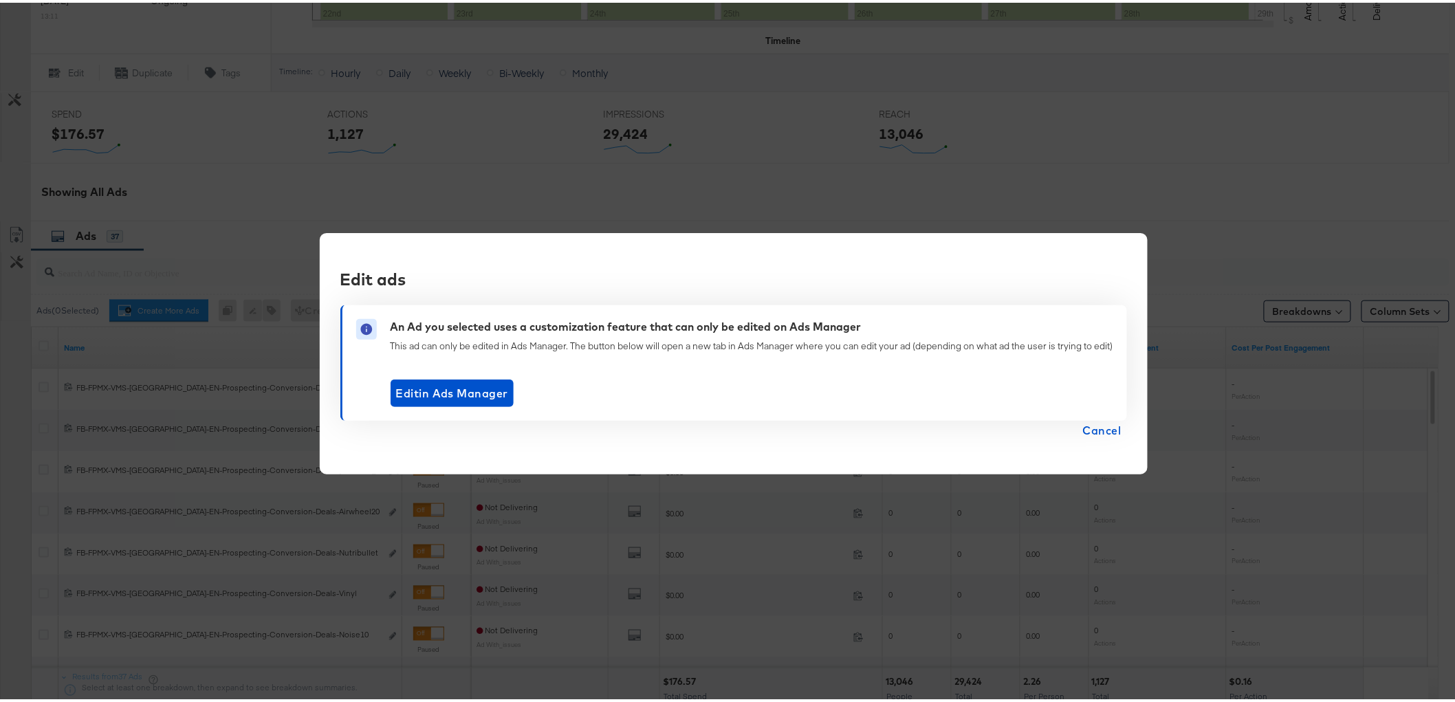
click at [1125, 436] on div "Edit ads An Ad you selected uses a customization feature that can only be edite…" at bounding box center [734, 351] width 828 height 242
click at [1116, 432] on span "Cancel" at bounding box center [1102, 427] width 38 height 19
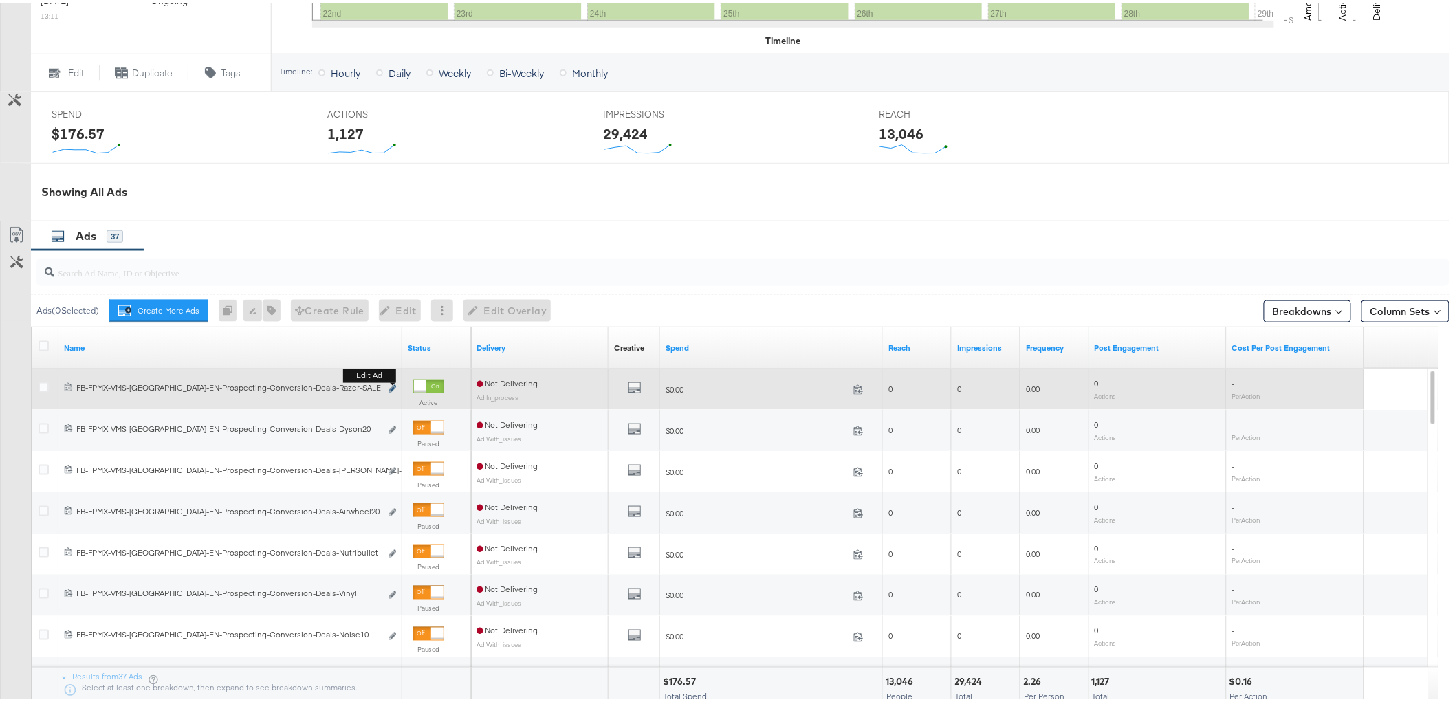
click at [393, 386] on icon "link" at bounding box center [392, 386] width 7 height 8
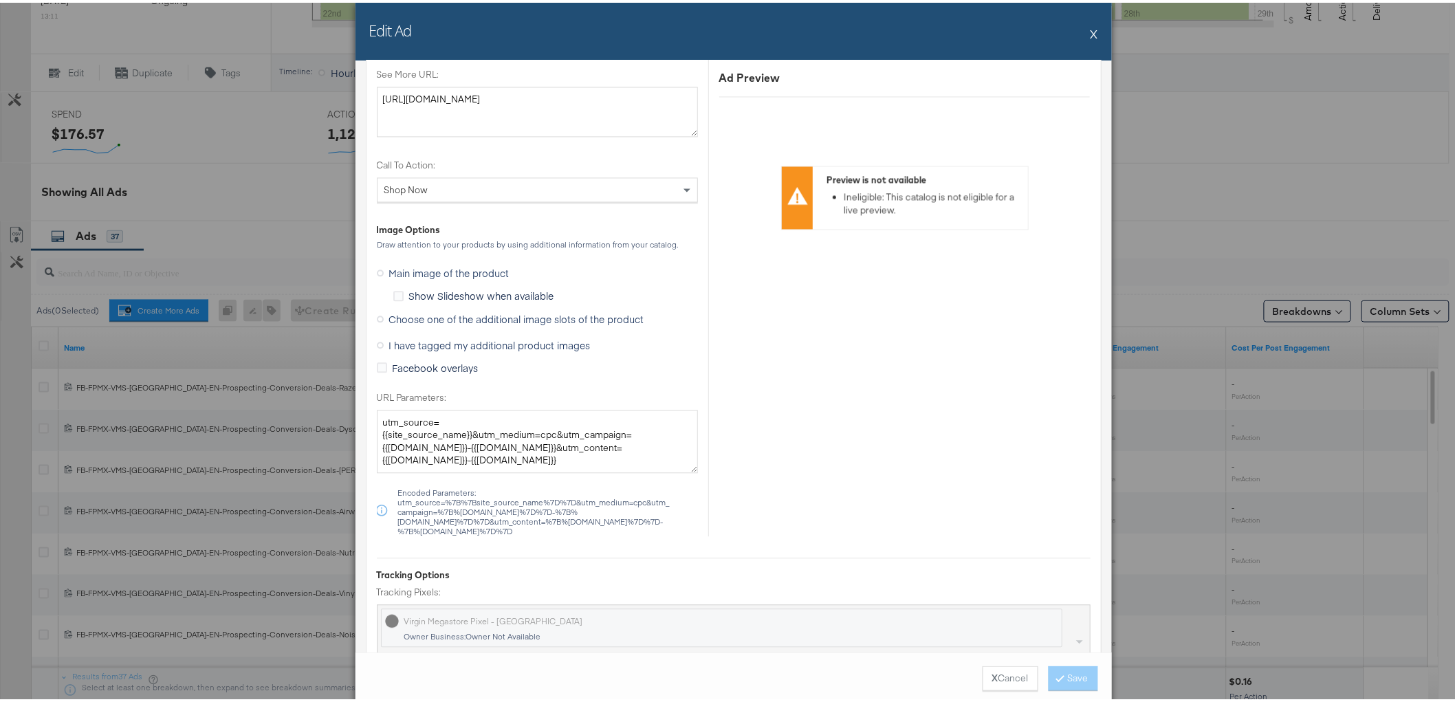
scroll to position [1073, 0]
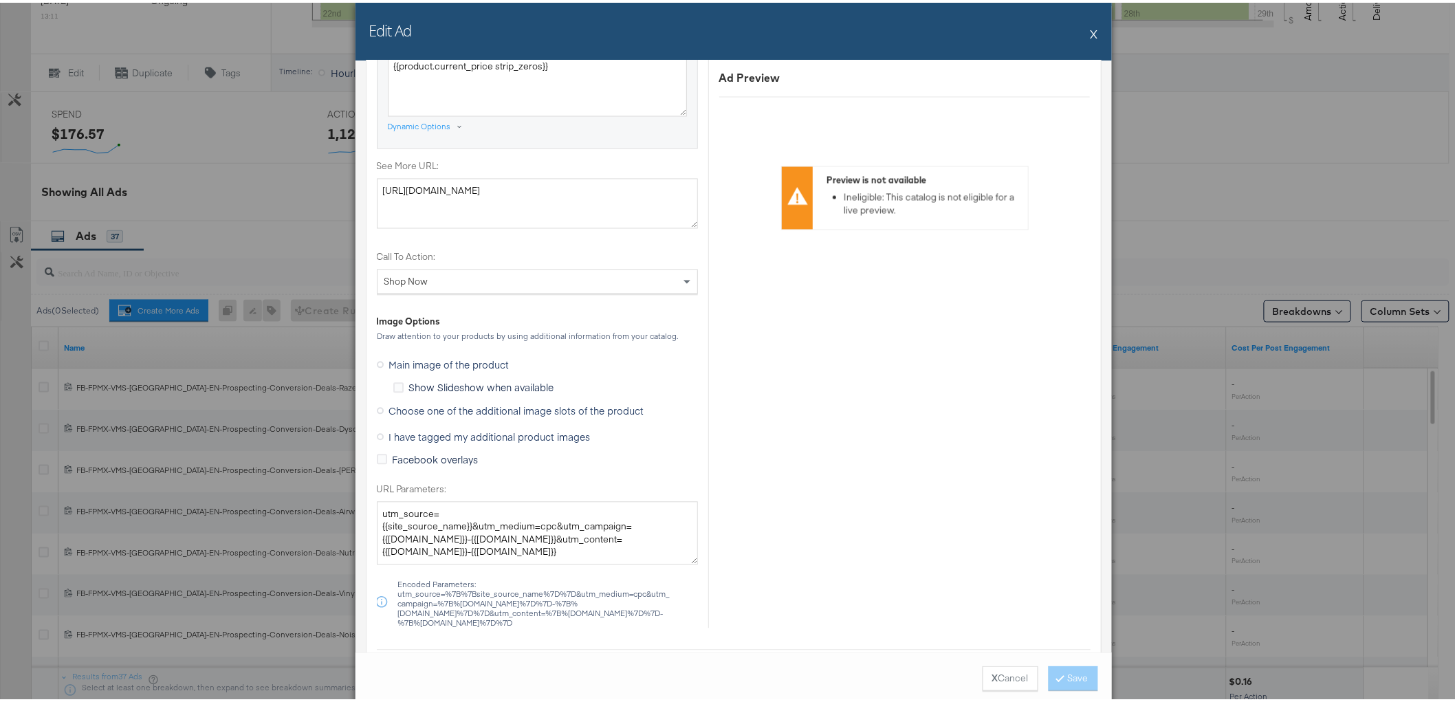
click at [428, 411] on span "Choose one of the additional image slots of the product" at bounding box center [516, 408] width 255 height 14
click at [0, 0] on input "Choose one of the additional image slots of the product" at bounding box center [0, 0] width 0 height 0
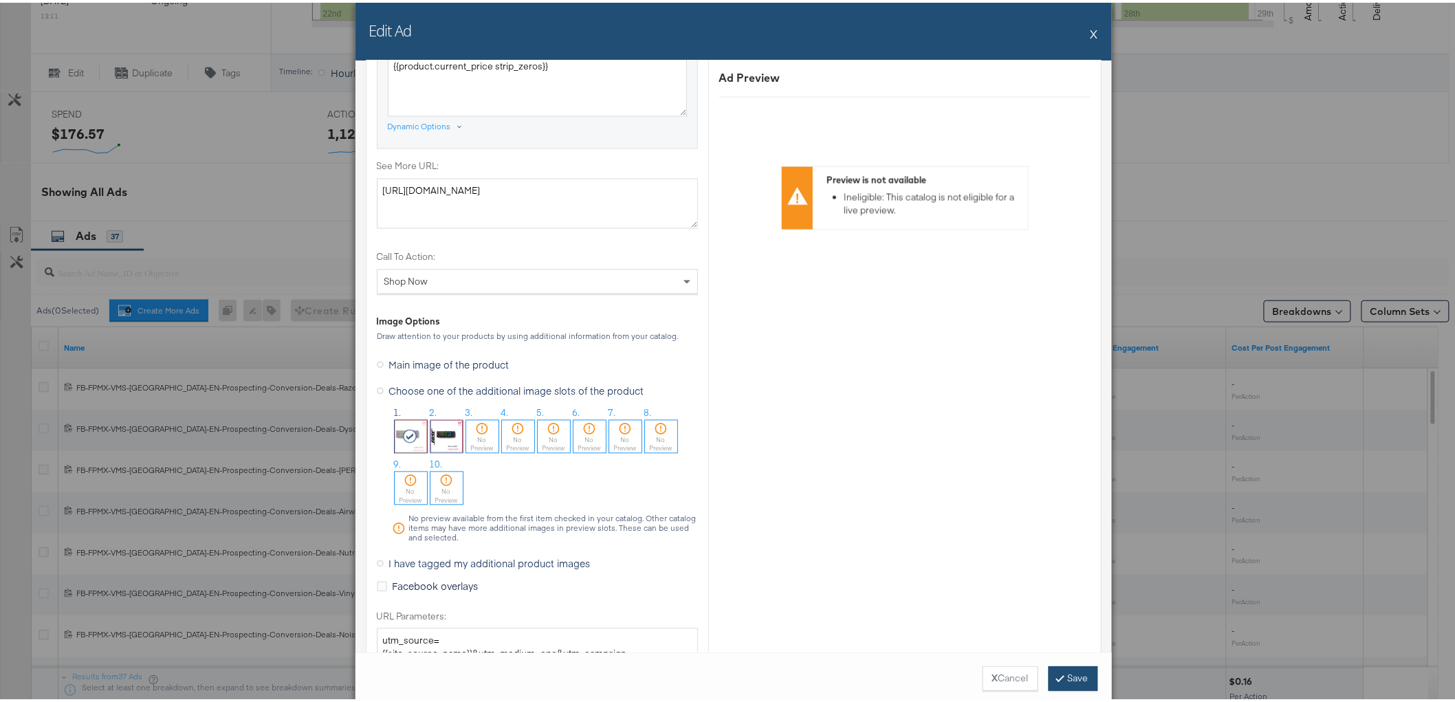
click at [1062, 675] on button "Save" at bounding box center [1072, 675] width 49 height 25
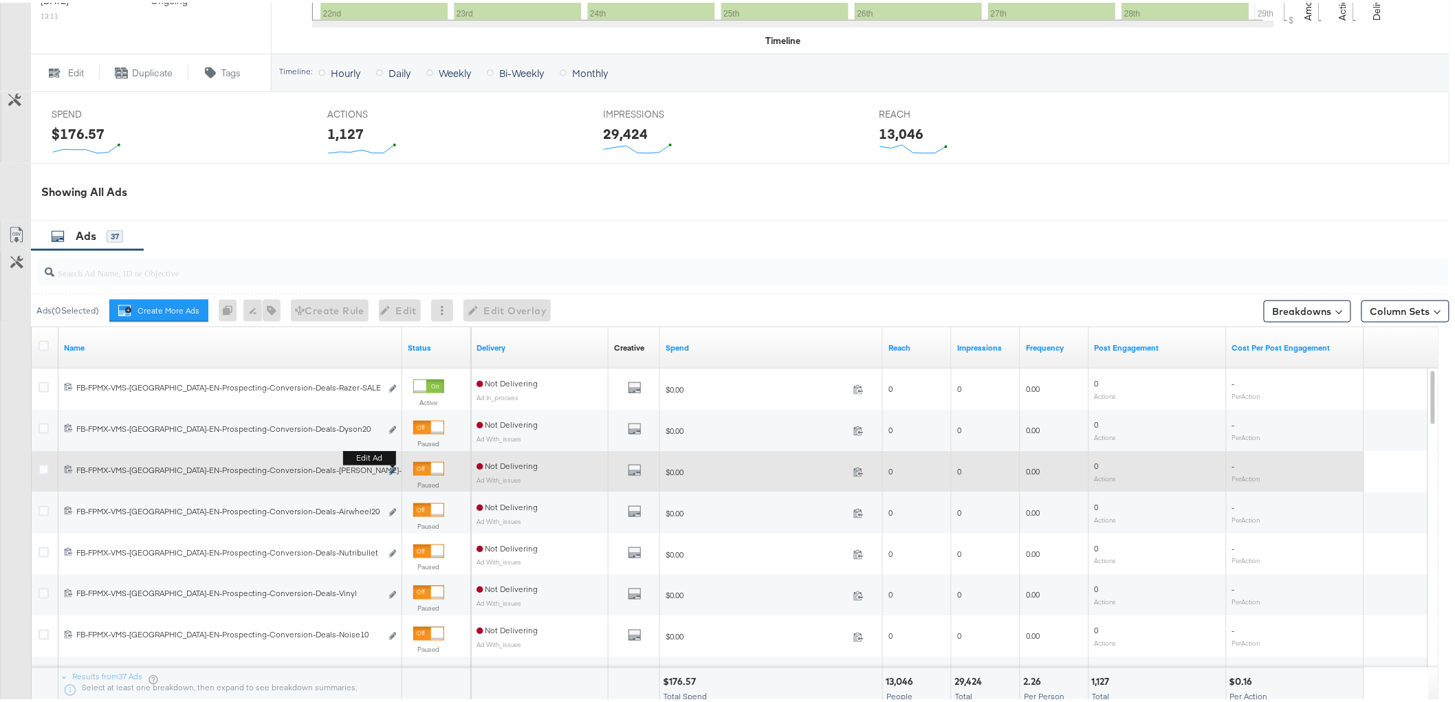
click at [393, 467] on icon "link" at bounding box center [392, 469] width 7 height 8
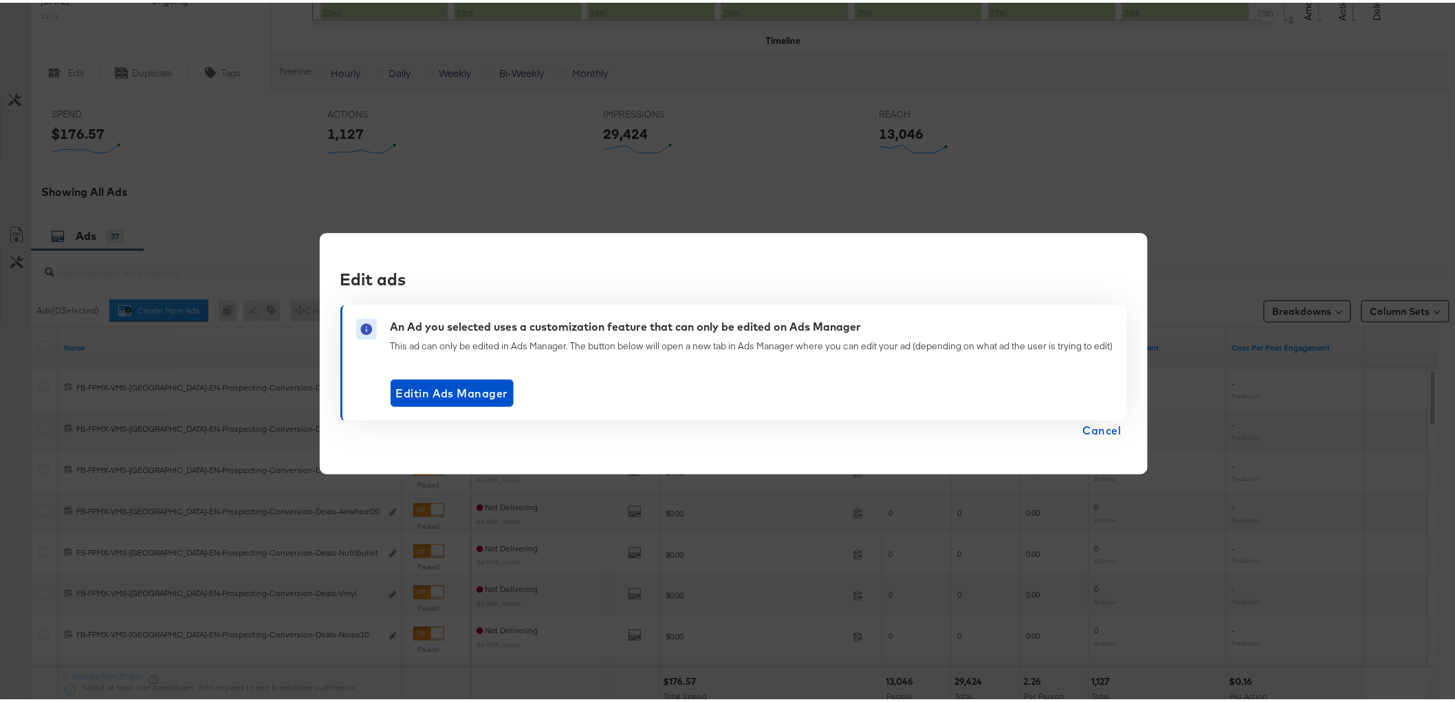
click at [1100, 433] on span "Cancel" at bounding box center [1102, 427] width 38 height 19
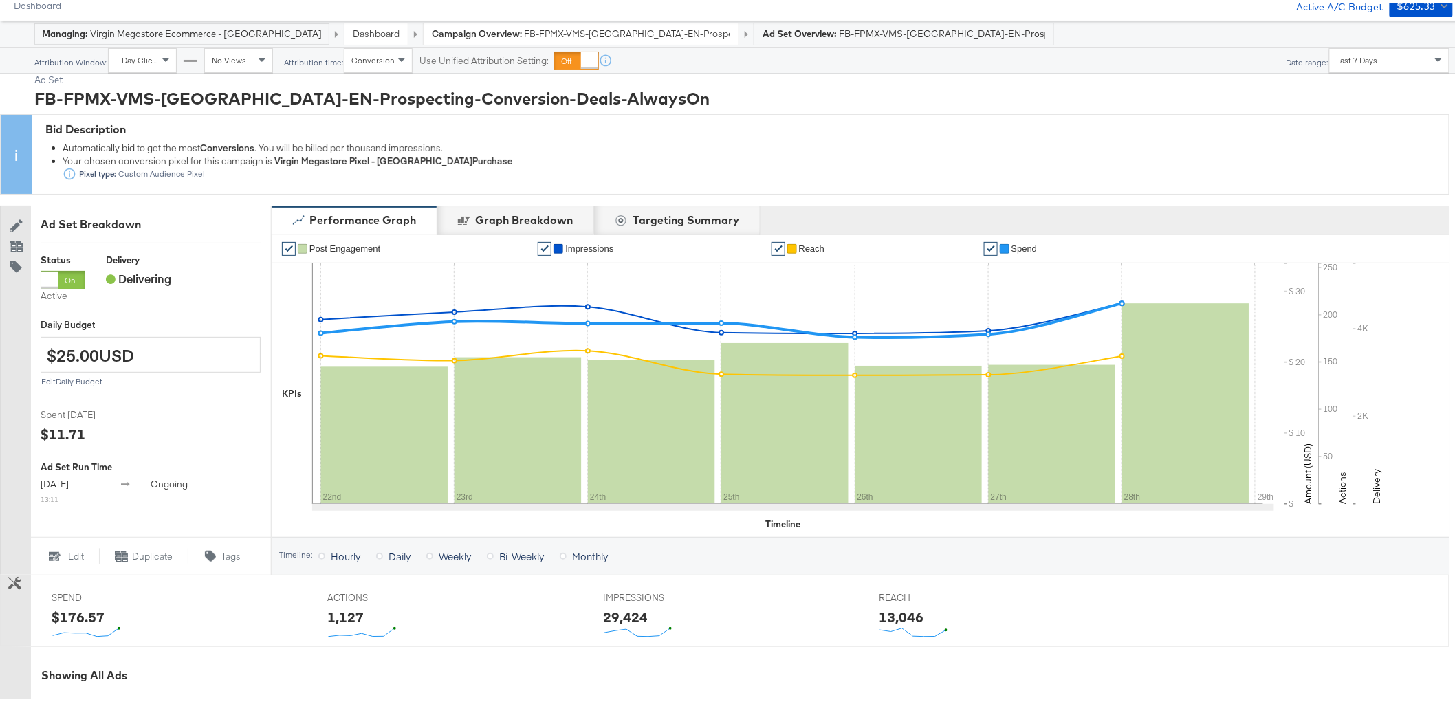
scroll to position [0, 0]
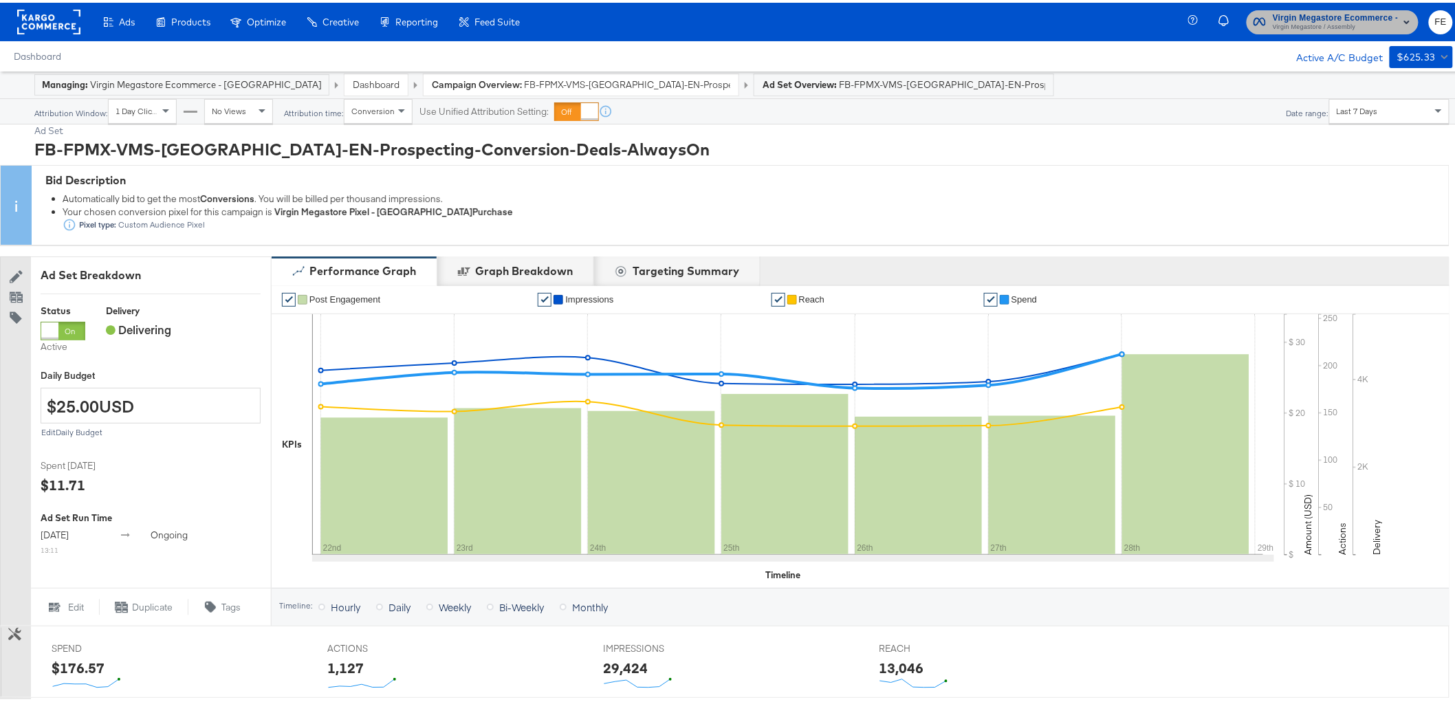
click at [1355, 24] on span "Virgin Megastore / Assembly" at bounding box center [1335, 24] width 125 height 11
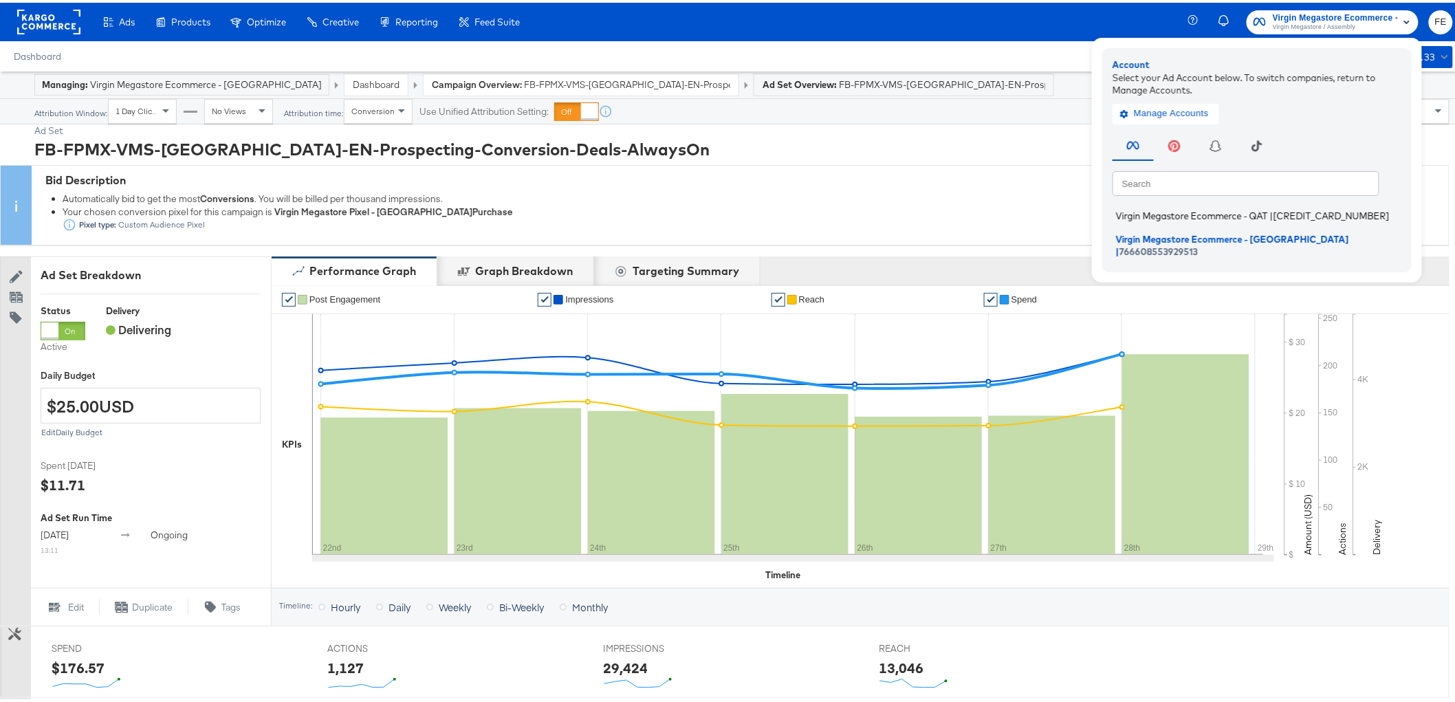
click at [1244, 212] on span "Virgin Megastore Ecommerce - QAT" at bounding box center [1192, 213] width 152 height 11
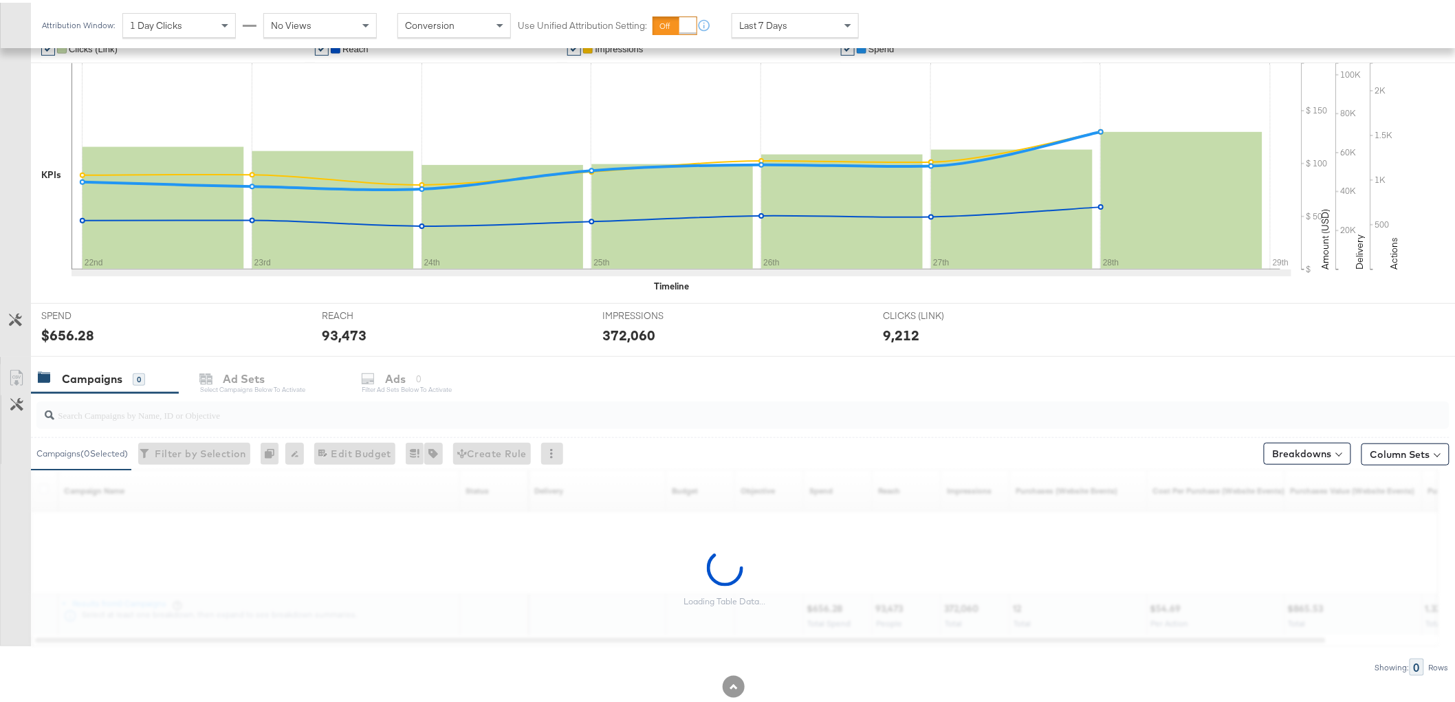
scroll to position [300, 0]
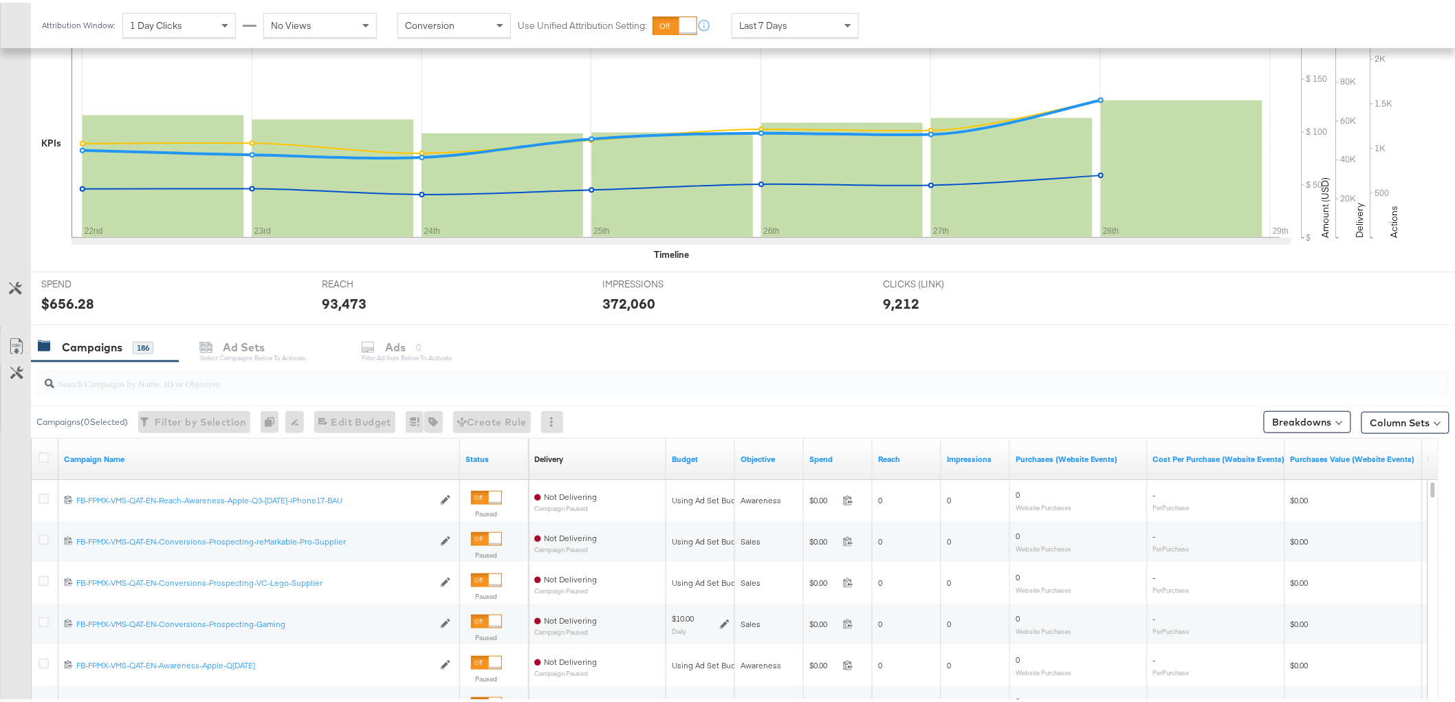
click at [169, 385] on input "search" at bounding box center [686, 375] width 1264 height 27
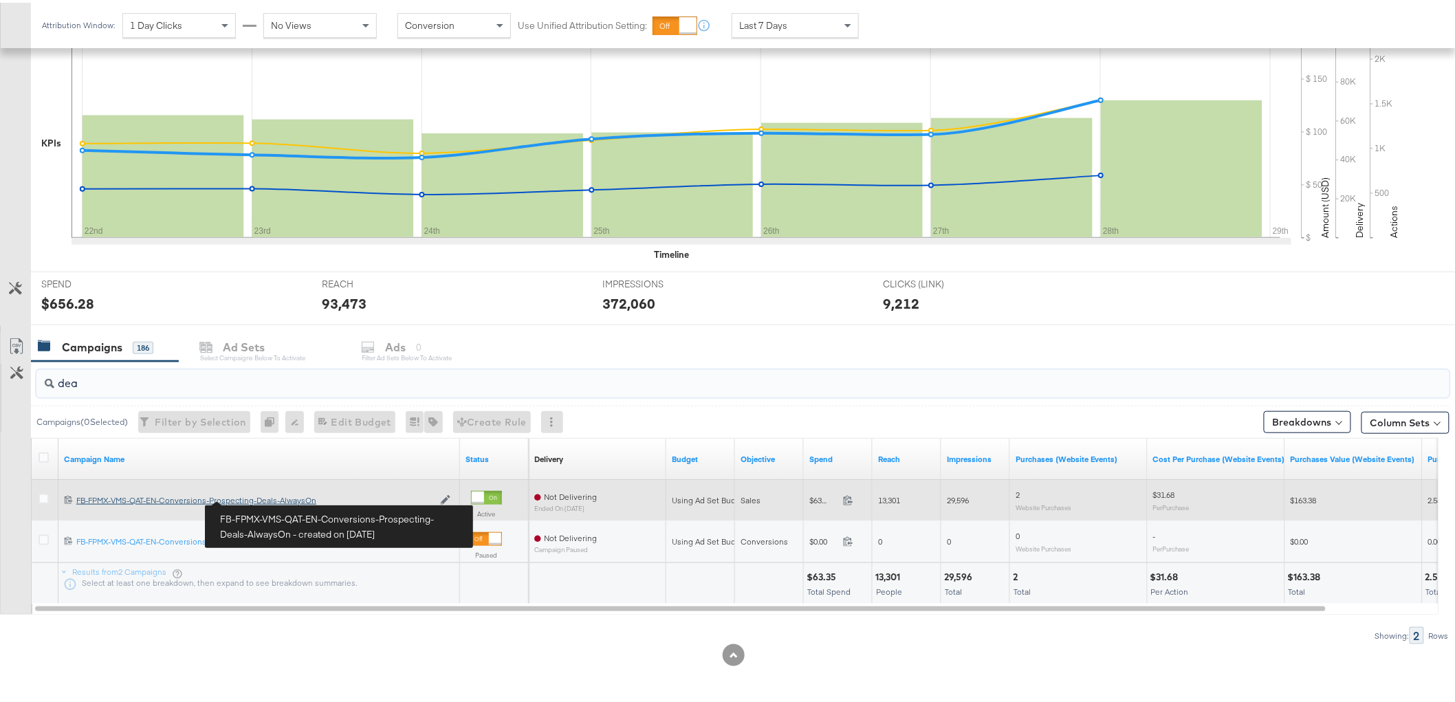
type input "dea"
click at [256, 496] on div "FB-FPMX-VMS-QAT-EN-Conversions-Prospecting-Deals-AlwaysOn FB-FPMX-VMS-QAT-EN-Co…" at bounding box center [254, 497] width 357 height 11
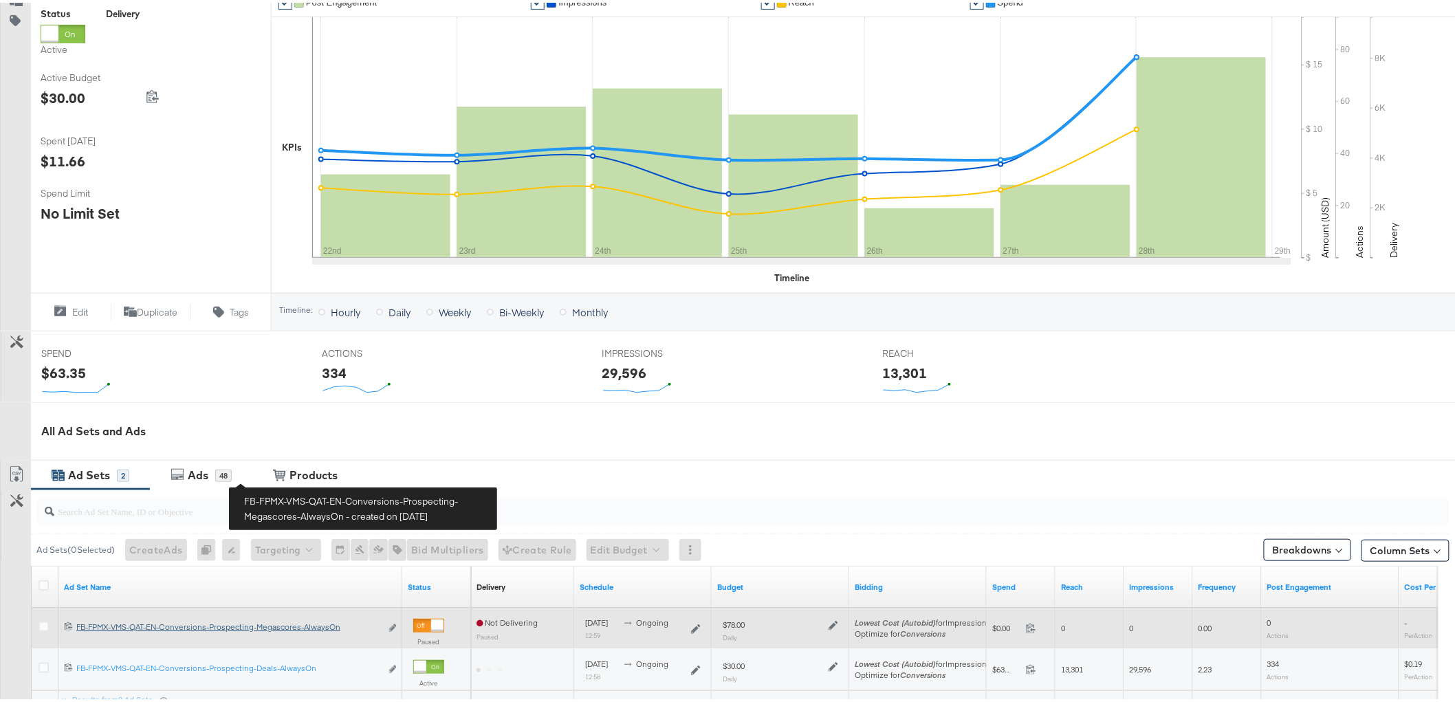
scroll to position [379, 0]
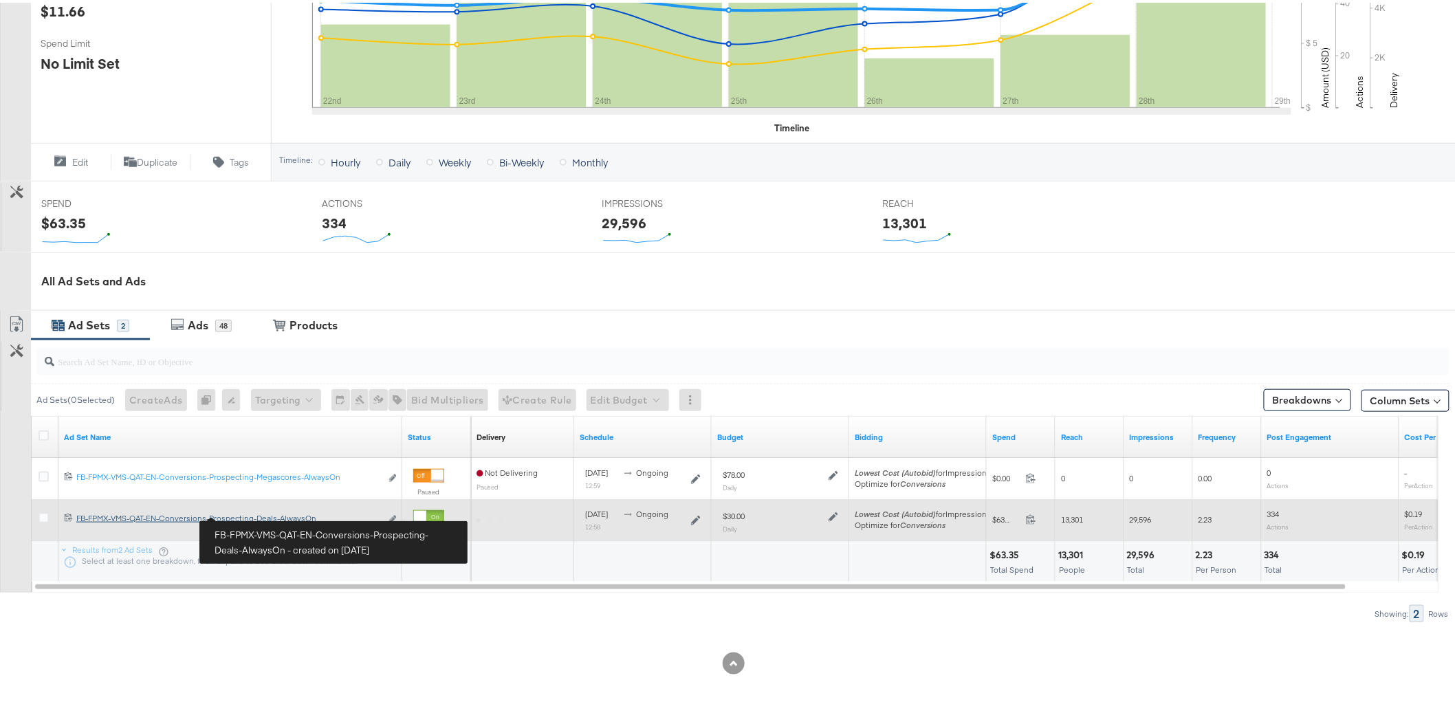
click at [251, 512] on div "FB-FPMX-VMS-QAT-EN-Conversions-Prospecting-Deals-AlwaysOn FB-FPMX-VMS-QAT-EN-Co…" at bounding box center [228, 515] width 305 height 11
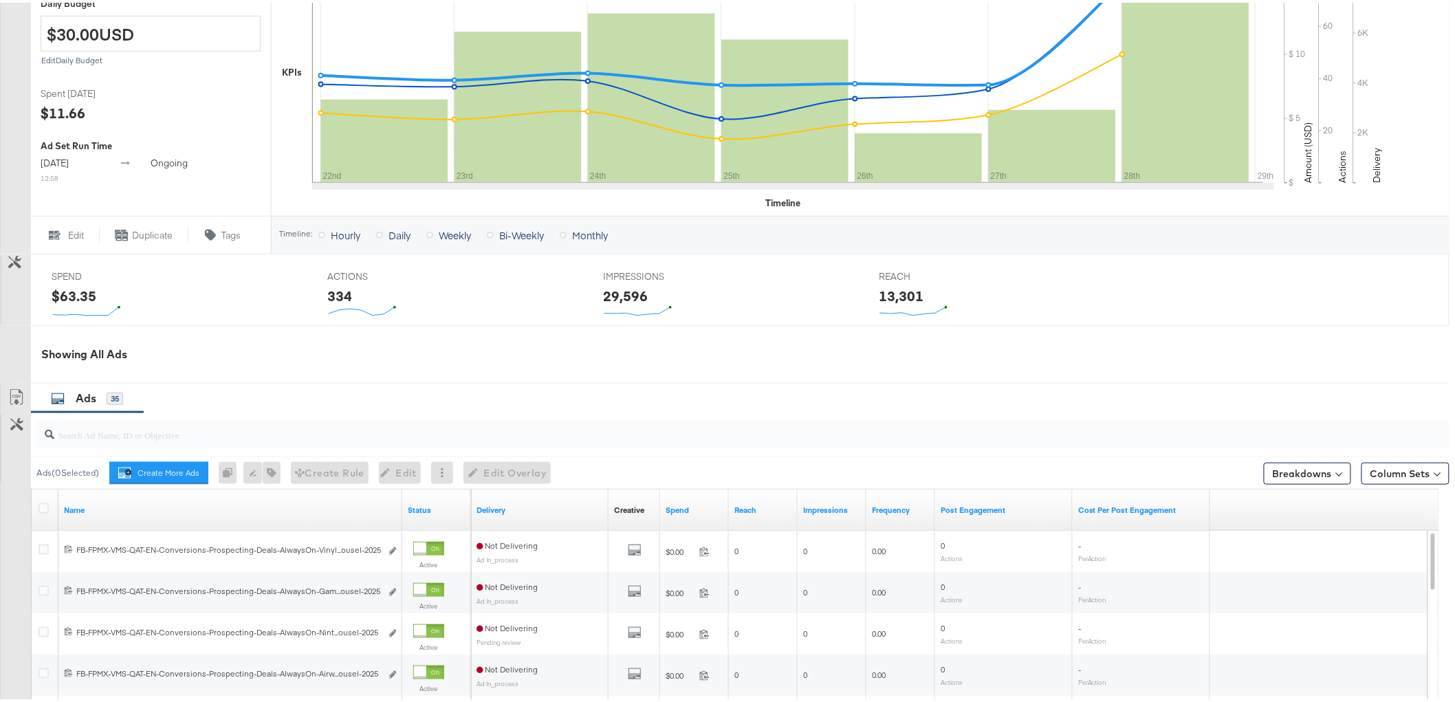
scroll to position [294, 0]
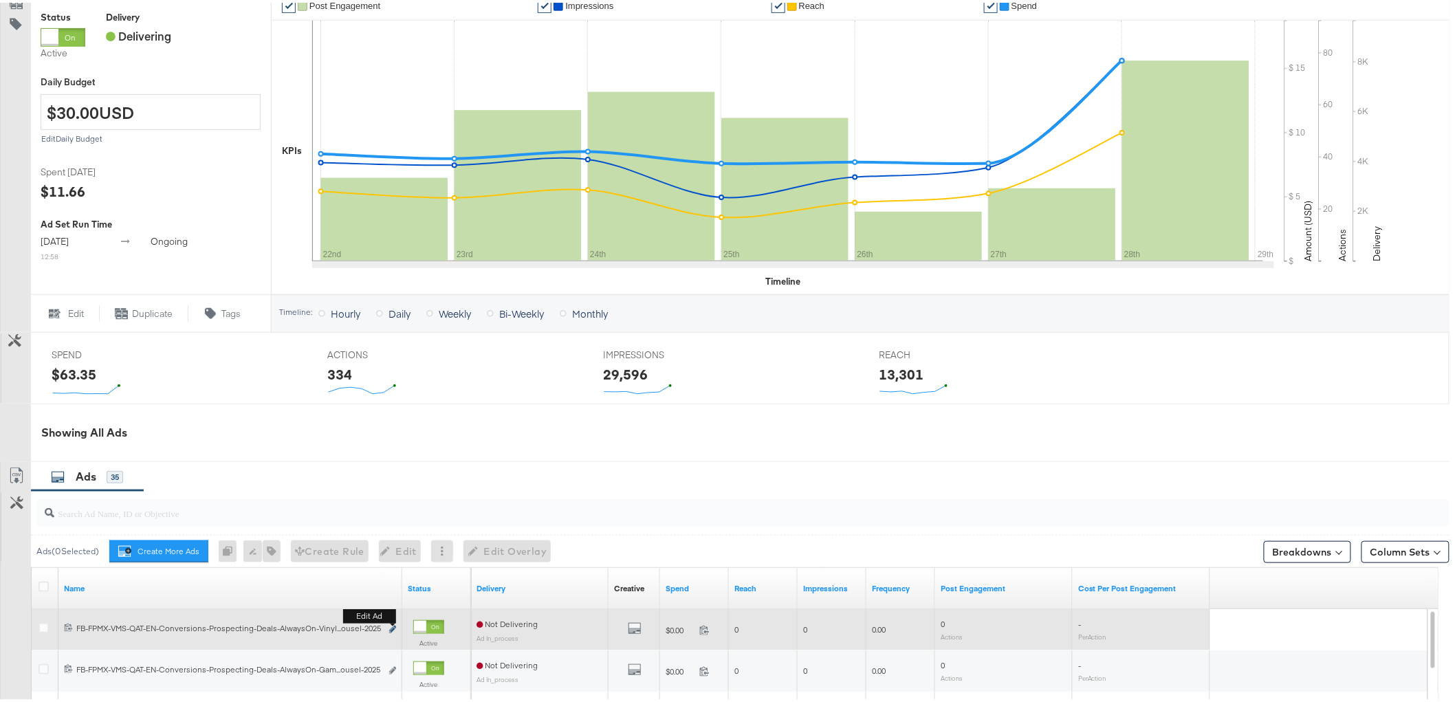
click at [395, 624] on icon "link" at bounding box center [392, 627] width 7 height 8
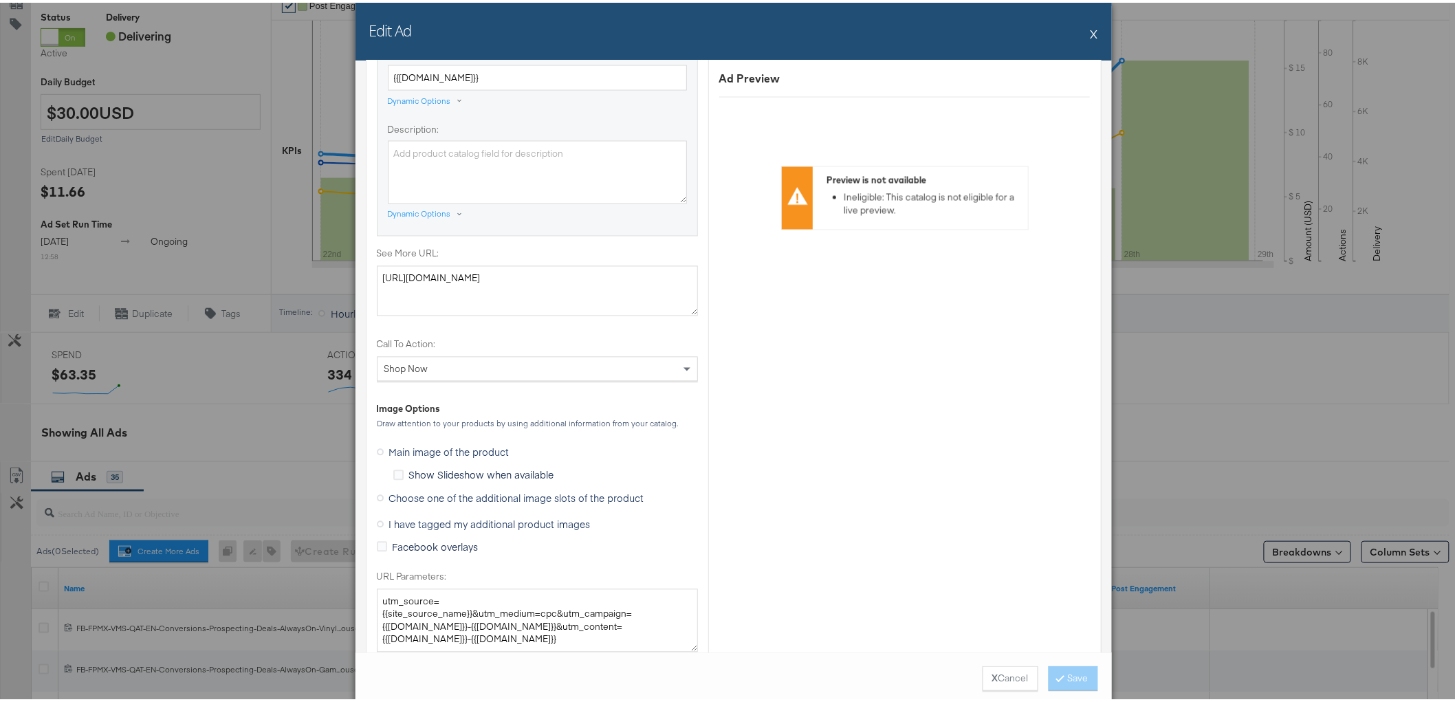
scroll to position [1069, 0]
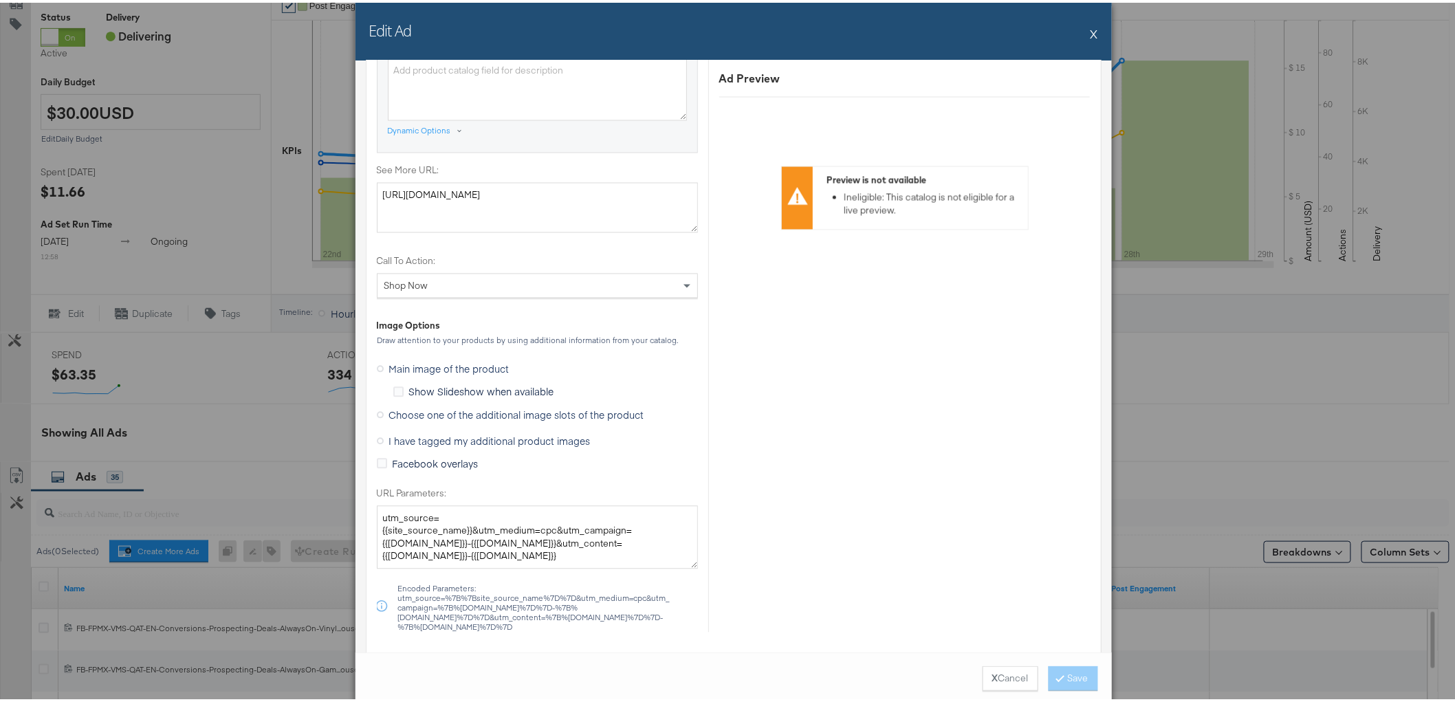
click at [414, 411] on span "Choose one of the additional image slots of the product" at bounding box center [516, 413] width 255 height 14
click at [0, 0] on input "Choose one of the additional image slots of the product" at bounding box center [0, 0] width 0 height 0
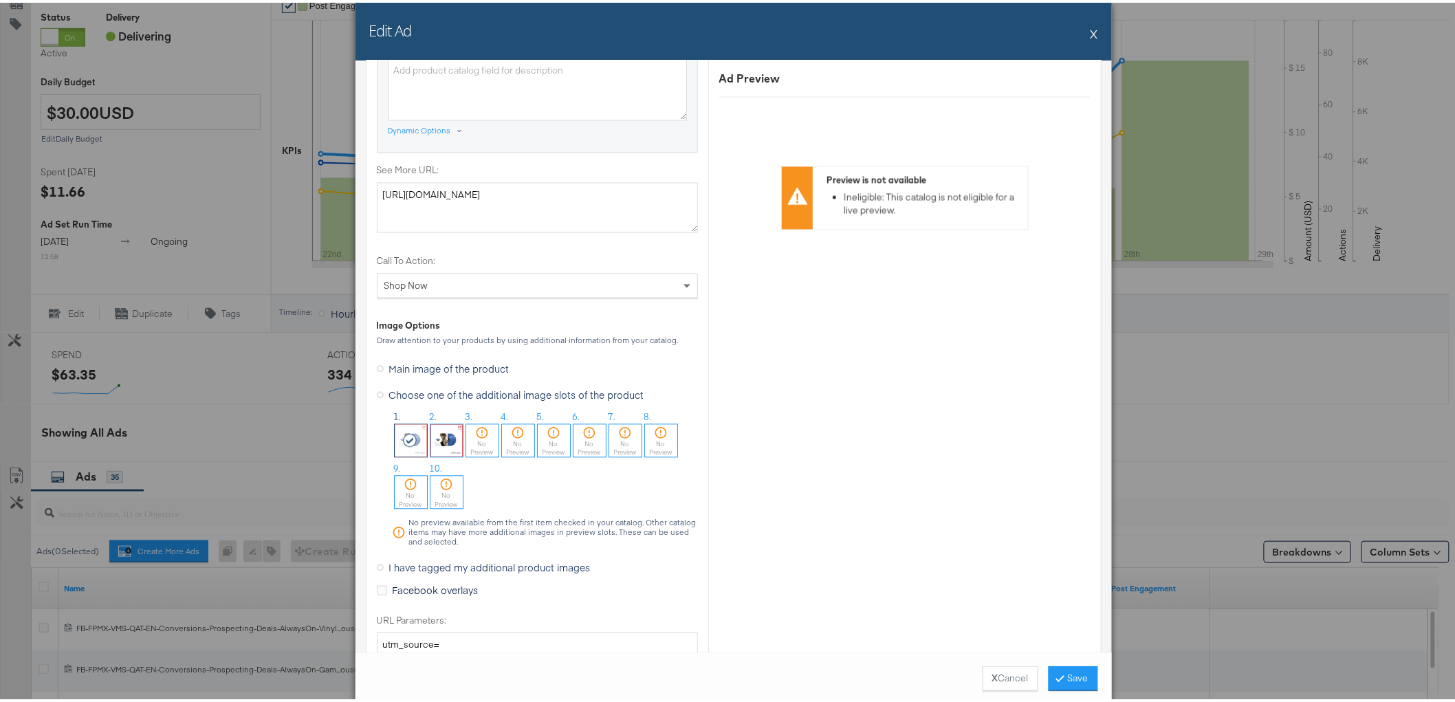
click at [431, 437] on img at bounding box center [446, 438] width 32 height 32
click at [415, 437] on img at bounding box center [411, 438] width 32 height 32
click at [1063, 676] on button "Save" at bounding box center [1072, 675] width 49 height 25
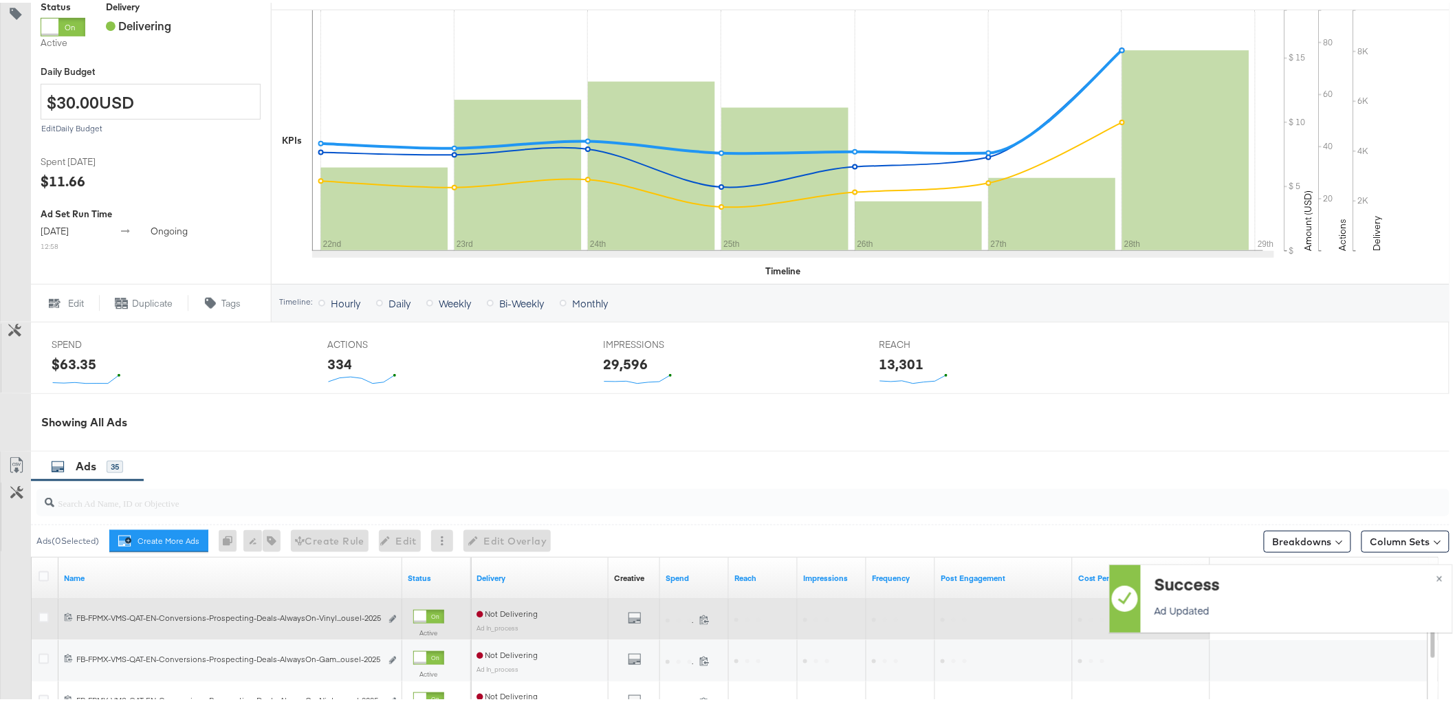
scroll to position [370, 0]
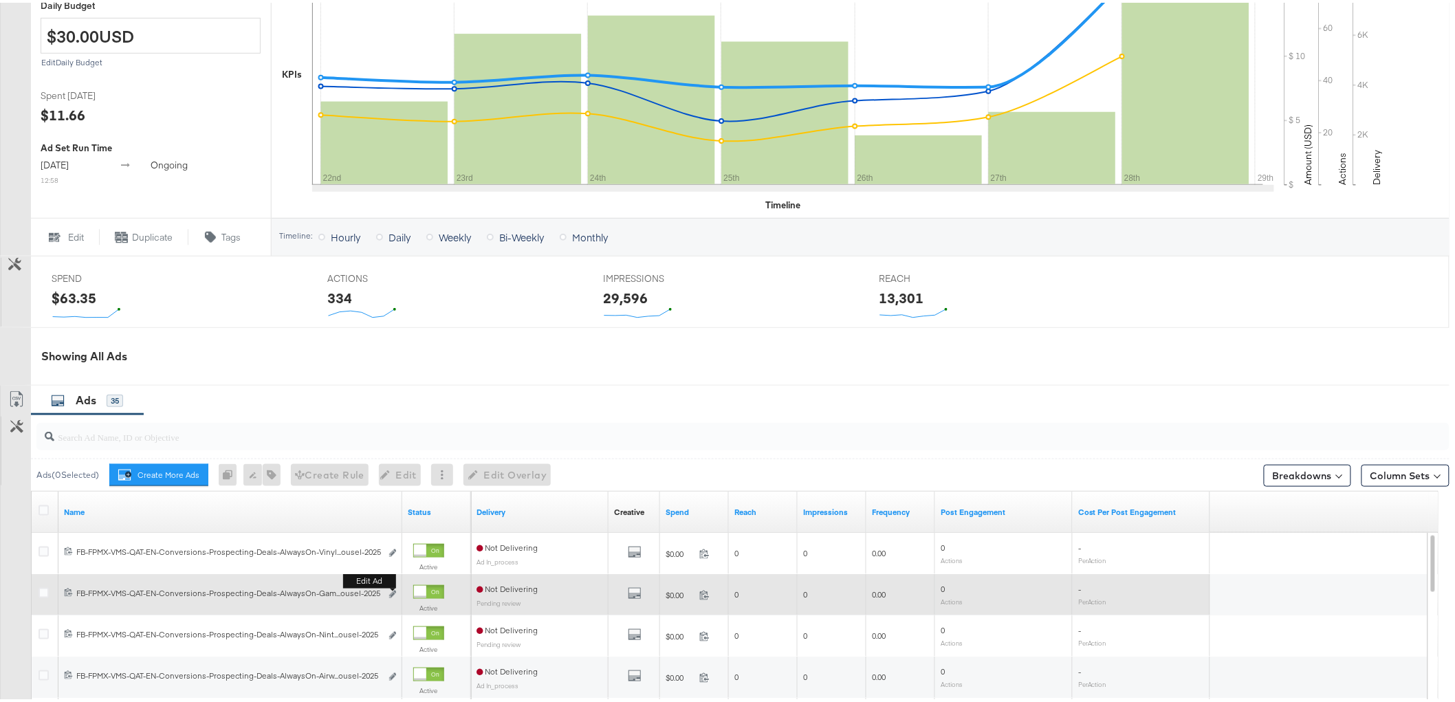
click at [392, 596] on button "Edit ad" at bounding box center [392, 592] width 8 height 14
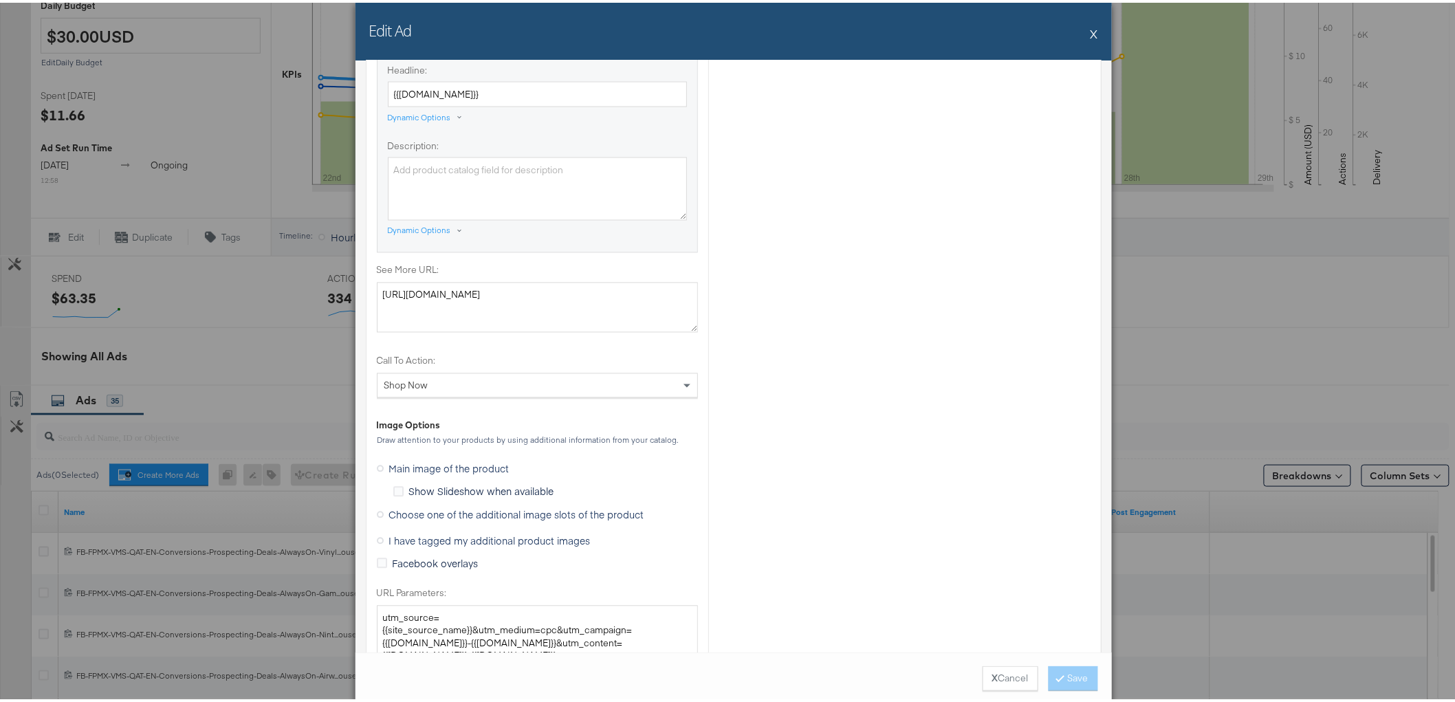
scroll to position [993, 0]
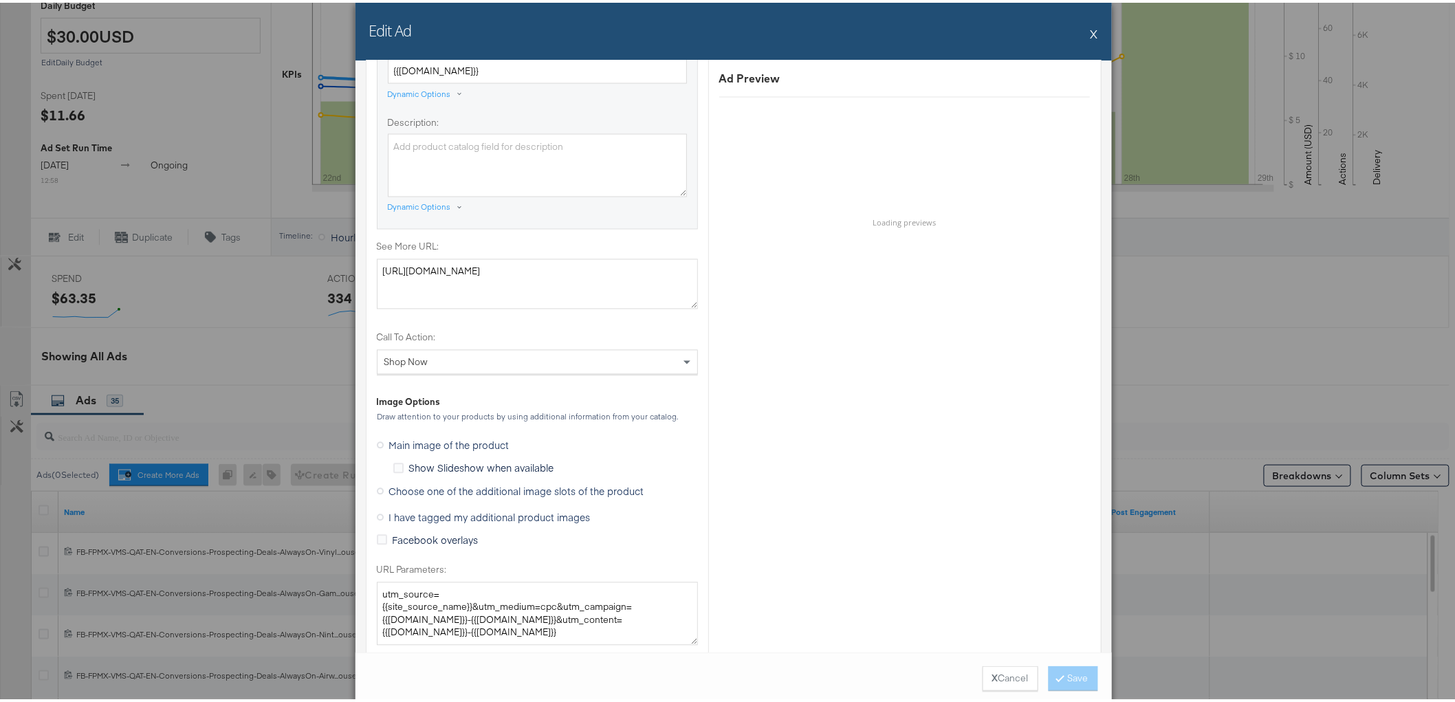
click at [427, 491] on span "Choose one of the additional image slots of the product" at bounding box center [516, 489] width 255 height 14
click at [0, 0] on input "Choose one of the additional image slots of the product" at bounding box center [0, 0] width 0 height 0
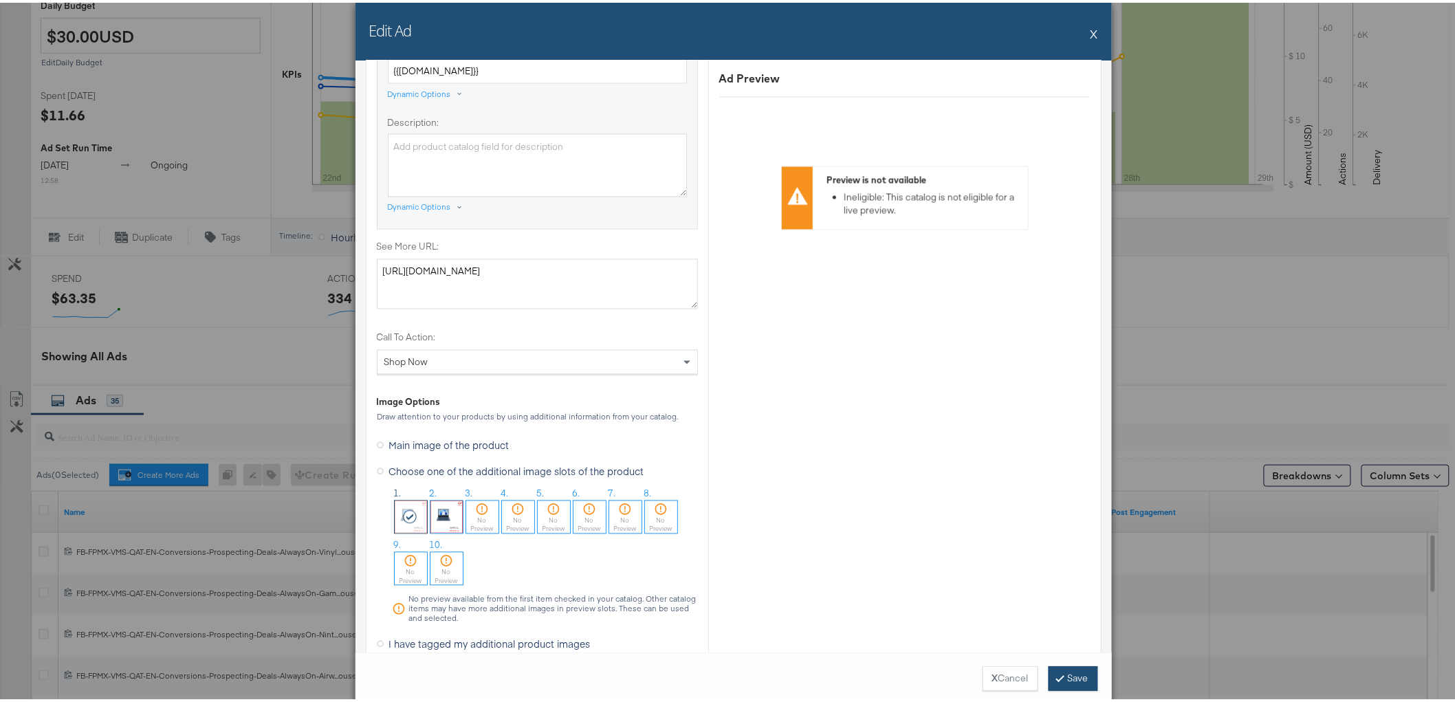
click at [1077, 682] on button "Save" at bounding box center [1072, 675] width 49 height 25
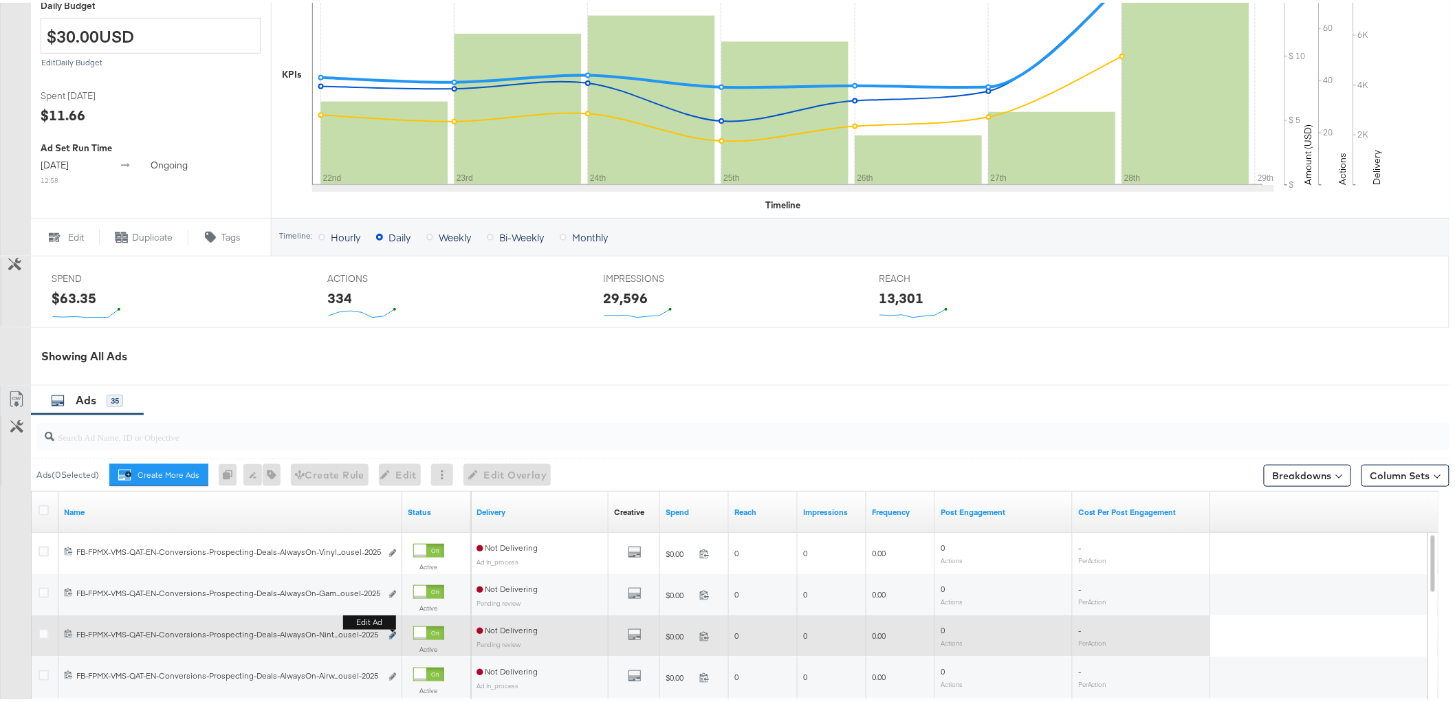
click at [394, 631] on icon "link" at bounding box center [392, 633] width 7 height 8
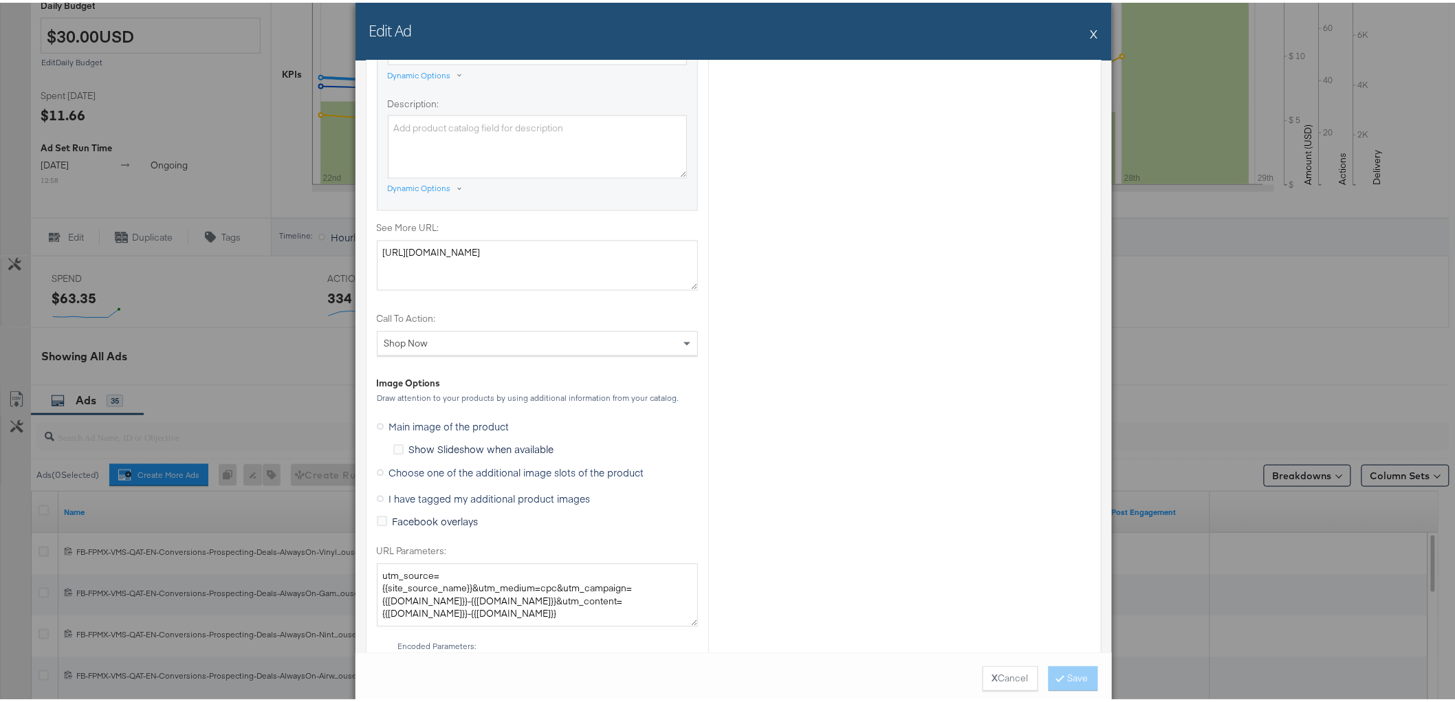
scroll to position [1069, 0]
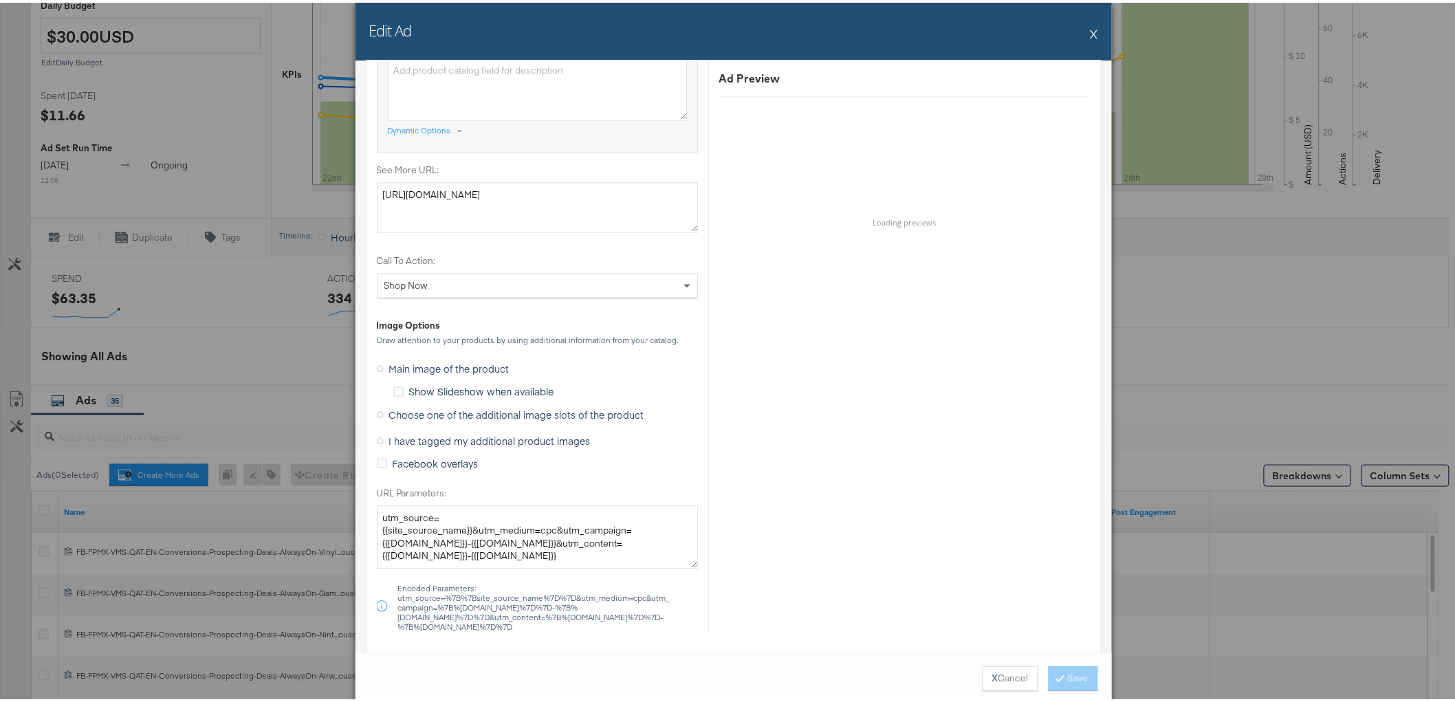
click at [439, 412] on span "Choose one of the additional image slots of the product" at bounding box center [516, 413] width 255 height 14
click at [0, 0] on input "Choose one of the additional image slots of the product" at bounding box center [0, 0] width 0 height 0
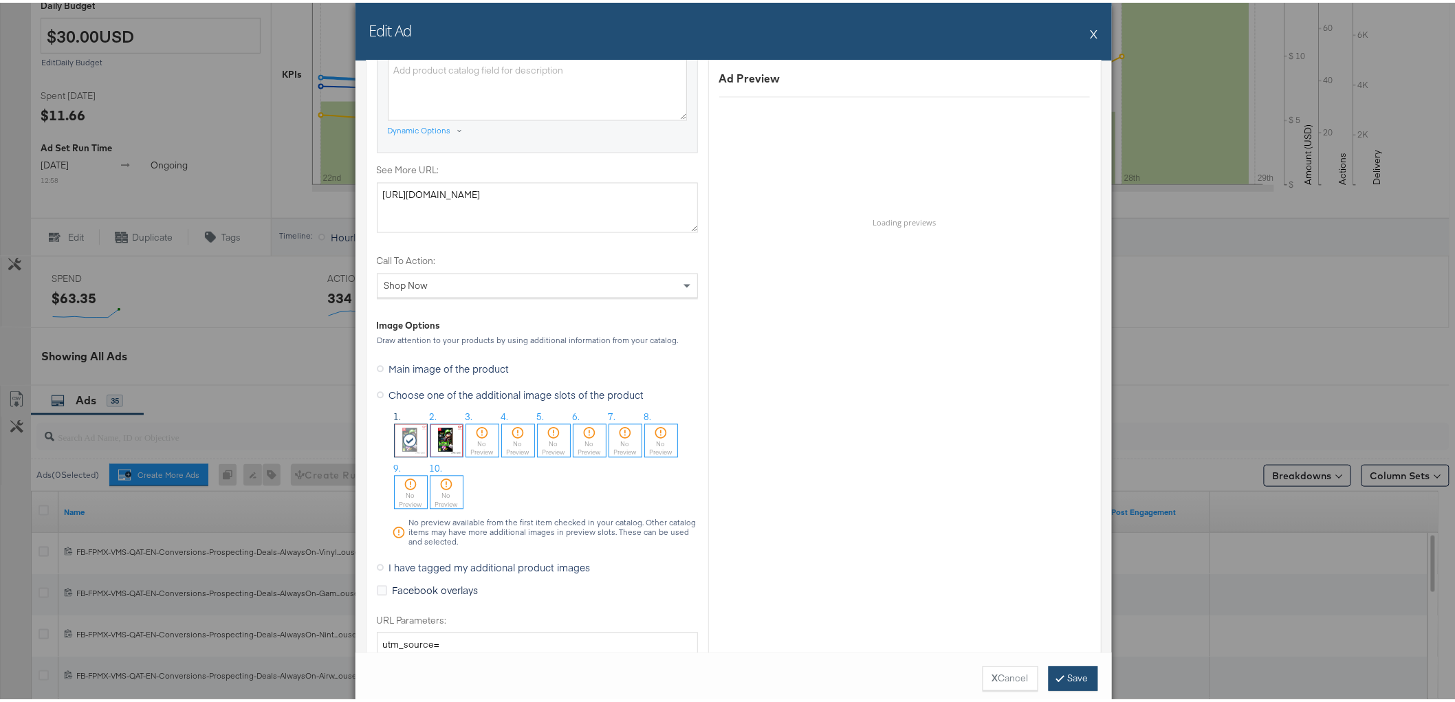
click at [1077, 675] on button "Save" at bounding box center [1072, 675] width 49 height 25
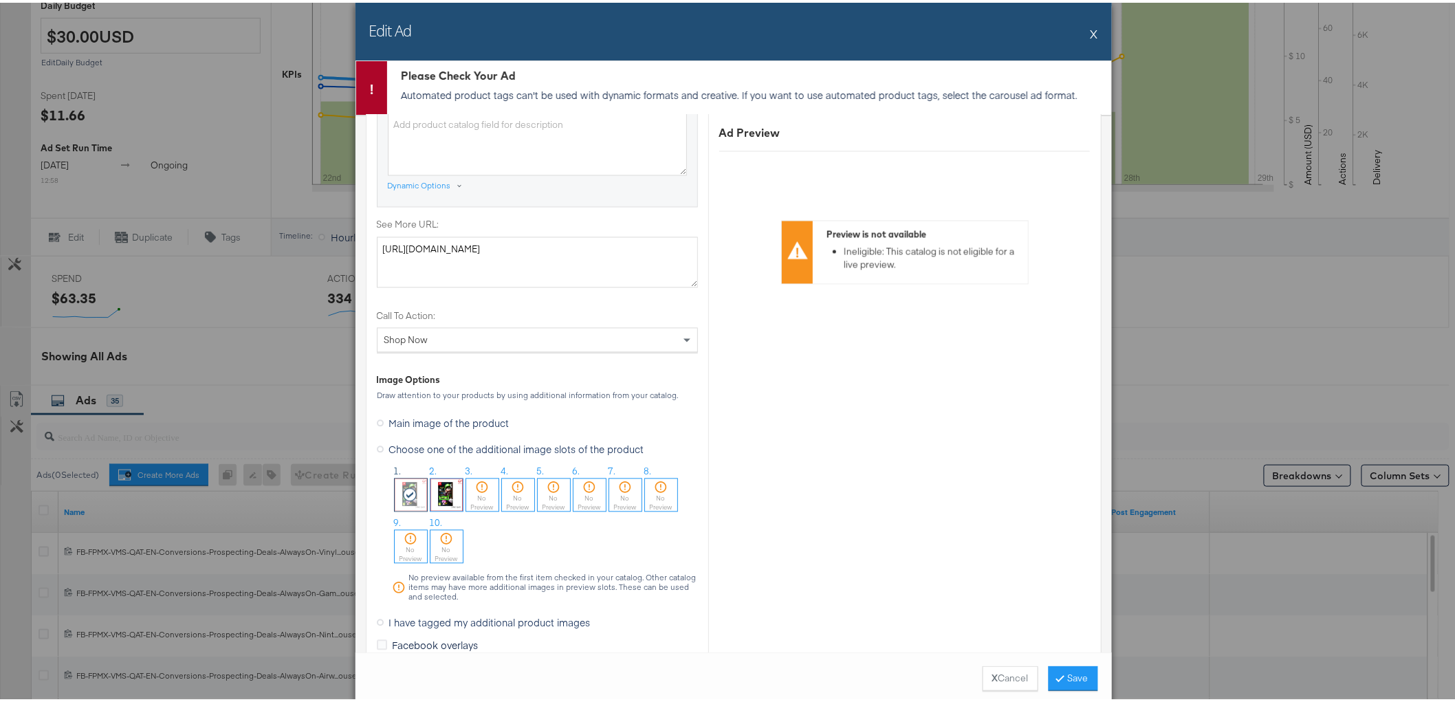
click at [1090, 29] on button "X" at bounding box center [1094, 30] width 8 height 27
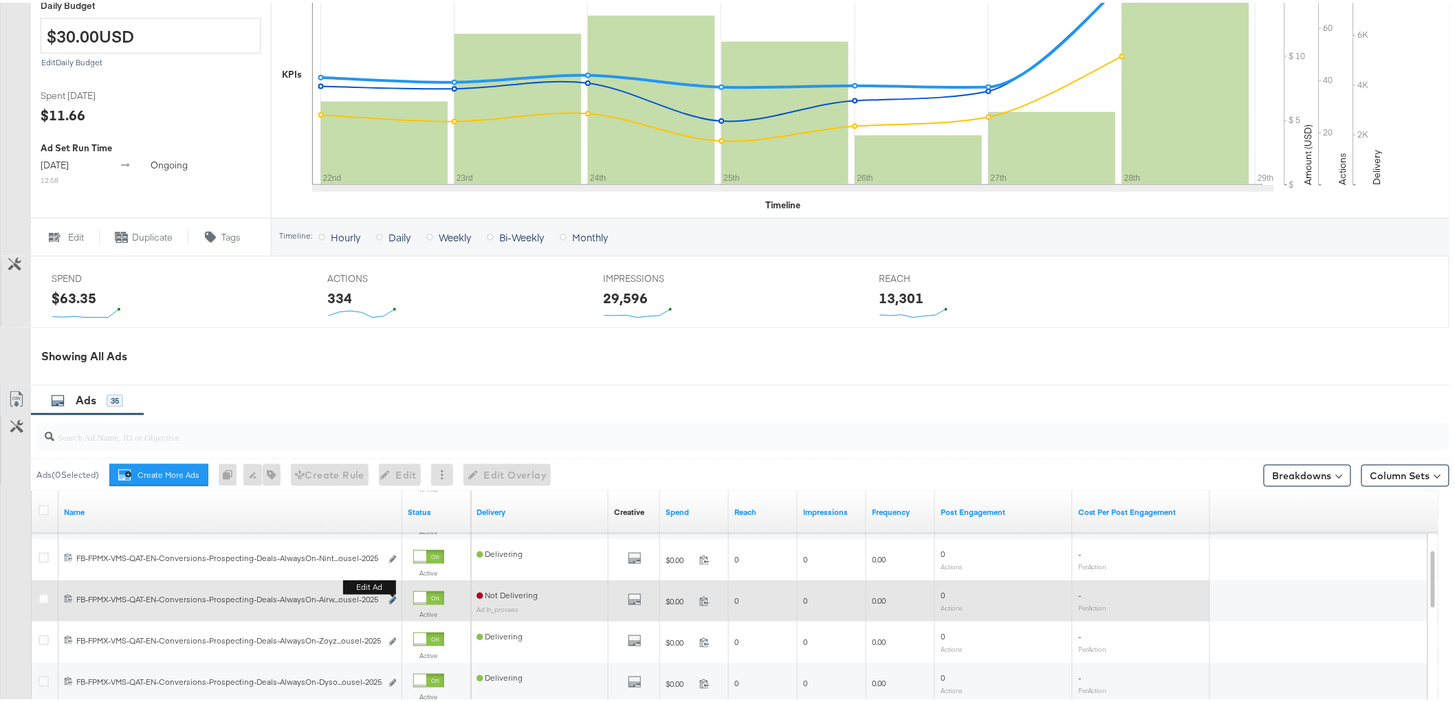
click at [390, 595] on icon "link" at bounding box center [392, 598] width 7 height 8
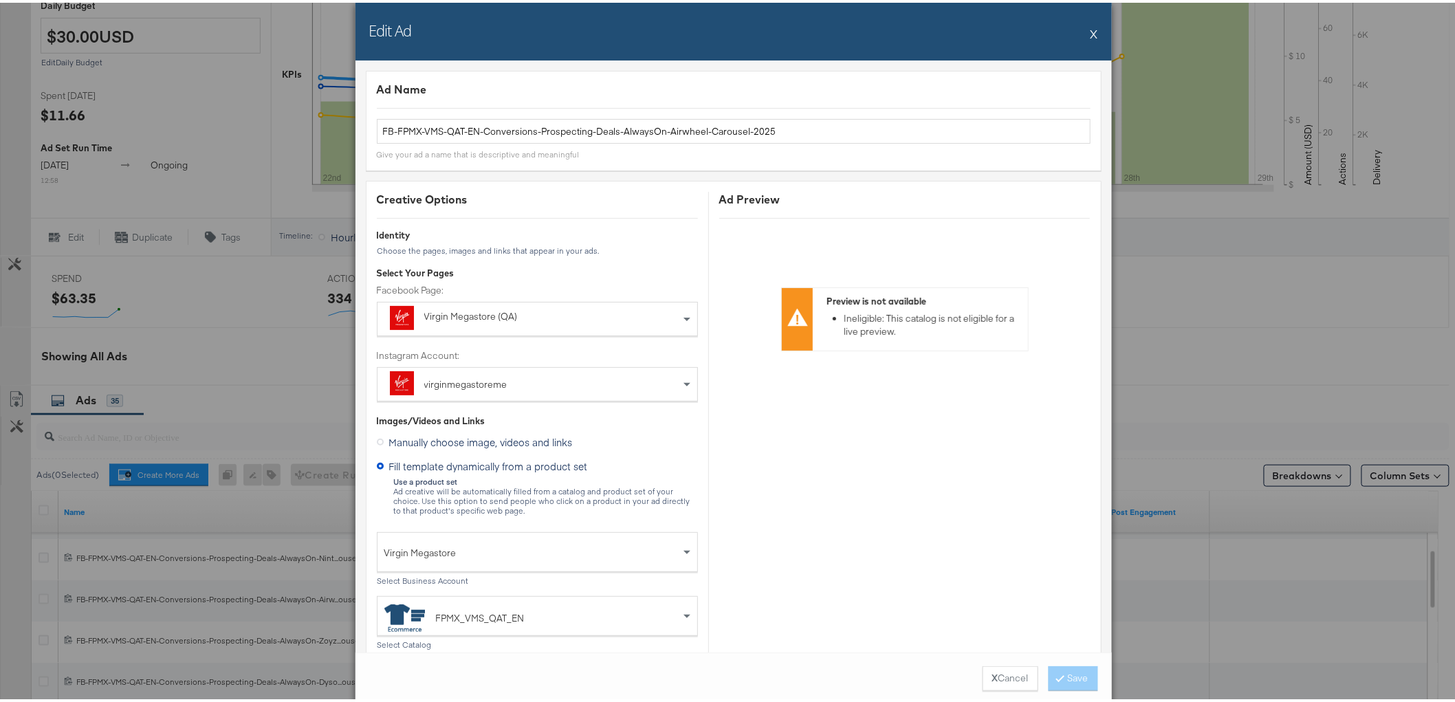
click at [1092, 39] on div "Edit Ad X" at bounding box center [733, 29] width 756 height 58
click at [1090, 30] on button "X" at bounding box center [1094, 30] width 8 height 27
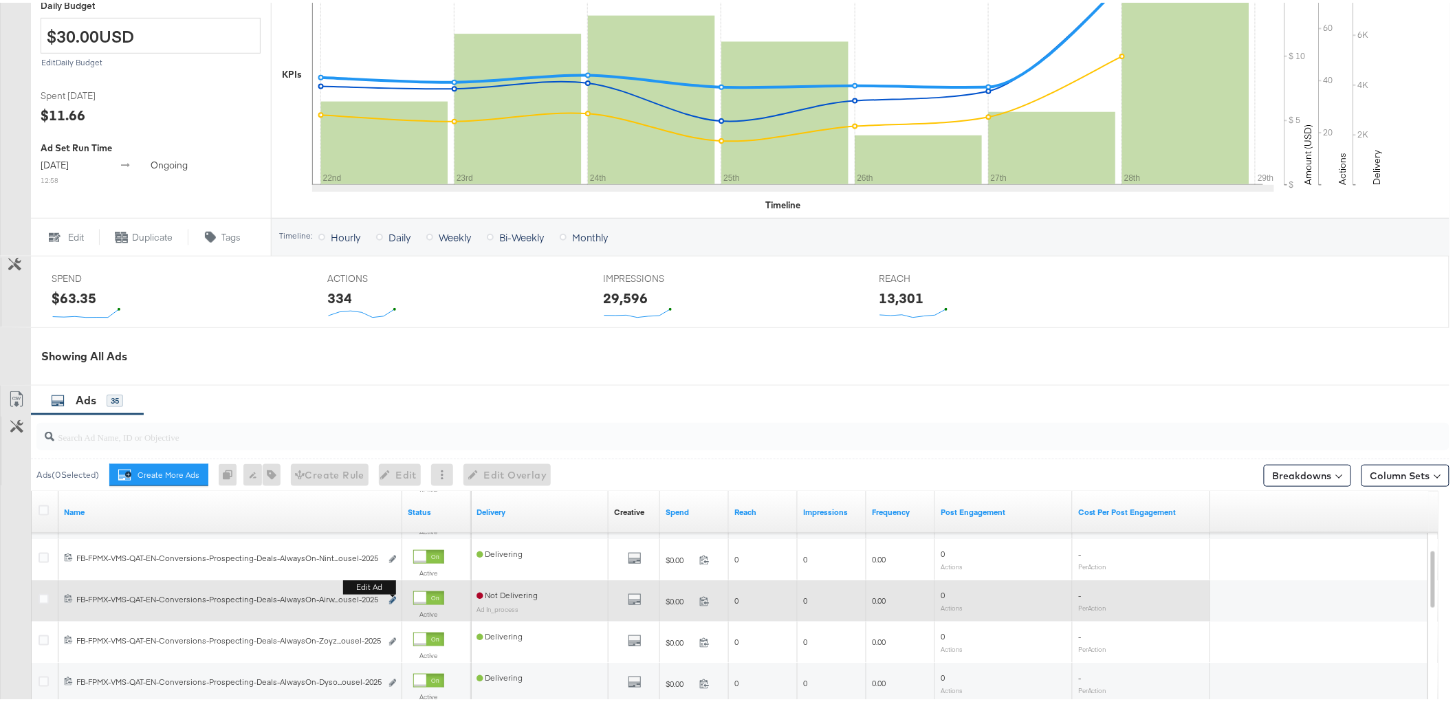
click at [394, 595] on icon "link" at bounding box center [392, 598] width 7 height 8
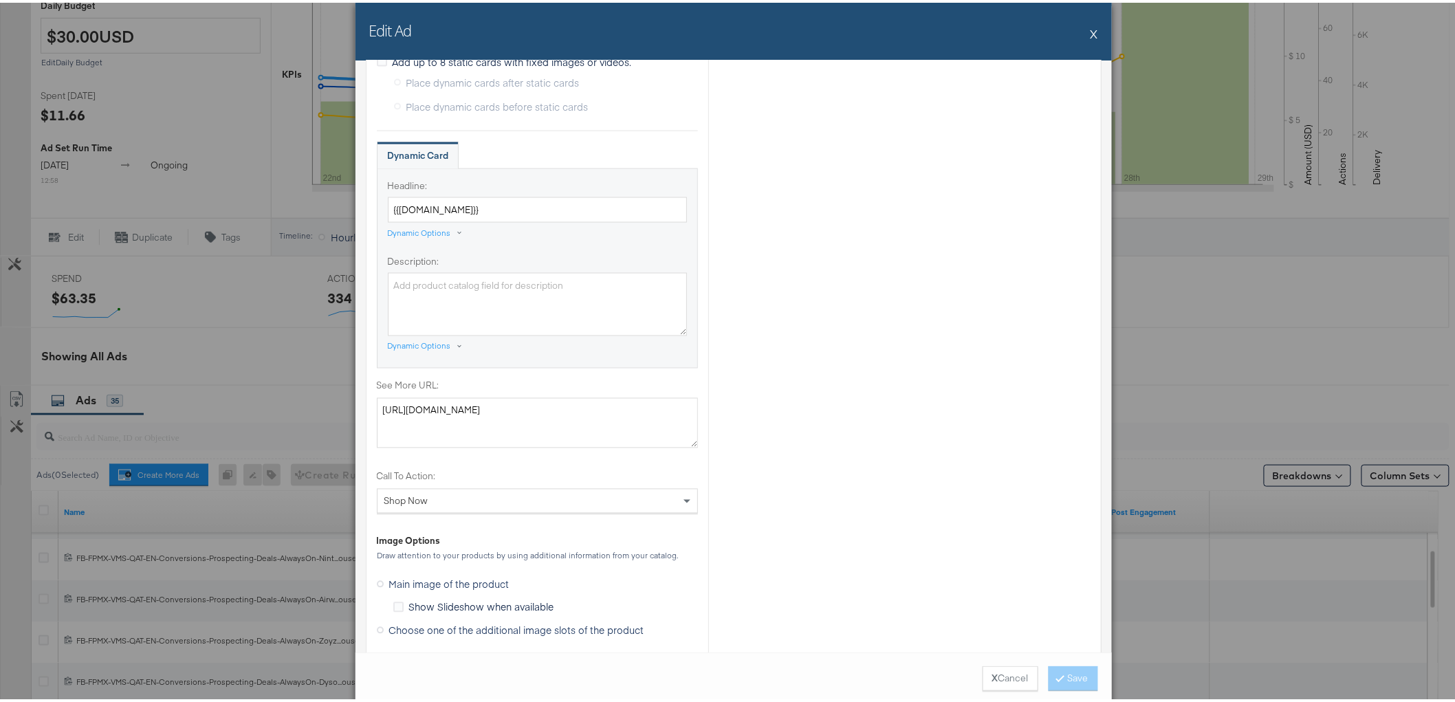
scroll to position [1145, 0]
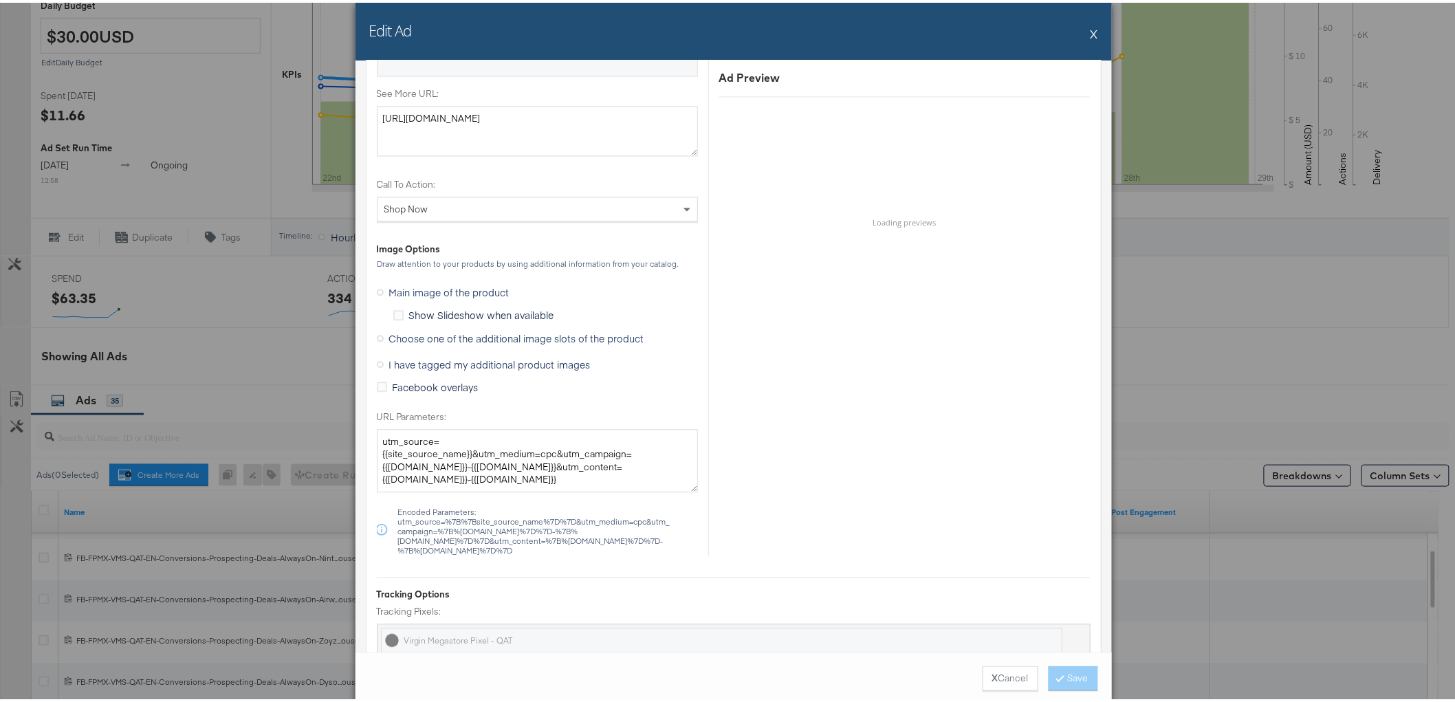
click at [479, 338] on span "Choose one of the additional image slots of the product" at bounding box center [516, 336] width 255 height 14
click at [0, 0] on input "Choose one of the additional image slots of the product" at bounding box center [0, 0] width 0 height 0
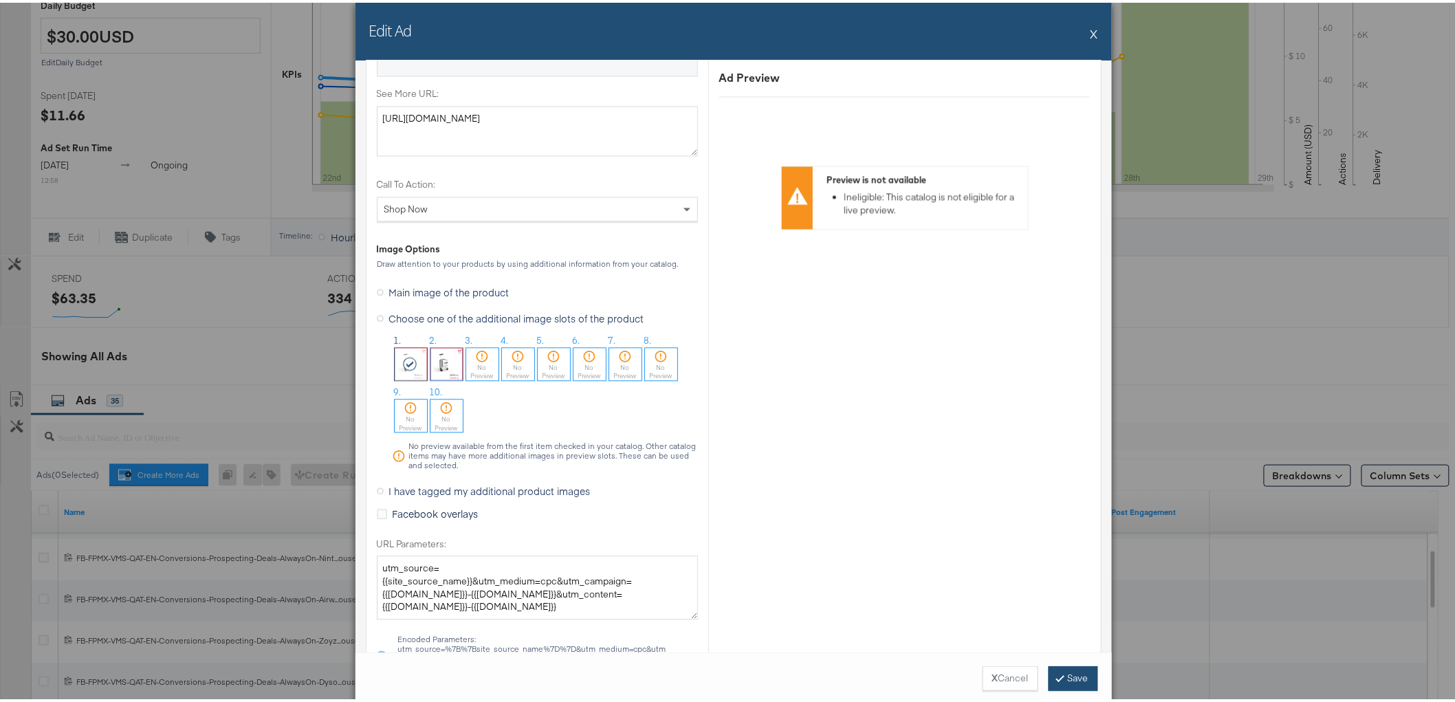
click at [1071, 683] on button "Save" at bounding box center [1072, 675] width 49 height 25
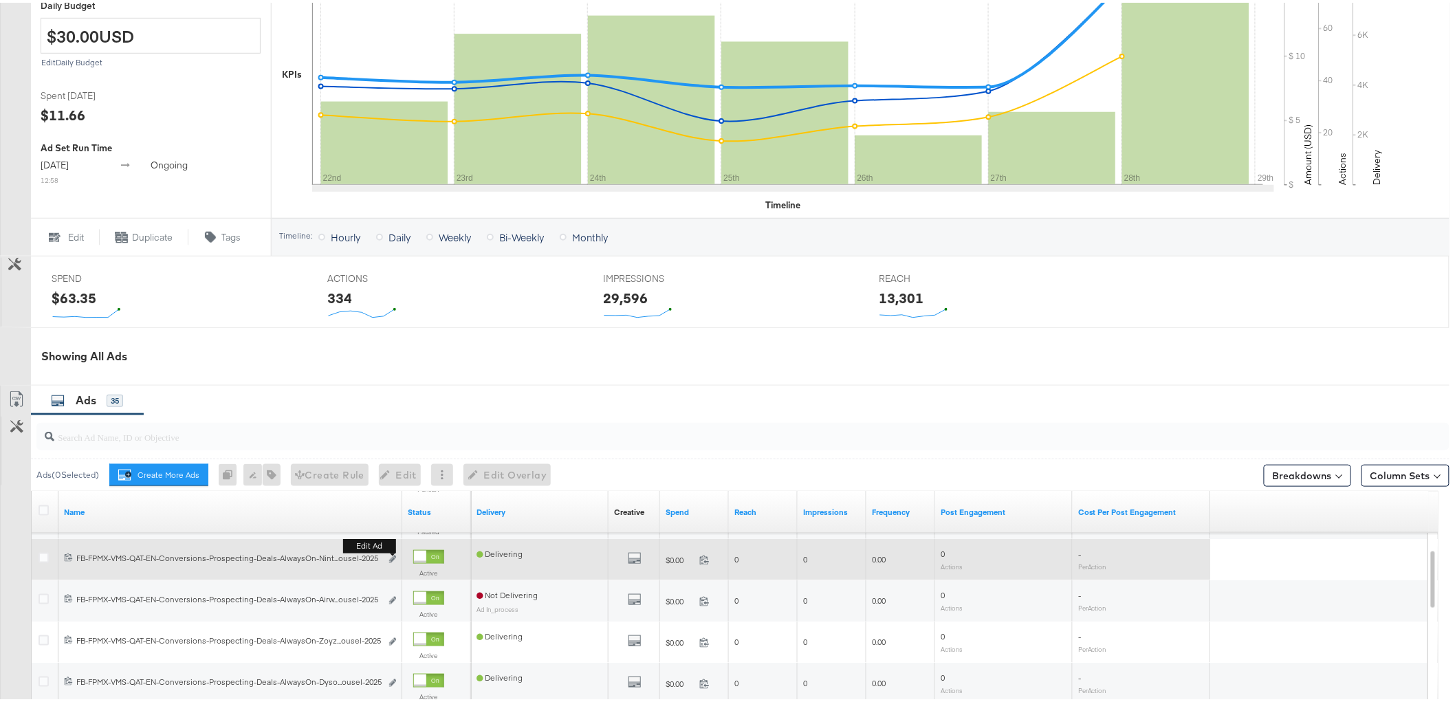
click at [389, 551] on button "Edit ad" at bounding box center [392, 557] width 8 height 14
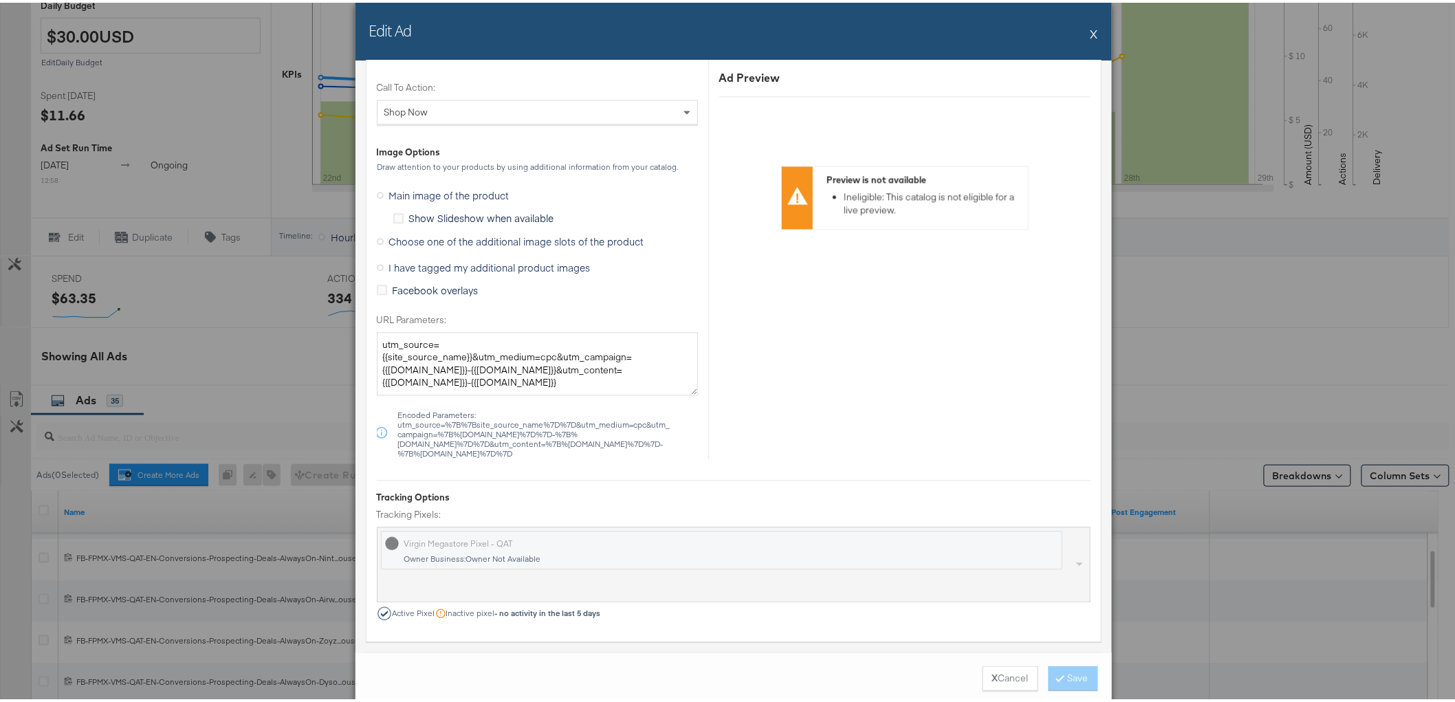
scroll to position [1298, 0]
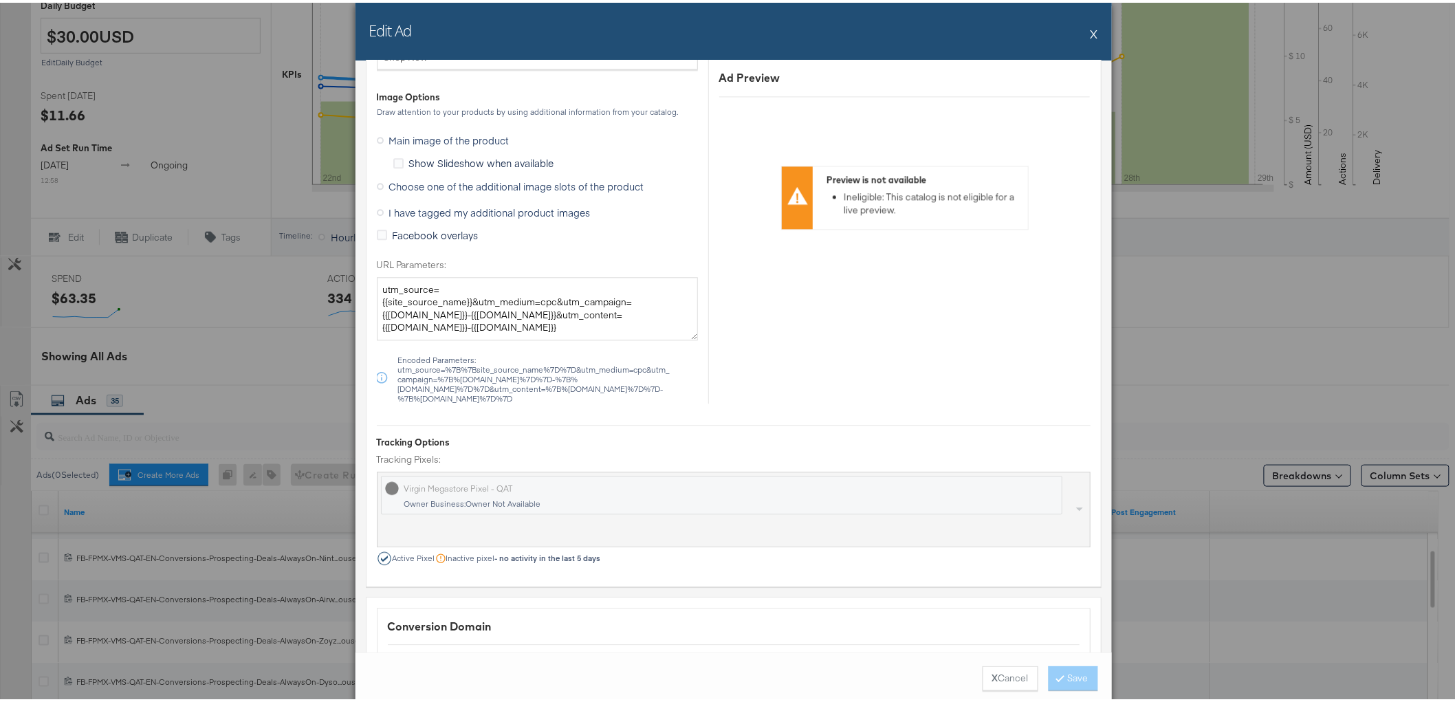
click at [389, 186] on span "Choose one of the additional image slots of the product" at bounding box center [516, 184] width 255 height 14
click at [0, 0] on input "Choose one of the additional image slots of the product" at bounding box center [0, 0] width 0 height 0
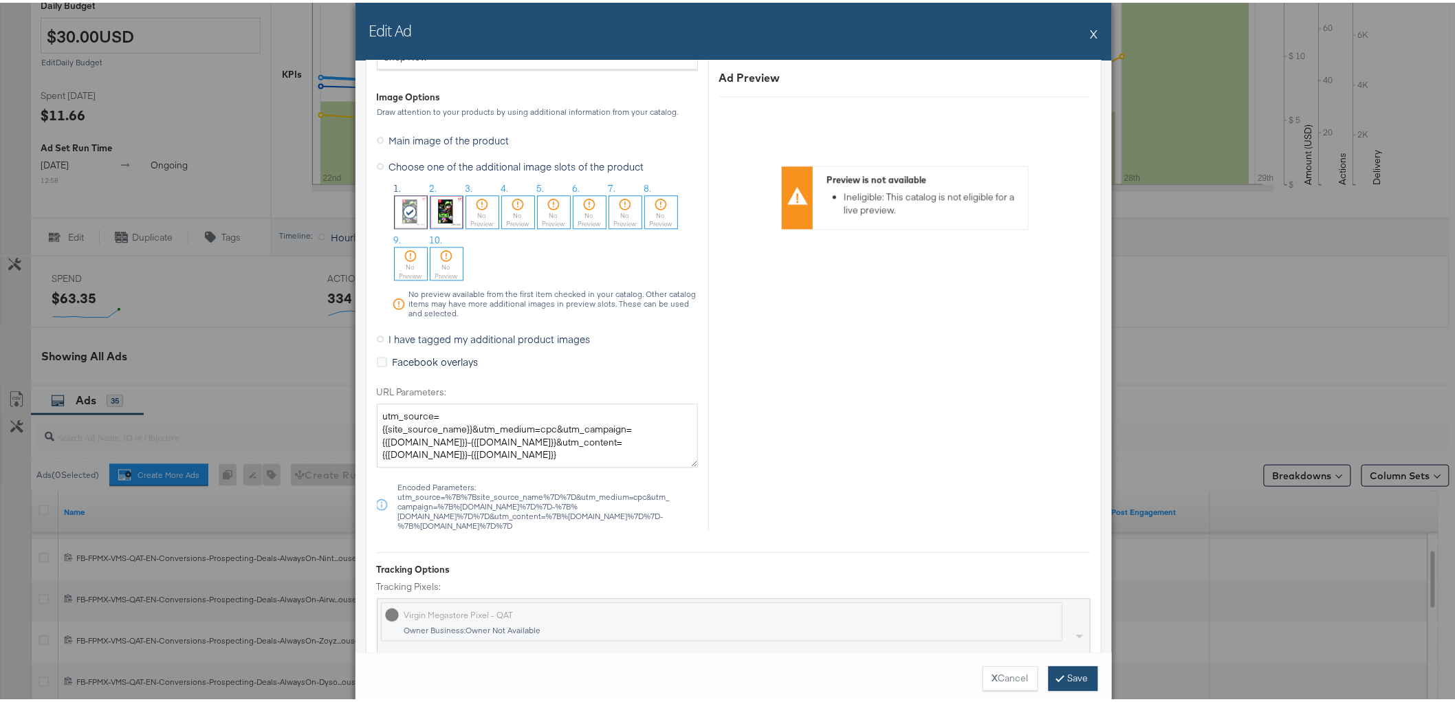
click at [1048, 668] on button "Save" at bounding box center [1072, 675] width 49 height 25
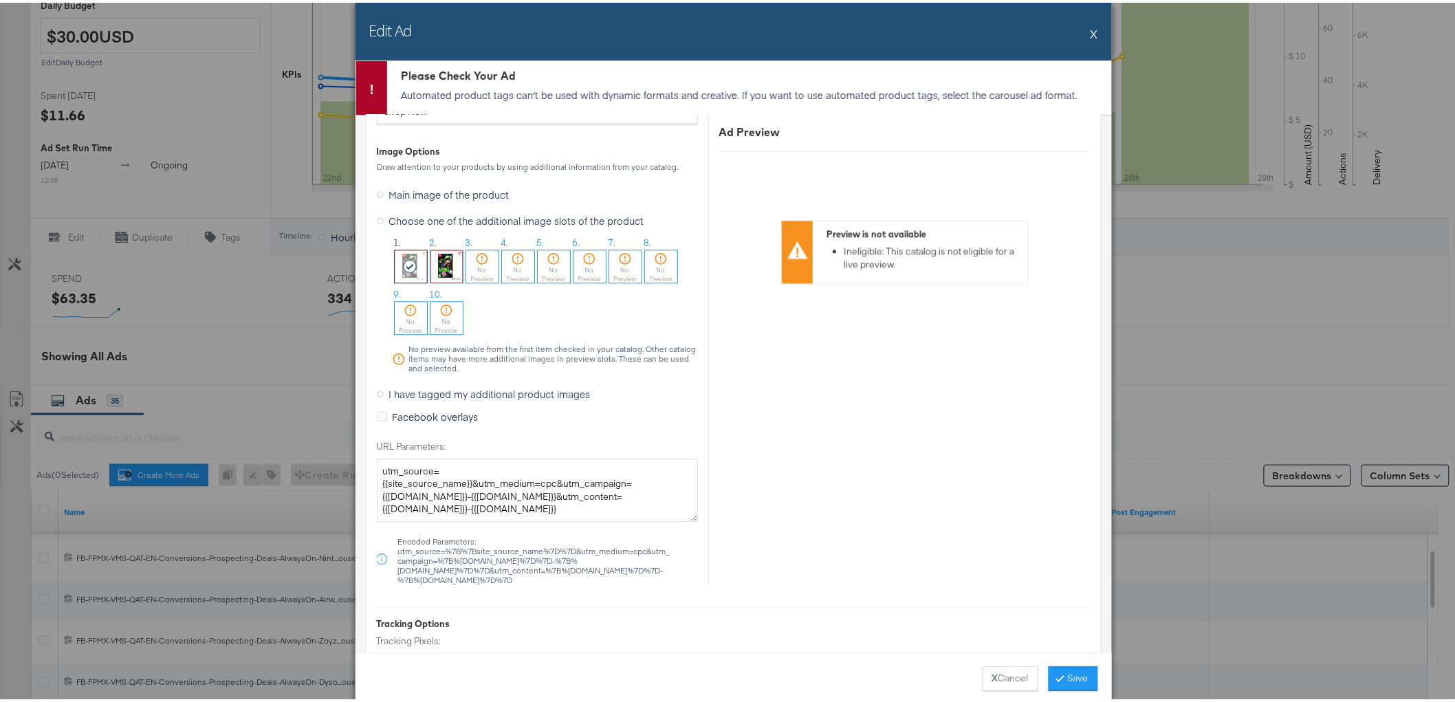
click at [414, 269] on div at bounding box center [411, 263] width 32 height 32
click at [1090, 36] on button "X" at bounding box center [1094, 30] width 8 height 27
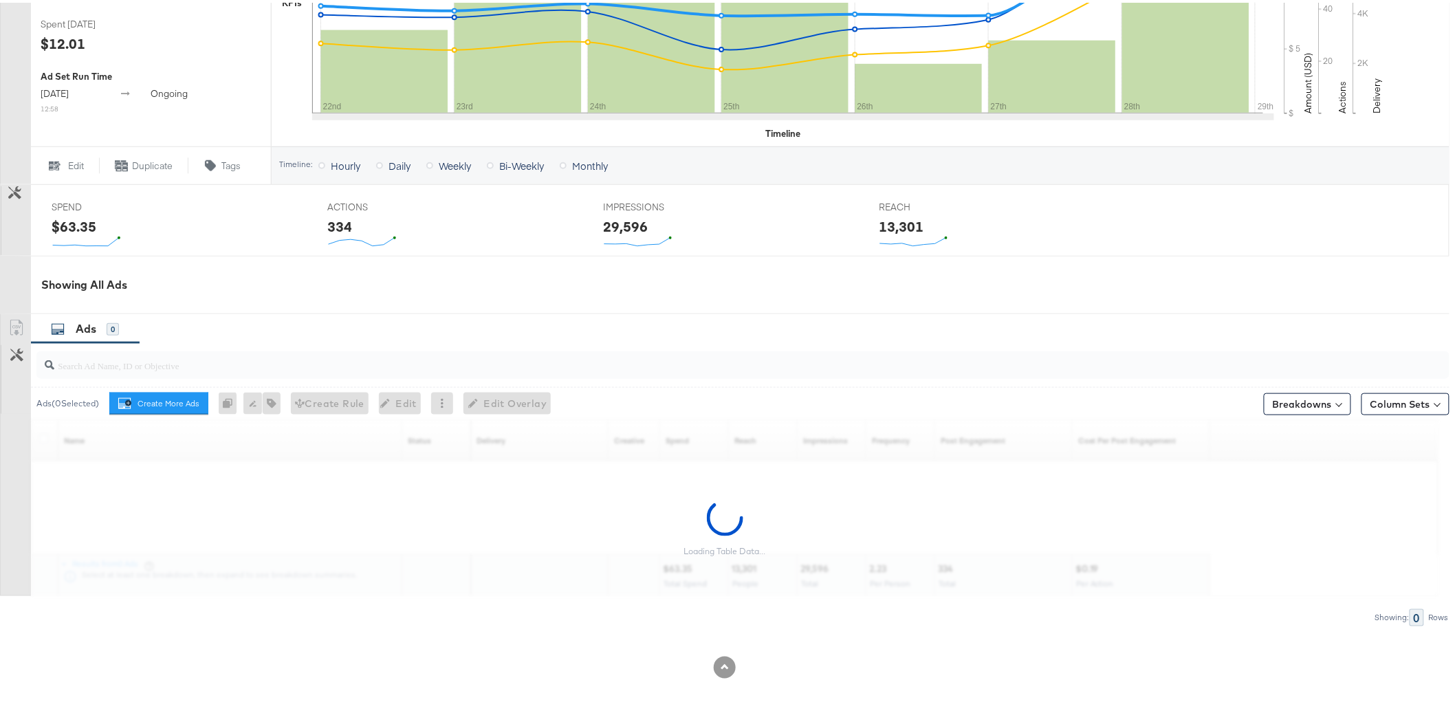
scroll to position [447, 0]
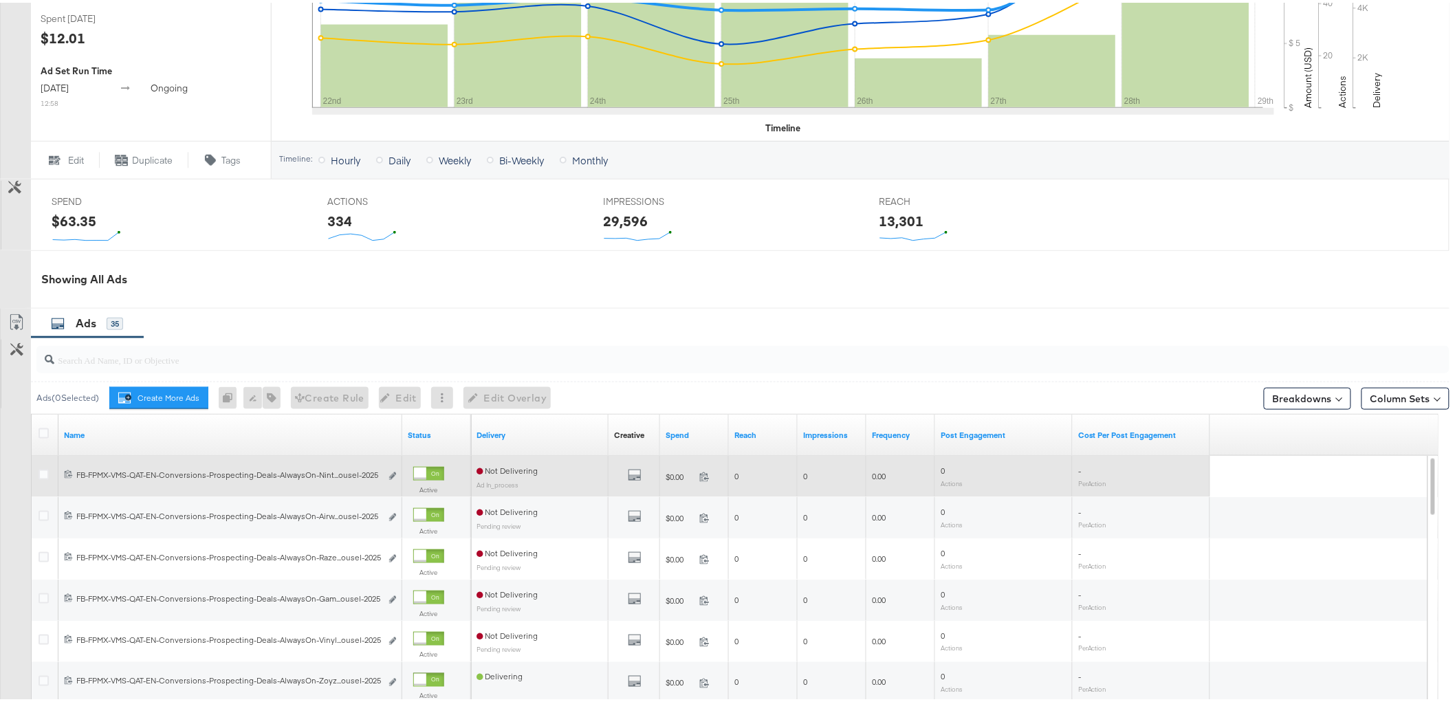
click at [397, 475] on div "120233072759490451 FB-FPMX-VMS-QAT-EN-Conversions-Prospecting-Deals-AlwaysOn-Ni…" at bounding box center [230, 473] width 344 height 25
click at [389, 475] on icon "link" at bounding box center [392, 474] width 7 height 8
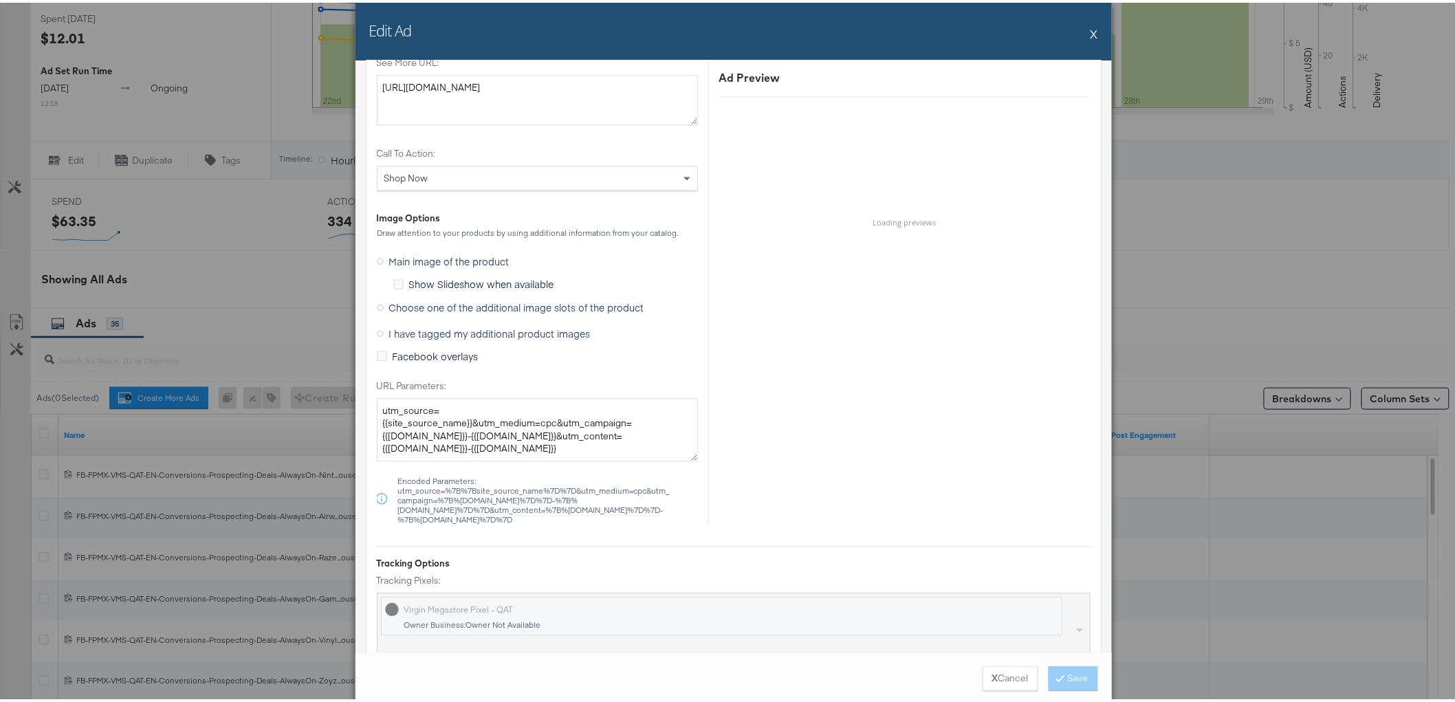
scroll to position [1222, 0]
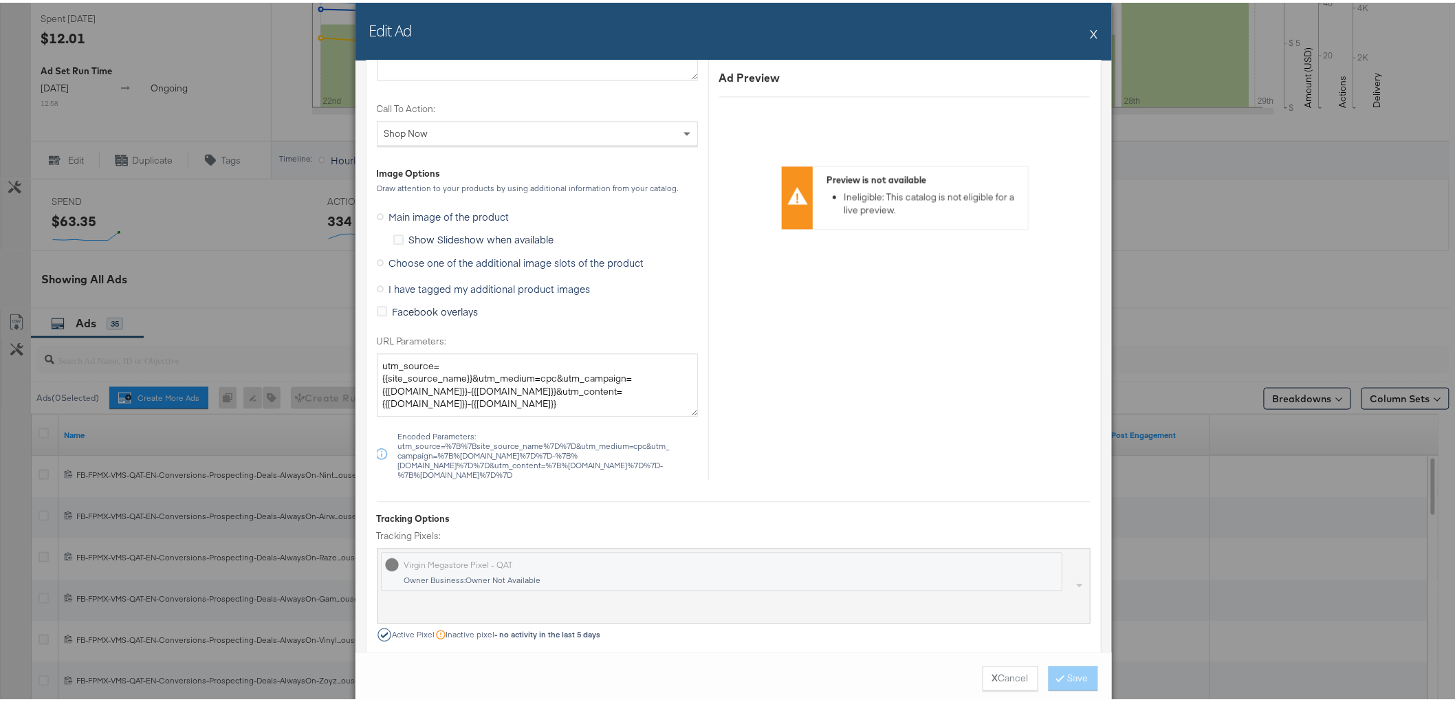
click at [452, 258] on span "Choose one of the additional image slots of the product" at bounding box center [516, 260] width 255 height 14
click at [0, 0] on input "Choose one of the additional image slots of the product" at bounding box center [0, 0] width 0 height 0
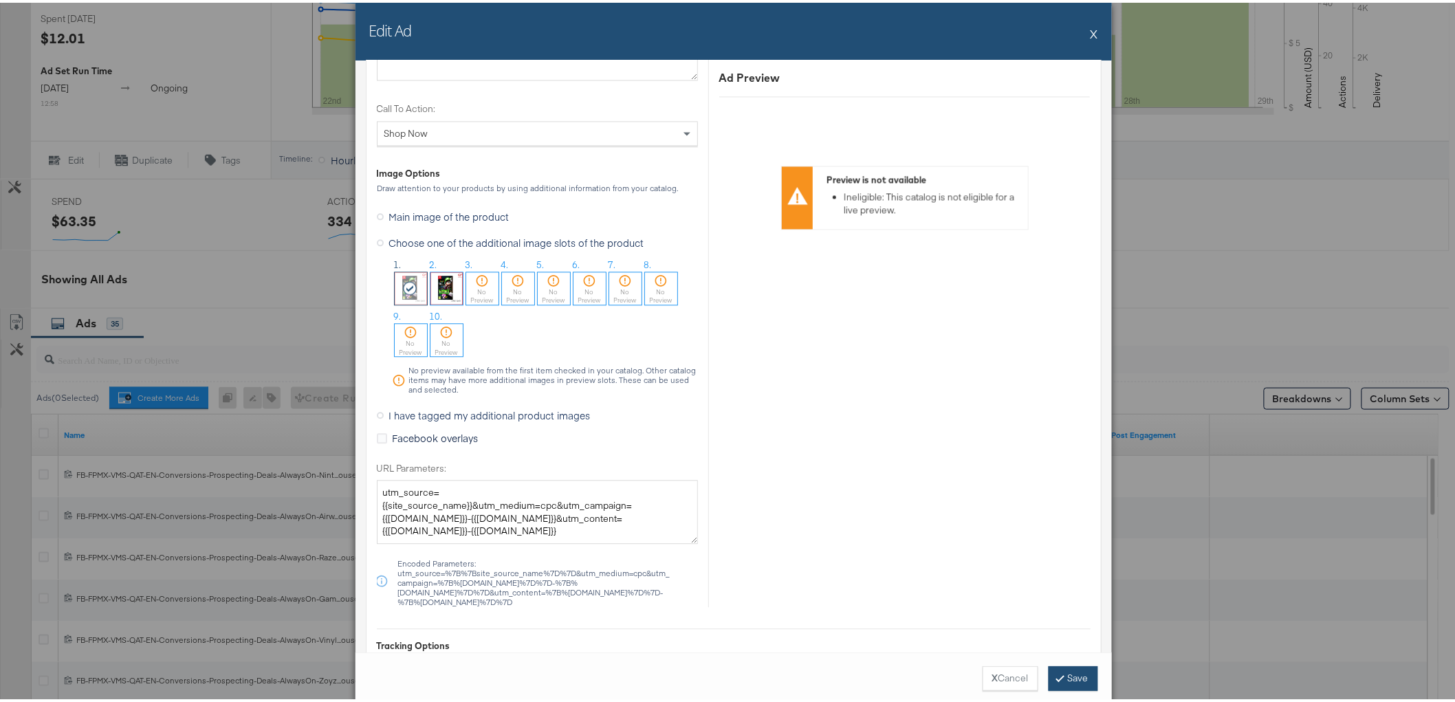
click at [1069, 668] on button "Save" at bounding box center [1072, 675] width 49 height 25
